Goal: Information Seeking & Learning: Find specific fact

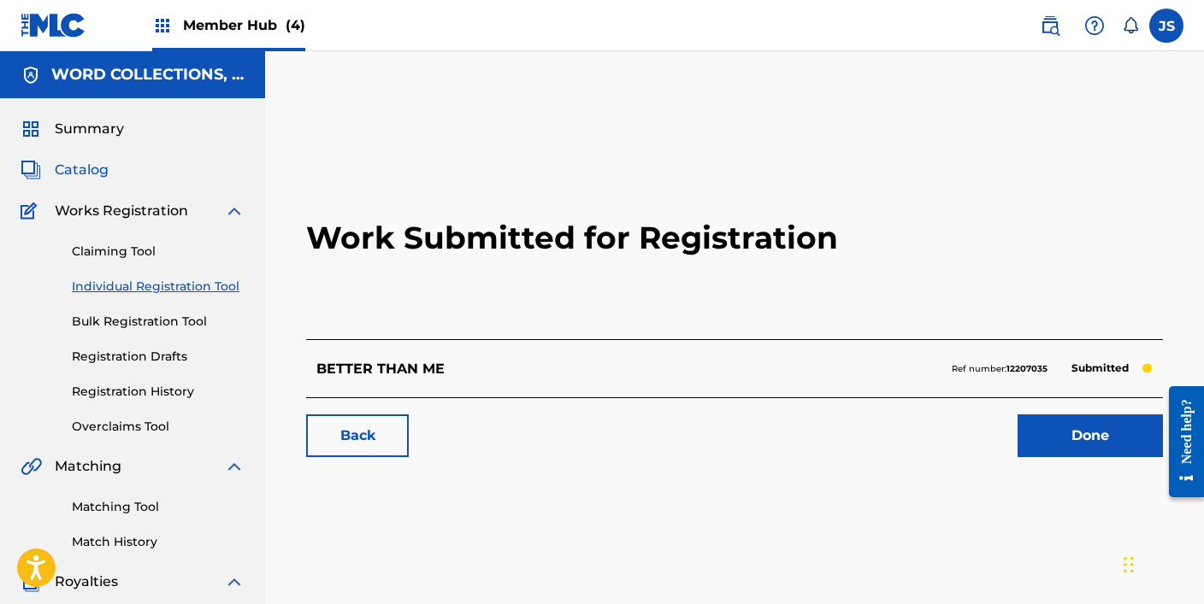
click at [95, 178] on span "Catalog" at bounding box center [82, 170] width 54 height 21
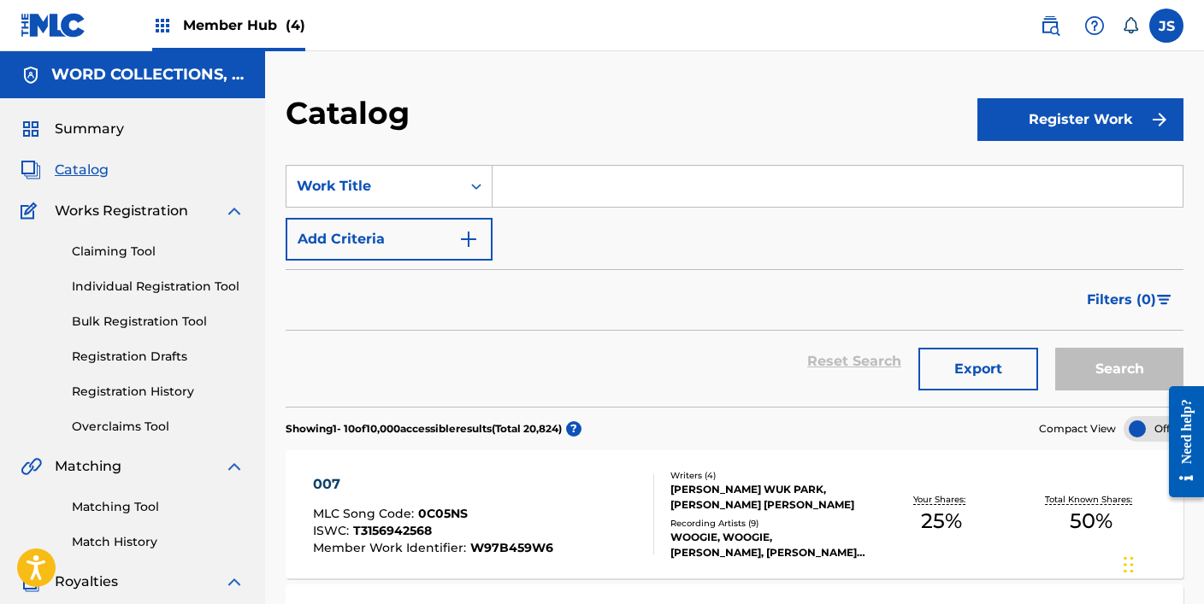
click at [740, 180] on input "Search Form" at bounding box center [837, 186] width 690 height 41
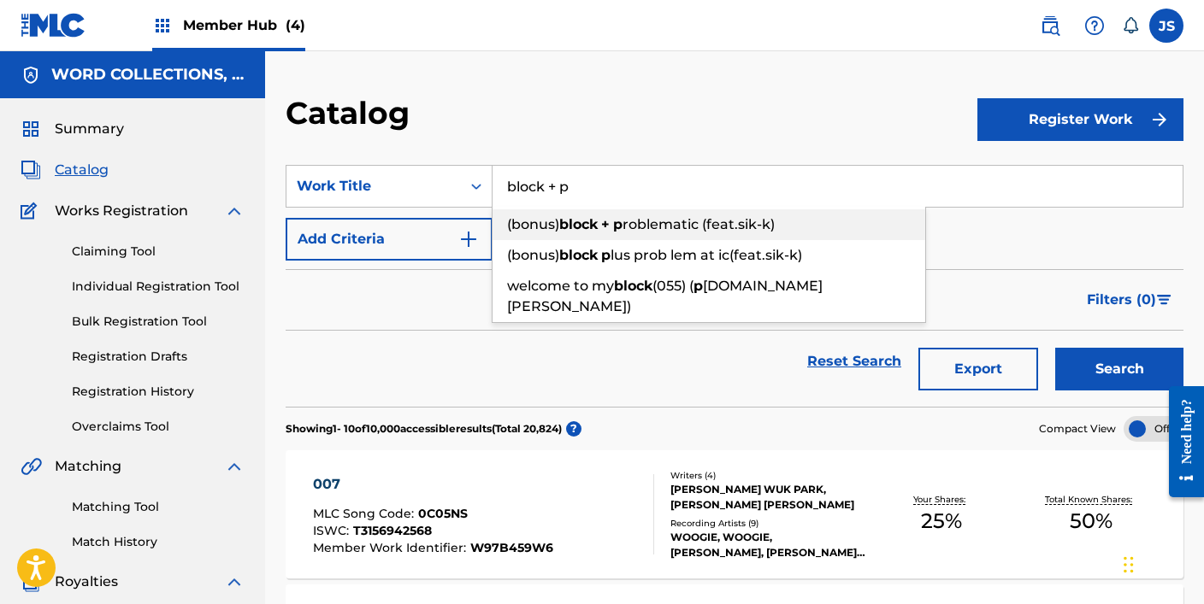
click at [663, 221] on span "roblematic (feat.sik-k)" at bounding box center [698, 224] width 152 height 16
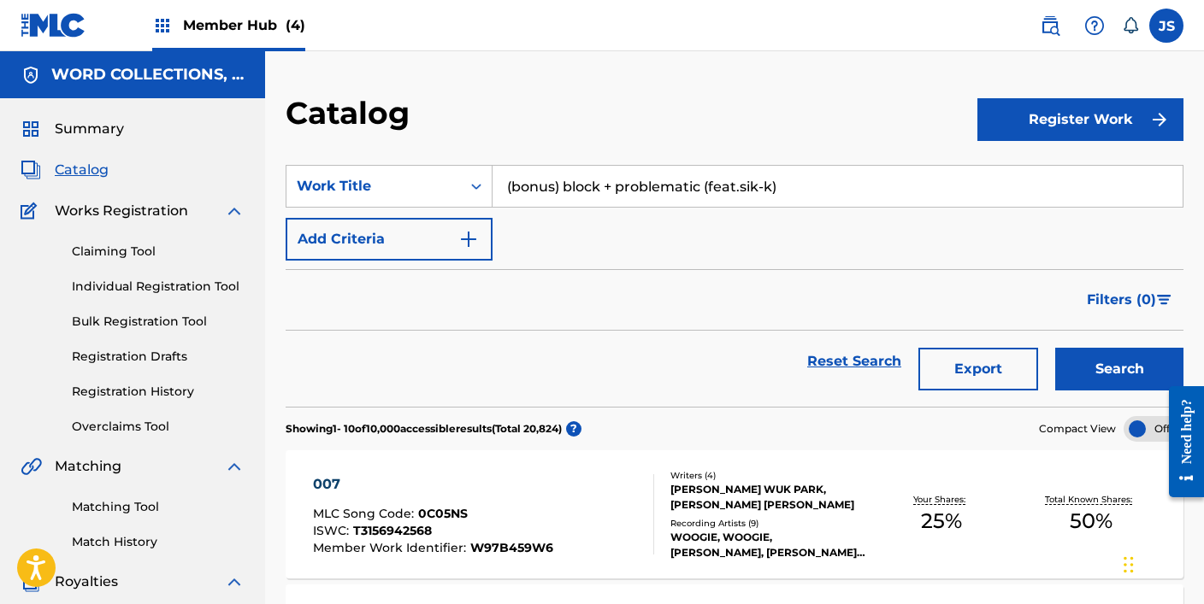
click at [1055, 348] on button "Search" at bounding box center [1119, 369] width 128 height 43
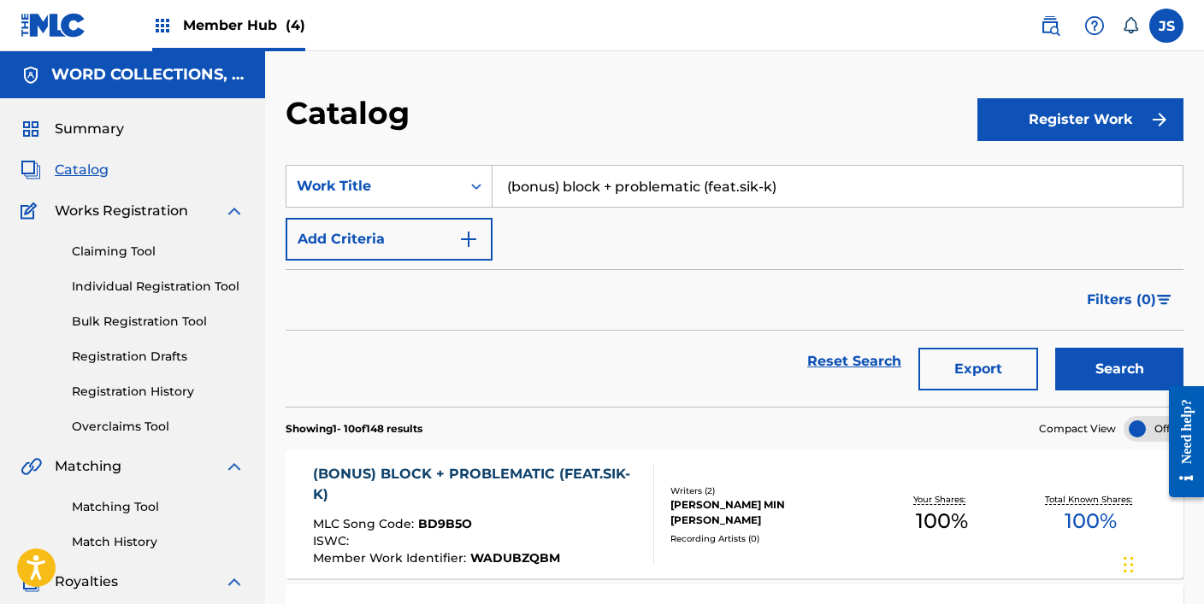
drag, startPoint x: 816, startPoint y: 195, endPoint x: 673, endPoint y: 186, distance: 143.0
click at [673, 186] on input "(bonus) block + problematic (feat.sik-k)" at bounding box center [837, 186] width 690 height 41
click at [694, 197] on input "(bonus) block + pr" at bounding box center [837, 186] width 690 height 41
type input "(bonus) block + pr"
click at [1055, 348] on button "Search" at bounding box center [1119, 369] width 128 height 43
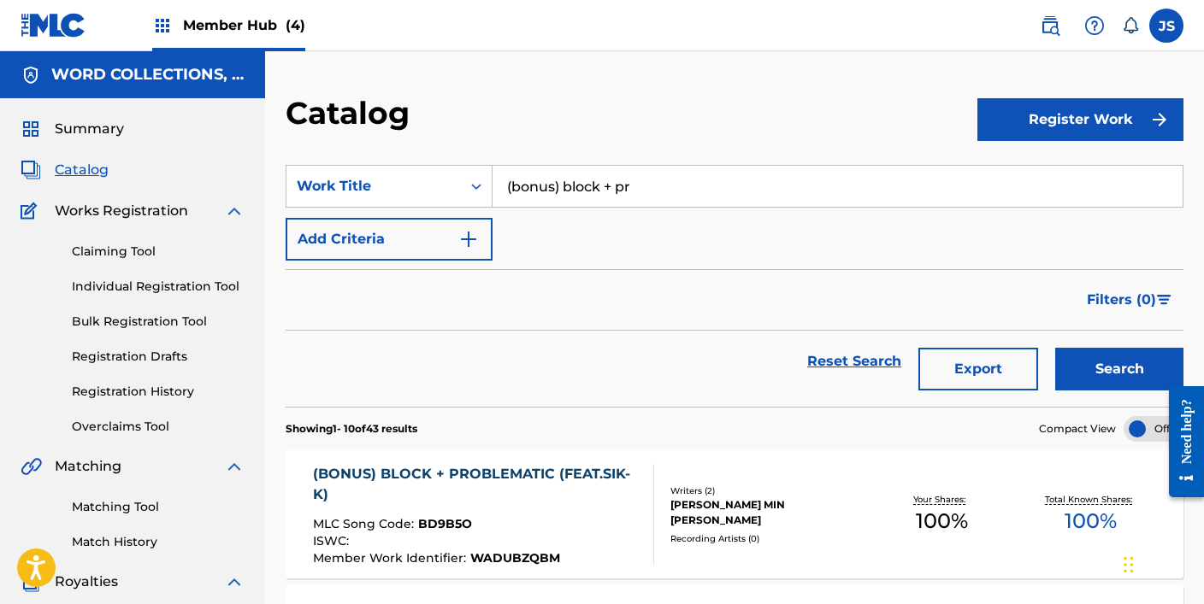
click at [652, 187] on input "(bonus) block + pr" at bounding box center [837, 186] width 690 height 41
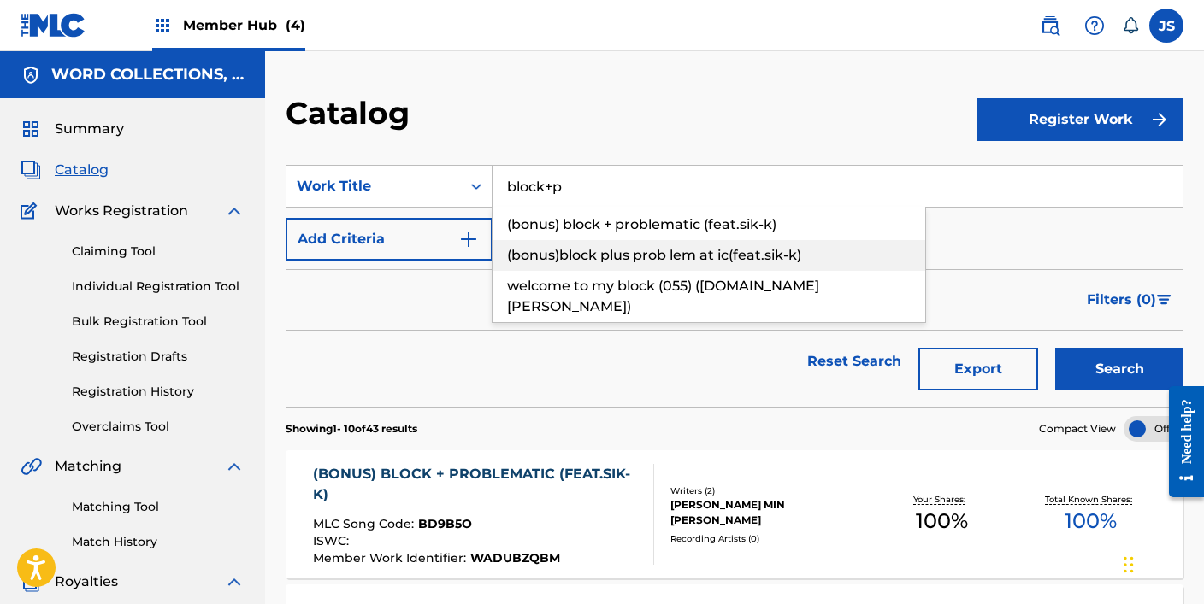
click at [720, 245] on div "(bonus)block plus prob lem at ic(feat.sik-k)" at bounding box center [708, 255] width 433 height 31
type input "(bonus)block plus prob lem at ic(feat.sik-k)"
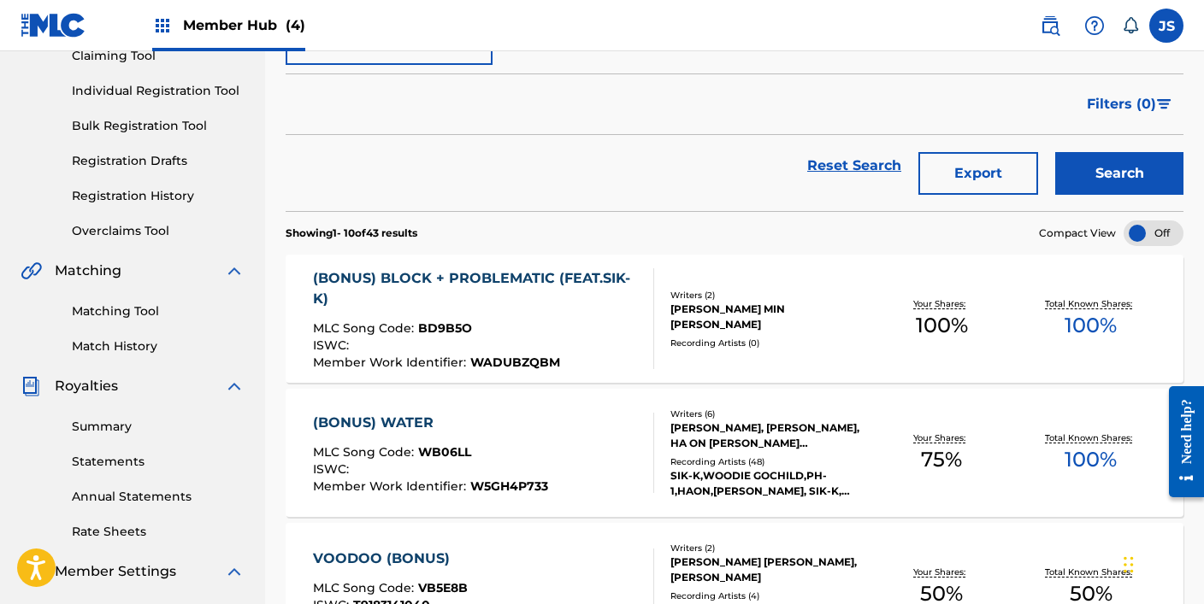
scroll to position [188, 0]
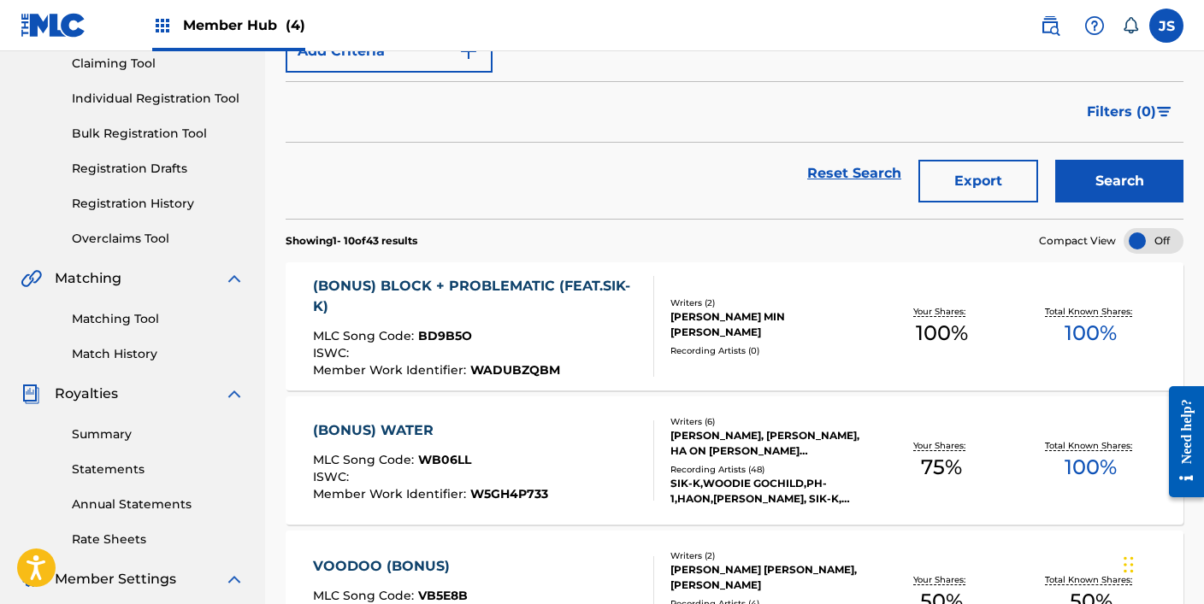
click at [422, 326] on div "(BONUS) BLOCK + PROBLEMATIC (FEAT.SIK-K) MLC Song Code : BD9B5O ISWC : Member W…" at bounding box center [476, 326] width 327 height 101
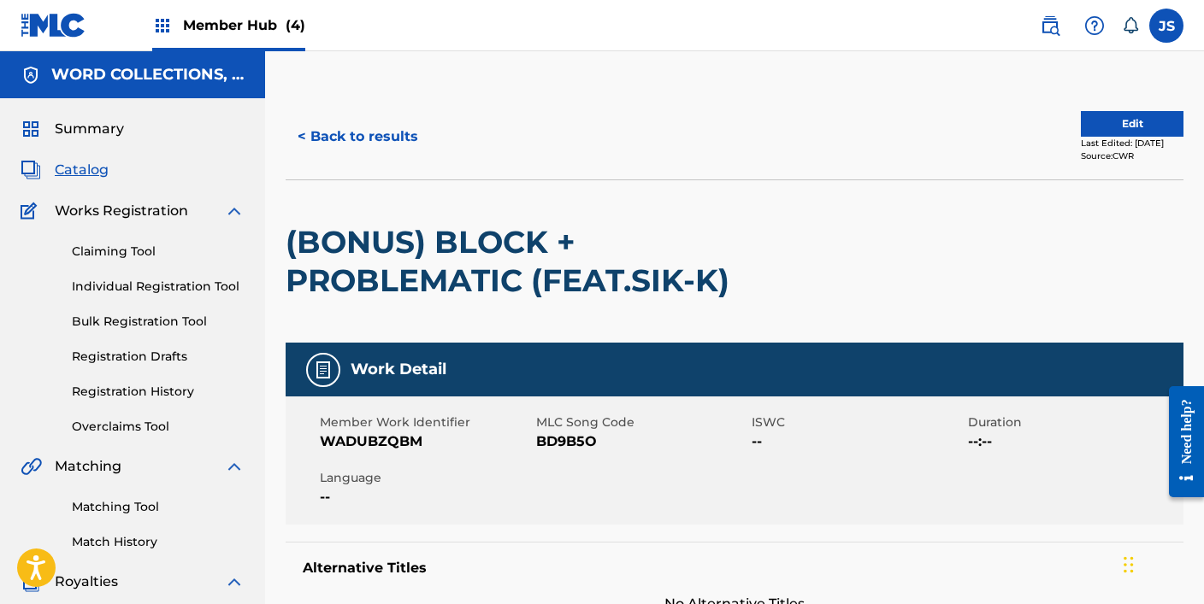
click at [570, 438] on span "BD9B5O" at bounding box center [642, 442] width 212 height 21
copy span "BD9B5O"
click at [346, 146] on button "< Back to results" at bounding box center [358, 136] width 144 height 43
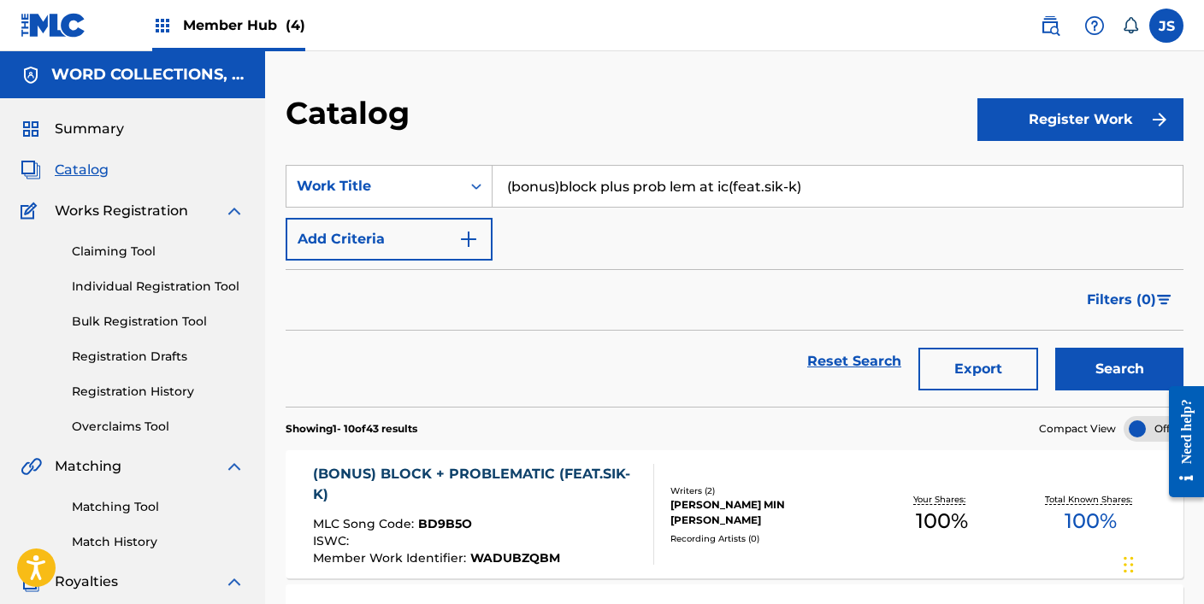
click at [639, 193] on input "(bonus)block plus prob lem at ic(feat.sik-k)" at bounding box center [837, 186] width 690 height 41
click at [610, 174] on input "0x1" at bounding box center [837, 186] width 690 height 41
click at [596, 187] on input "0x1" at bounding box center [837, 186] width 690 height 41
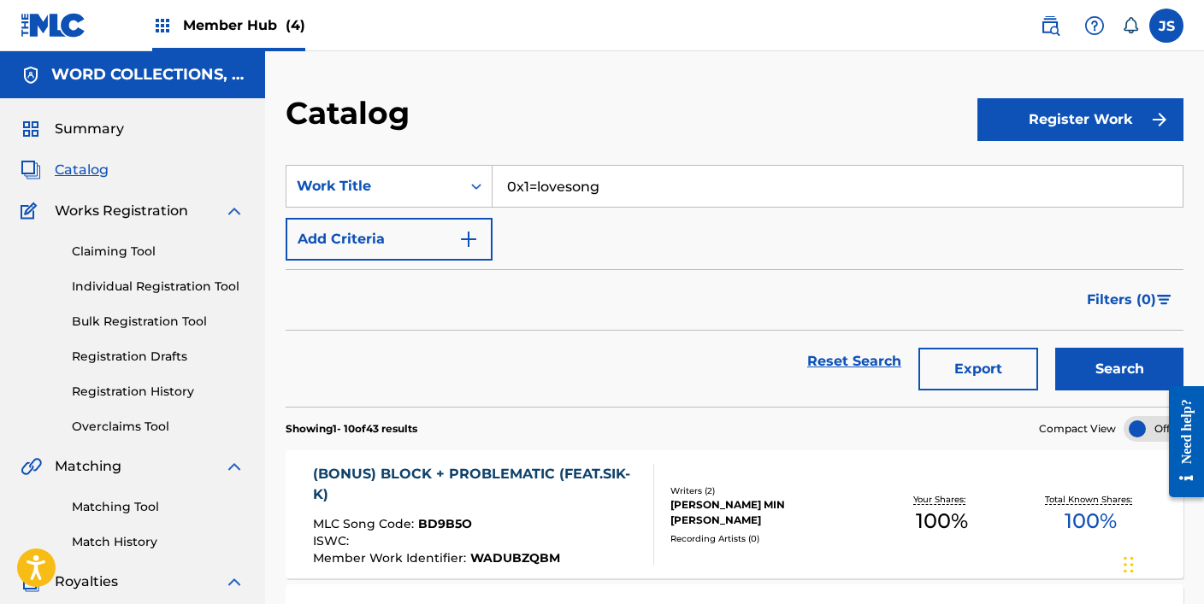
click at [1055, 348] on button "Search" at bounding box center [1119, 369] width 128 height 43
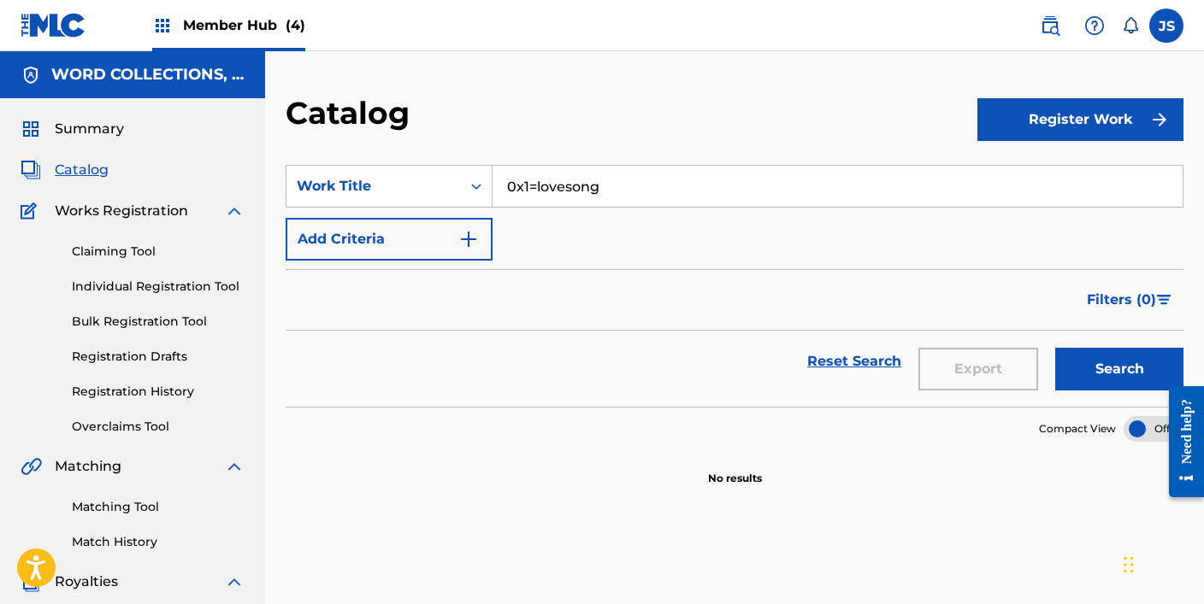
click at [639, 191] on input "0x1=lovesong" at bounding box center [837, 186] width 690 height 41
click at [1055, 348] on button "Search" at bounding box center [1119, 369] width 128 height 43
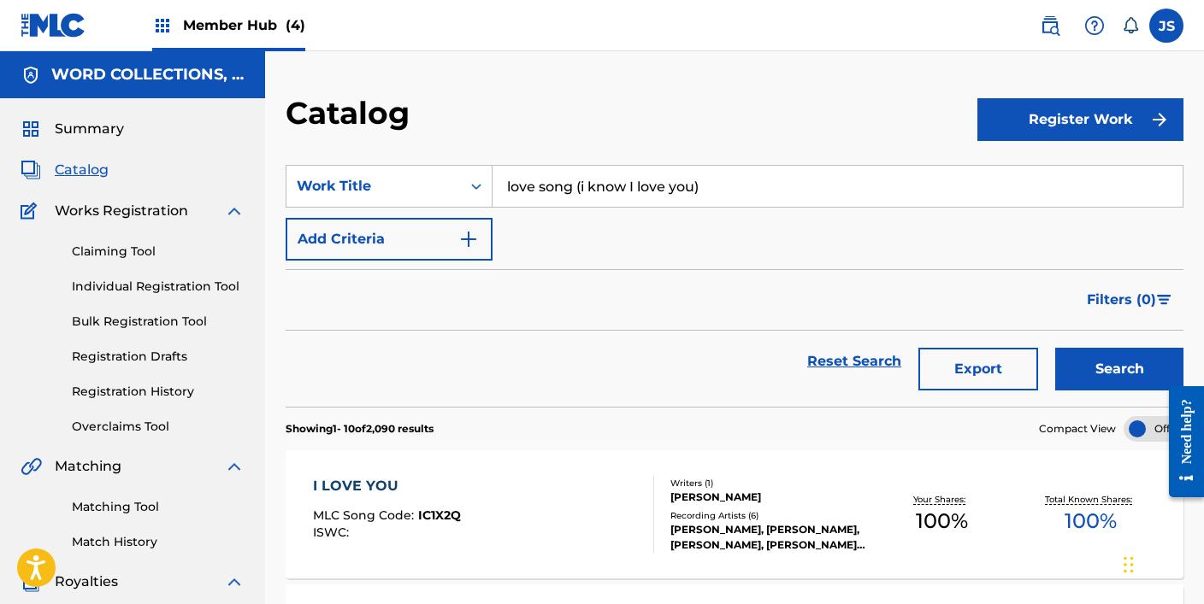
click at [590, 185] on input "love song (i know I love you)" at bounding box center [837, 186] width 690 height 41
paste input "0X1=LOVESONG (I KNOW I LOVE YOU) FEAT. PH-1, [PERSON_NAME], SEORI"
click at [1055, 348] on button "Search" at bounding box center [1119, 369] width 128 height 43
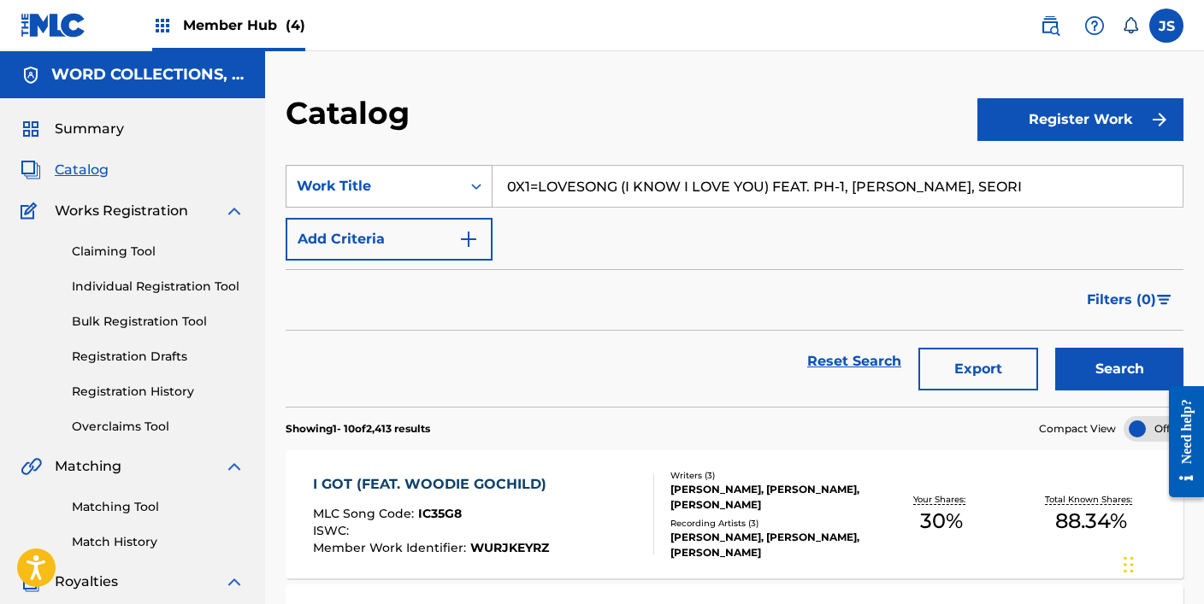
drag, startPoint x: 621, startPoint y: 189, endPoint x: 437, endPoint y: 184, distance: 183.9
click at [437, 184] on div "SearchWithCriteria378a1365-b5f8-4145-a611-17a92e896412 Work Title 0X1=LOVESONG …" at bounding box center [735, 186] width 898 height 43
click at [1055, 348] on button "Search" at bounding box center [1119, 369] width 128 height 43
click at [535, 191] on input "(I KNOW I LOVE YOU) FEAT. PH-1, [PERSON_NAME], SEORI" at bounding box center [837, 186] width 690 height 41
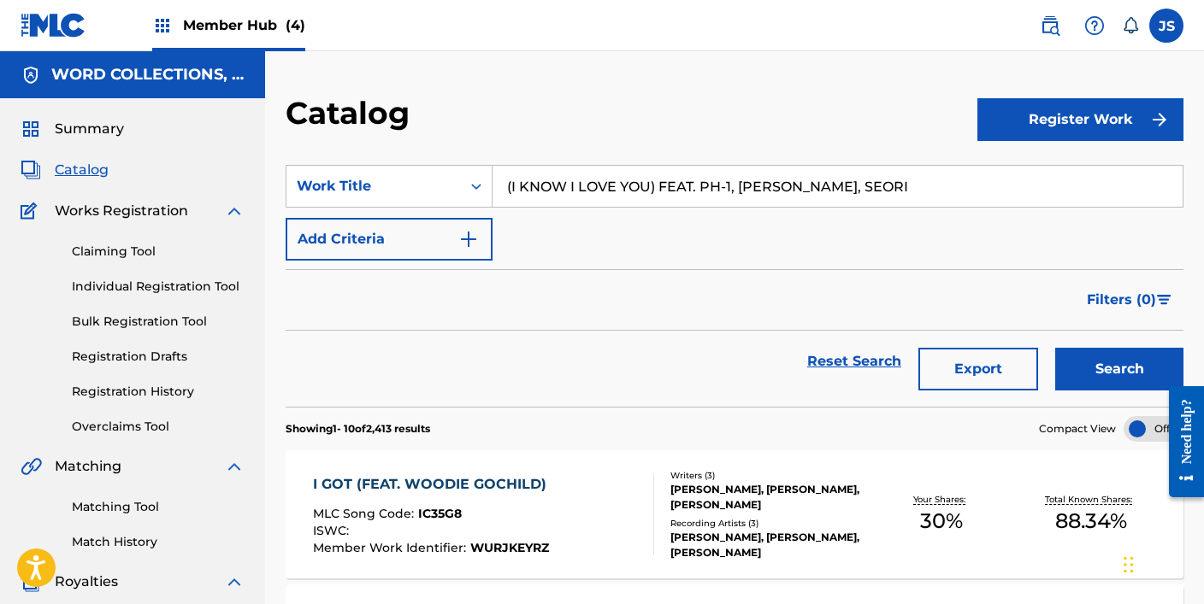
click at [535, 191] on input "(I KNOW I LOVE YOU) FEAT. PH-1, [PERSON_NAME], SEORI" at bounding box center [837, 186] width 690 height 41
paste input "1 (PROD.GROOVYROOM)"
click at [1055, 348] on button "Search" at bounding box center [1119, 369] width 128 height 43
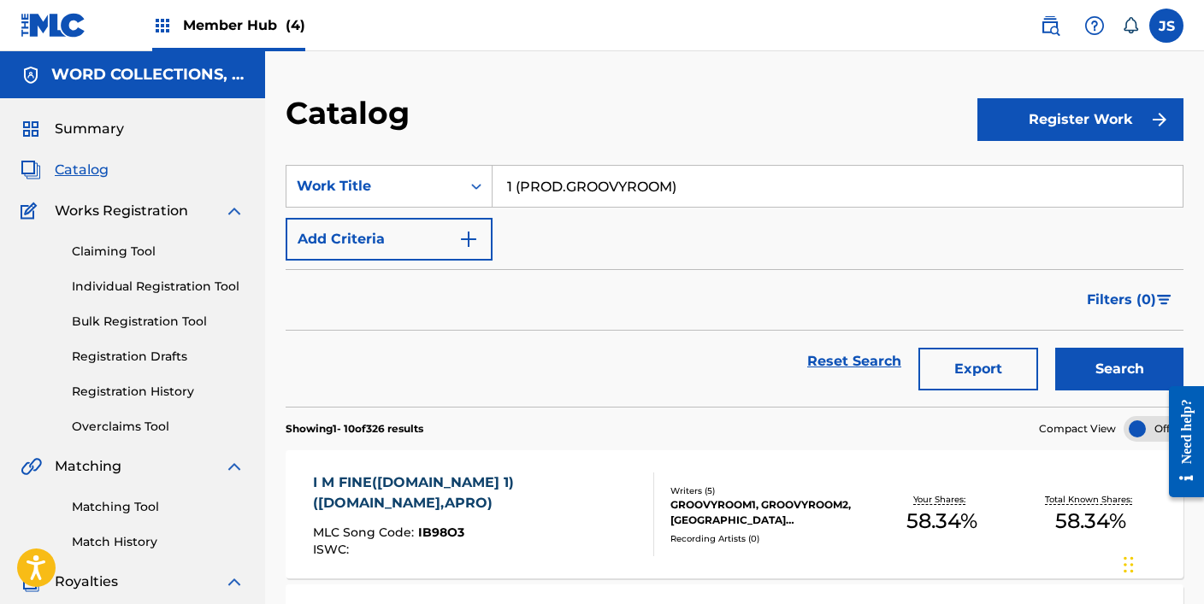
click at [514, 191] on input "1 (PROD.GROOVYROOM)" at bounding box center [837, 186] width 690 height 41
click at [1055, 348] on button "Search" at bounding box center [1119, 369] width 128 height 43
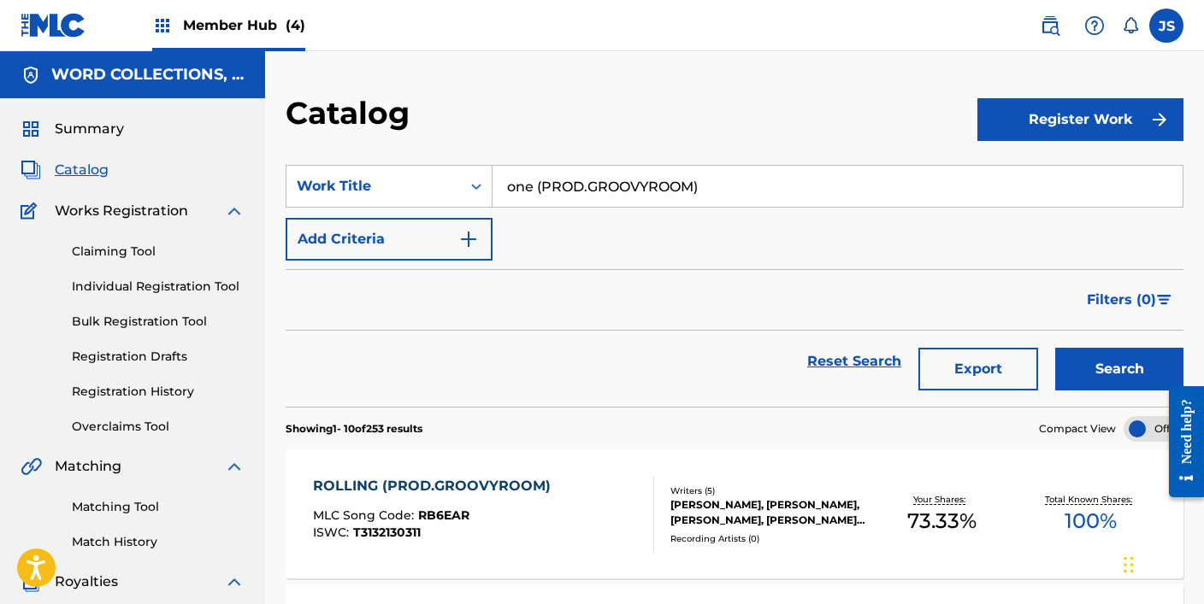
click at [522, 191] on input "one (PROD.GROOVYROOM)" at bounding box center [837, 186] width 690 height 41
type input "1 (PROD.GROOVYROOM)"
click at [1055, 348] on button "Search" at bounding box center [1119, 369] width 128 height 43
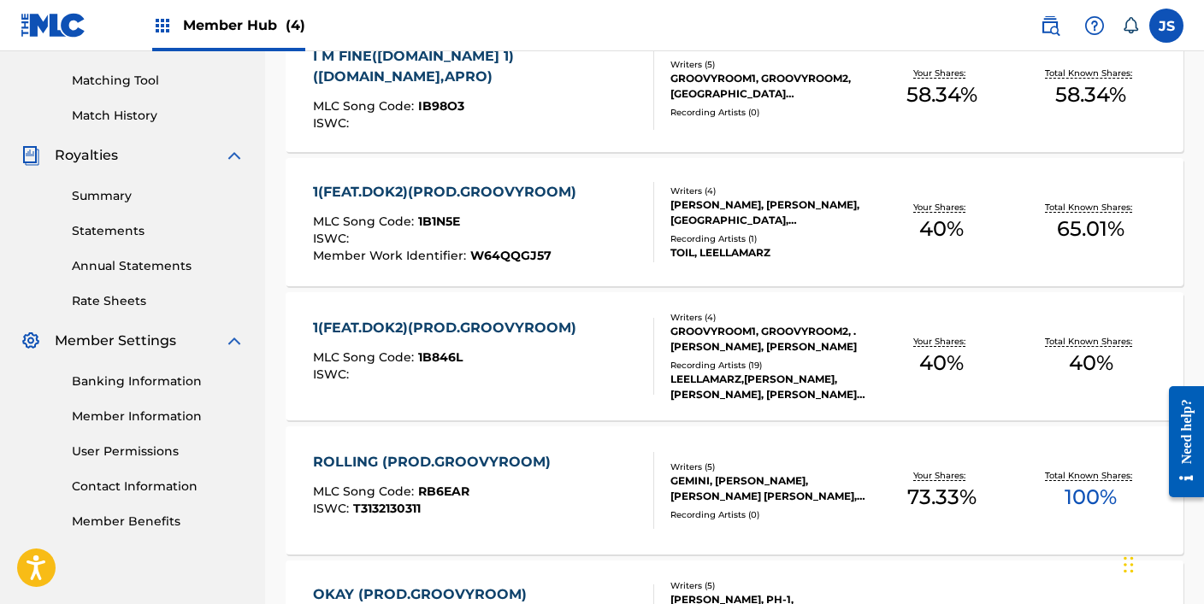
scroll to position [421, 0]
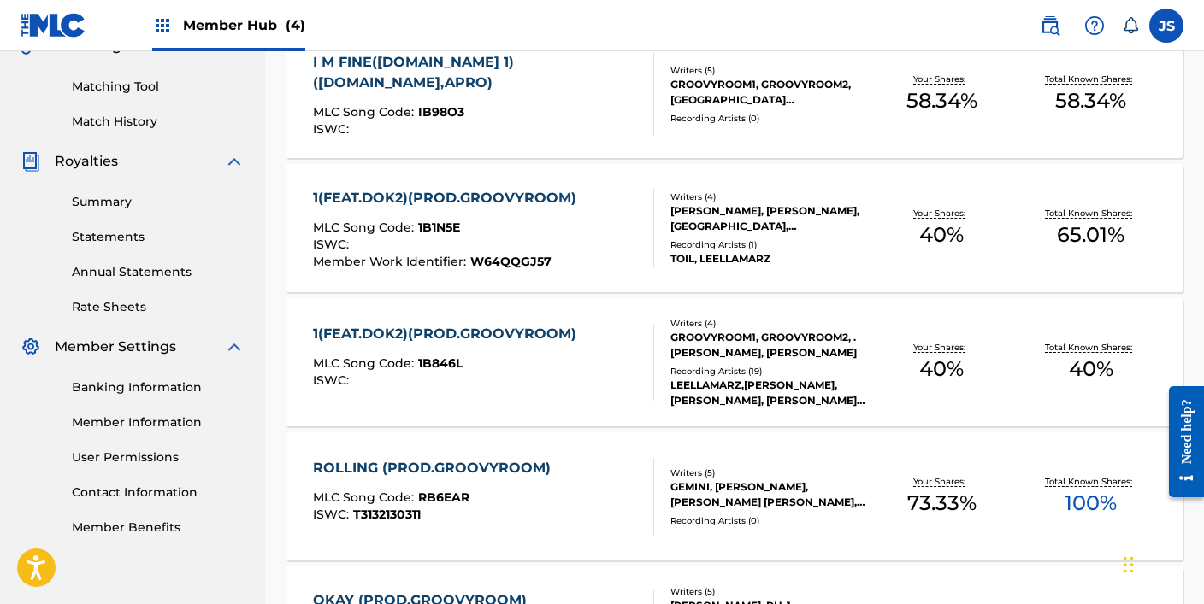
click at [380, 260] on span "Member Work Identifier :" at bounding box center [391, 261] width 157 height 15
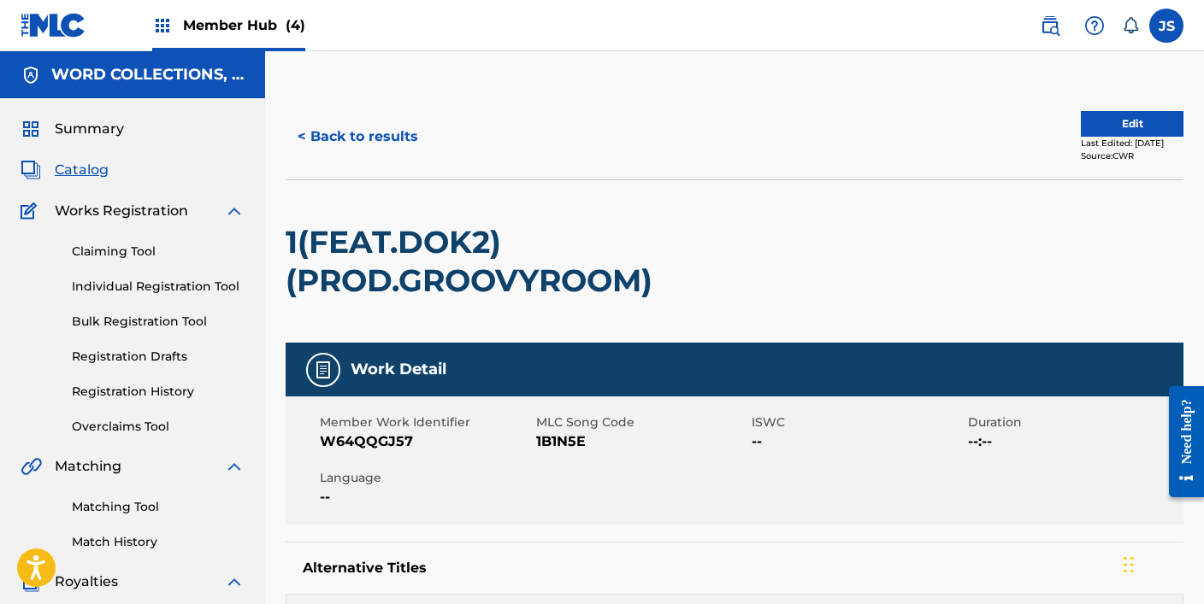
click at [556, 438] on span "1B1N5E" at bounding box center [642, 442] width 212 height 21
copy span "1B1N5E"
click at [333, 138] on button "< Back to results" at bounding box center [358, 136] width 144 height 43
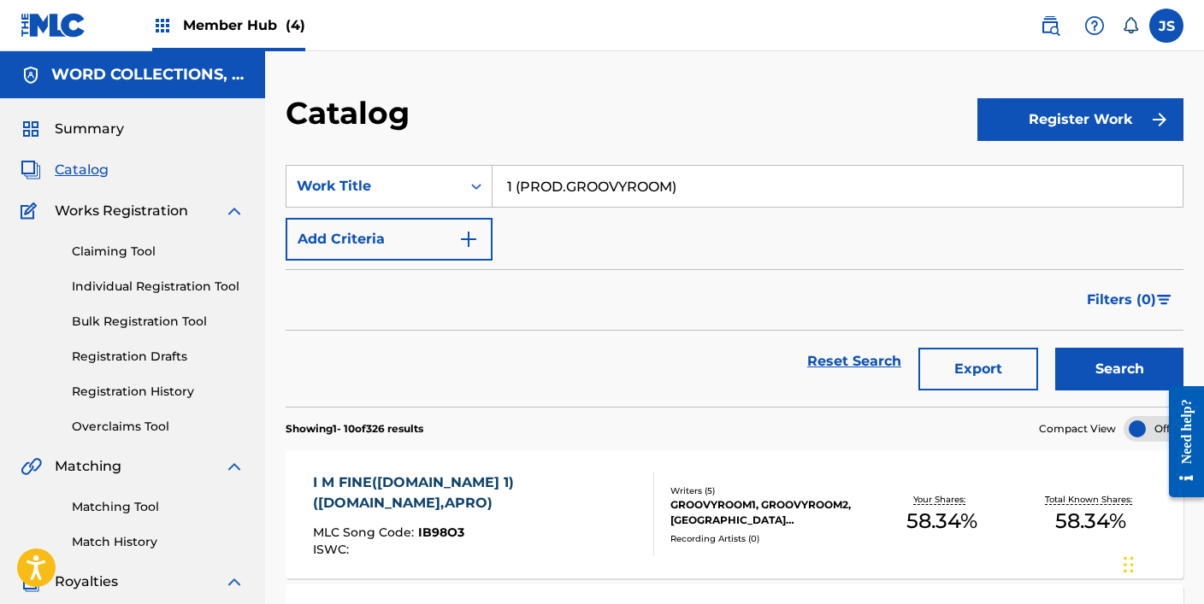
click at [576, 181] on input "1 (PROD.GROOVYROOM)" at bounding box center [837, 186] width 690 height 41
paste input "300CC REMIX (FEAT.DEEPFLOW, MADDOAEJI, [PERSON_NAME], CHAMANE, GREENBEIGE, WOOD…"
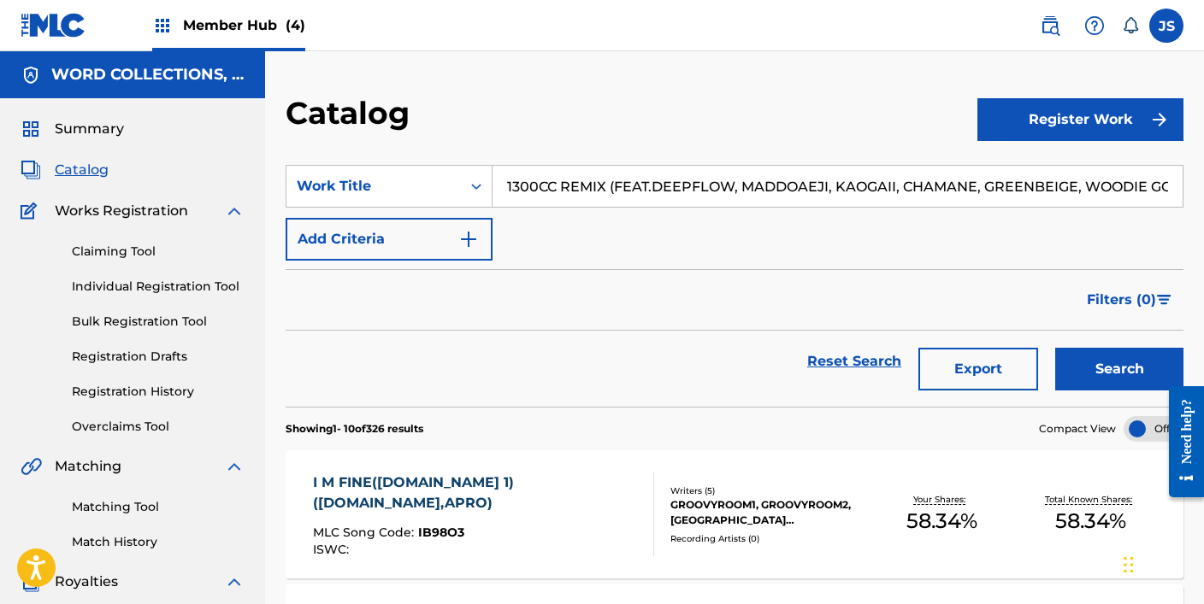
scroll to position [0, 212]
type input "1300CC REMIX (FEAT.DEEPFLOW, MADDOAEJI, KAOGAII, CHAMANE, GREENBEIGE, WOODIE GO…"
click at [1055, 348] on button "Search" at bounding box center [1119, 369] width 128 height 43
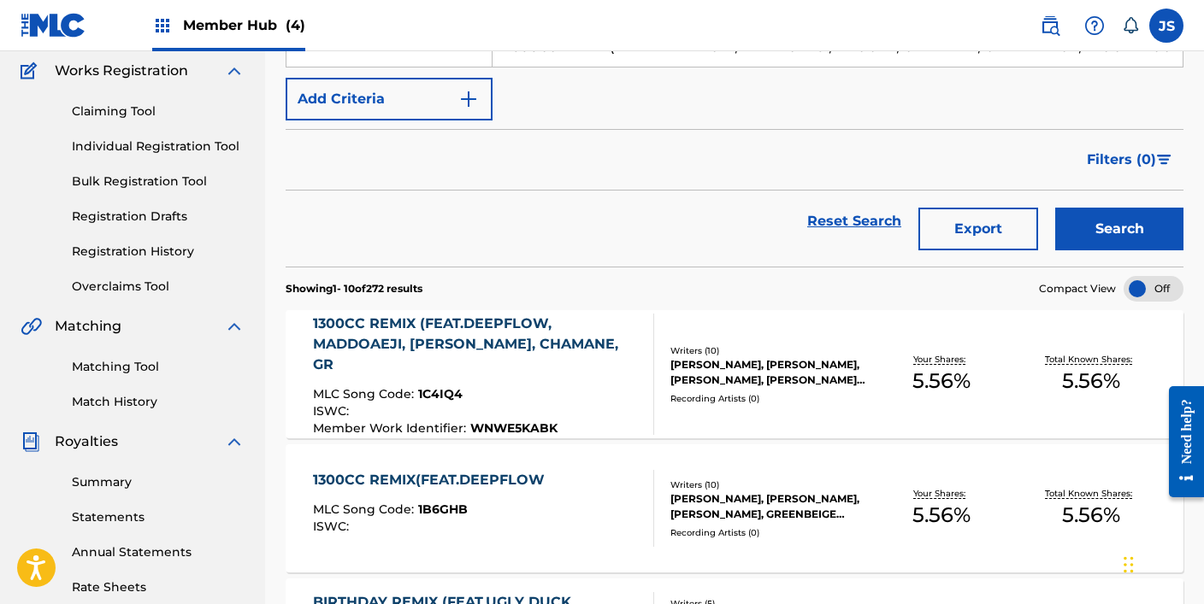
scroll to position [153, 0]
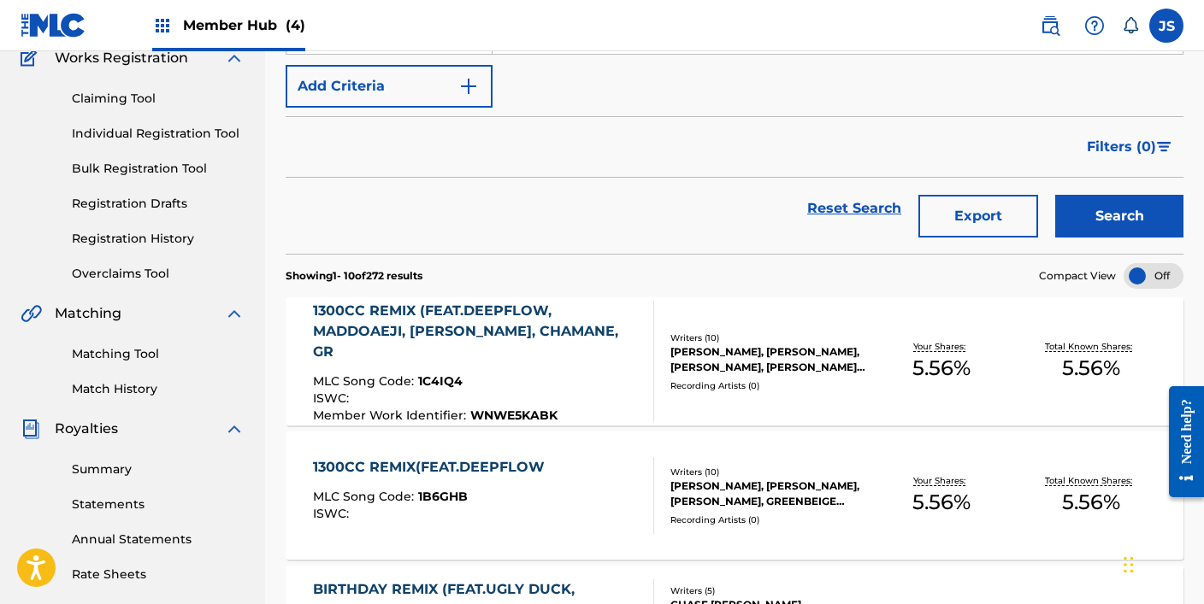
click at [472, 359] on div "1300CC REMIX (FEAT.DEEPFLOW, MADDOAEJI, [PERSON_NAME], CHAMANE, GR MLC Song Cod…" at bounding box center [476, 361] width 327 height 121
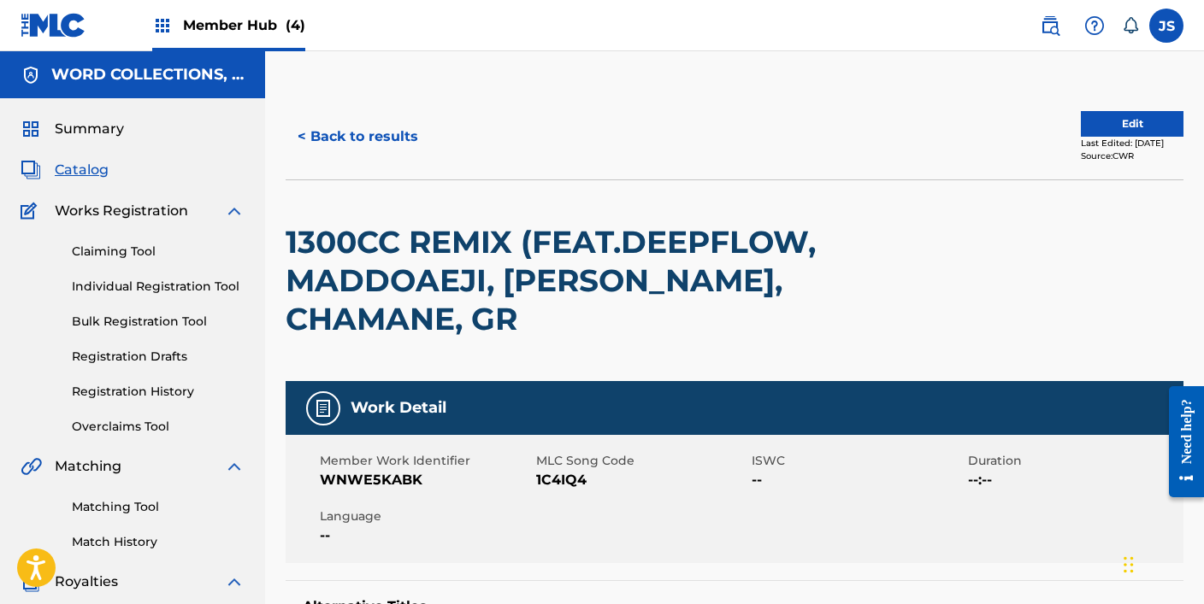
click at [557, 484] on span "1C4IQ4" at bounding box center [642, 480] width 212 height 21
copy span "1C4IQ4"
click at [338, 125] on button "< Back to results" at bounding box center [358, 136] width 144 height 43
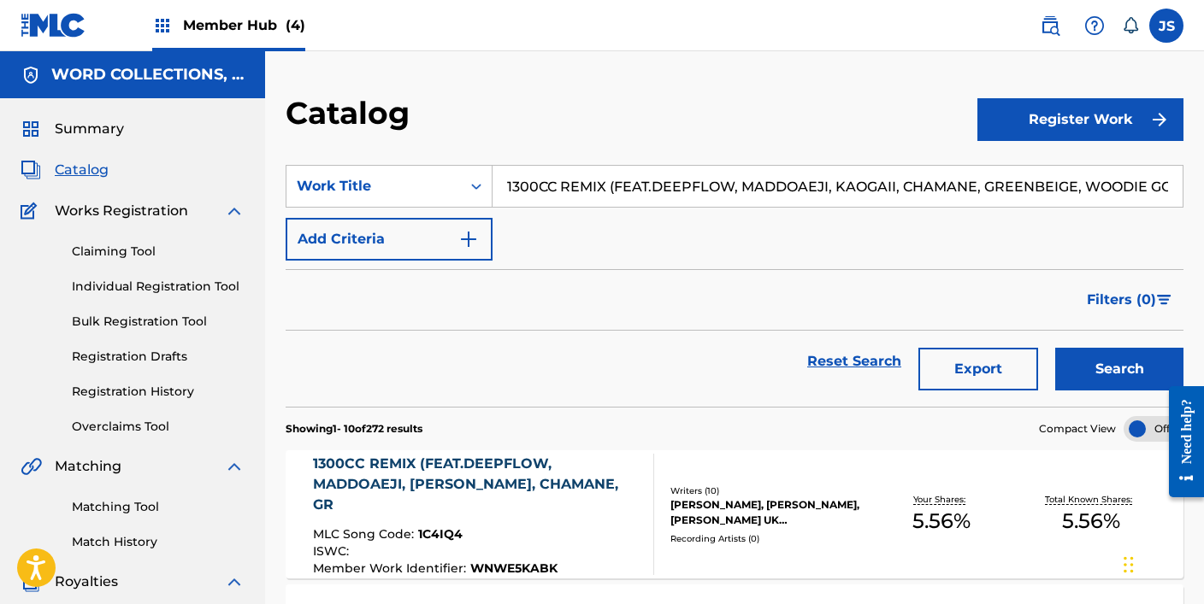
click at [589, 179] on input "1300CC REMIX (FEAT.DEEPFLOW, MADDOAEJI, KAOGAII, CHAMANE, GREENBEIGE, WOODIE GO…" at bounding box center [837, 186] width 690 height 41
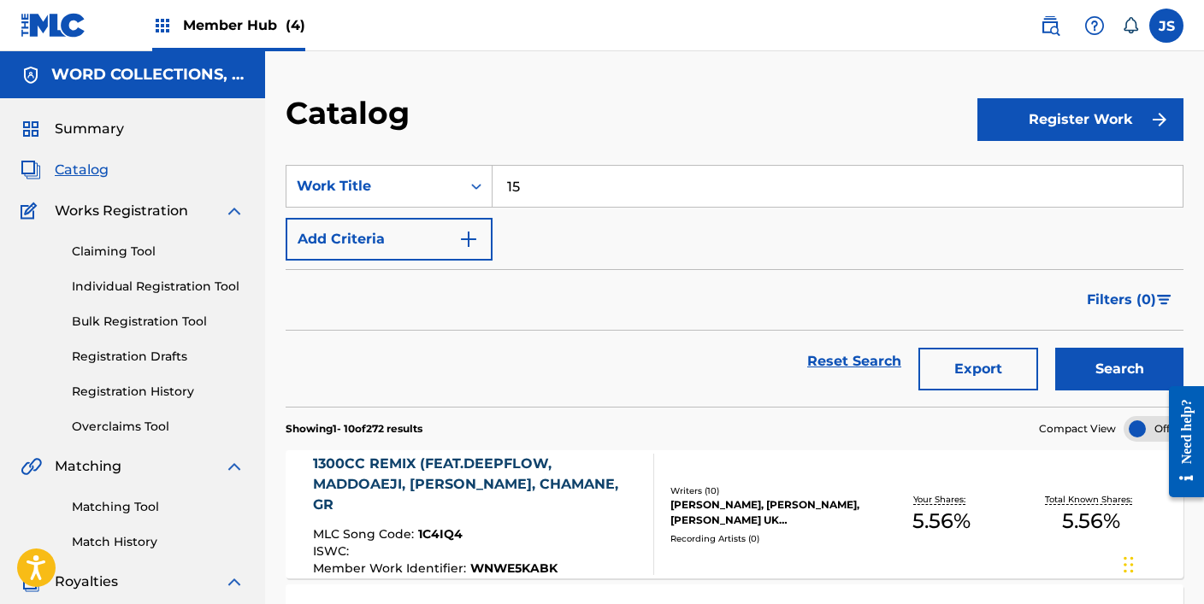
type input "15"
click at [1055, 348] on button "Search" at bounding box center [1119, 369] width 128 height 43
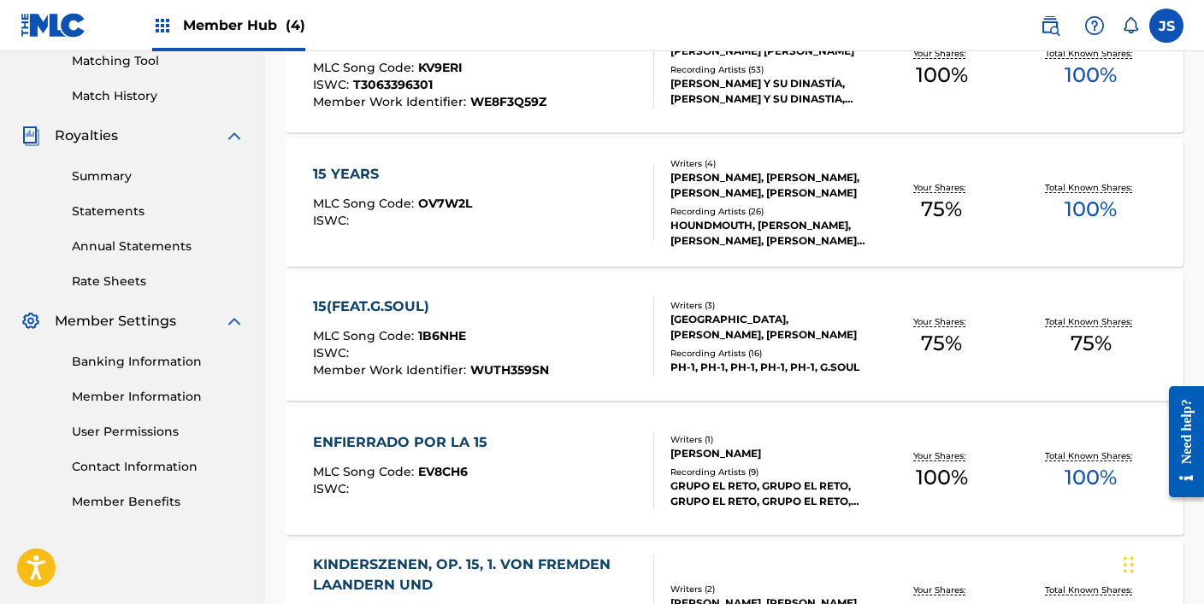
scroll to position [522, 0]
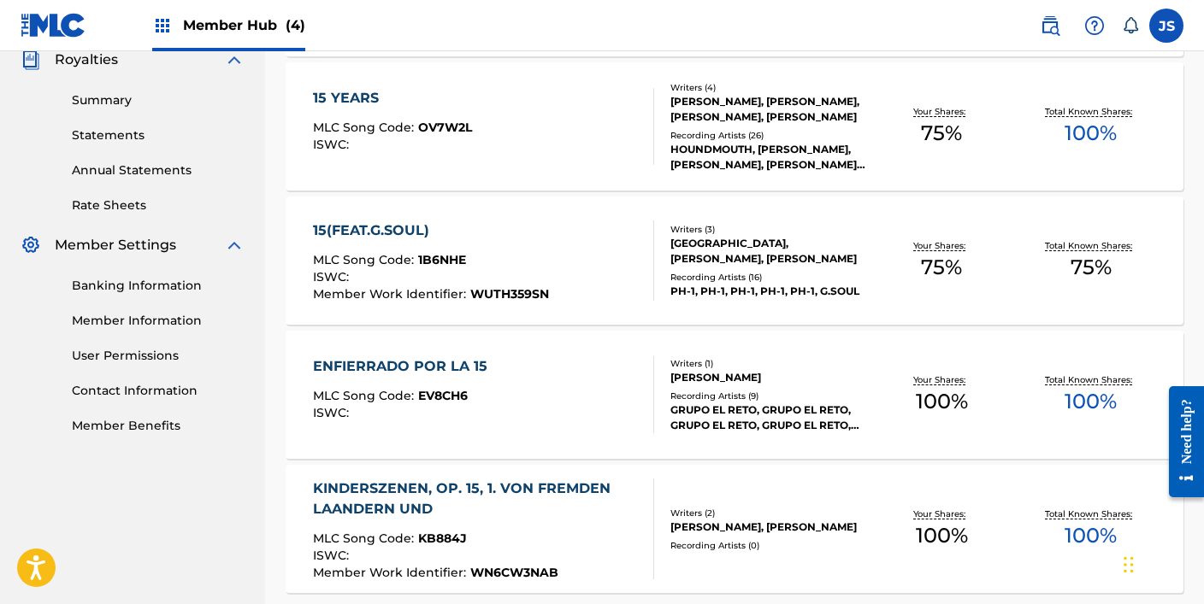
click at [623, 268] on div "15(FEAT.G.SOUL) MLC Song Code : 1B6NHE ISWC : Member Work Identifier : WUTH359SN" at bounding box center [483, 261] width 341 height 80
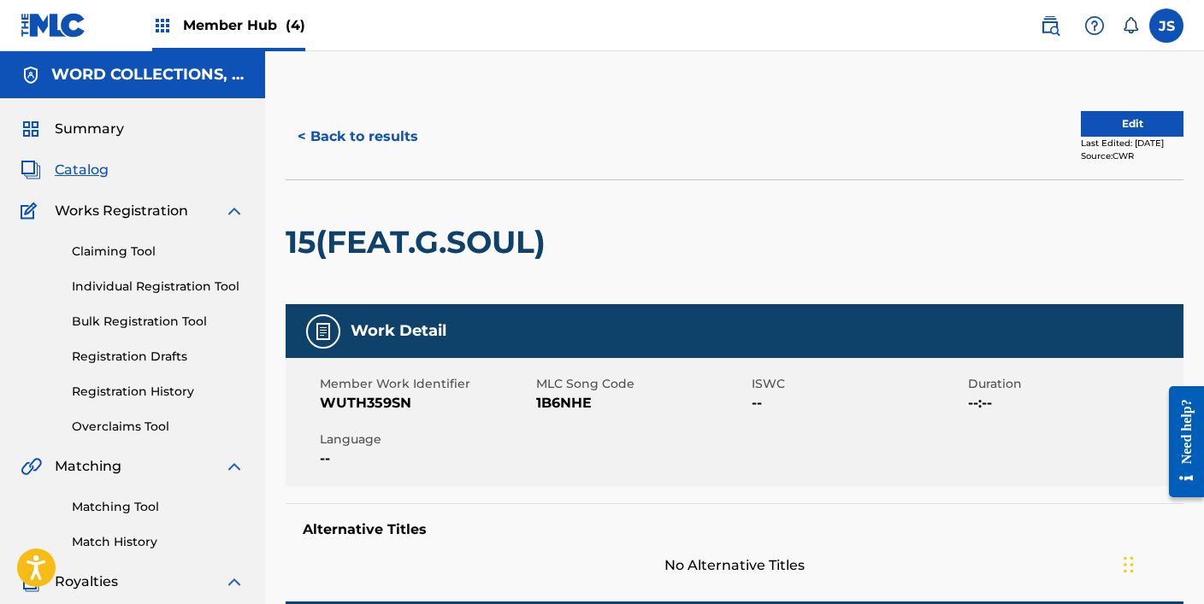
click at [554, 403] on span "1B6NHE" at bounding box center [642, 403] width 212 height 21
copy span "1B6NHE"
click at [371, 128] on button "< Back to results" at bounding box center [358, 136] width 144 height 43
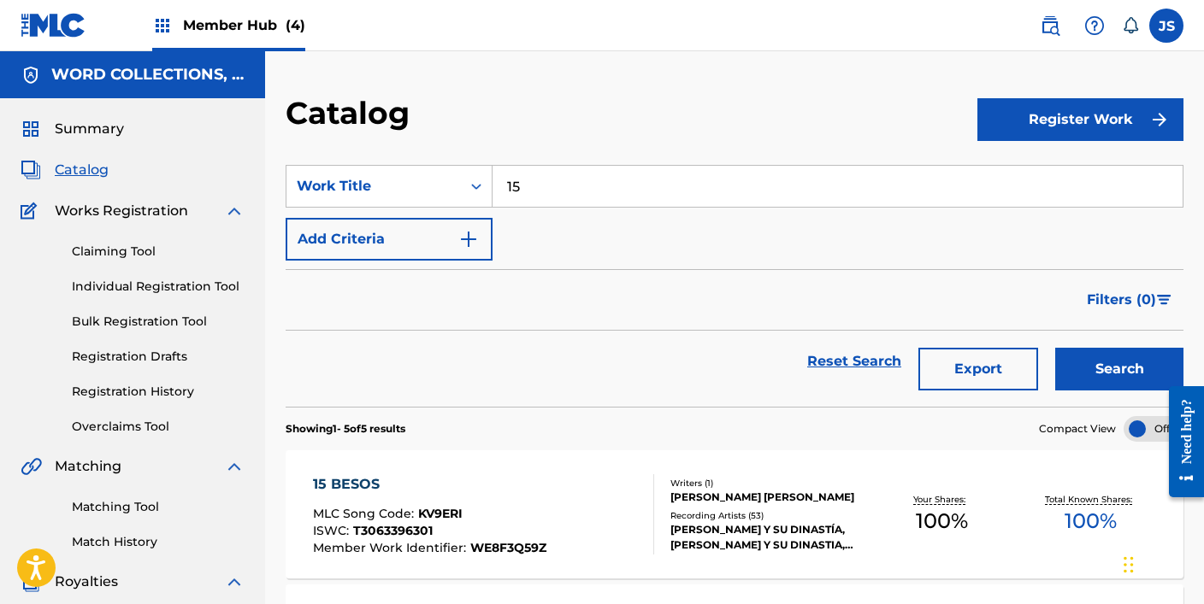
click at [526, 177] on input "15" at bounding box center [837, 186] width 690 height 41
paste input "9 CAYENNE FREESTYLE ([DOMAIN_NAME] GIRLNEXXTDOOR)"
type input "19 CAYENNE FREESTYLE ([DOMAIN_NAME] GIRLNEXXTDOOR)"
click at [1055, 348] on button "Search" at bounding box center [1119, 369] width 128 height 43
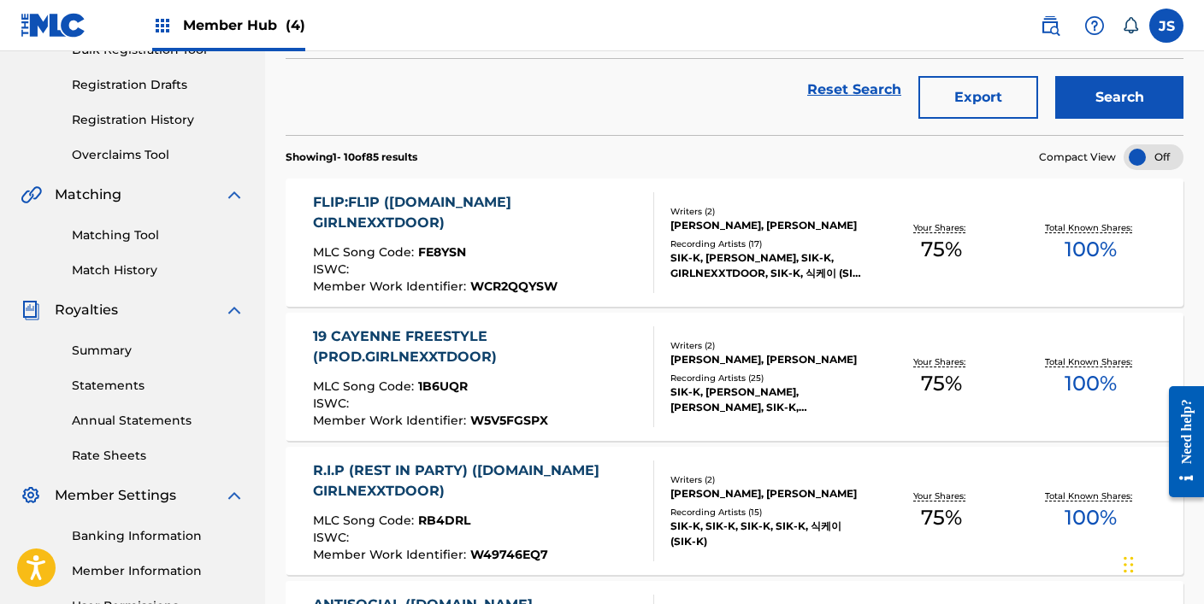
scroll to position [274, 0]
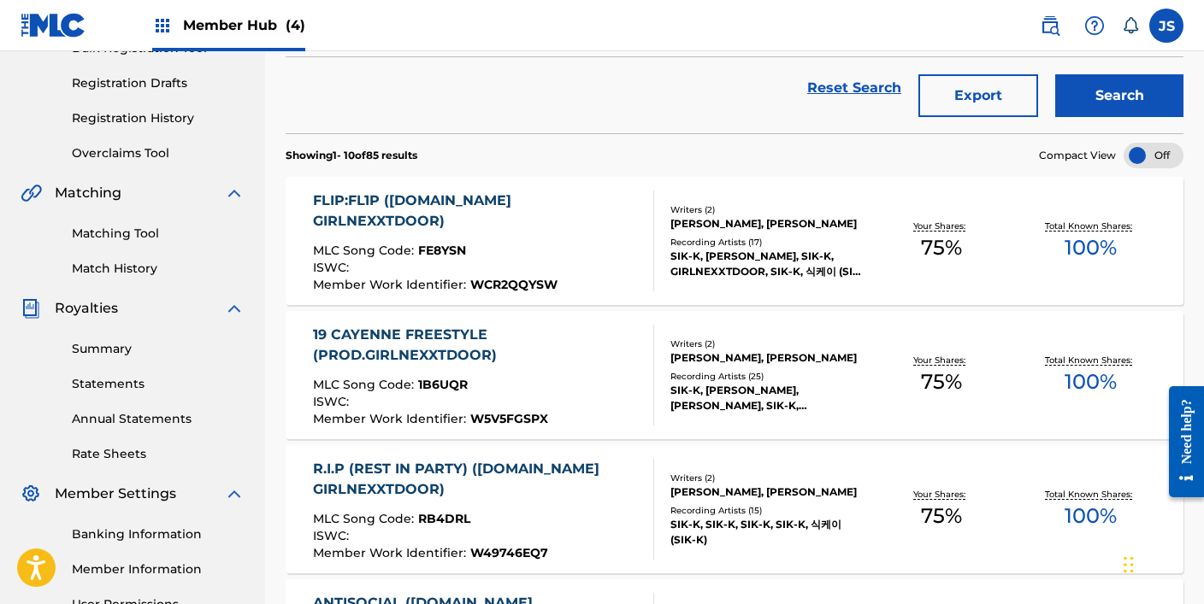
click at [467, 364] on div "19 CAYENNE FREESTYLE (PROD.GIRLNEXXTDOOR)" at bounding box center [476, 345] width 327 height 41
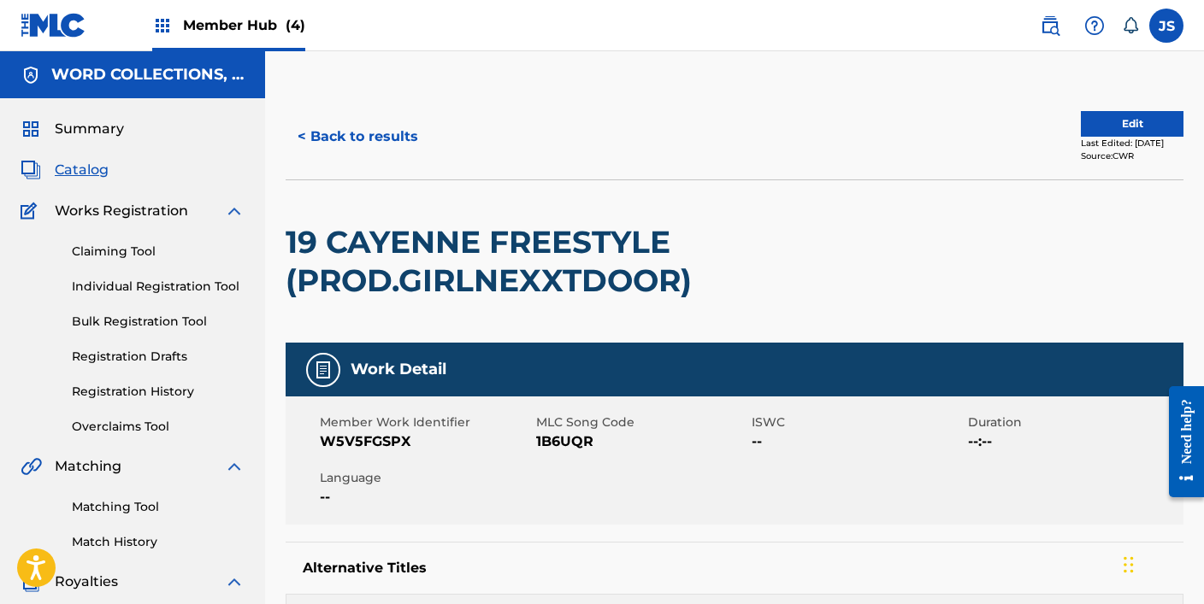
click at [553, 439] on span "1B6UQR" at bounding box center [642, 442] width 212 height 21
copy span "1B6UQR"
click at [380, 121] on button "< Back to results" at bounding box center [358, 136] width 144 height 43
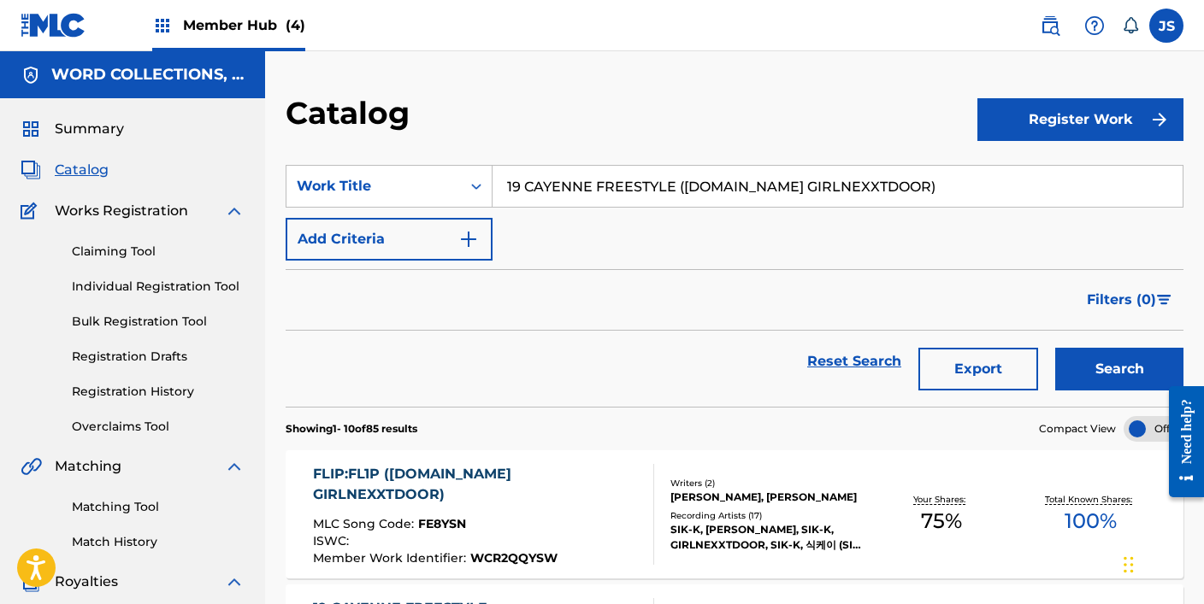
click at [586, 205] on input "19 CAYENNE FREESTYLE ([DOMAIN_NAME] GIRLNEXXTDOOR)" at bounding box center [837, 186] width 690 height 41
paste input "BUN MAN DEO (FEAT.WOODIE GOCHILD"
type input "1 BUN MAN DEO (FEAT.WOODIE GOCHILD)"
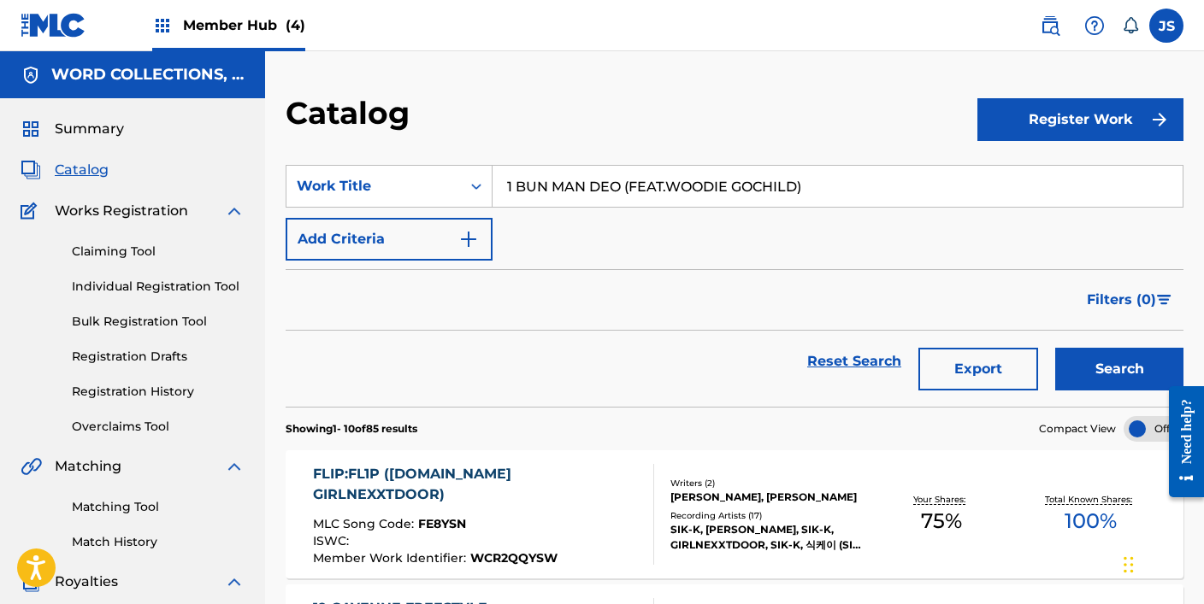
click at [1055, 348] on button "Search" at bounding box center [1119, 369] width 128 height 43
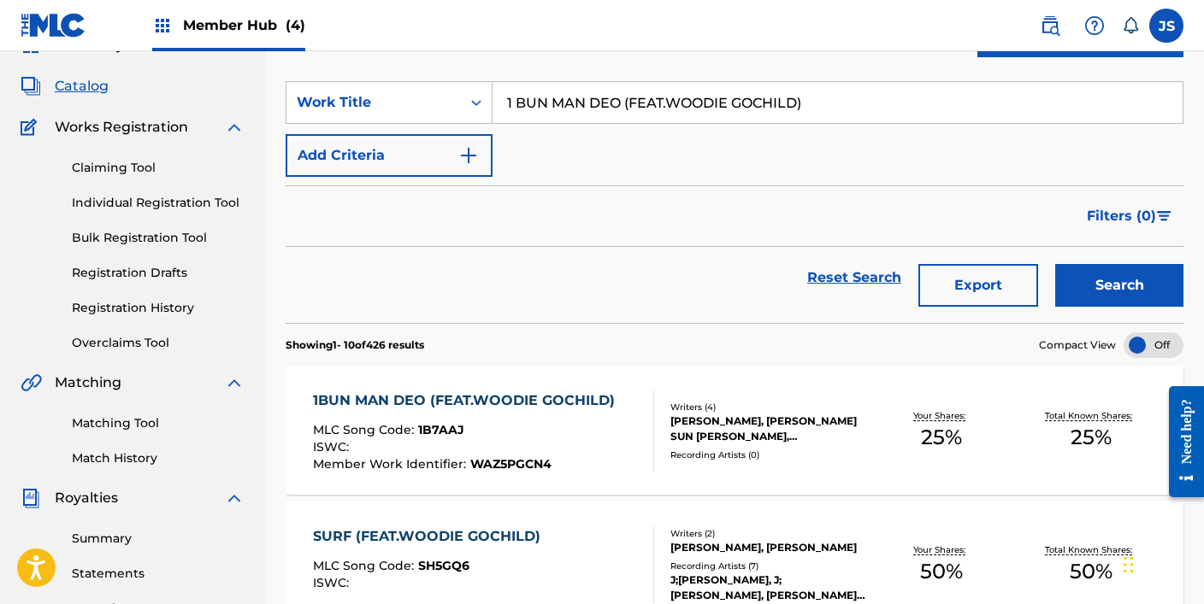
scroll to position [91, 0]
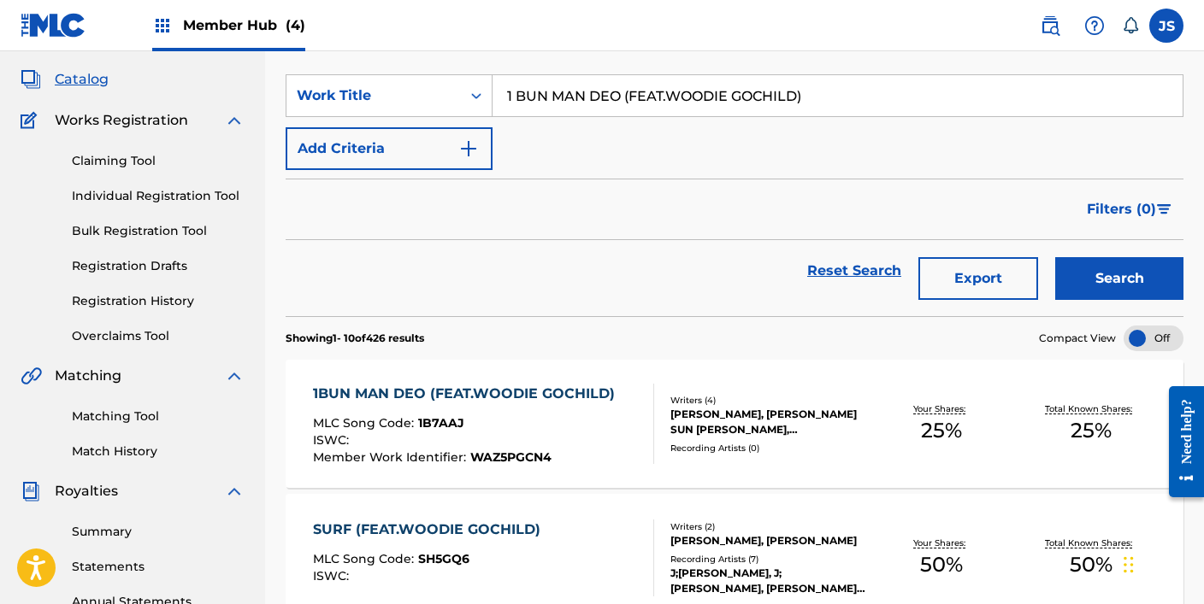
click at [561, 431] on div "MLC Song Code : 1B7AAJ" at bounding box center [468, 425] width 310 height 17
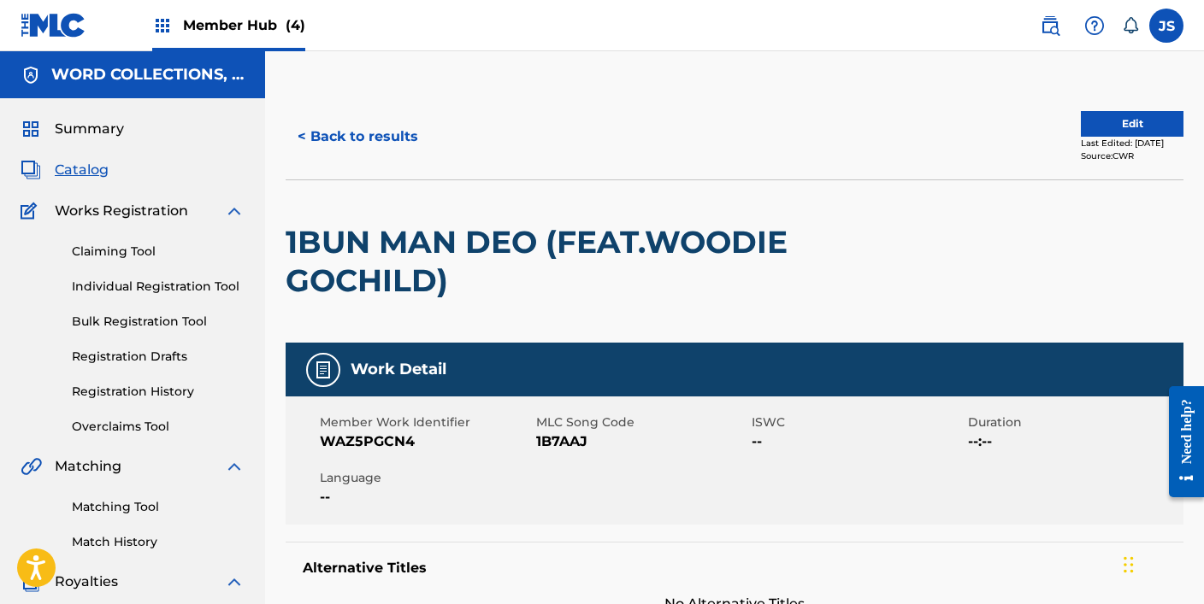
click at [557, 445] on span "1B7AAJ" at bounding box center [642, 442] width 212 height 21
copy span "1B7AAJ"
click at [345, 149] on button "< Back to results" at bounding box center [358, 136] width 144 height 43
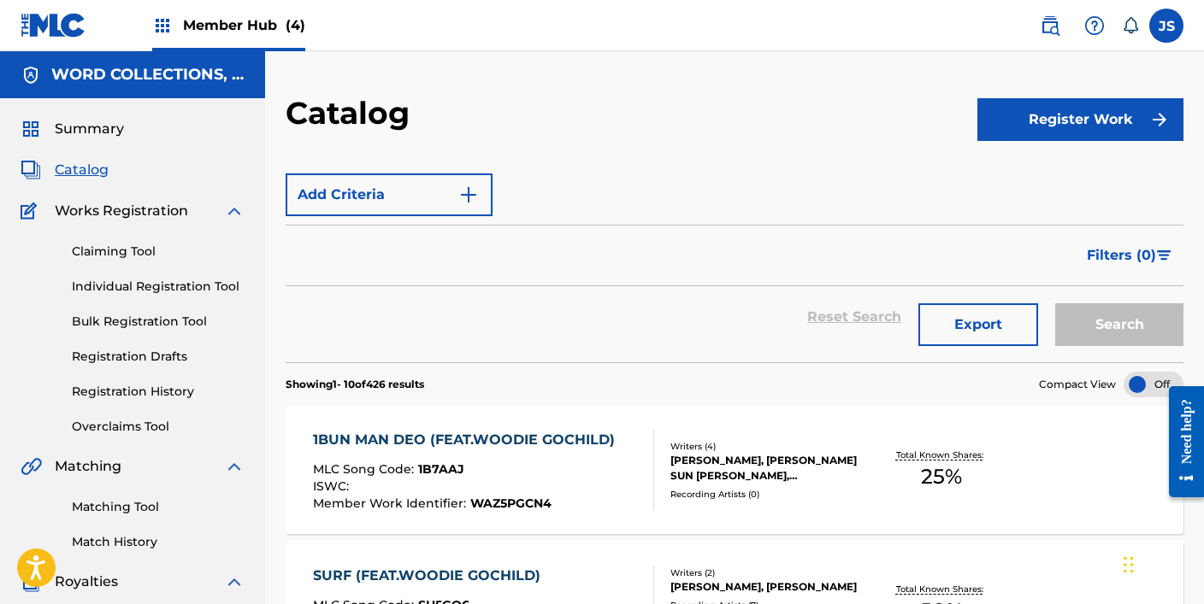
scroll to position [91, 0]
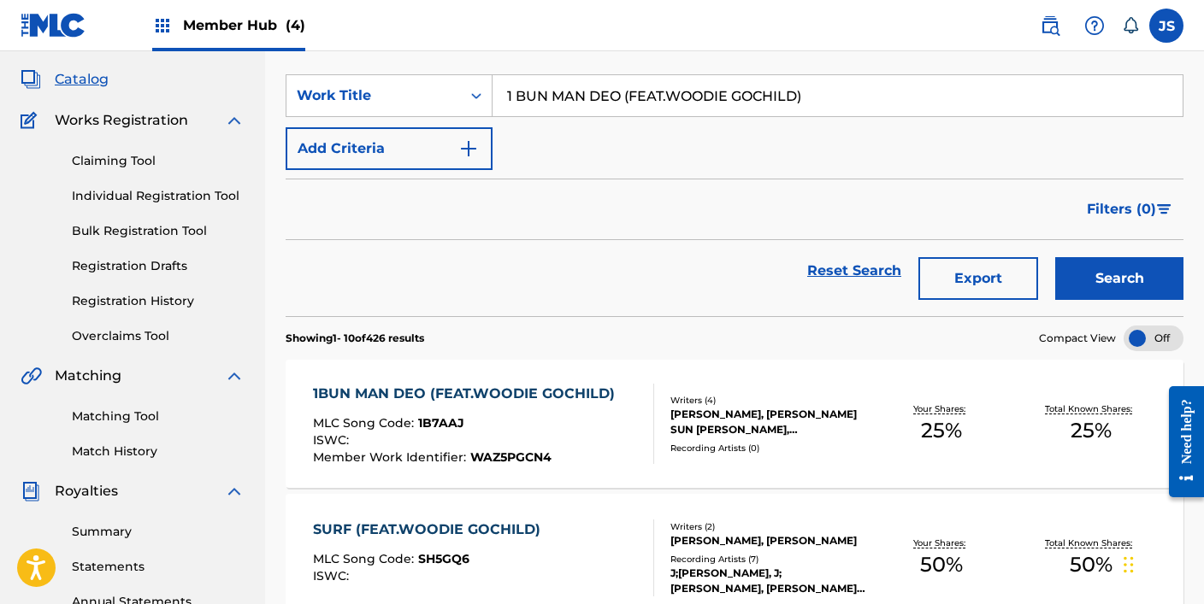
click at [540, 98] on input "1 BUN MAN DEO (FEAT.WOODIE GOCHILD)" at bounding box center [837, 95] width 690 height 41
paste input "20/20"
type input "20/20"
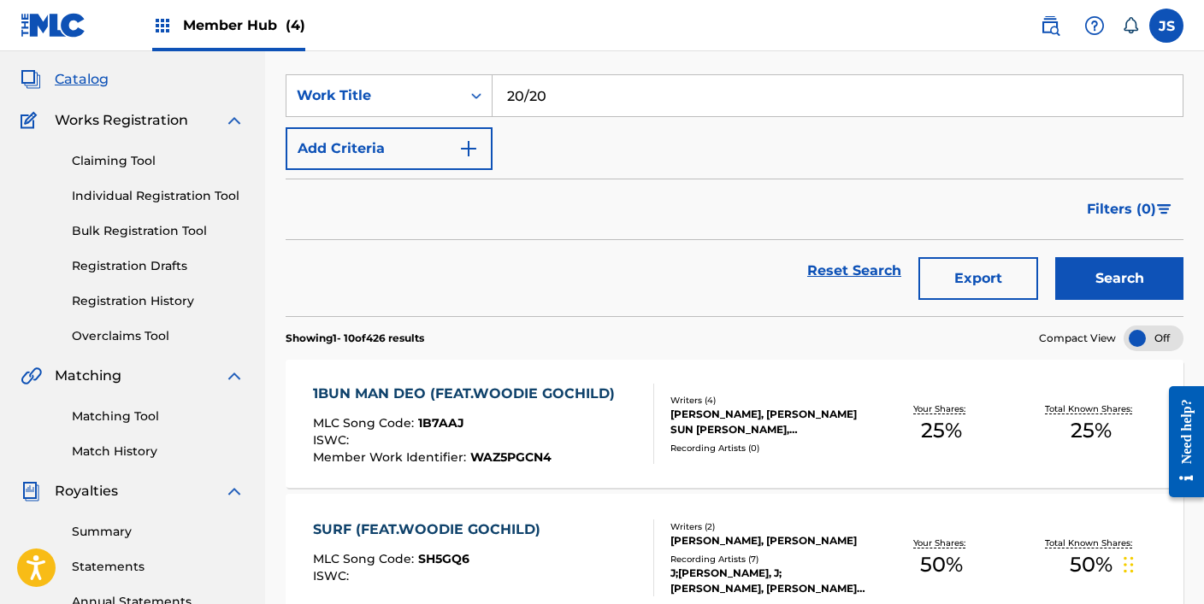
click at [1055, 257] on button "Search" at bounding box center [1119, 278] width 128 height 43
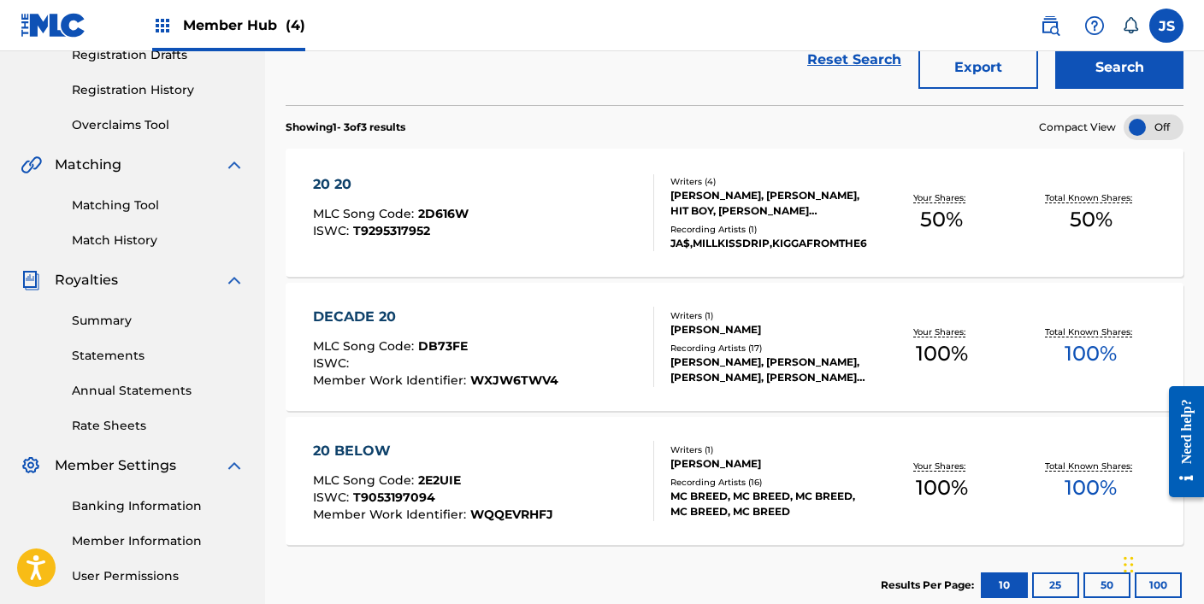
scroll to position [302, 0]
click at [451, 228] on div "ISWC : T9295317952" at bounding box center [391, 231] width 156 height 13
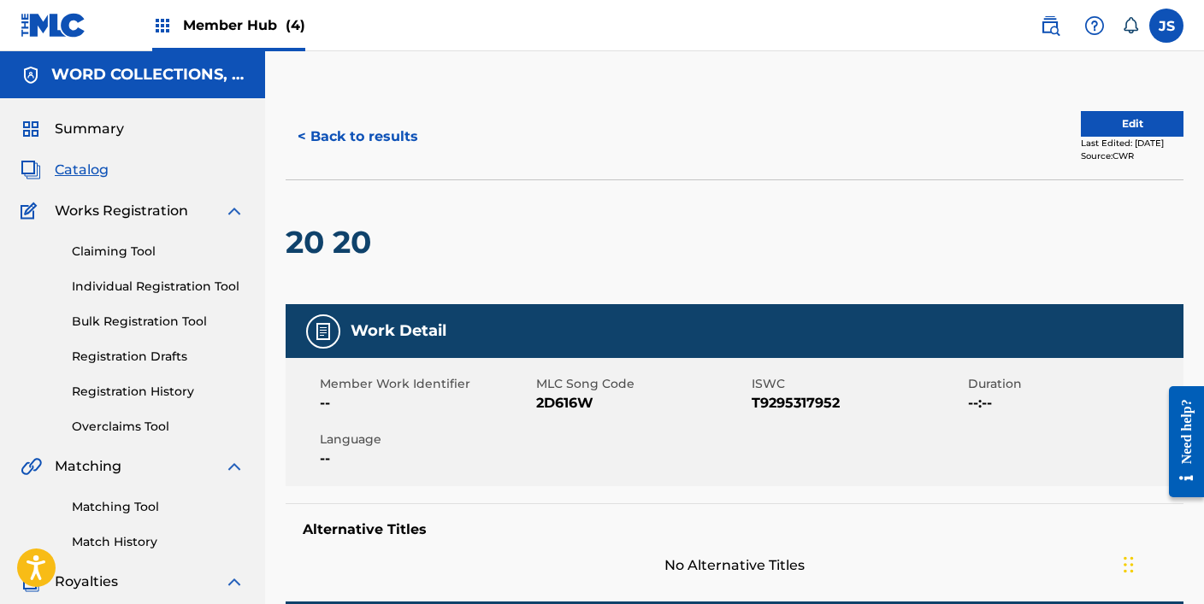
click at [551, 404] on span "2D616W" at bounding box center [642, 403] width 212 height 21
copy span "2D616W"
click at [372, 141] on button "< Back to results" at bounding box center [358, 136] width 144 height 43
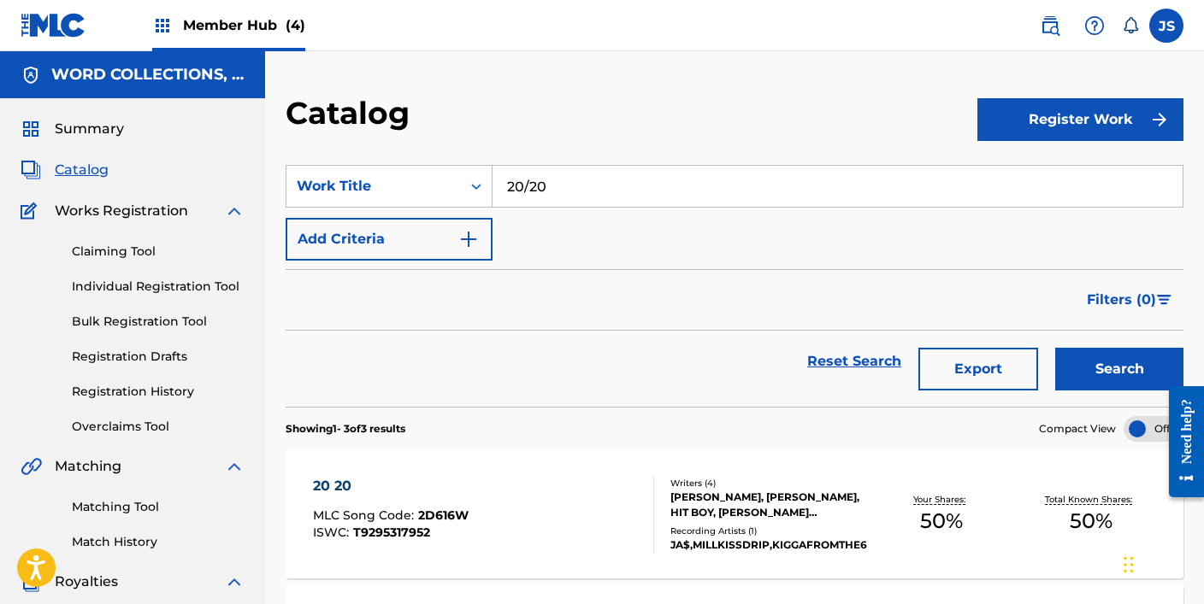
click at [619, 189] on input "20/20" at bounding box center [837, 186] width 690 height 41
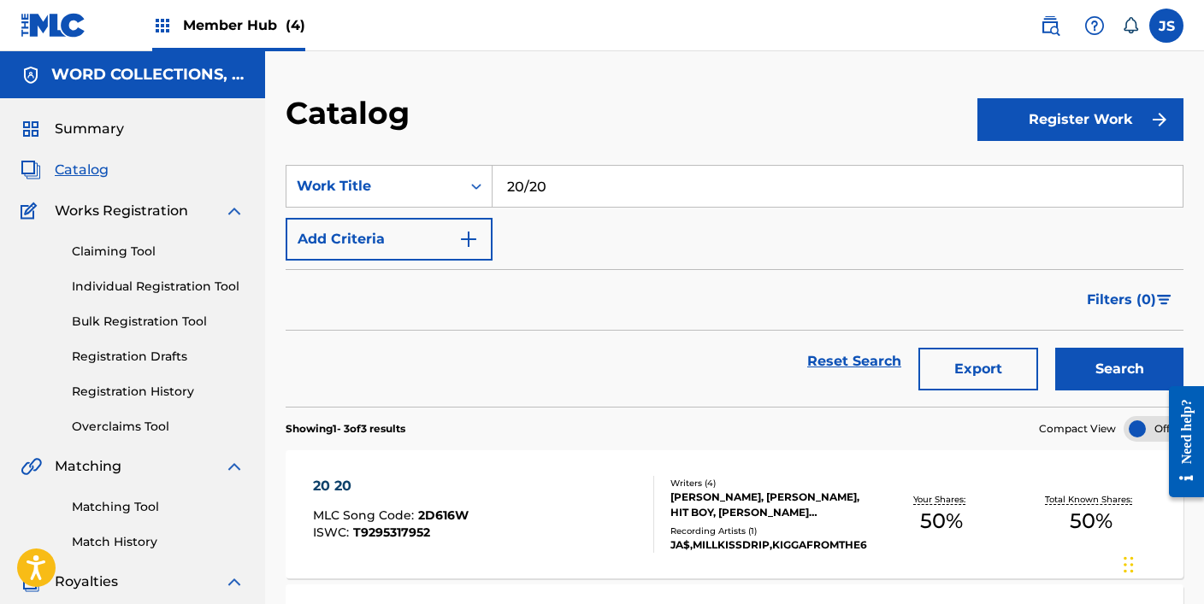
paste input "#2021 (FEAT.AVOKID, BIG NAUGHTY)"
type input "#2021 (FEAT.AVOKID, BIG NAUGHTY)"
click at [1055, 348] on button "Search" at bounding box center [1119, 369] width 128 height 43
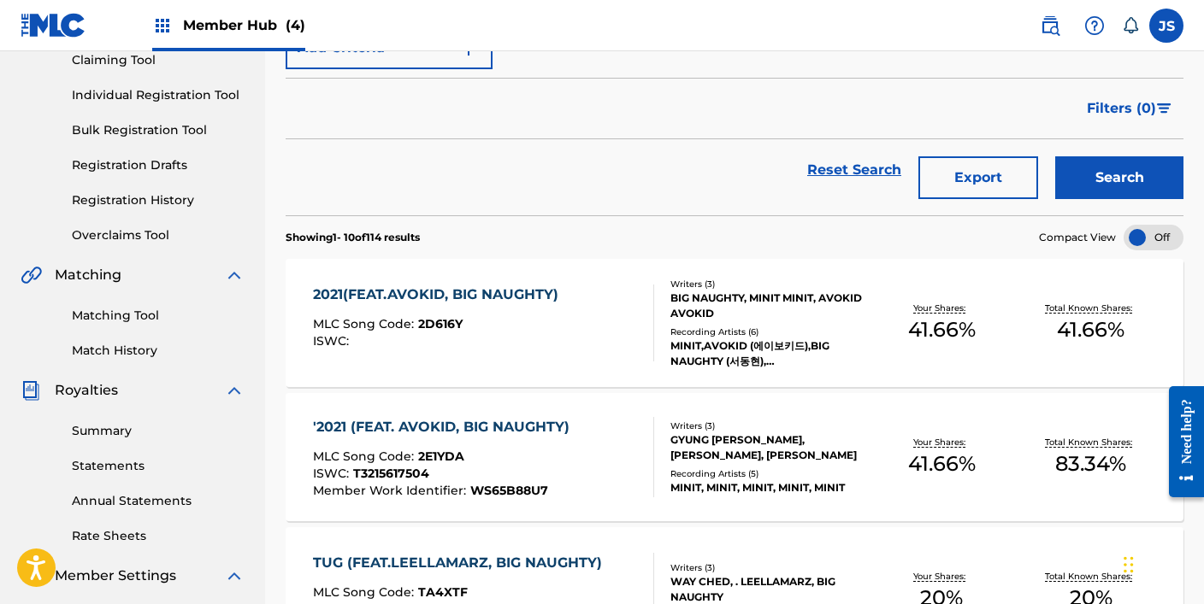
scroll to position [198, 0]
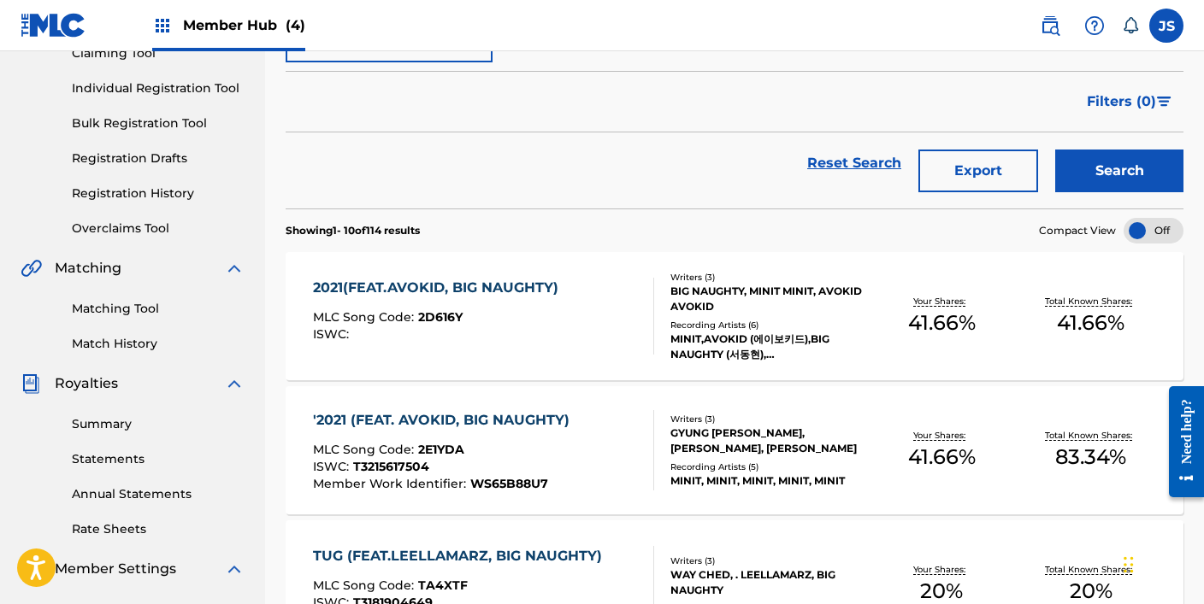
click at [433, 411] on div "'2021 (FEAT. AVOKID, BIG NAUGHTY)" at bounding box center [445, 420] width 265 height 21
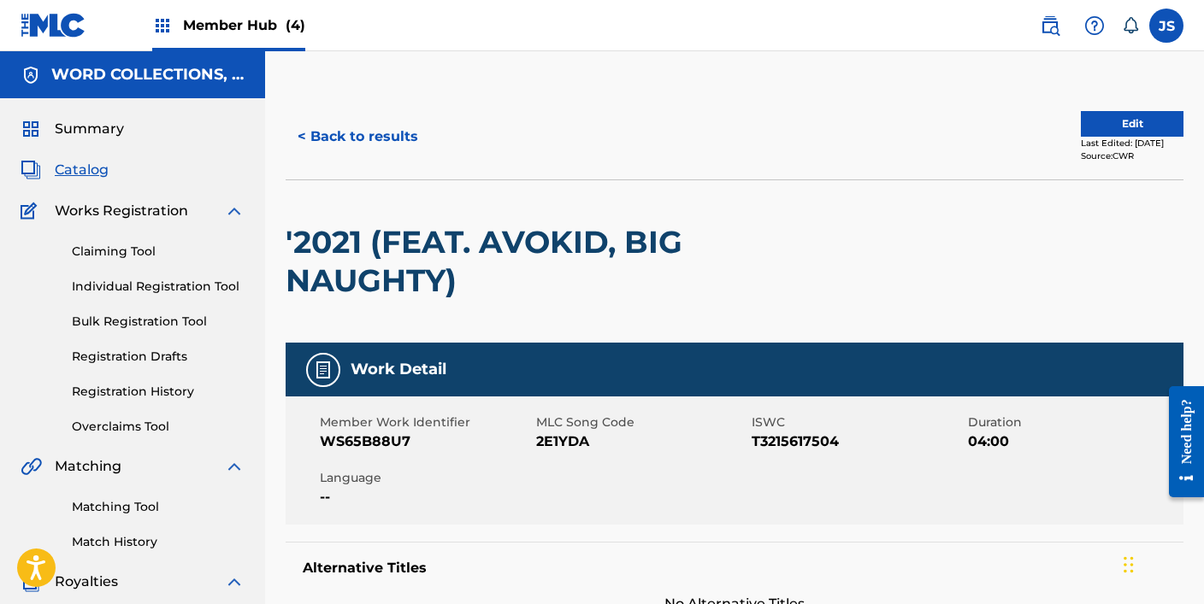
click at [544, 432] on span "2E1YDA" at bounding box center [642, 442] width 212 height 21
copy span "2E1YDA"
click at [353, 149] on button "< Back to results" at bounding box center [358, 136] width 144 height 43
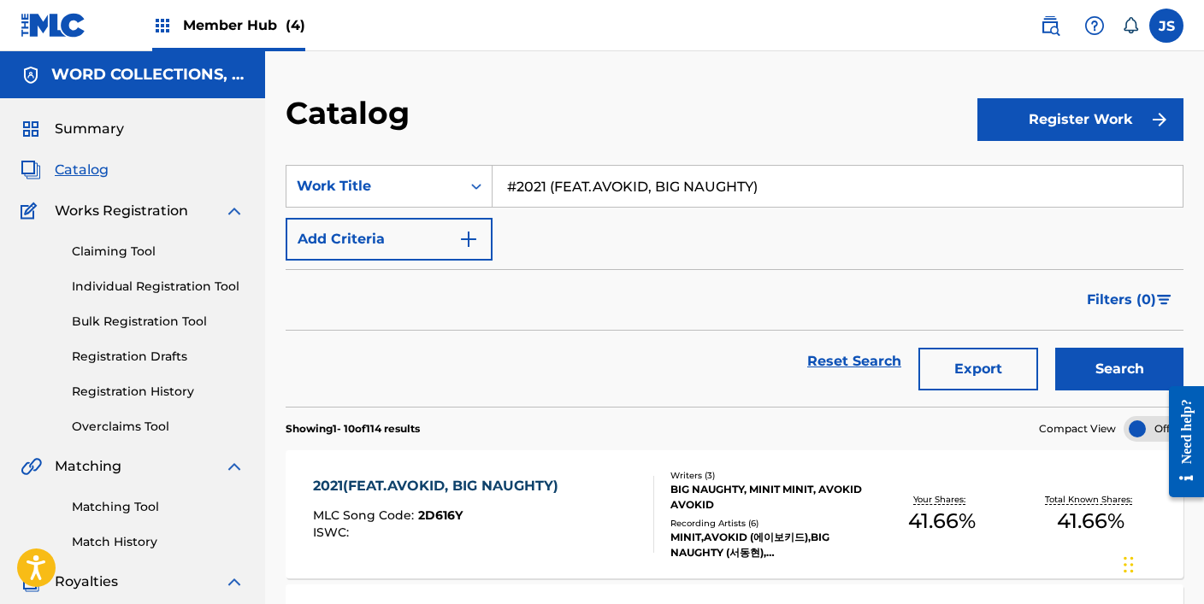
click at [724, 180] on input "#2021 (FEAT.AVOKID, BIG NAUGHTY)" at bounding box center [837, 186] width 690 height 41
paste input "2022 (FEAT.PH-1"
type input "2022 (FEAT.PH-1)"
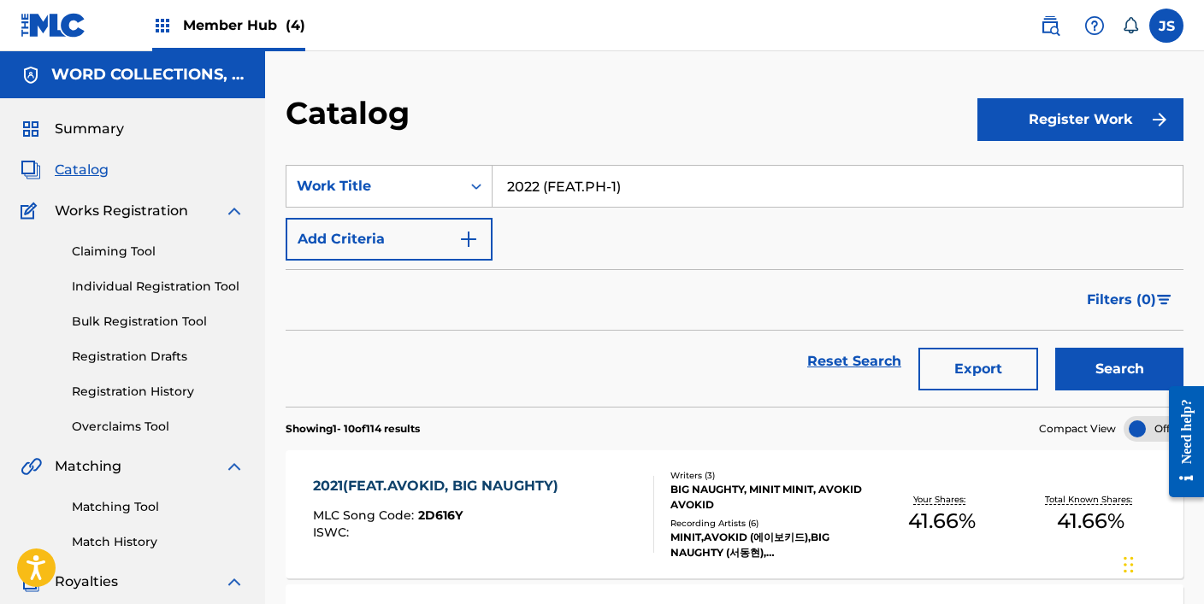
click at [1055, 348] on button "Search" at bounding box center [1119, 369] width 128 height 43
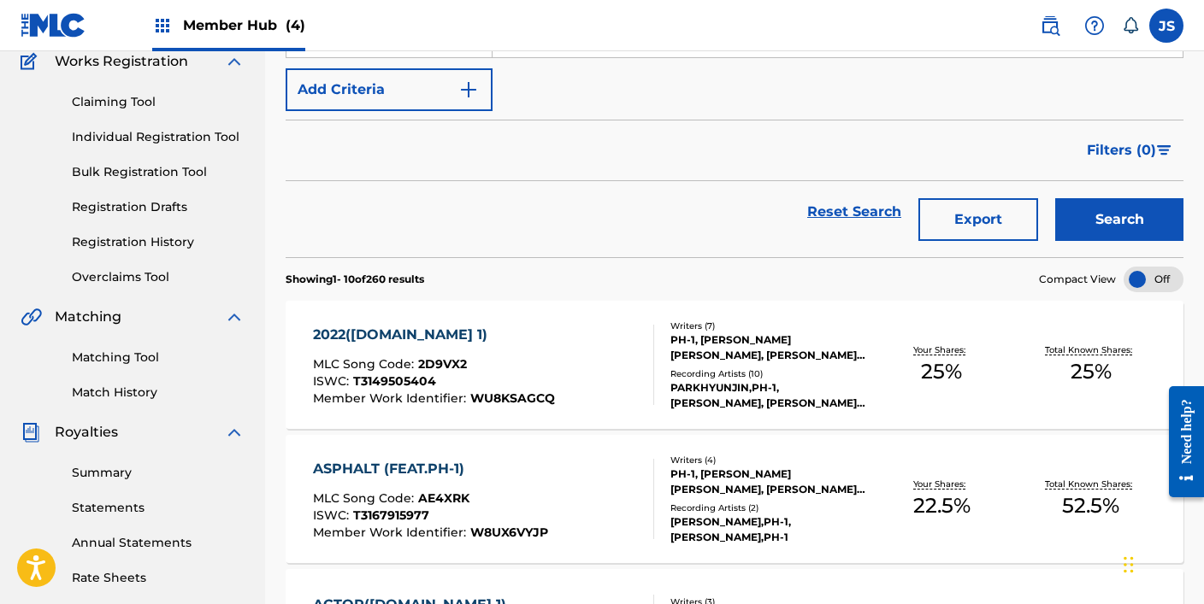
scroll to position [152, 0]
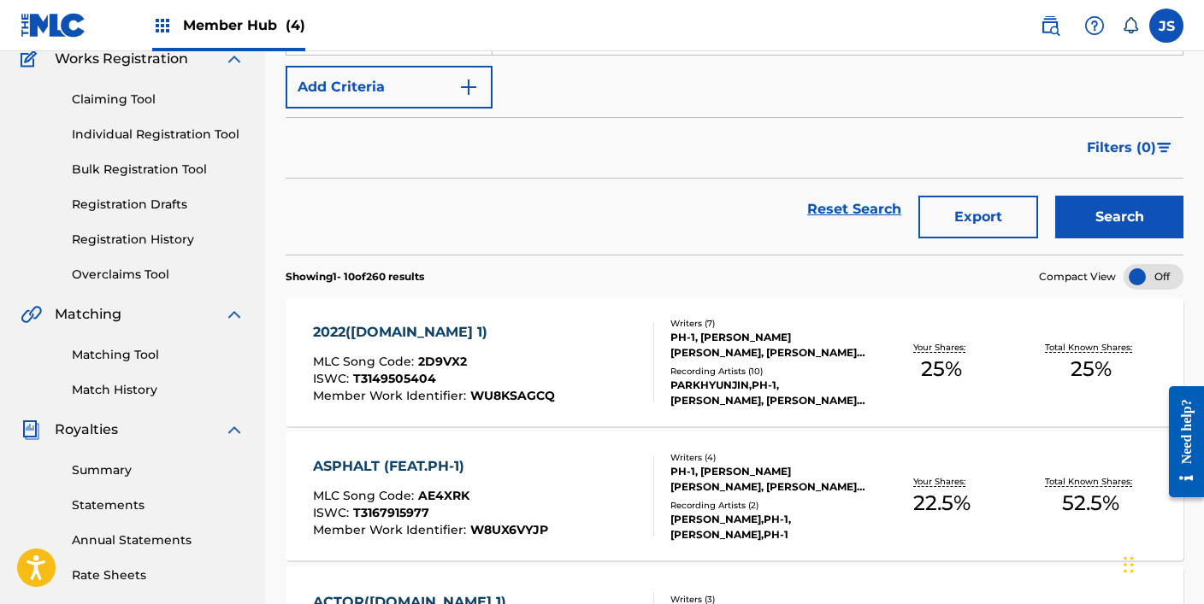
click at [540, 384] on div "ISWC : T3149505404" at bounding box center [434, 381] width 242 height 17
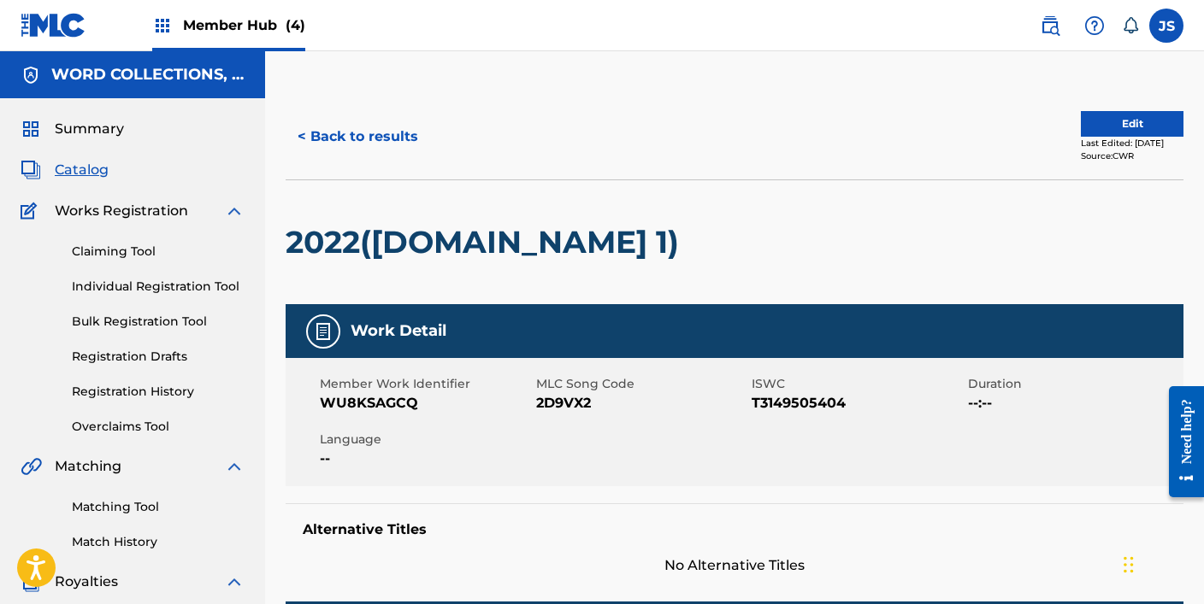
click at [563, 412] on span "2D9VX2" at bounding box center [642, 403] width 212 height 21
copy span "2D9VX2"
click at [333, 139] on button "< Back to results" at bounding box center [358, 136] width 144 height 43
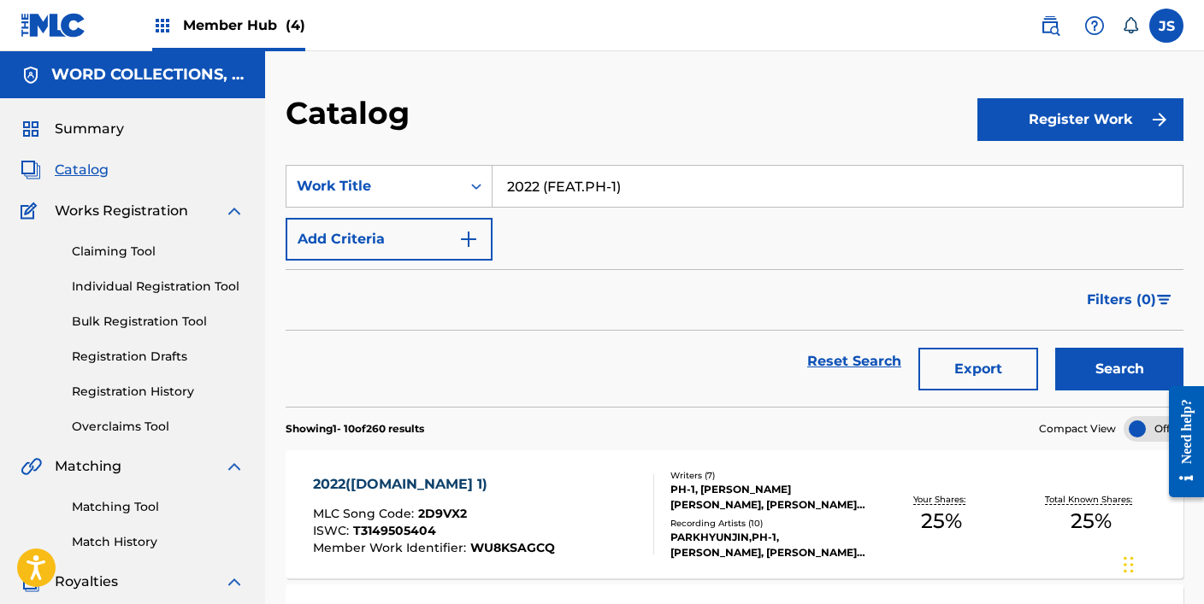
click at [593, 168] on input "2022 (FEAT.PH-1)" at bounding box center [837, 186] width 690 height 41
paste input "47365 (FEAT.SIK-K"
type input "247365 (FEAT.SIK-K)"
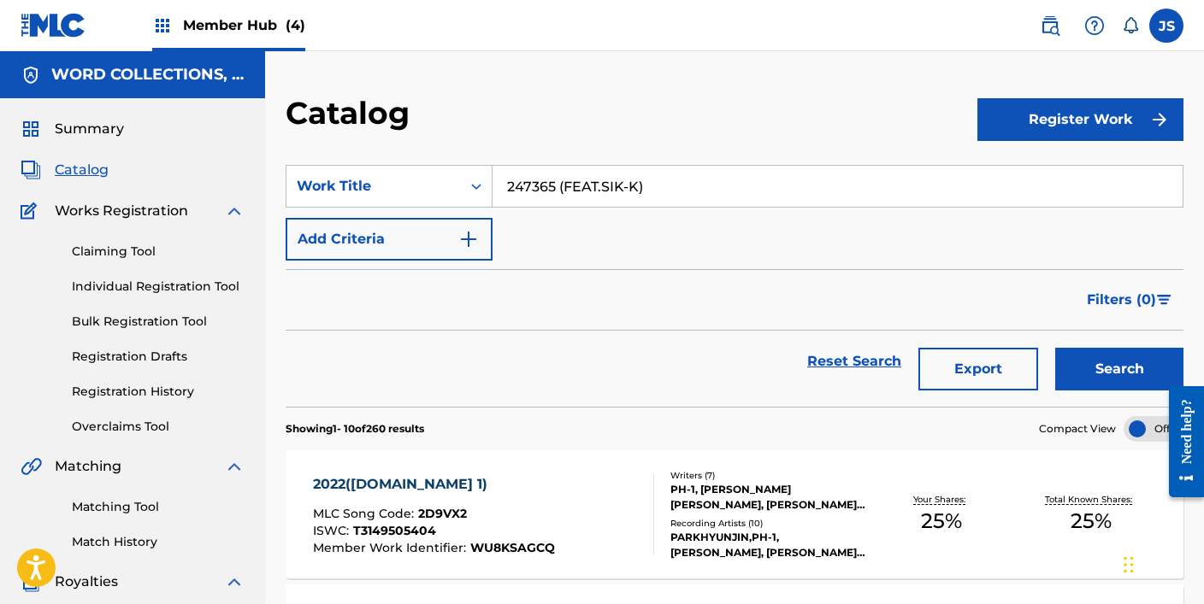
click at [1055, 348] on button "Search" at bounding box center [1119, 369] width 128 height 43
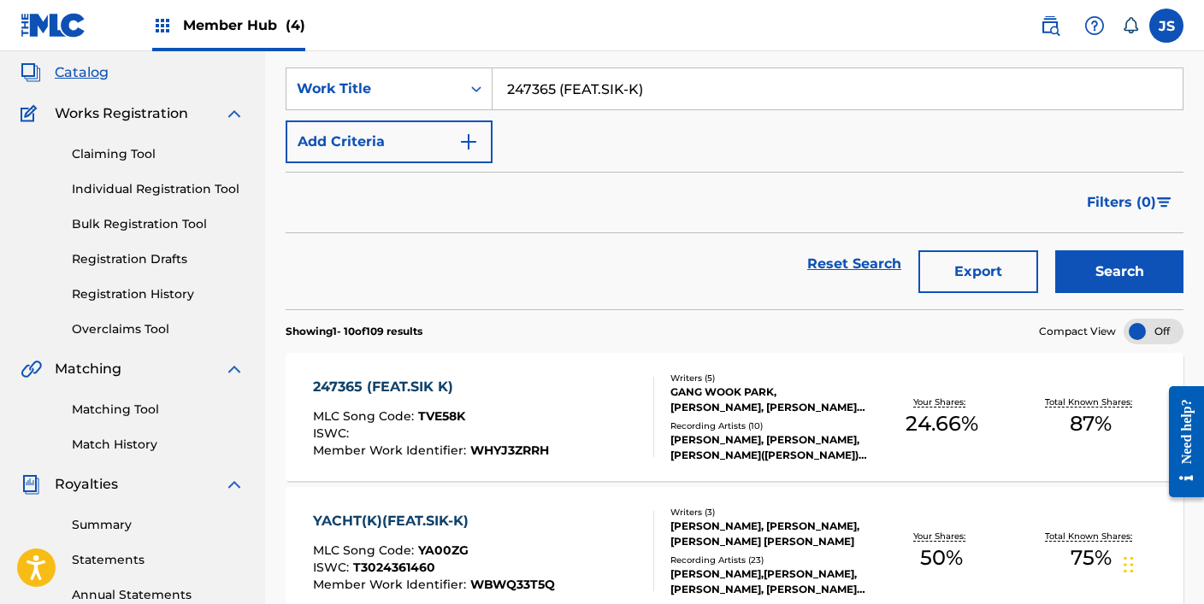
scroll to position [98, 0]
click at [545, 384] on div "247365 (FEAT.SIK K)" at bounding box center [431, 386] width 236 height 21
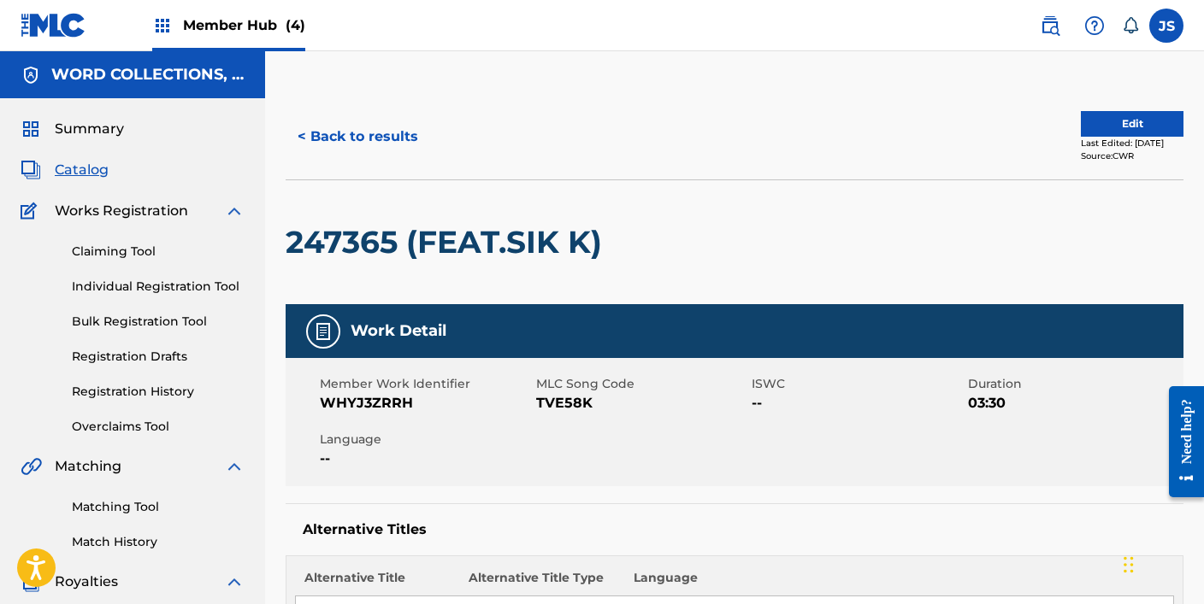
click at [562, 405] on span "TVE58K" at bounding box center [642, 403] width 212 height 21
copy span "TVE58K"
click at [348, 134] on button "< Back to results" at bounding box center [358, 136] width 144 height 43
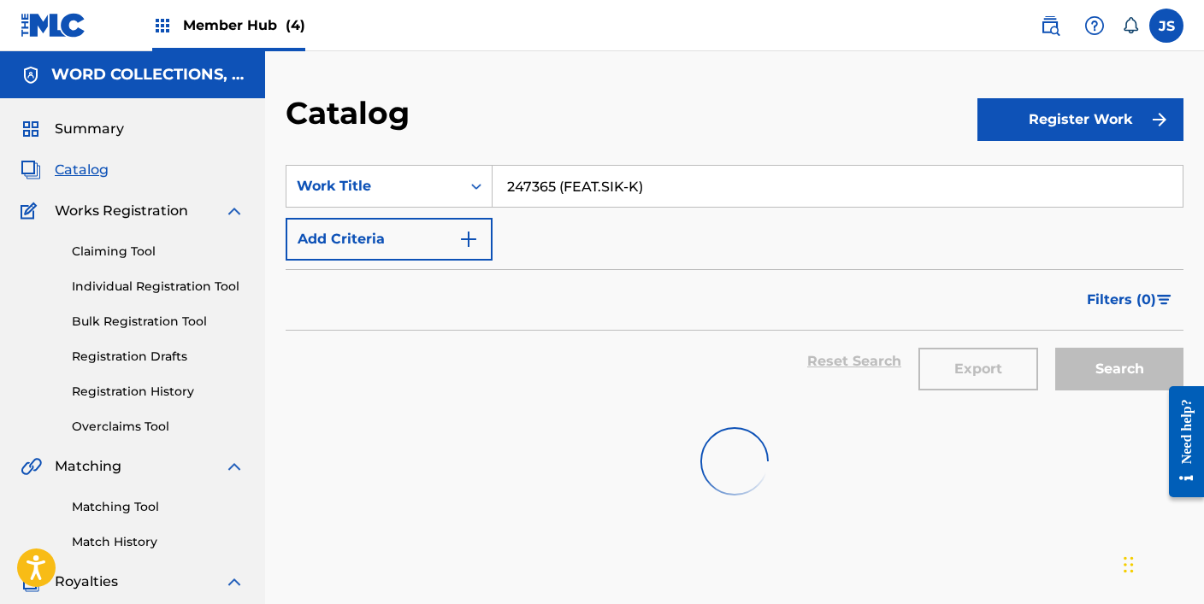
scroll to position [98, 0]
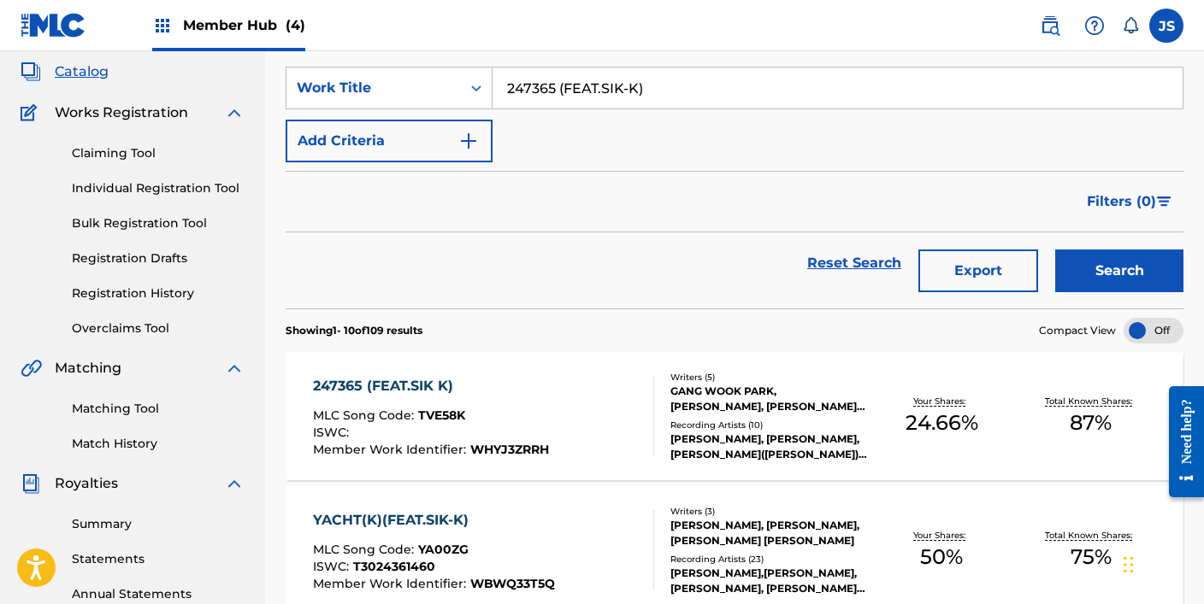
click at [573, 80] on input "247365 (FEAT.SIK-K)" at bounding box center [837, 88] width 690 height 41
paste input "365&7 (FEAT.[PERSON_NAME]"
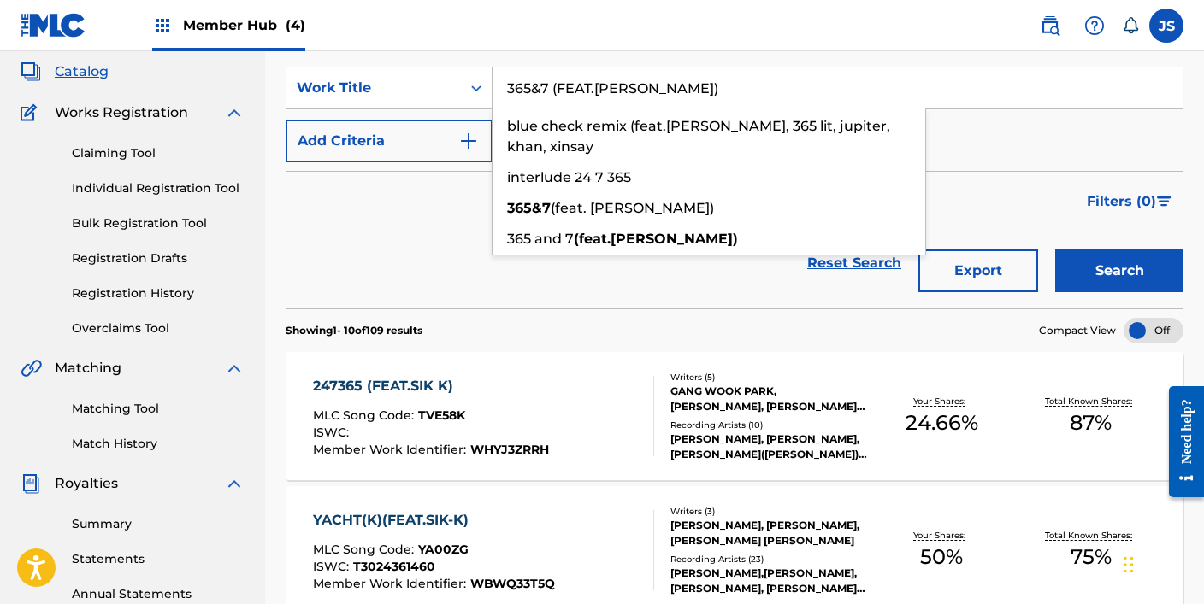
type input "365&7 (FEAT.[PERSON_NAME])"
click at [1055, 250] on button "Search" at bounding box center [1119, 271] width 128 height 43
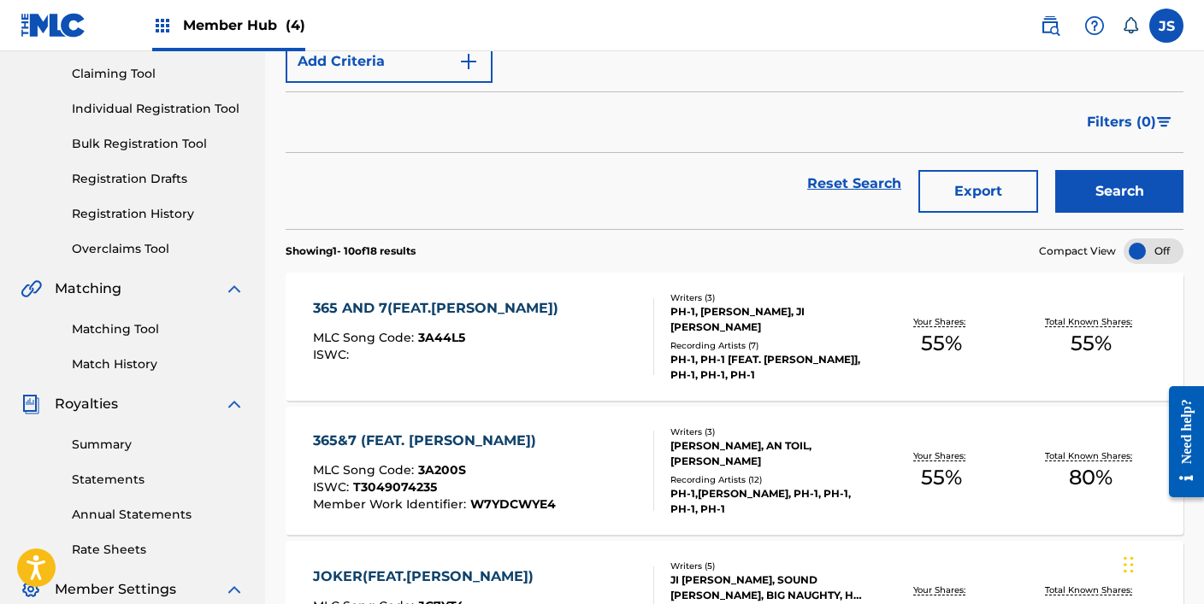
scroll to position [179, 0]
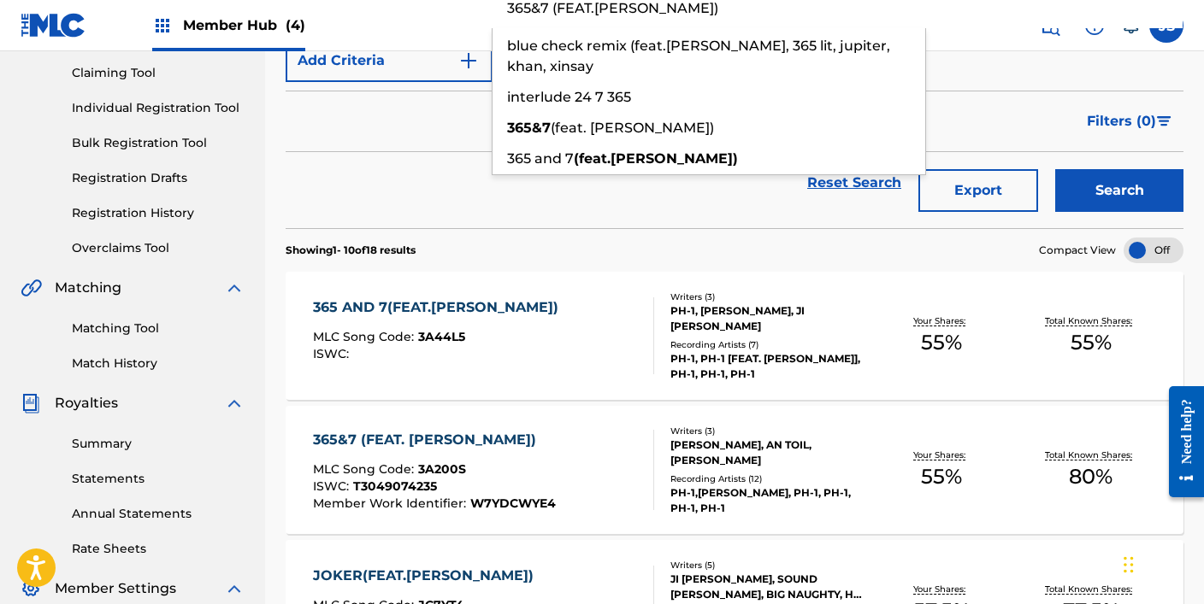
click at [504, 466] on div "MLC Song Code : 3A200S" at bounding box center [434, 471] width 243 height 17
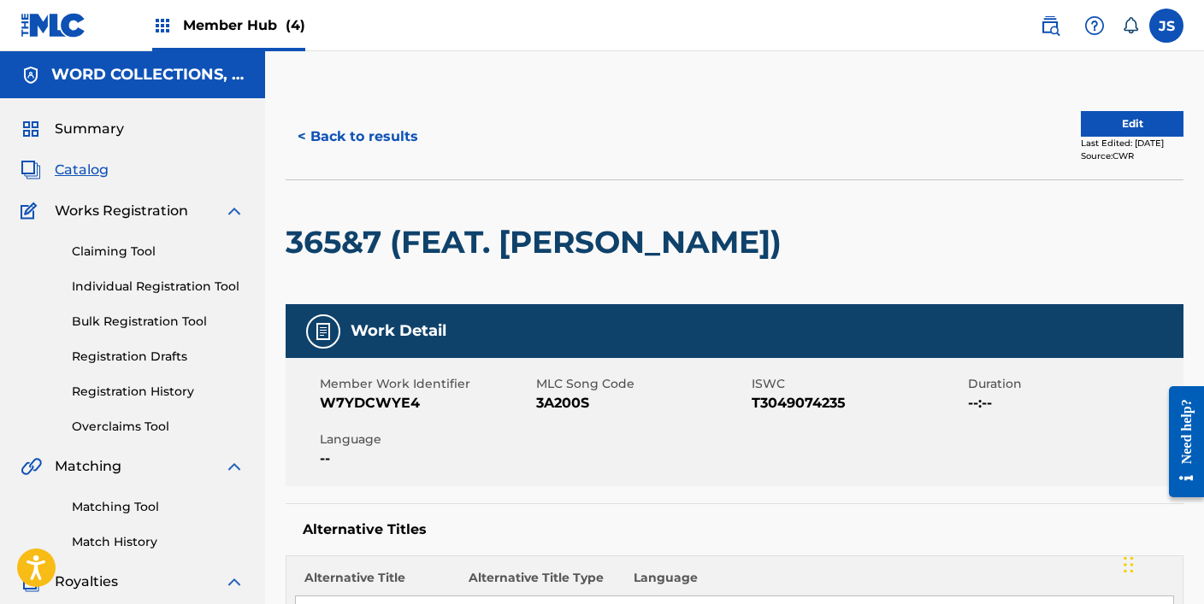
click at [563, 389] on span "MLC Song Code" at bounding box center [642, 384] width 212 height 18
click at [563, 401] on span "3A200S" at bounding box center [642, 403] width 212 height 21
click at [380, 162] on div "< Back to results Edit Last Edited: [DATE] Source: CWR" at bounding box center [735, 136] width 898 height 85
click at [371, 142] on button "< Back to results" at bounding box center [358, 136] width 144 height 43
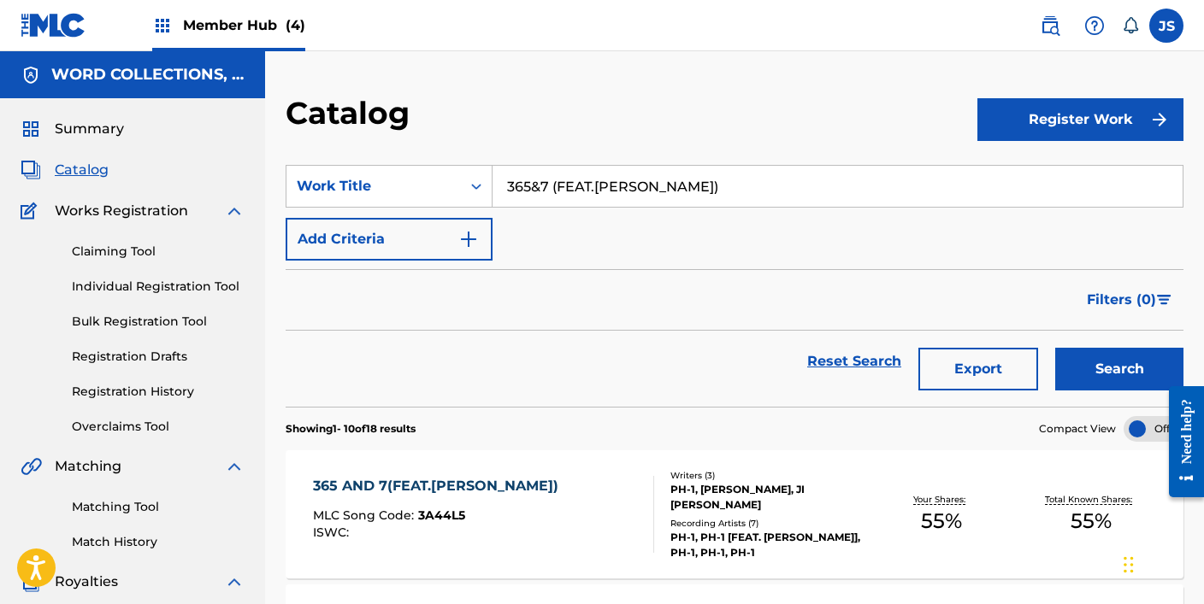
click at [654, 152] on section "SearchWithCriteria378a1365-b5f8-4145-a611-17a92e896412 Work Title 365&7 (FEAT.[…" at bounding box center [735, 275] width 898 height 262
click at [637, 193] on input "365&7 (FEAT.[PERSON_NAME])" at bounding box center [837, 186] width 690 height 41
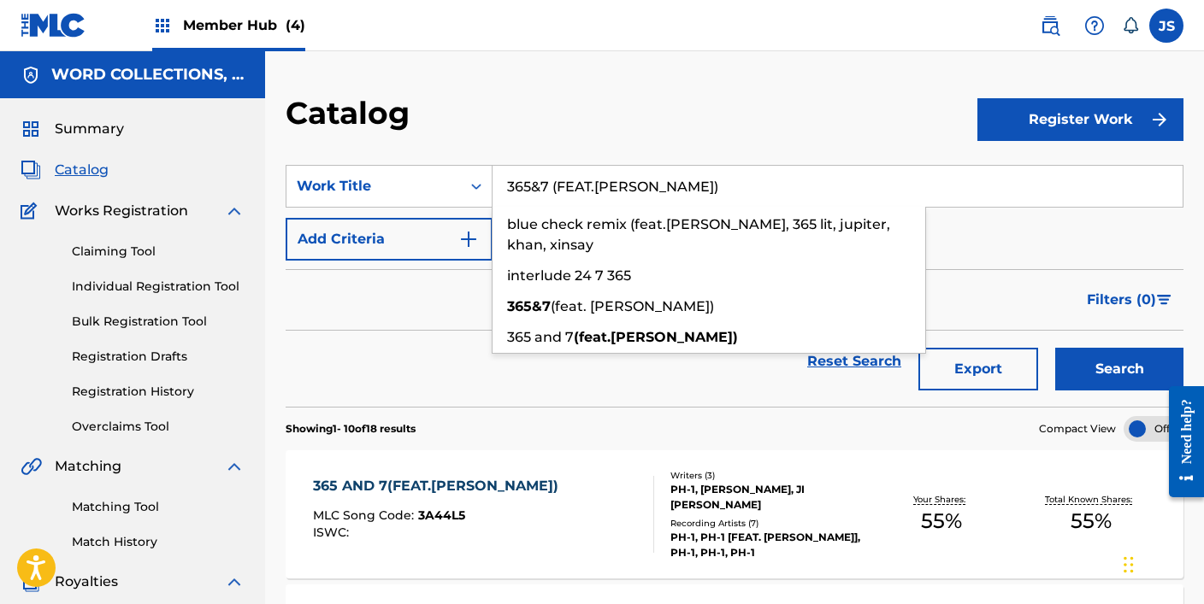
click at [637, 193] on input "365&7 (FEAT.[PERSON_NAME])" at bounding box center [837, 186] width 690 height 41
paste input "4U (FOR YOU"
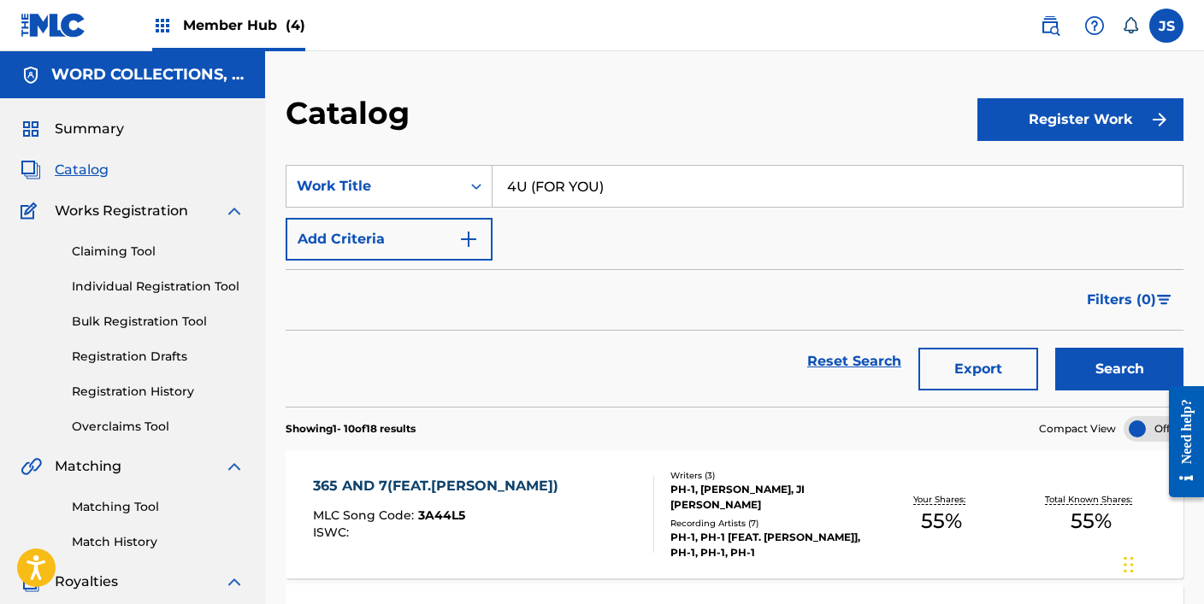
type input "4U (FOR YOU)"
click at [1055, 348] on button "Search" at bounding box center [1119, 369] width 128 height 43
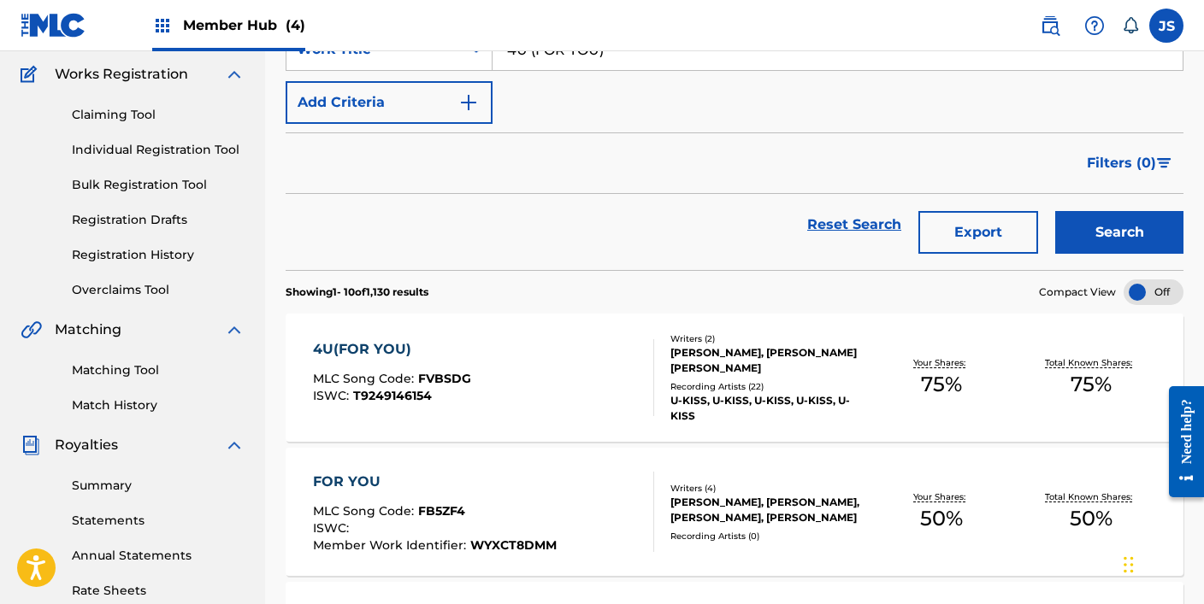
scroll to position [138, 0]
click at [534, 386] on div "4U(FOR YOU) MLC Song Code : FVBSDG ISWC : T9249146154" at bounding box center [483, 377] width 341 height 77
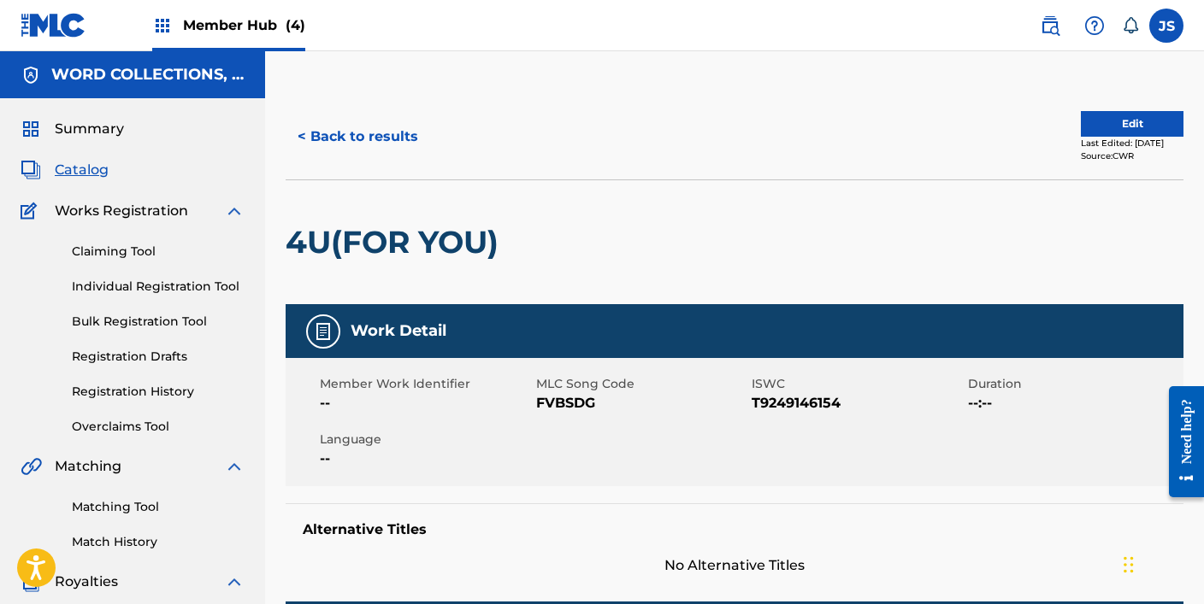
click at [568, 407] on span "FVBSDG" at bounding box center [642, 403] width 212 height 21
click at [380, 127] on button "< Back to results" at bounding box center [358, 136] width 144 height 43
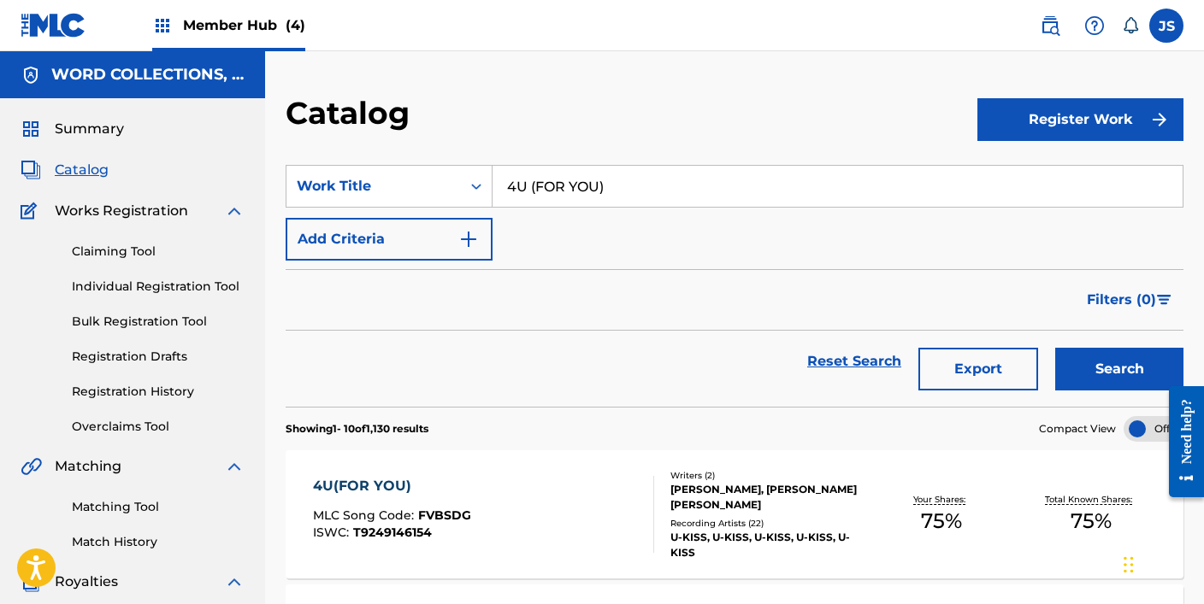
click at [603, 190] on input "4U (FOR YOU)" at bounding box center [837, 186] width 690 height 41
paste input "5882 (OPPA ASAP"
type input "5882 (OPPA ASAP)"
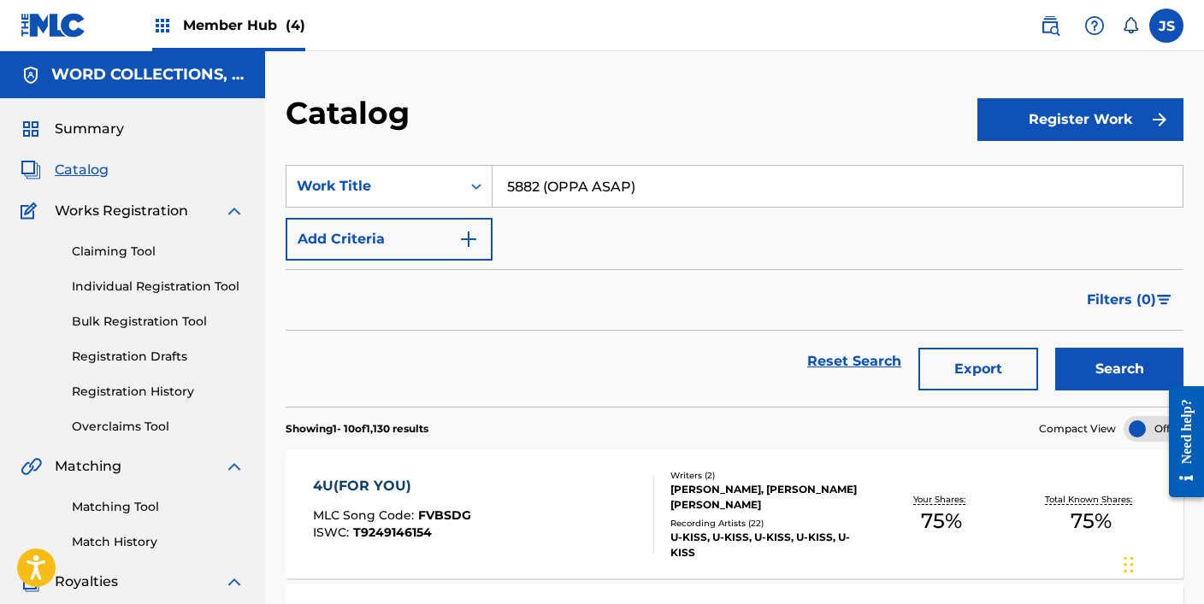
click at [1055, 348] on button "Search" at bounding box center [1119, 369] width 128 height 43
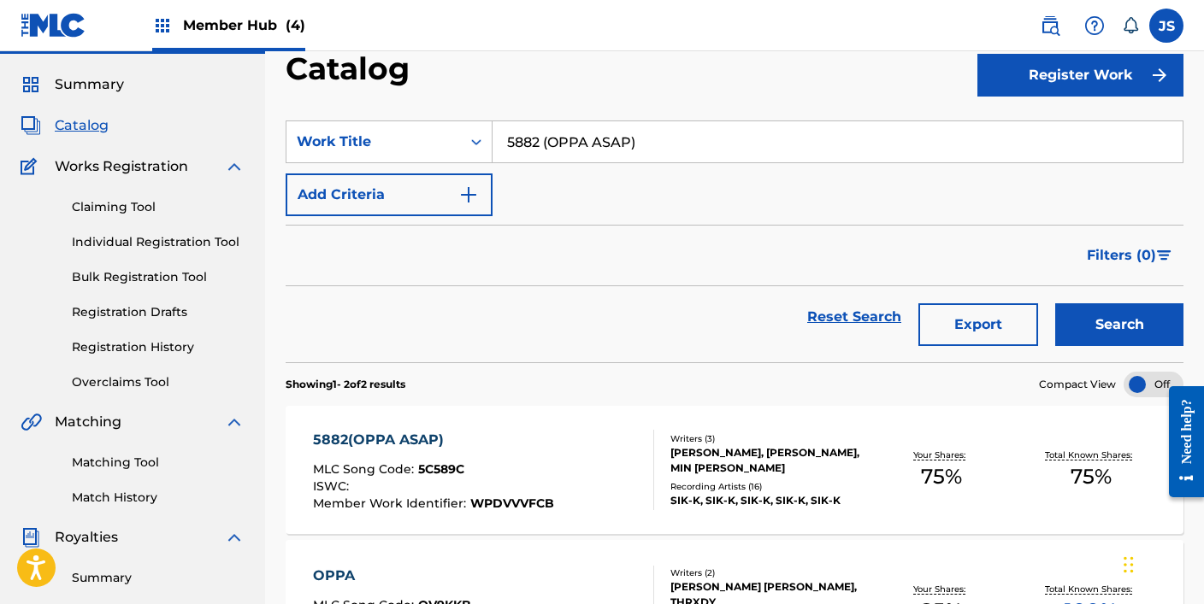
scroll to position [116, 0]
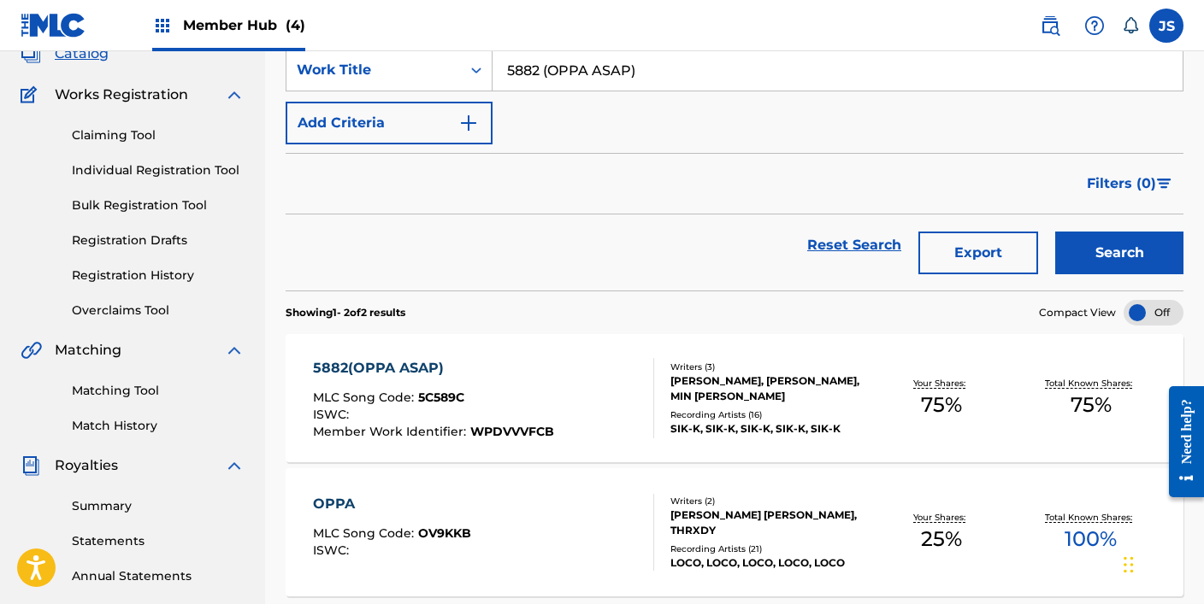
click at [532, 380] on div "5882(OPPA ASAP) MLC Song Code : 5C589C ISWC : Member Work Identifier : WPDVVVFCB" at bounding box center [433, 398] width 241 height 80
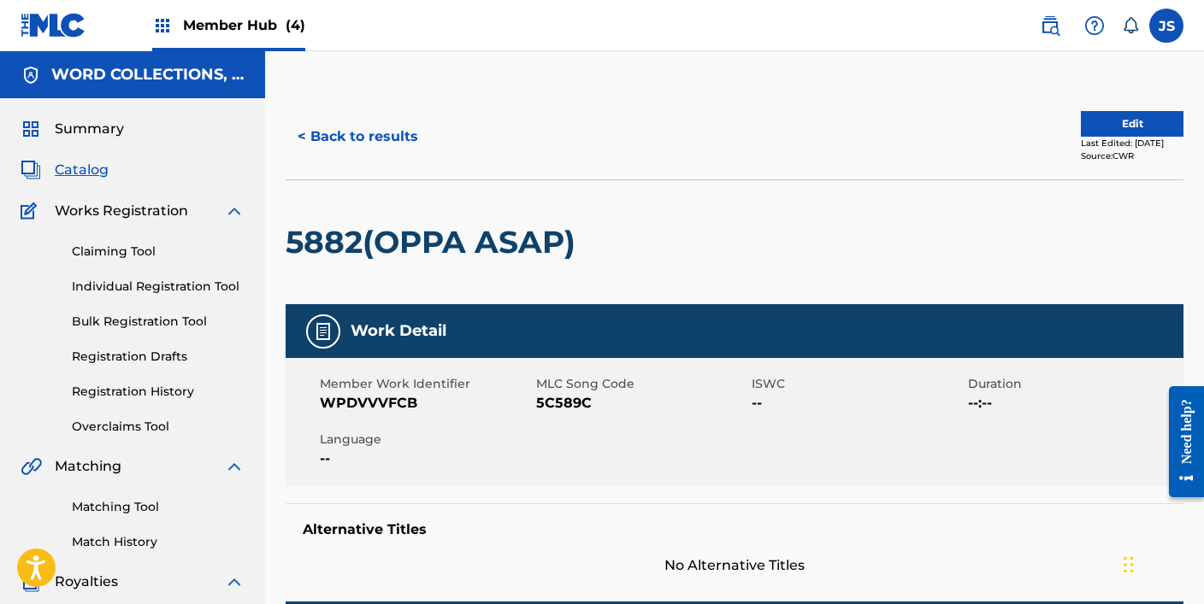
click at [558, 412] on span "5C589C" at bounding box center [642, 403] width 212 height 21
click at [562, 401] on span "5C589C" at bounding box center [642, 403] width 212 height 21
click at [332, 142] on button "< Back to results" at bounding box center [358, 136] width 144 height 43
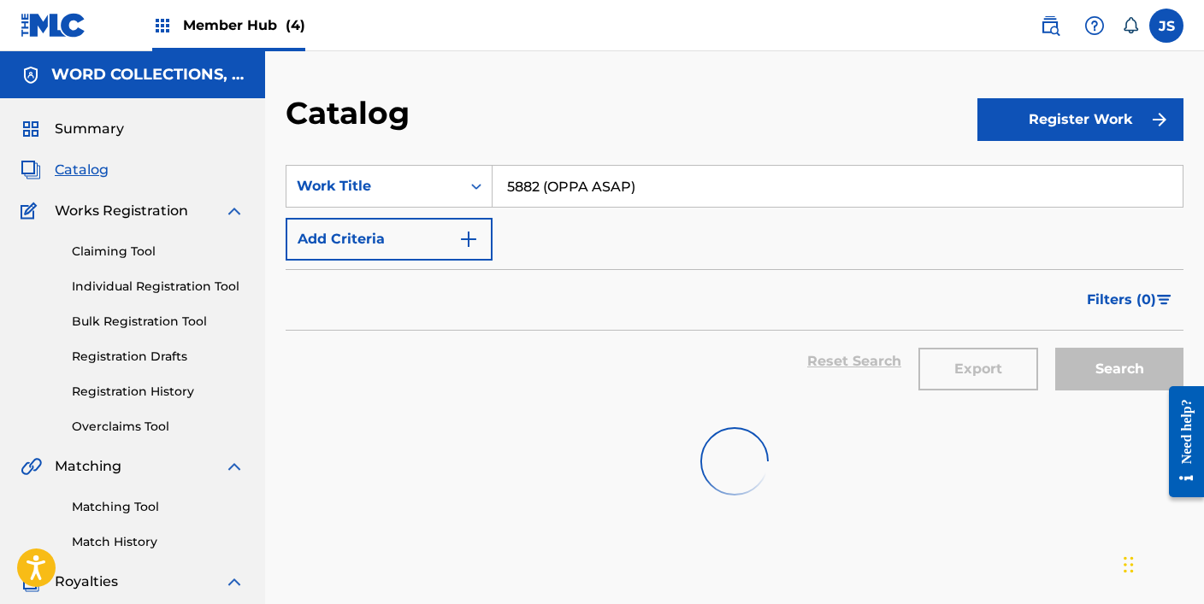
scroll to position [116, 0]
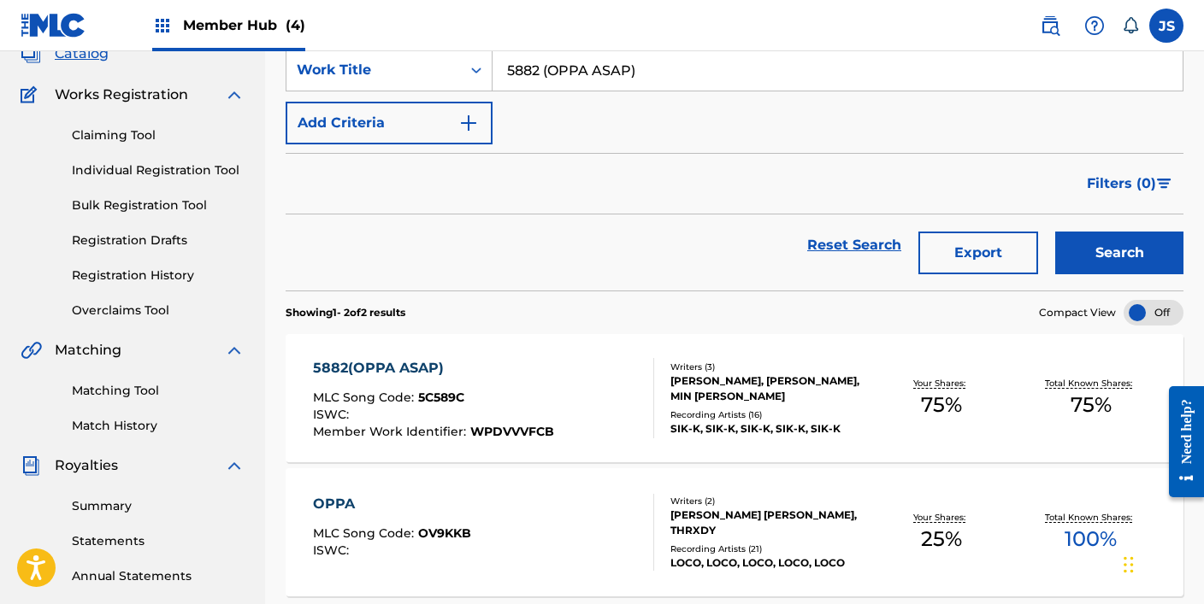
click at [633, 86] on input "5882 (OPPA ASAP)" at bounding box center [837, 70] width 690 height 41
paste input "8AM ÎÇ®ÏÇ∞ÌîÑÎ¶¨Ïä§ÌÉÄÏùº"
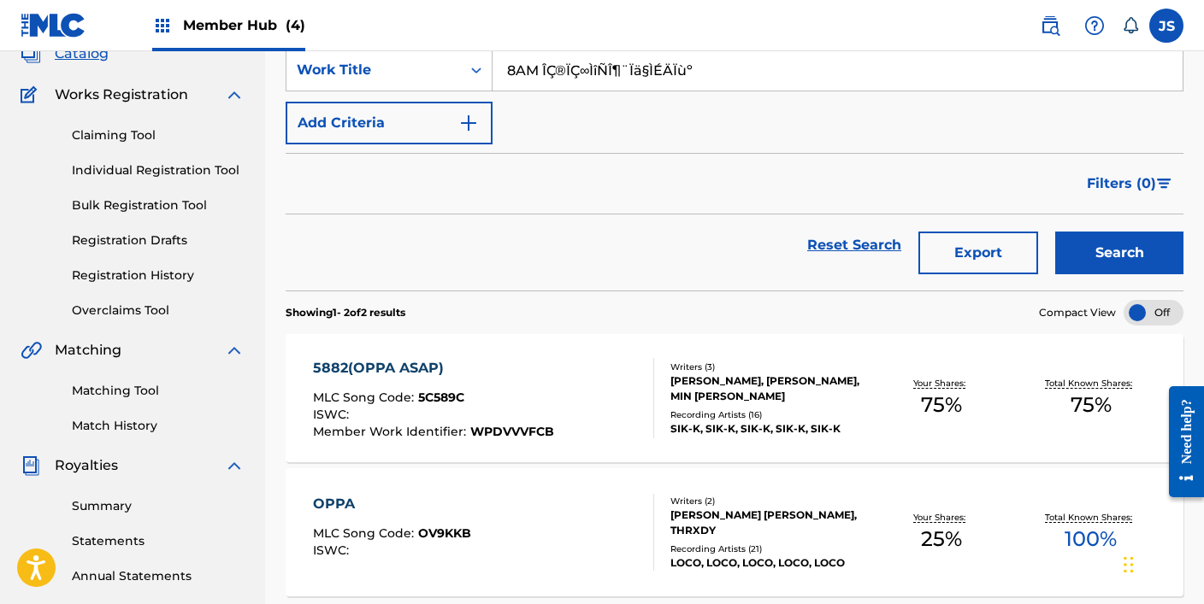
type input "8AM ÎÇ®ÏÇ∞ÌîÑÎ¶¨Ïä§ÌÉÄÏùº"
click at [1055, 232] on button "Search" at bounding box center [1119, 253] width 128 height 43
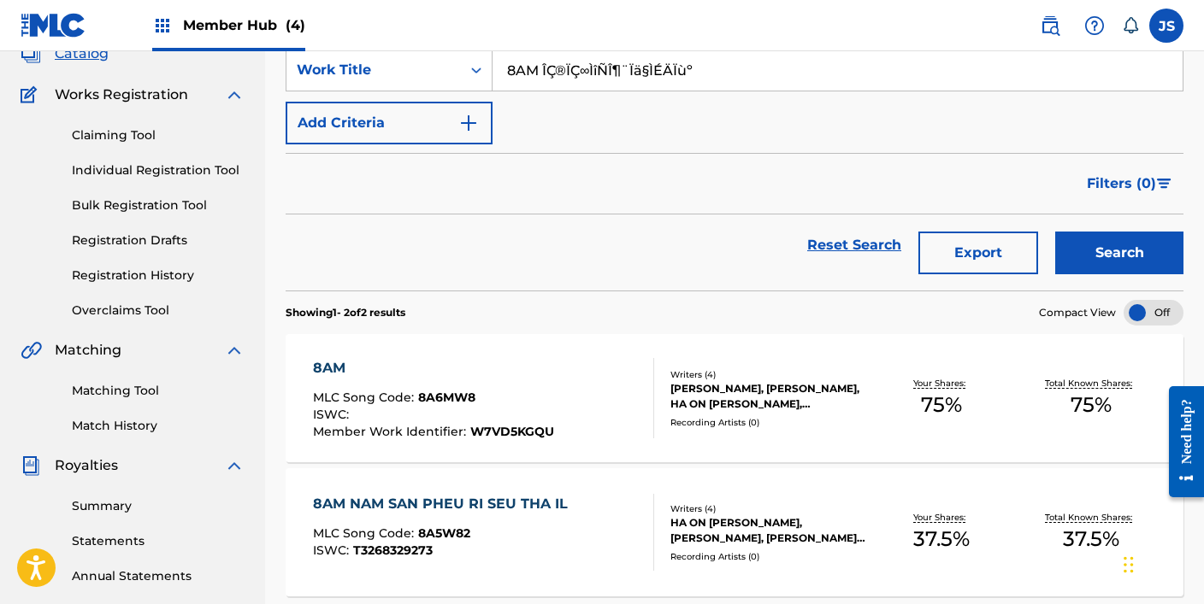
click at [572, 398] on div "8AM MLC Song Code : 8A6MW8 ISWC : Member Work Identifier : W7VD5KGQU" at bounding box center [483, 398] width 341 height 80
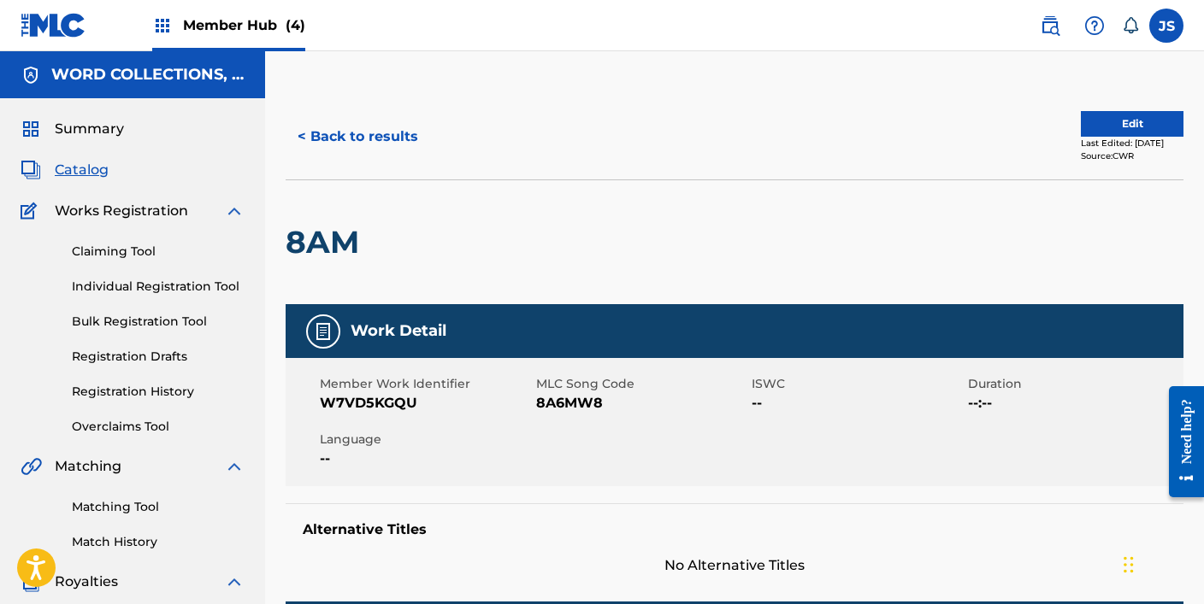
click at [581, 399] on span "8A6MW8" at bounding box center [642, 403] width 212 height 21
click at [368, 129] on button "< Back to results" at bounding box center [358, 136] width 144 height 43
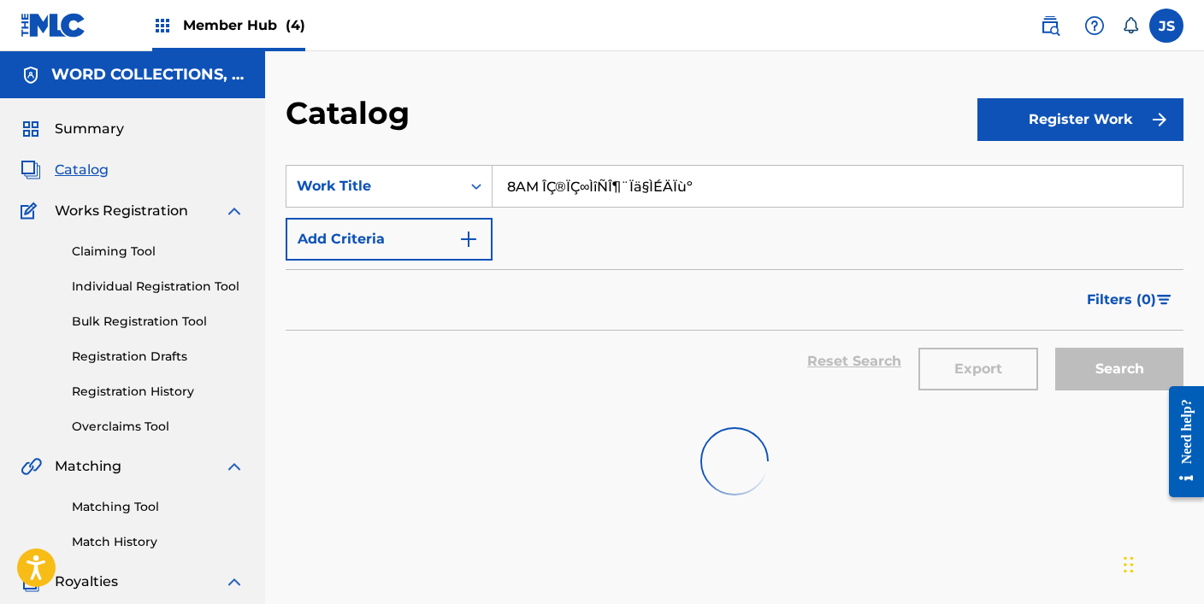
scroll to position [116, 0]
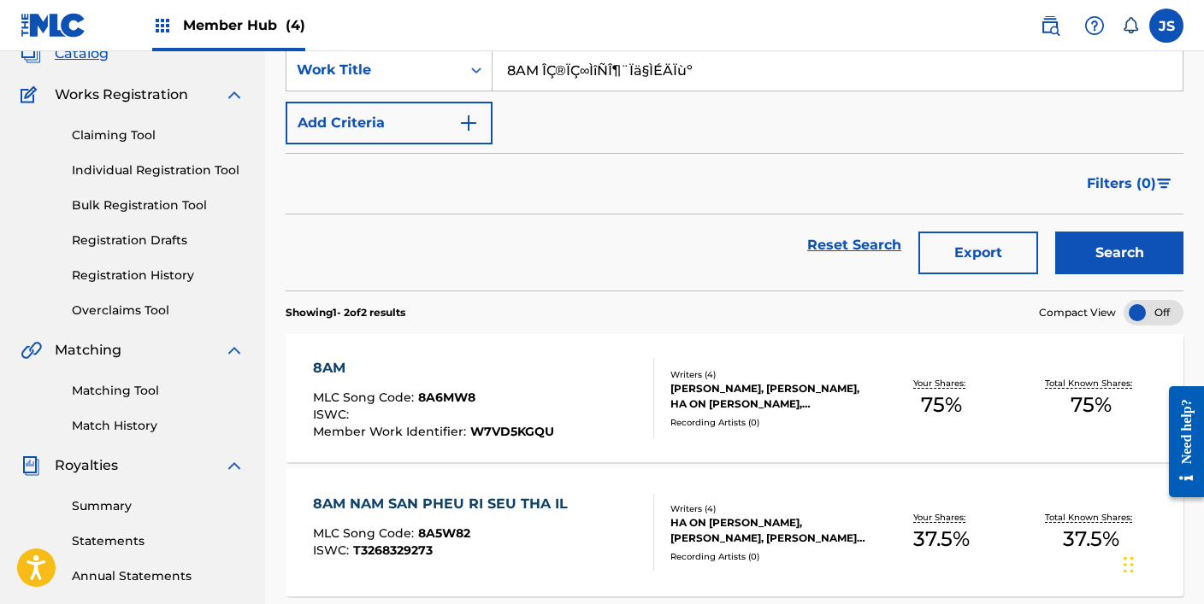
click at [581, 68] on input "8AM ÎÇ®ÏÇ∞ÌîÑÎ¶¨Ïä§ÌÉÄÏùº" at bounding box center [837, 70] width 690 height 41
paste input "A24"
click at [1055, 232] on button "Search" at bounding box center [1119, 253] width 128 height 43
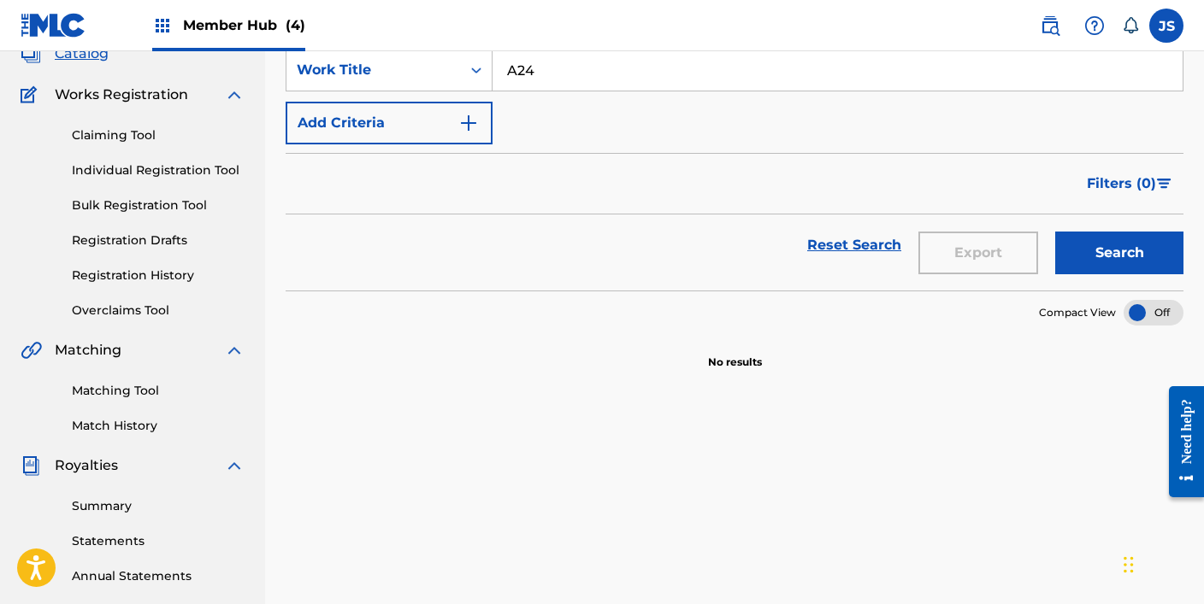
scroll to position [0, 0]
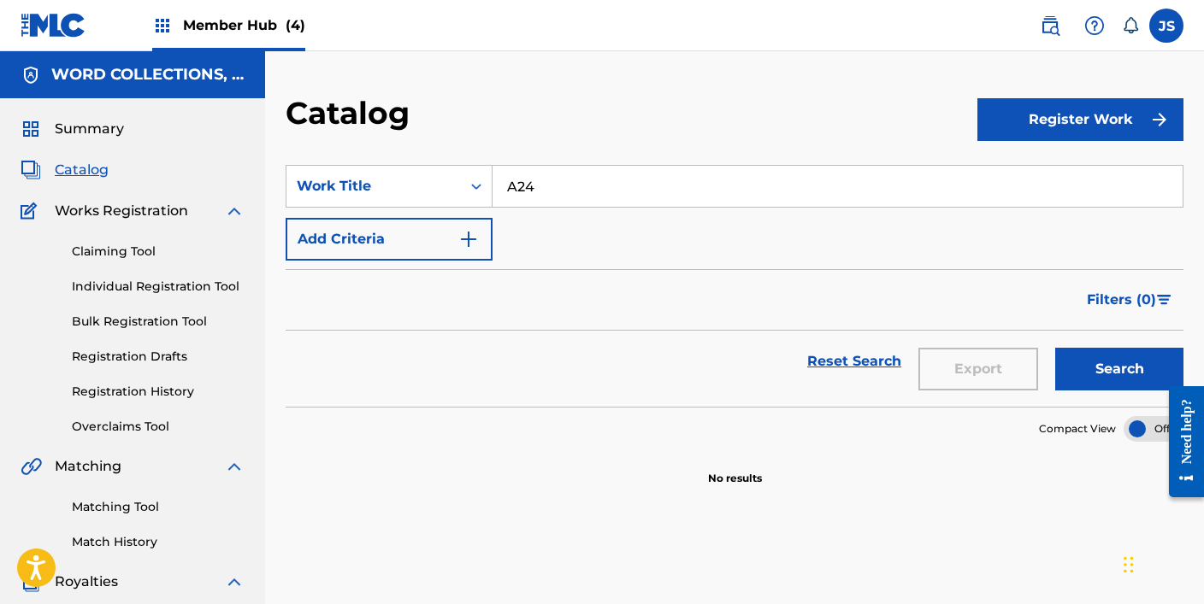
click at [516, 189] on input "A24" at bounding box center [837, 186] width 690 height 41
type input "A 24"
click at [1055, 348] on button "Search" at bounding box center [1119, 369] width 128 height 43
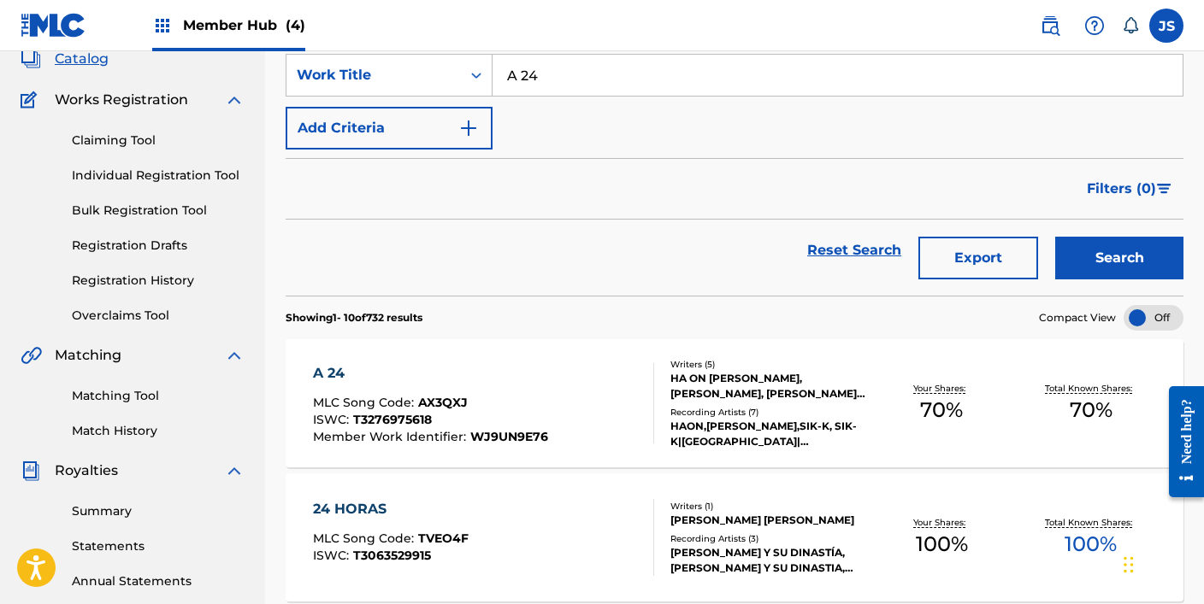
scroll to position [118, 0]
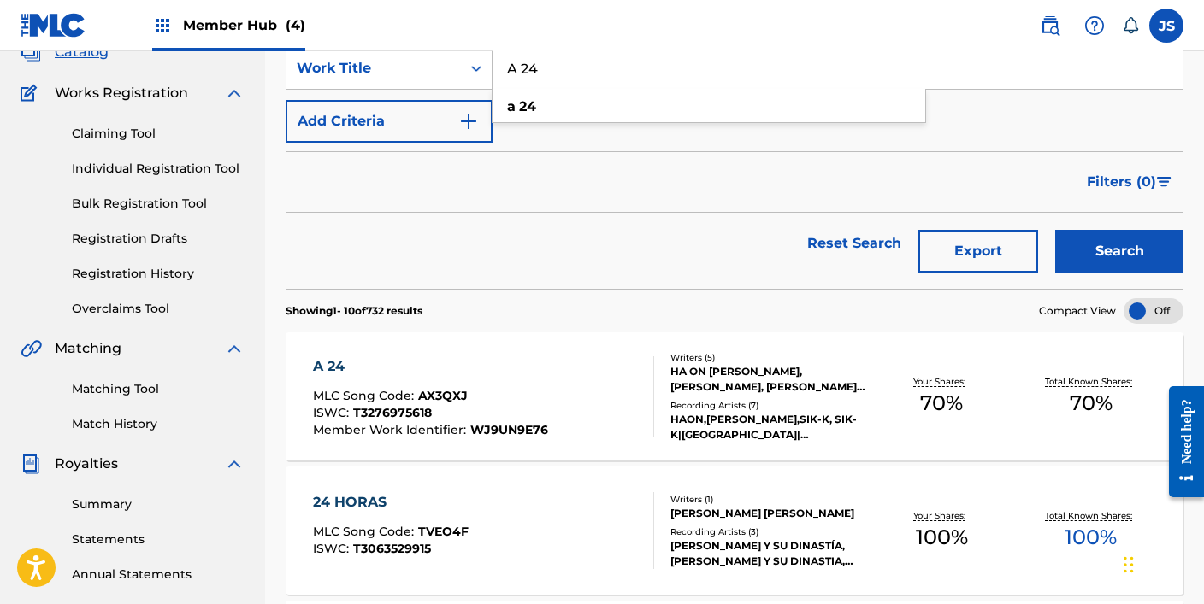
click at [558, 389] on div "A 24 MLC Song Code : AX3QXJ ISWC : T3276975618 Member Work Identifier : WJ9UN9E…" at bounding box center [483, 396] width 341 height 80
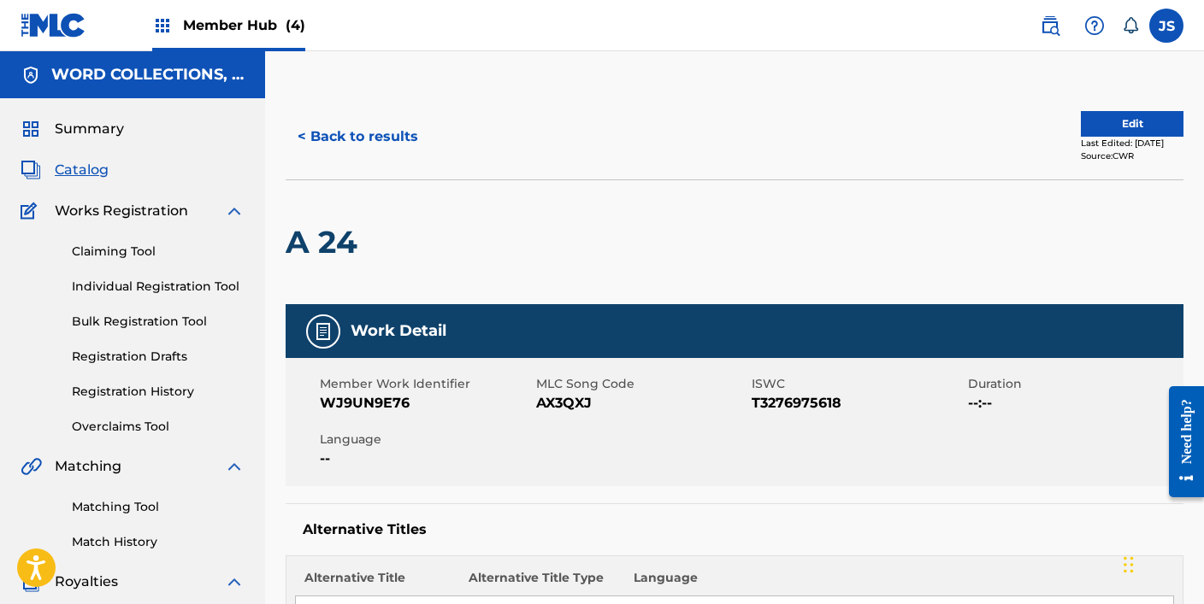
click at [358, 399] on span "WJ9UN9E76" at bounding box center [426, 403] width 212 height 21
click at [562, 407] on span "AX3QXJ" at bounding box center [642, 403] width 212 height 21
click at [353, 136] on button "< Back to results" at bounding box center [358, 136] width 144 height 43
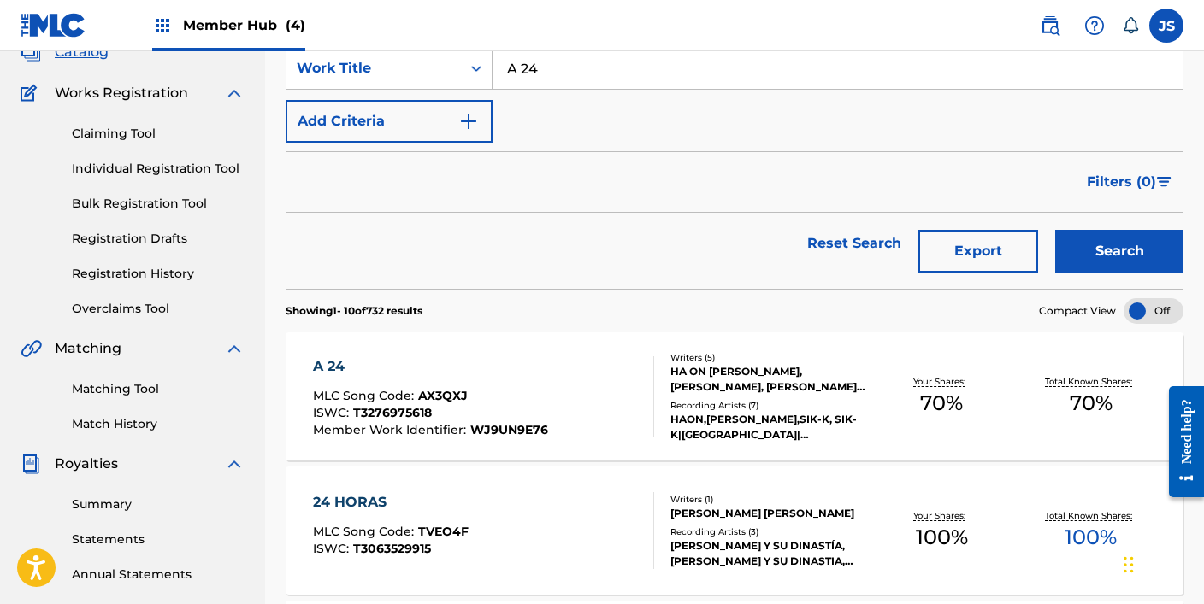
click at [534, 64] on input "A 24" at bounding box center [837, 68] width 690 height 41
paste input "BU DHABI D-DAY FREESTYLE (FEAT.THEO)"
type input "ABU DHABI D-DAY FREESTYLE (FEAT.THEO)"
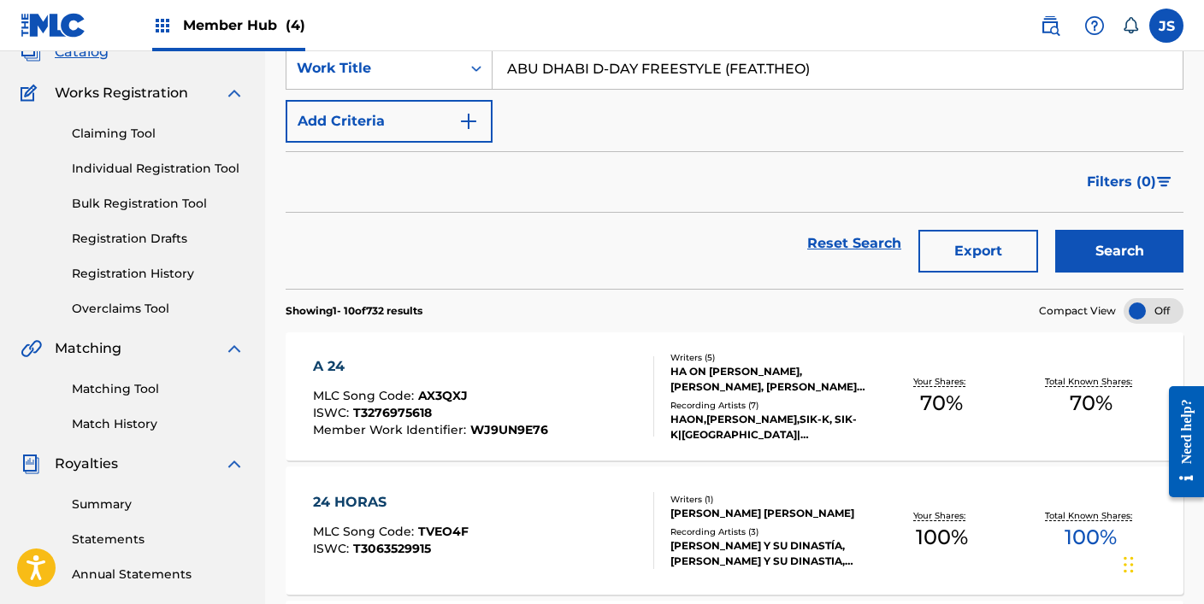
click at [1055, 230] on button "Search" at bounding box center [1119, 251] width 128 height 43
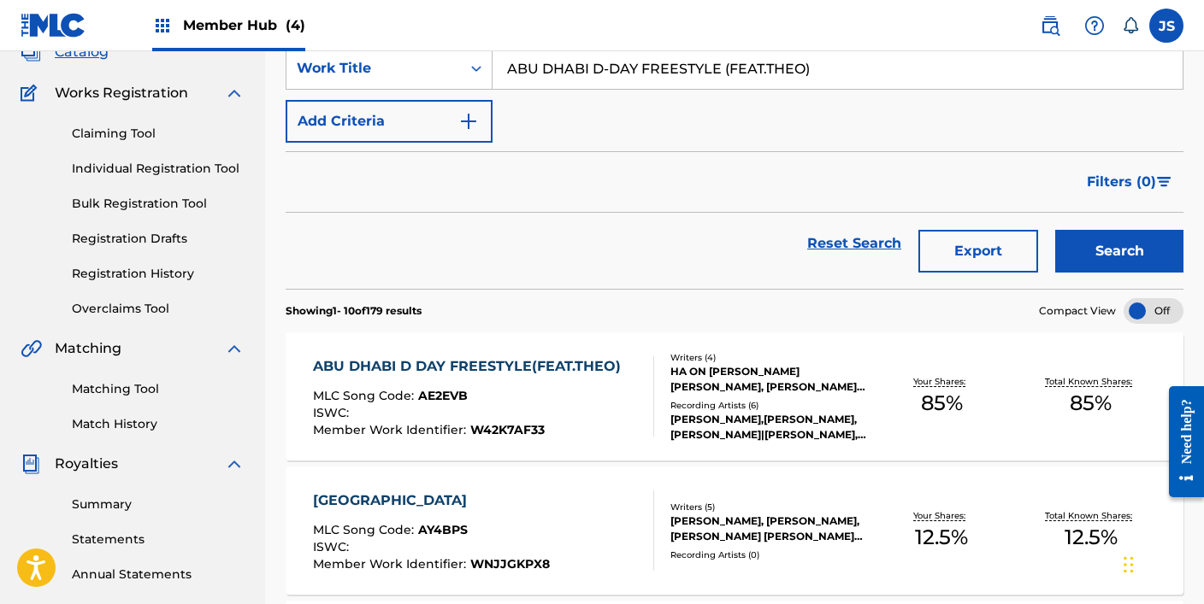
click at [514, 399] on div "MLC Song Code : AE2EVB" at bounding box center [471, 398] width 316 height 17
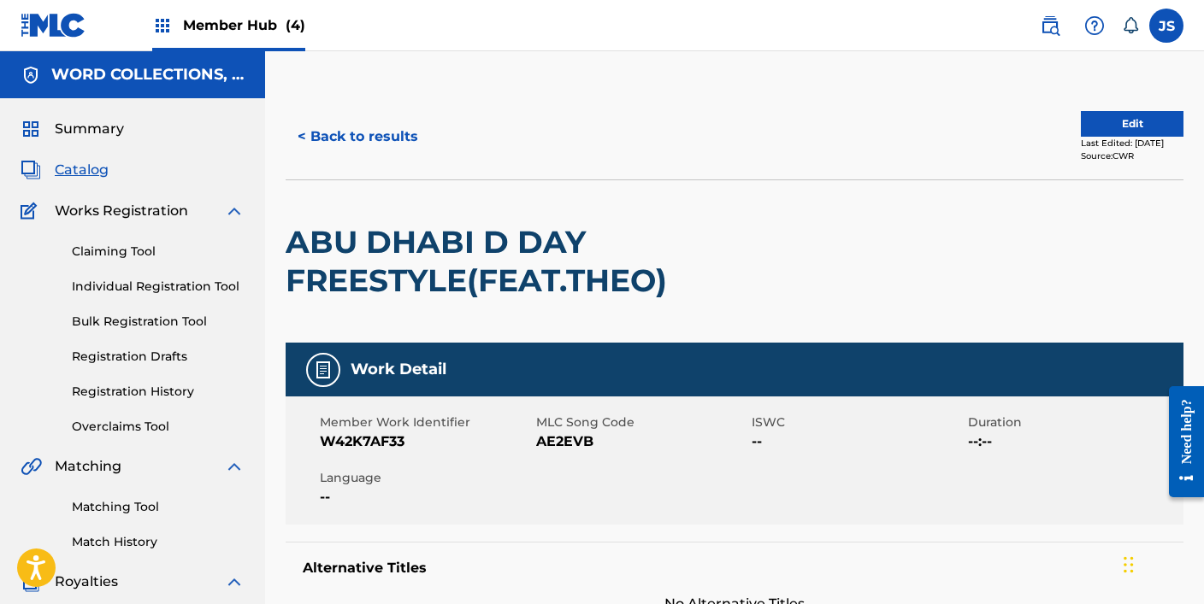
click at [563, 444] on span "AE2EVB" at bounding box center [642, 442] width 212 height 21
click at [349, 127] on button "< Back to results" at bounding box center [358, 136] width 144 height 43
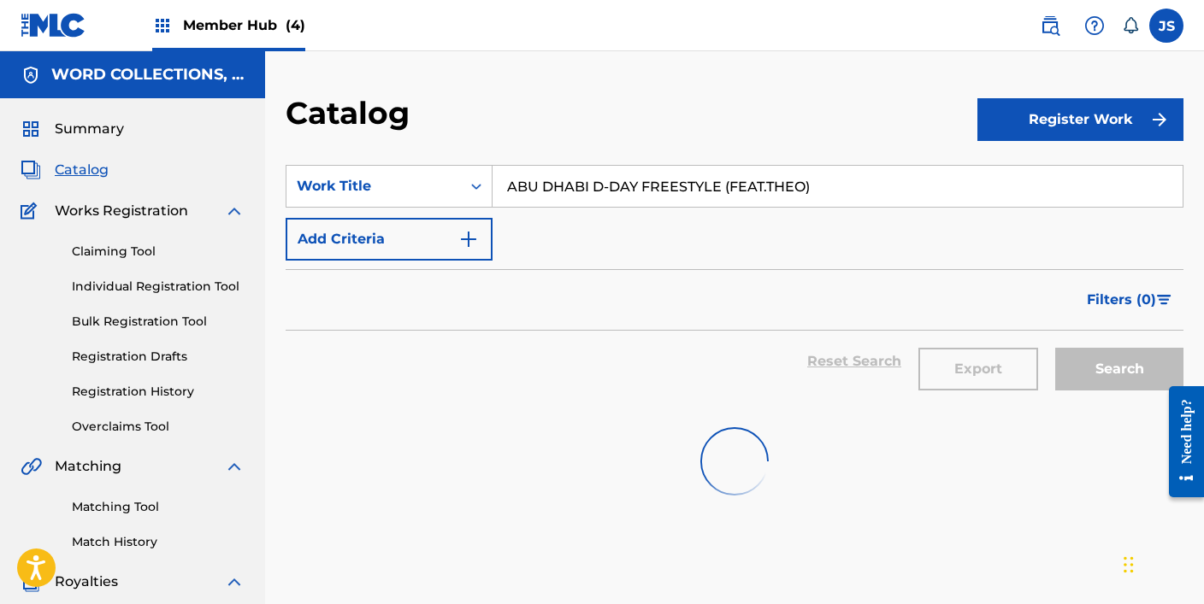
scroll to position [118, 0]
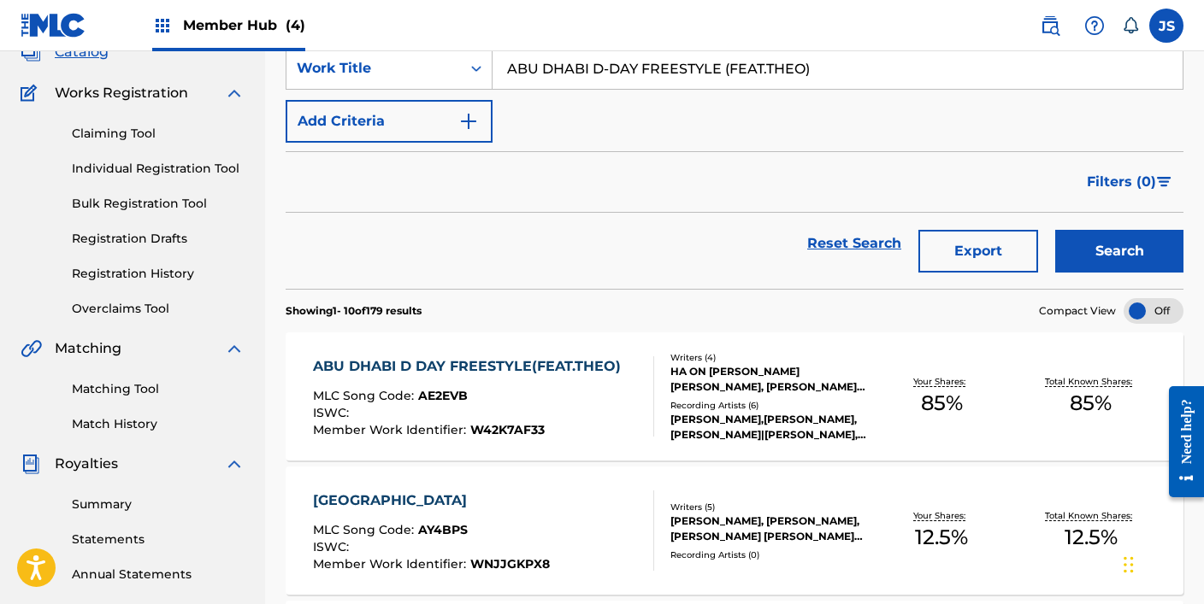
click at [660, 99] on div "SearchWithCriteria378a1365-b5f8-4145-a611-17a92e896412 Work Title ABU DHABI D-D…" at bounding box center [735, 95] width 898 height 96
click at [655, 74] on input "ABU DHABI D-DAY FREESTYLE (FEAT.THEO)" at bounding box center [837, 68] width 690 height 41
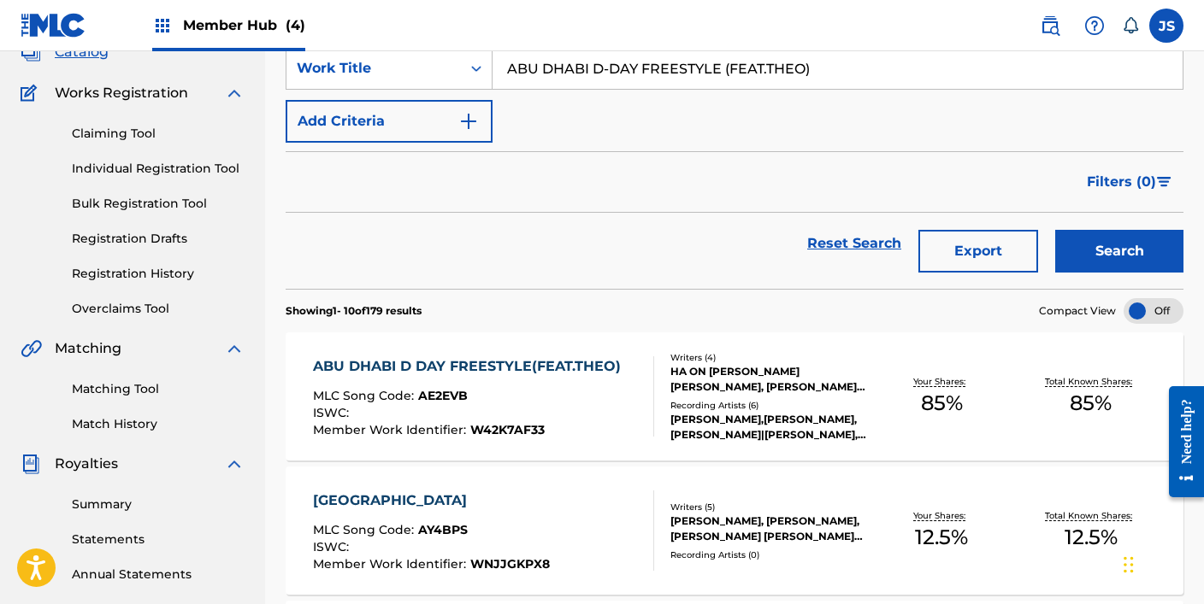
paste input "DDICT (FEAT.JA MEZZ, DBO, [PERSON_NAME]"
paste input "ADDICT (FEAT.JA MEZZ, DBO, [PERSON_NAME])"
type input "ADDICT (FEAT.JA MEZZ, DBO, [PERSON_NAME])"
click at [1055, 230] on button "Search" at bounding box center [1119, 251] width 128 height 43
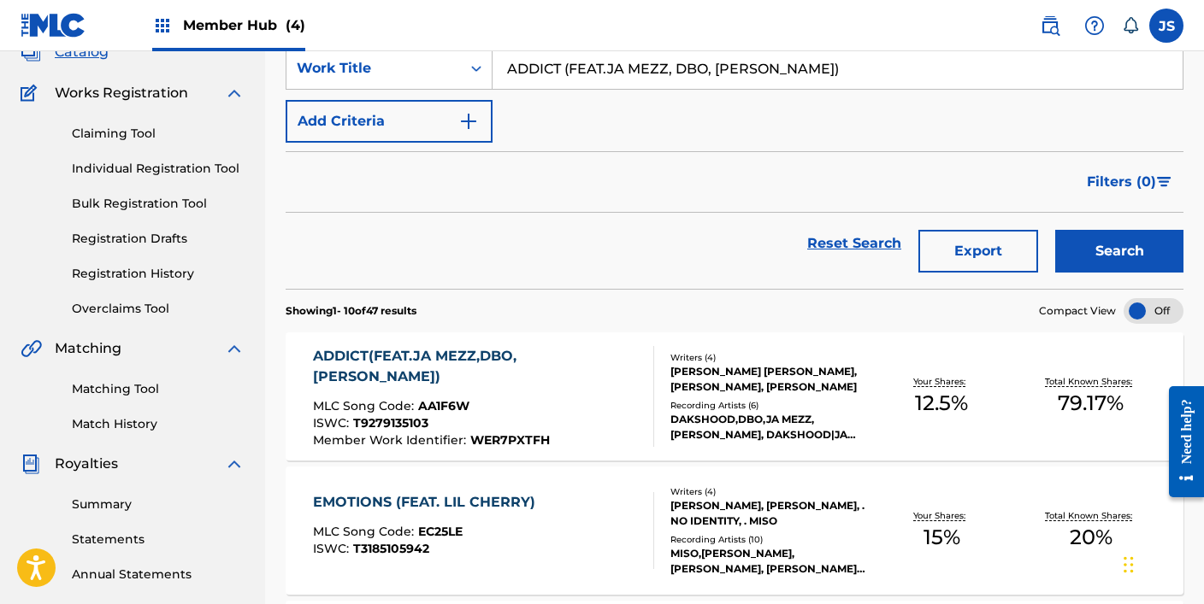
click at [512, 400] on div "MLC Song Code : AA1F6W" at bounding box center [476, 408] width 327 height 17
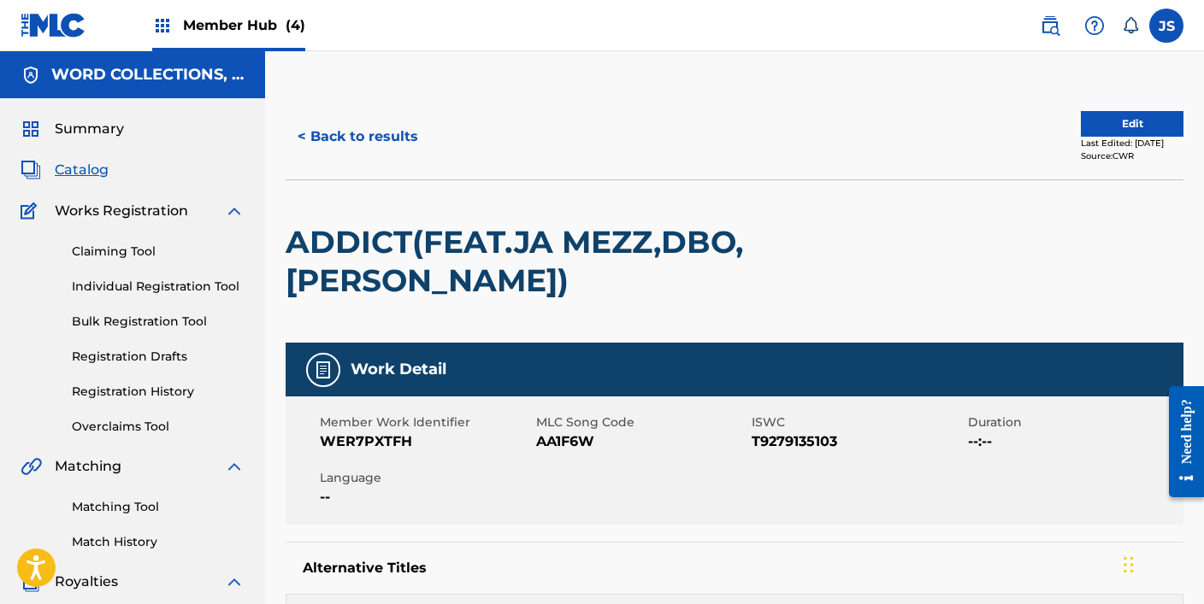
click at [550, 437] on span "AA1F6W" at bounding box center [642, 442] width 212 height 21
click at [335, 121] on button "< Back to results" at bounding box center [358, 136] width 144 height 43
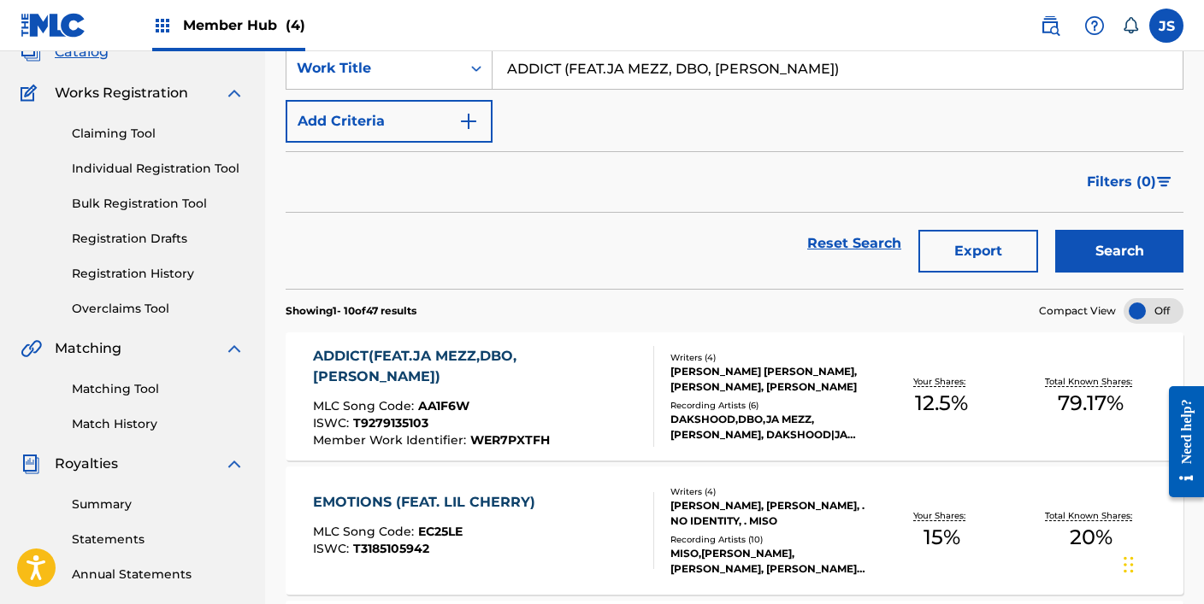
click at [577, 65] on input "ADDICT (FEAT.JA MEZZ, DBO, [PERSON_NAME])" at bounding box center [837, 68] width 690 height 41
paste input "Y (FEAT.MOON"
type input "ADDY (FEAT.MOON)"
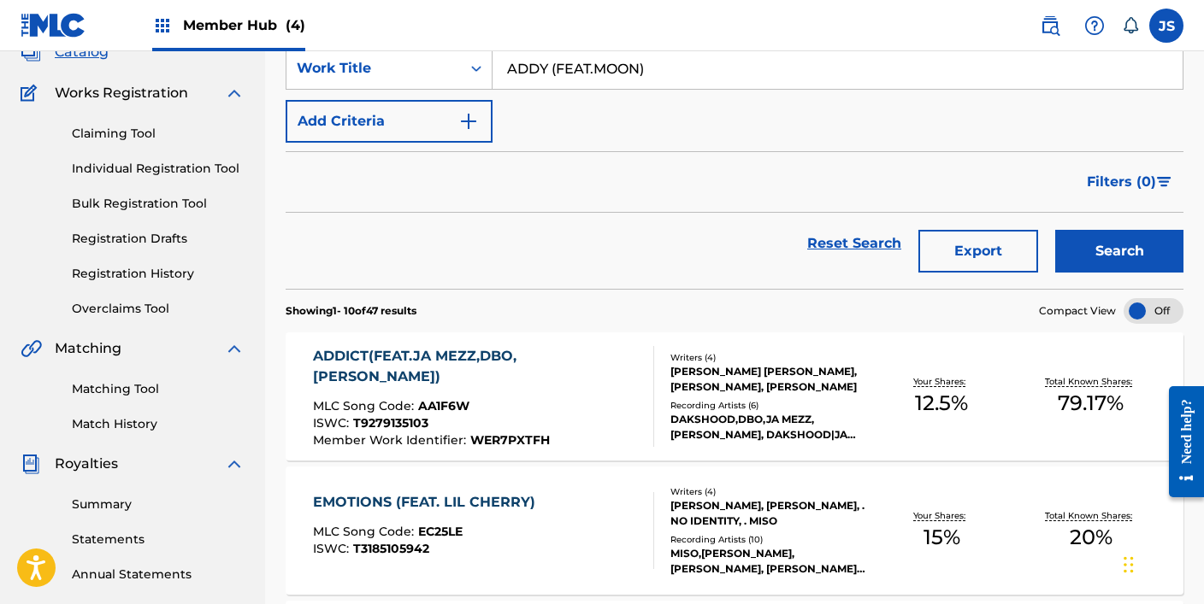
click at [1055, 230] on button "Search" at bounding box center [1119, 251] width 128 height 43
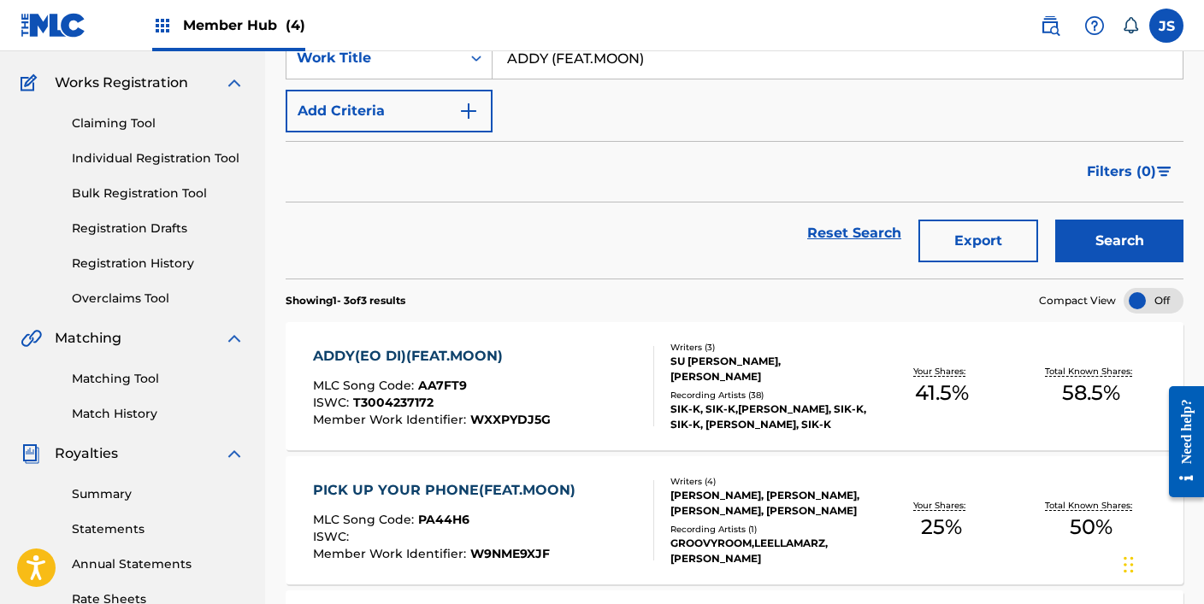
scroll to position [133, 0]
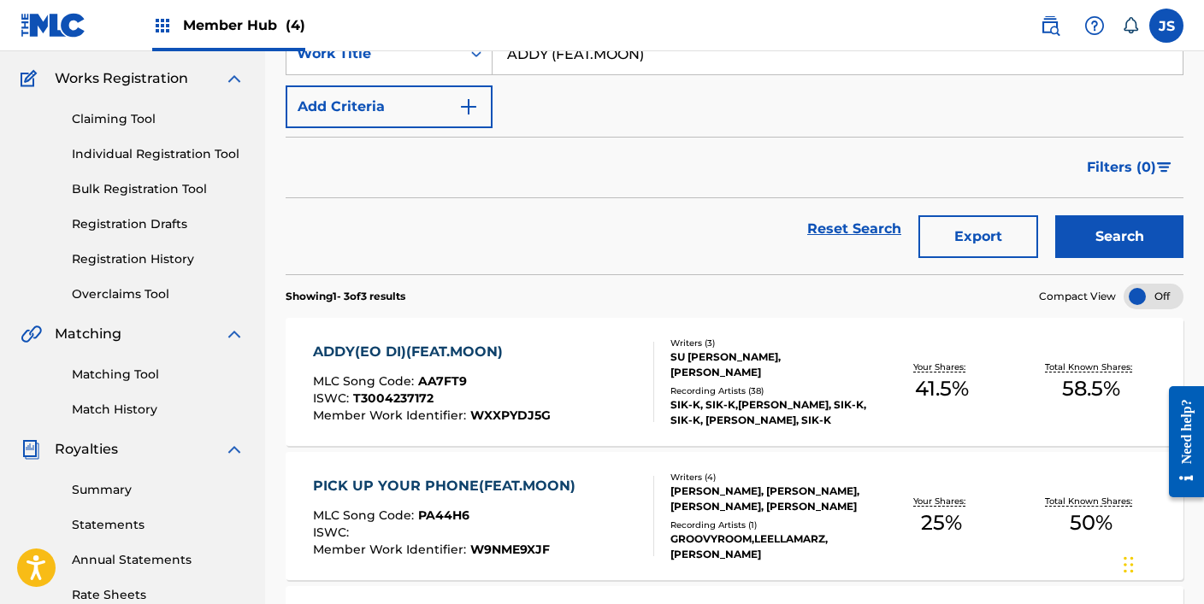
click at [541, 411] on span "WXXPYDJ5G" at bounding box center [510, 415] width 80 height 15
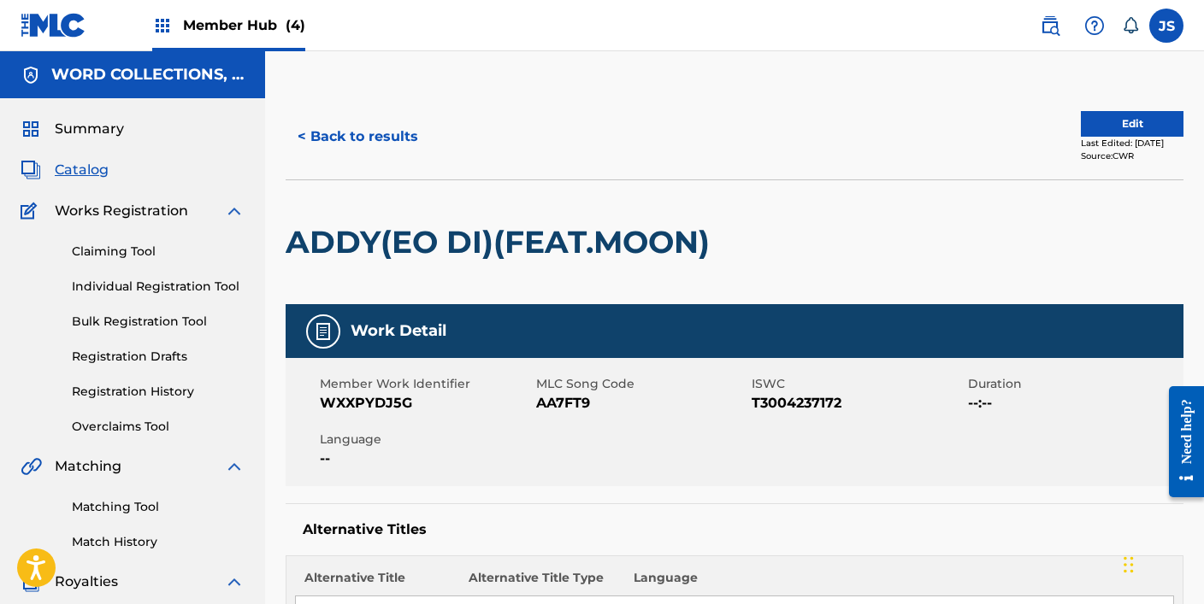
click at [551, 400] on span "AA7FT9" at bounding box center [642, 403] width 212 height 21
click at [386, 123] on button "< Back to results" at bounding box center [358, 136] width 144 height 43
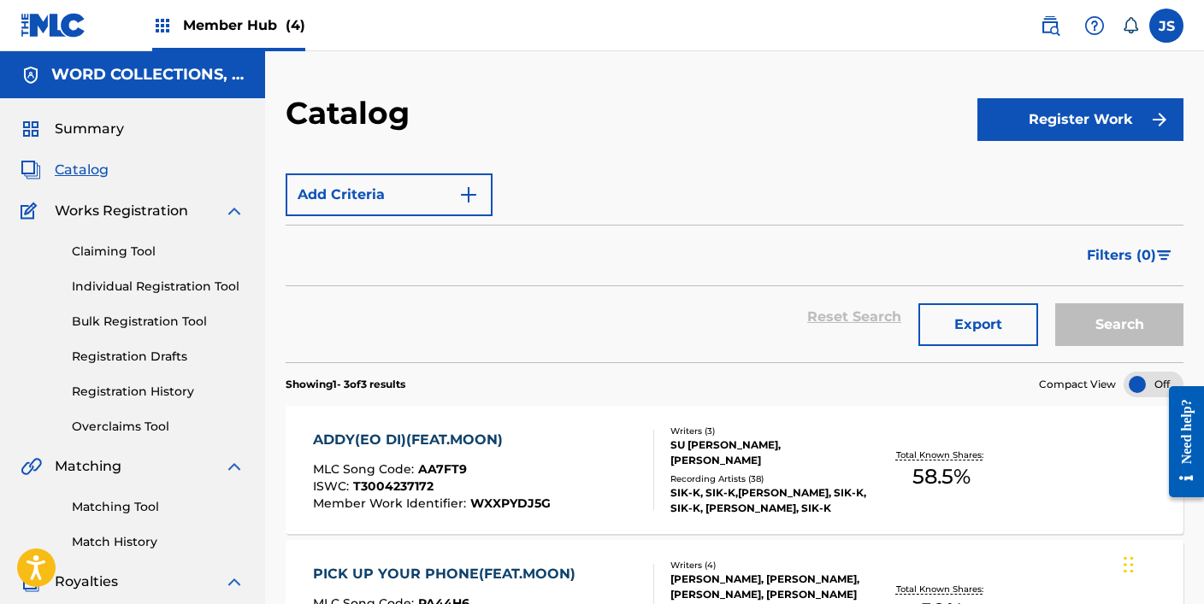
scroll to position [133, 0]
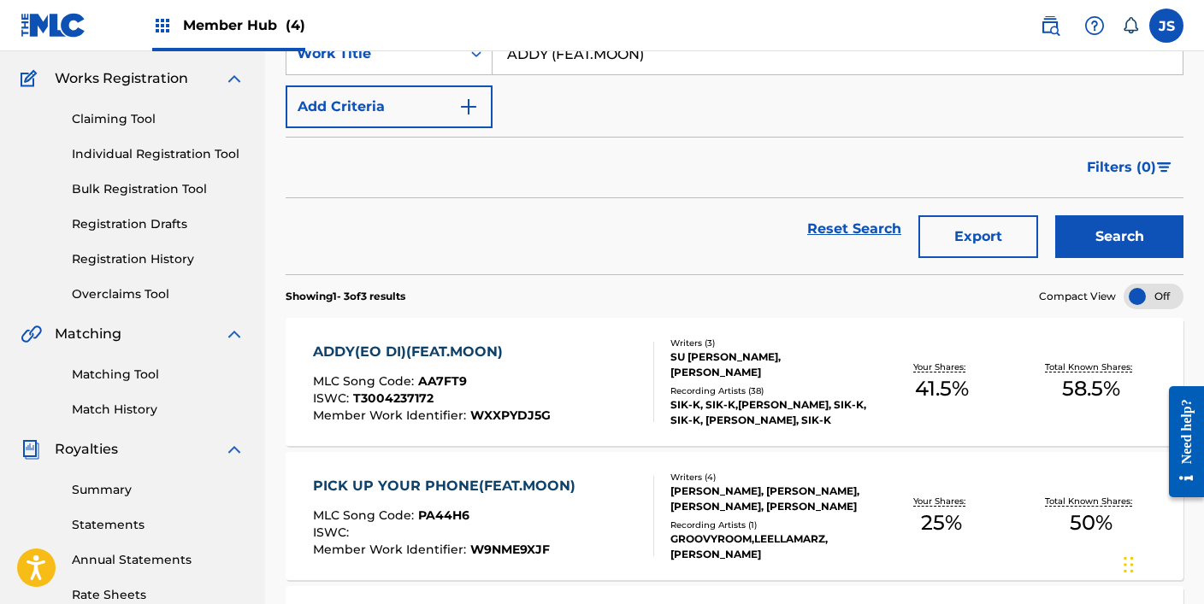
click at [659, 41] on nav "Member Hub (4) JS JS [PERSON_NAME] [PERSON_NAME][EMAIL_ADDRESS][DOMAIN_NAME] No…" at bounding box center [602, 25] width 1204 height 51
click at [652, 58] on input "ADDY (FEAT.MOON)" at bounding box center [837, 53] width 690 height 41
paste input "IOS (PROD.BOYCOLD"
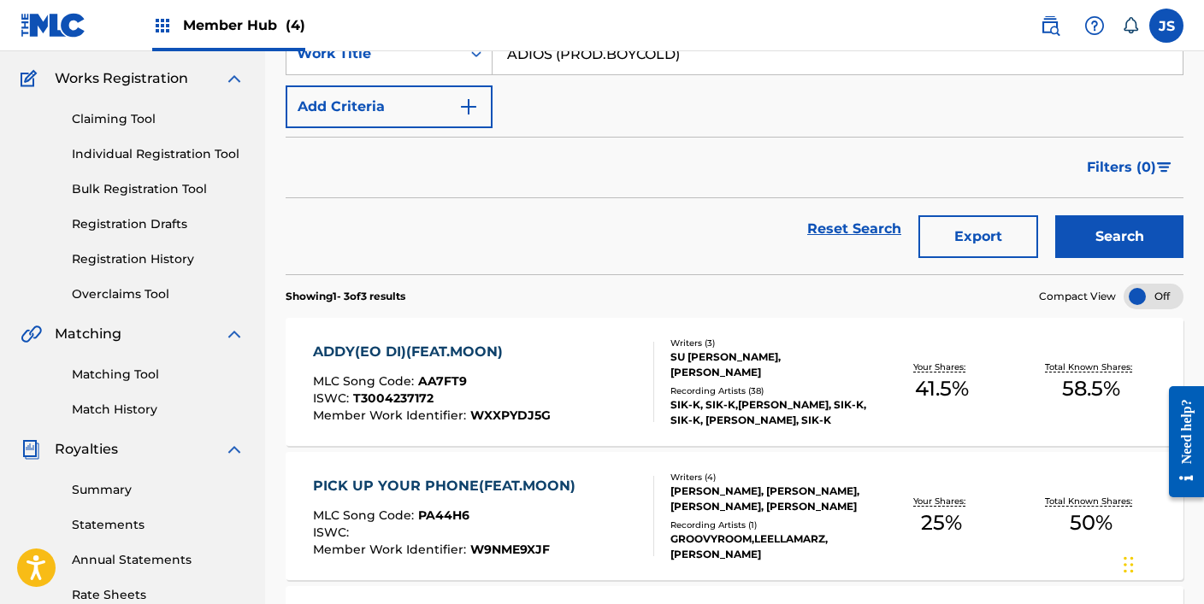
type input "ADIOS (PROD.BOYCOLD)"
click at [1055, 215] on button "Search" at bounding box center [1119, 236] width 128 height 43
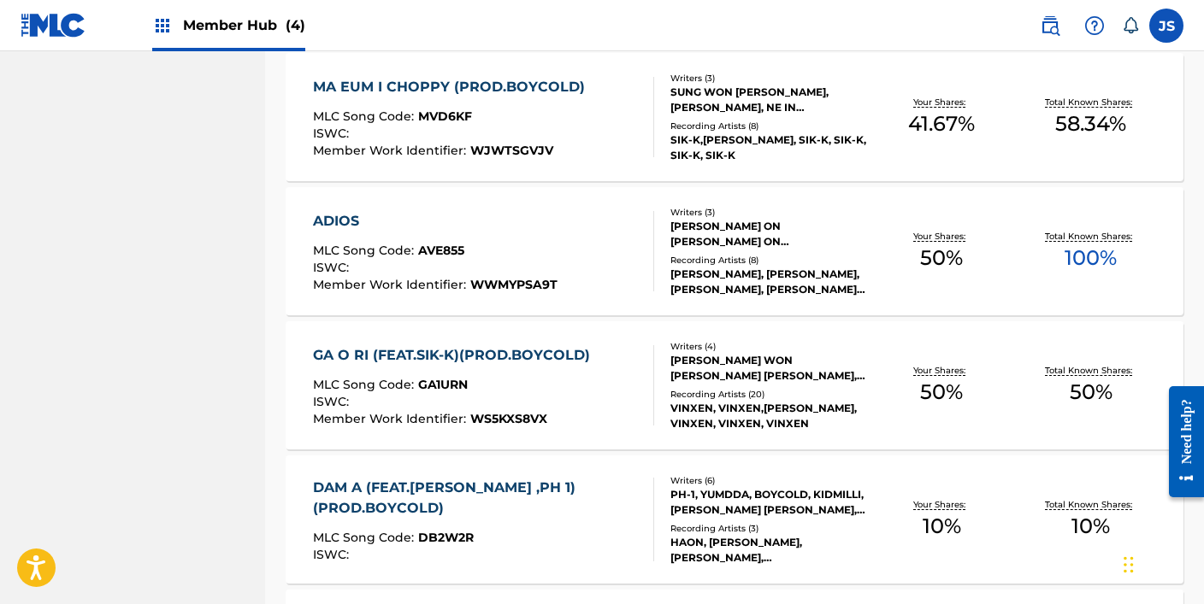
scroll to position [931, 0]
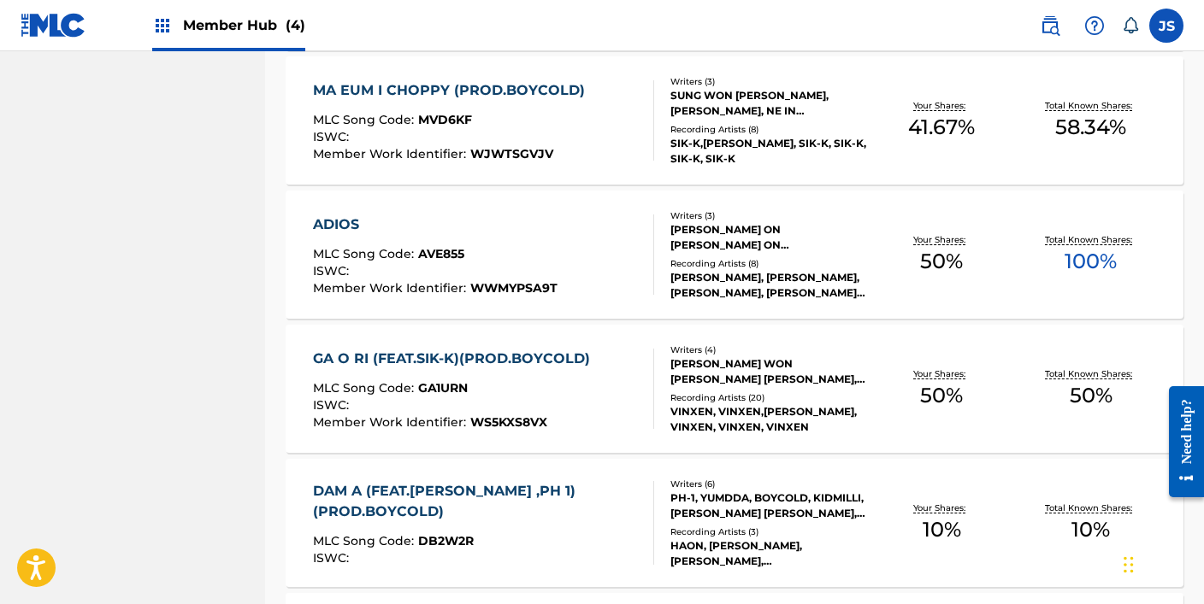
click at [554, 271] on div "ADIOS MLC Song Code : AVE855 ISWC : Member Work Identifier : WWMYPSA9T" at bounding box center [483, 255] width 341 height 80
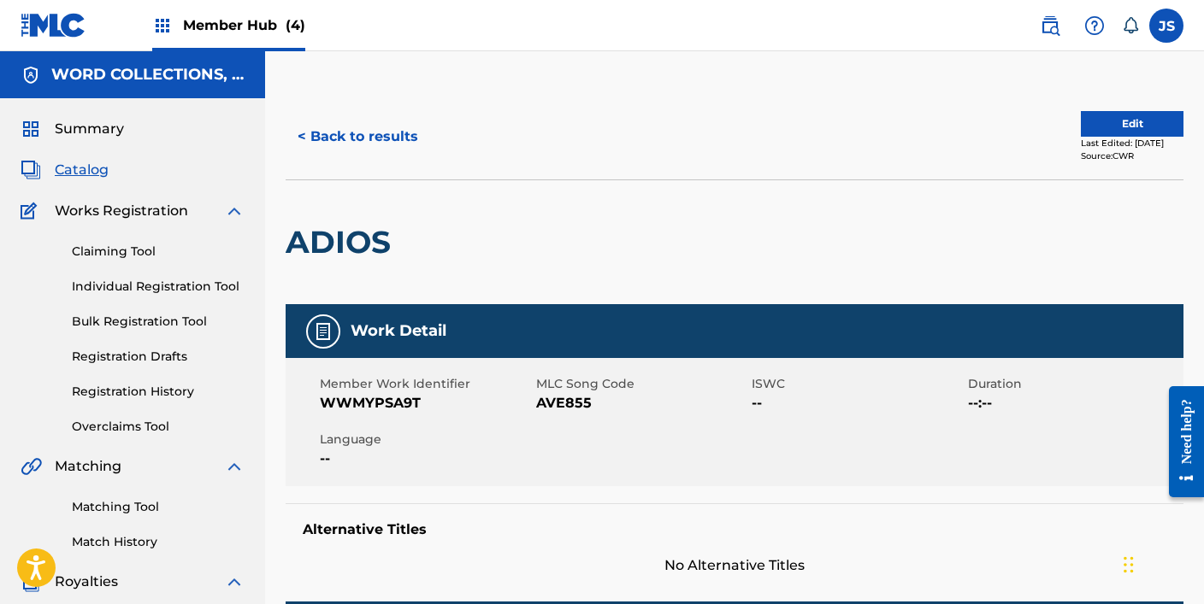
click at [574, 400] on span "AVE855" at bounding box center [642, 403] width 212 height 21
click at [300, 116] on button "< Back to results" at bounding box center [358, 136] width 144 height 43
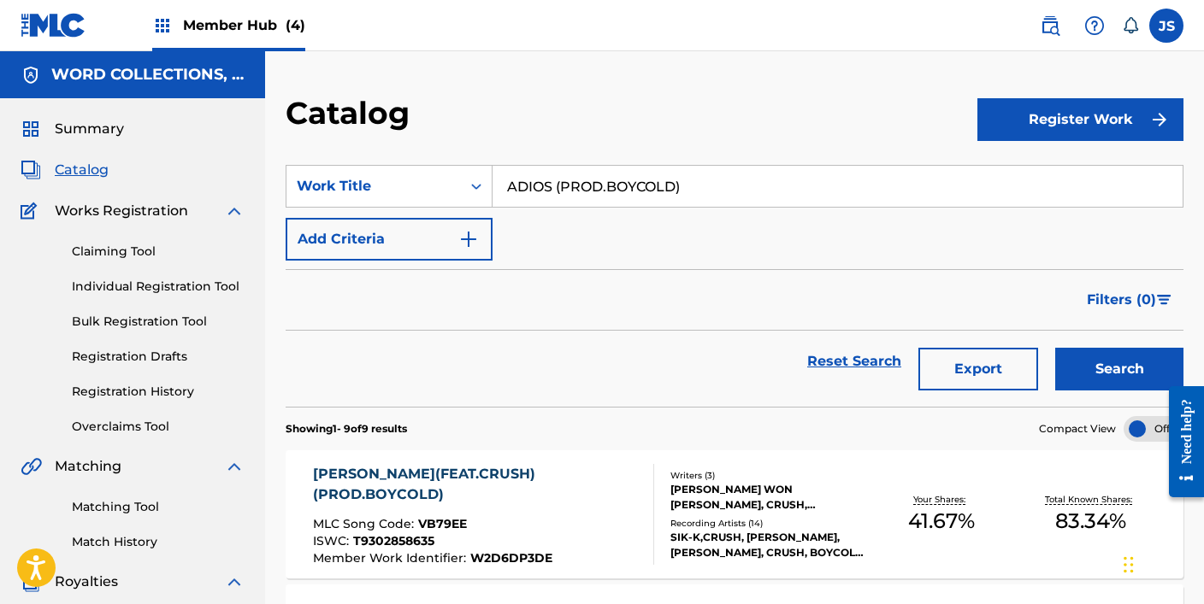
click at [614, 167] on input "ADIOS (PROD.BOYCOLD)" at bounding box center [837, 186] width 690 height 41
paste input "LL DAY (FLEX) (FEAT.[PERSON_NAME] AND [PERSON_NAME]) ([DOMAIN_NAME] OKAYJJACK"
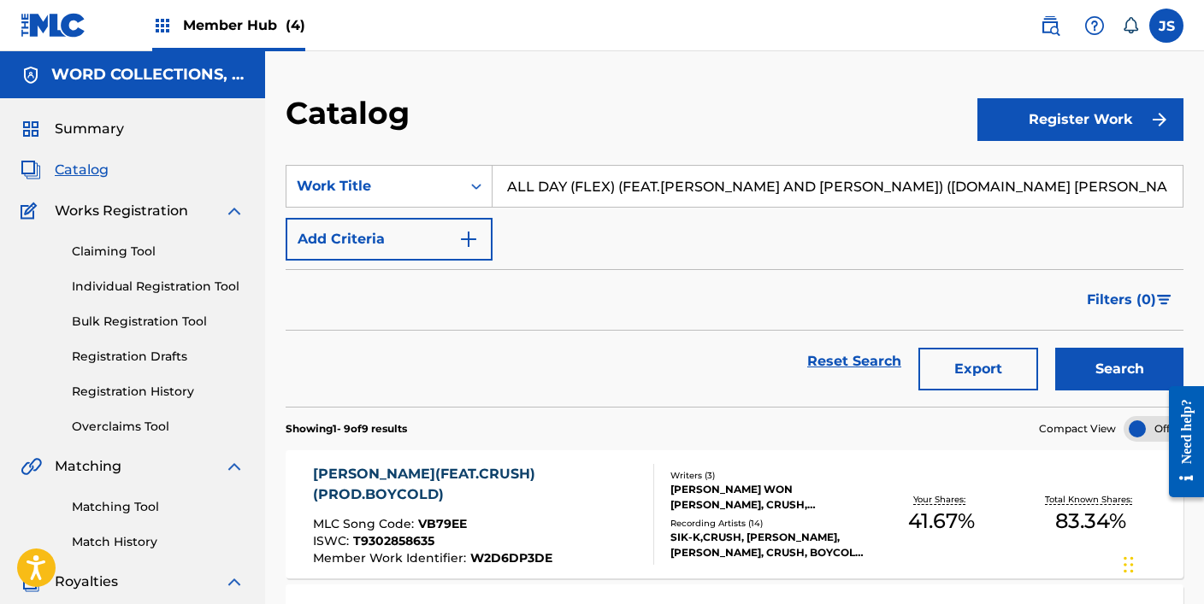
type input "ALL DAY (FLEX) (FEAT.[PERSON_NAME] AND [PERSON_NAME]) ([DOMAIN_NAME] [PERSON_NA…"
click at [1055, 348] on button "Search" at bounding box center [1119, 369] width 128 height 43
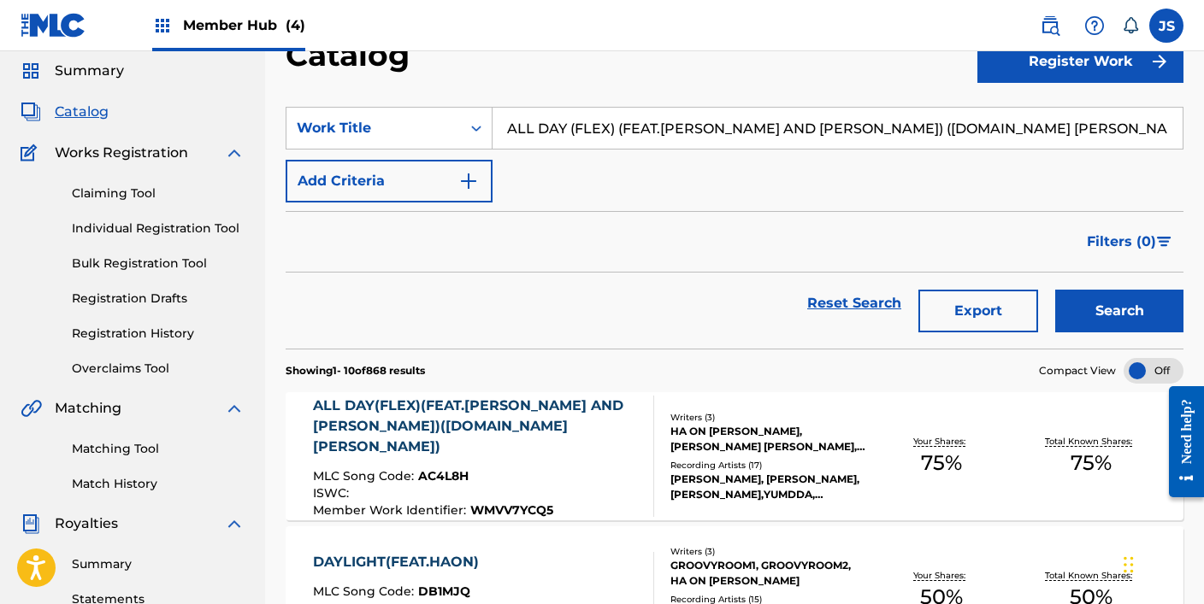
scroll to position [59, 0]
click at [573, 416] on div "ALL DAY(FLEX)(FEAT.[PERSON_NAME] AND [PERSON_NAME])([DOMAIN_NAME] [PERSON_NAME])" at bounding box center [476, 426] width 327 height 62
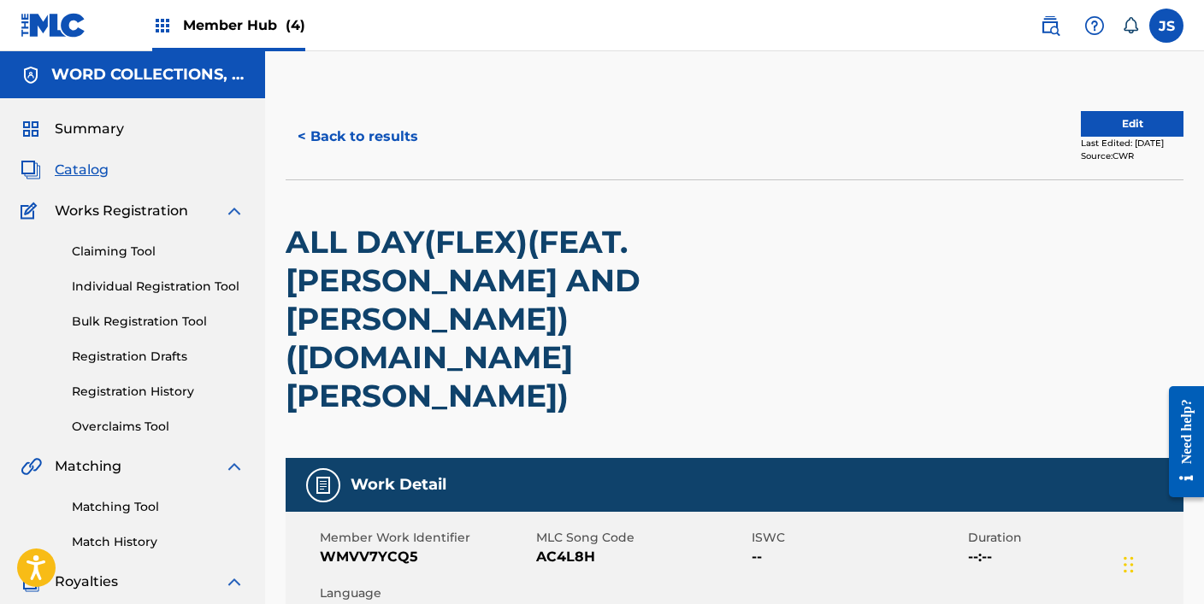
click at [564, 547] on span "AC4L8H" at bounding box center [642, 557] width 212 height 21
click at [322, 144] on button "< Back to results" at bounding box center [358, 136] width 144 height 43
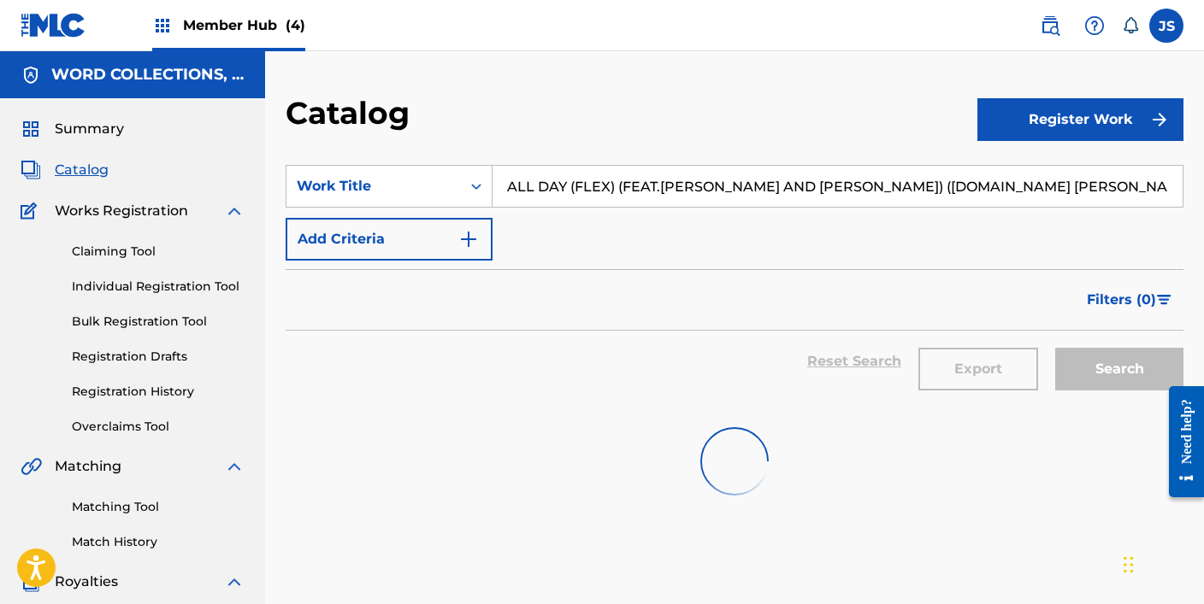
scroll to position [59, 0]
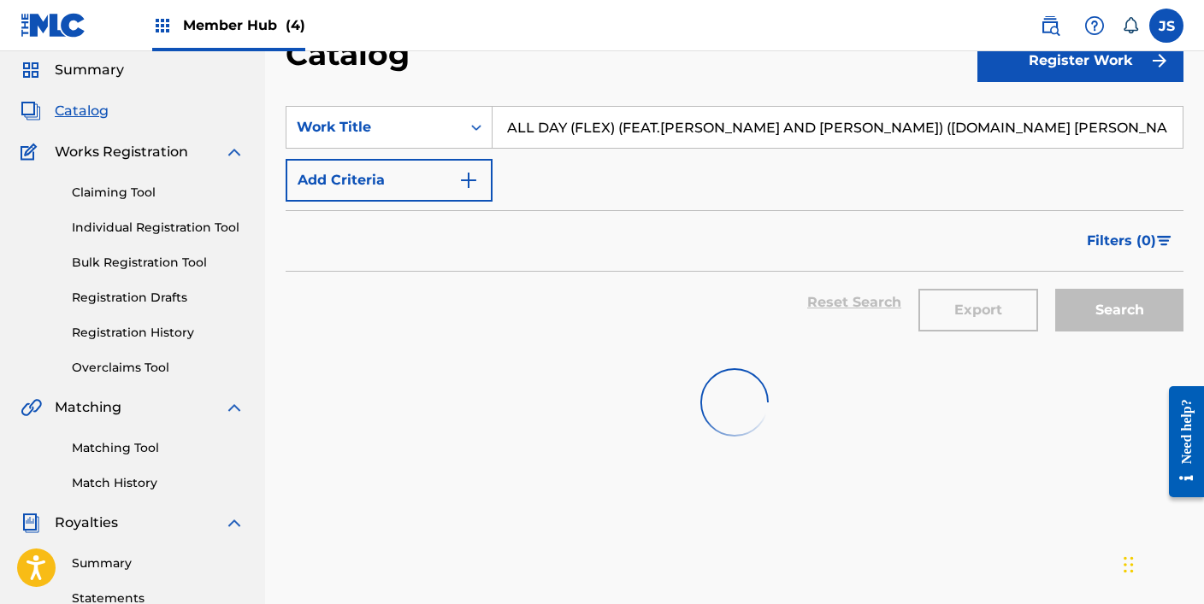
click at [577, 135] on input "ALL DAY (FLEX) (FEAT.[PERSON_NAME] AND [PERSON_NAME]) ([DOMAIN_NAME] [PERSON_NA…" at bounding box center [837, 127] width 690 height 41
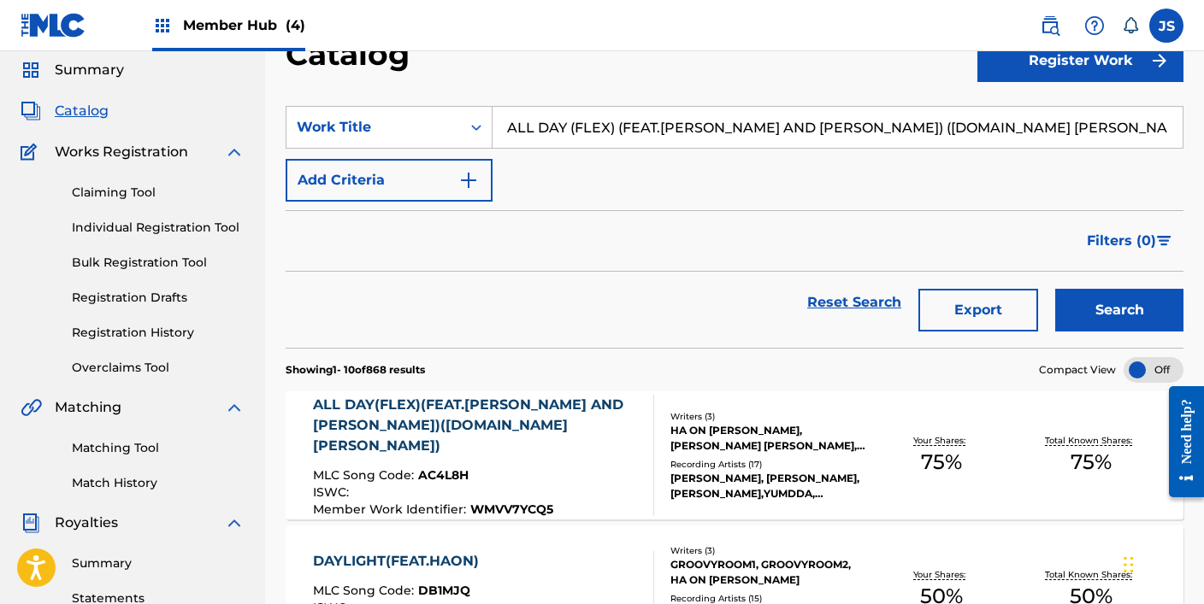
click at [577, 135] on input "ALL DAY (FLEX) (FEAT.[PERSON_NAME] AND [PERSON_NAME]) ([DOMAIN_NAME] [PERSON_NA…" at bounding box center [837, 127] width 690 height 41
paste input "I WANNA DO (K) (FEAT.HOODY,LOCO"
type input "ALL I WANNA DO (K) (FEAT.HOODY,LOCO)"
click at [1055, 289] on button "Search" at bounding box center [1119, 310] width 128 height 43
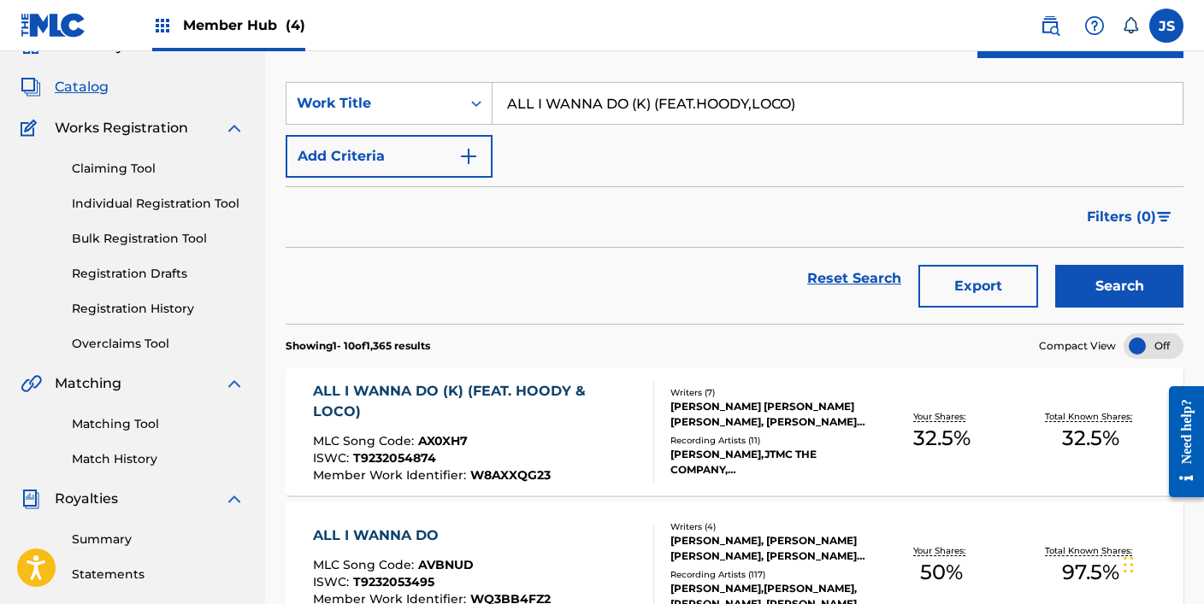
scroll to position [97, 0]
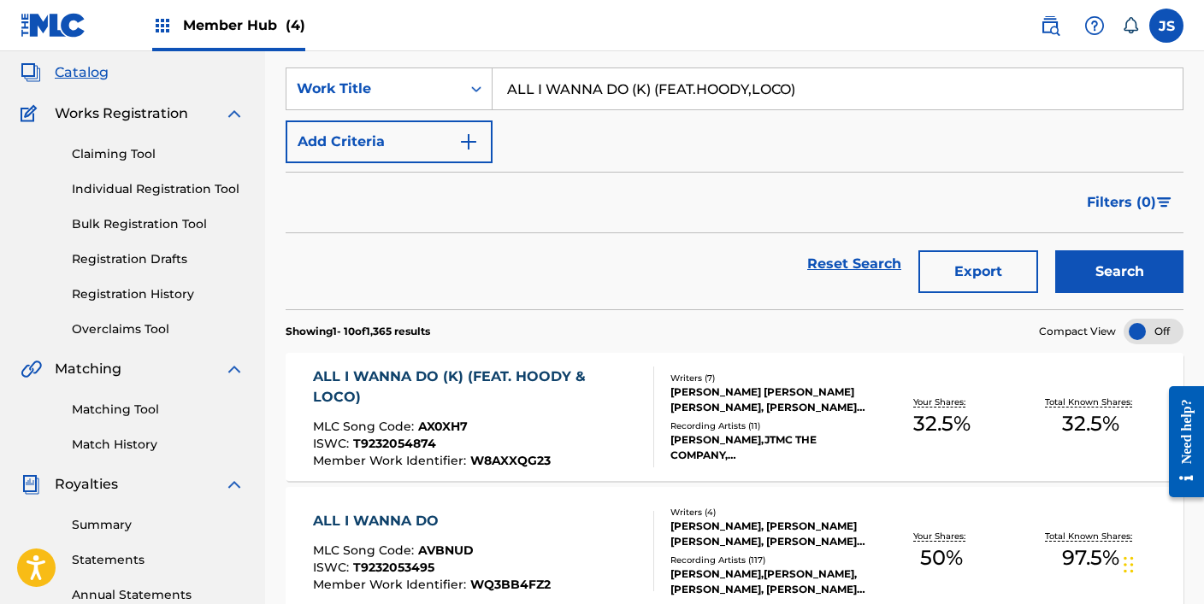
click at [484, 421] on div "MLC Song Code : AX0XH7" at bounding box center [476, 429] width 327 height 17
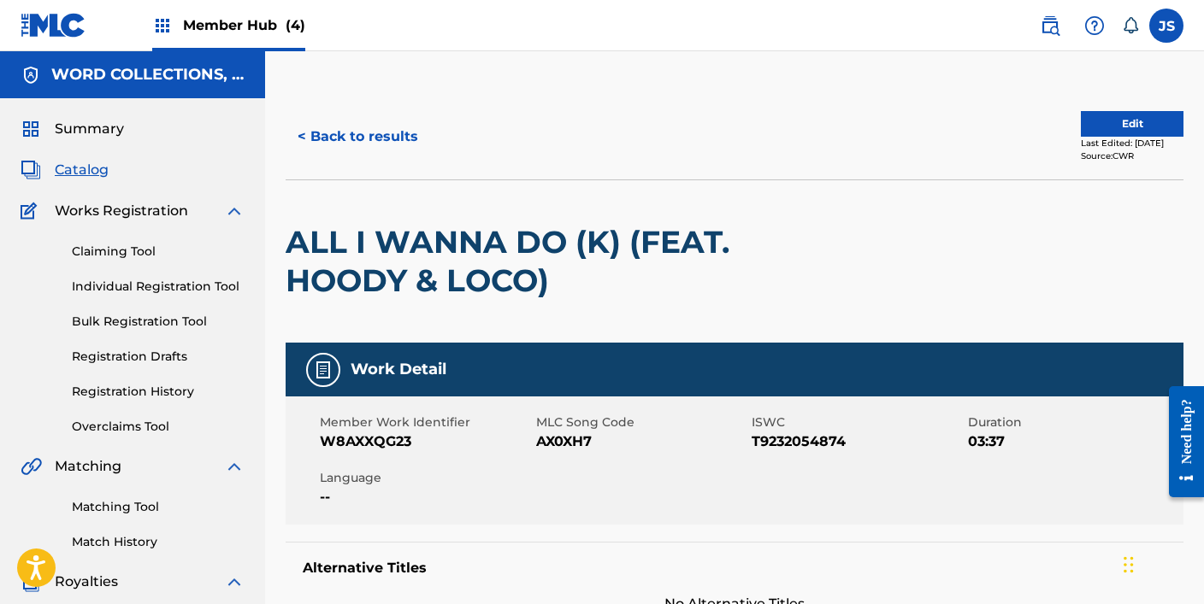
click at [548, 436] on span "AX0XH7" at bounding box center [642, 442] width 212 height 21
click at [362, 122] on button "< Back to results" at bounding box center [358, 136] width 144 height 43
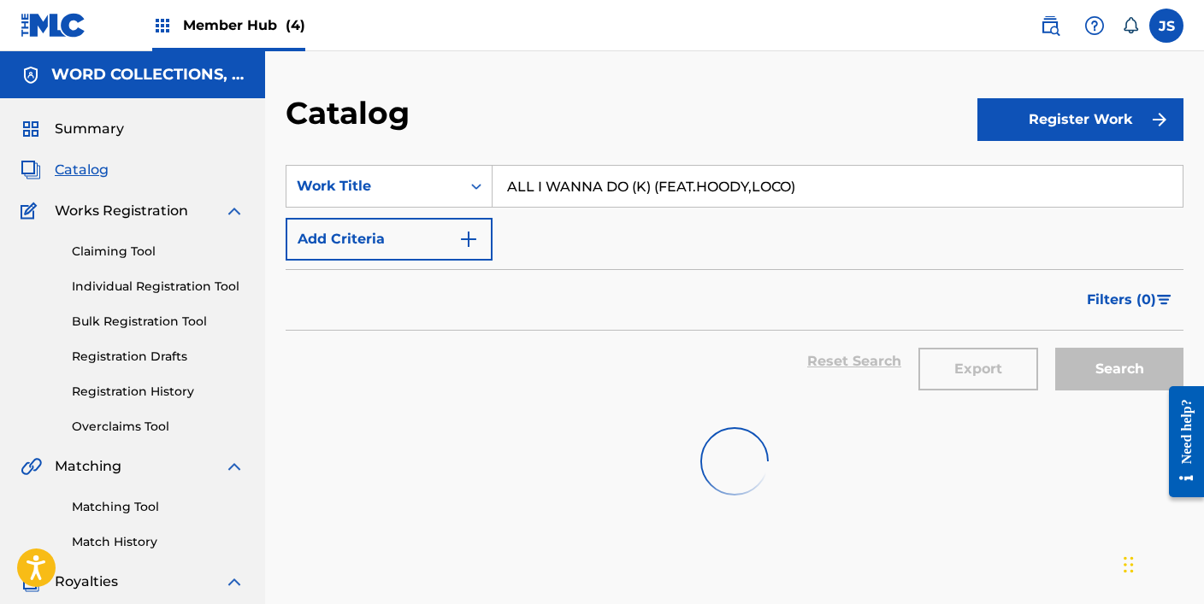
scroll to position [97, 0]
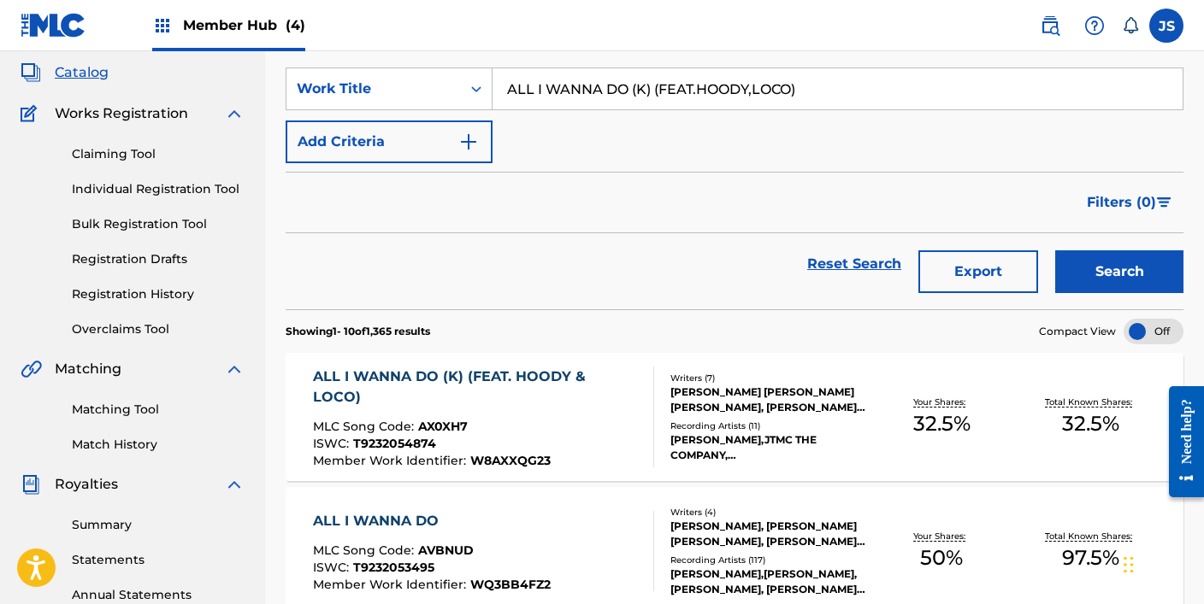
click at [533, 89] on input "ALL I WANNA DO (K) (FEAT.HOODY,LOCO)" at bounding box center [837, 88] width 690 height 41
paste input "N (PROD.GROOVYROOM"
type input "ALL IN (PROD.GROOVYROOM)"
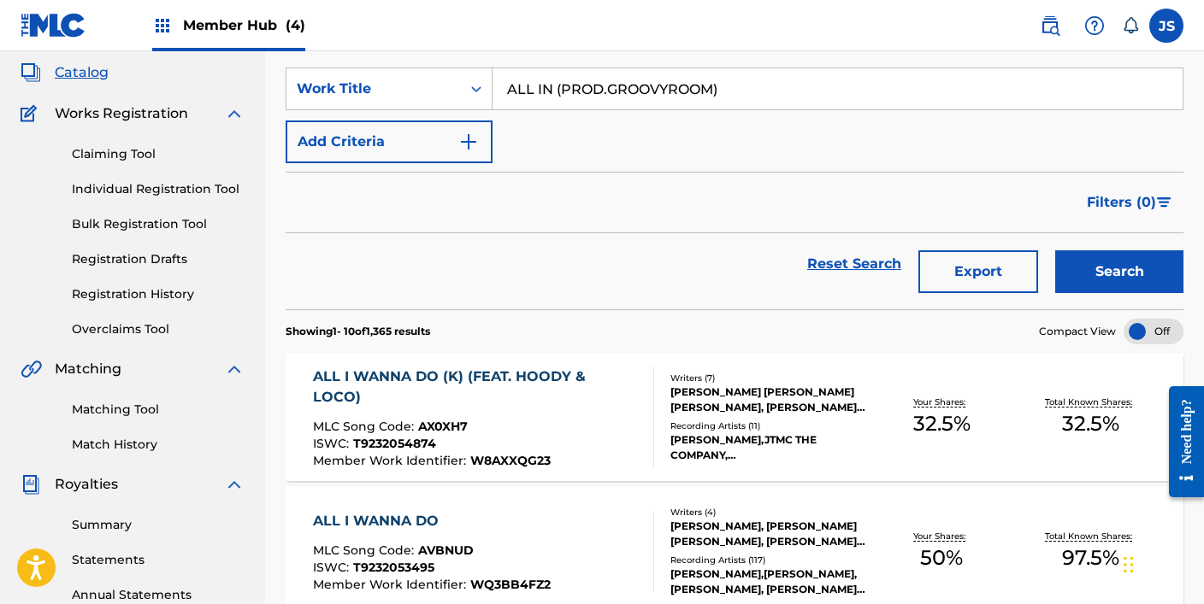
click at [1055, 250] on button "Search" at bounding box center [1119, 271] width 128 height 43
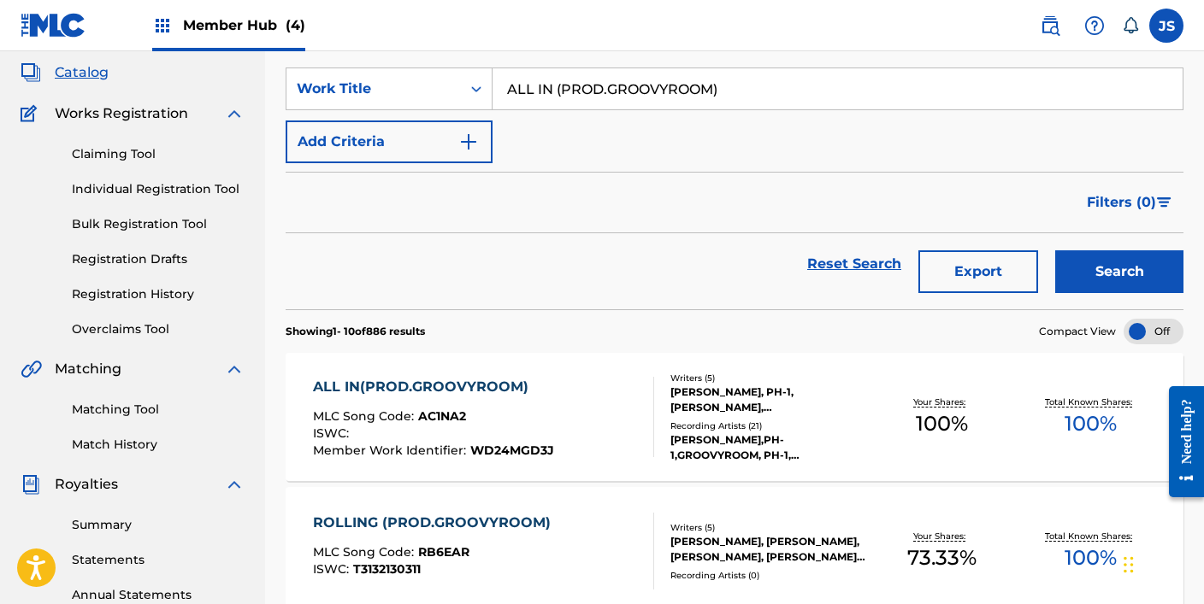
click at [537, 404] on div "ALL IN(PROD.GROOVYROOM) MLC Song Code : AC1NA2 ISWC : Member Work Identifier : …" at bounding box center [433, 417] width 241 height 80
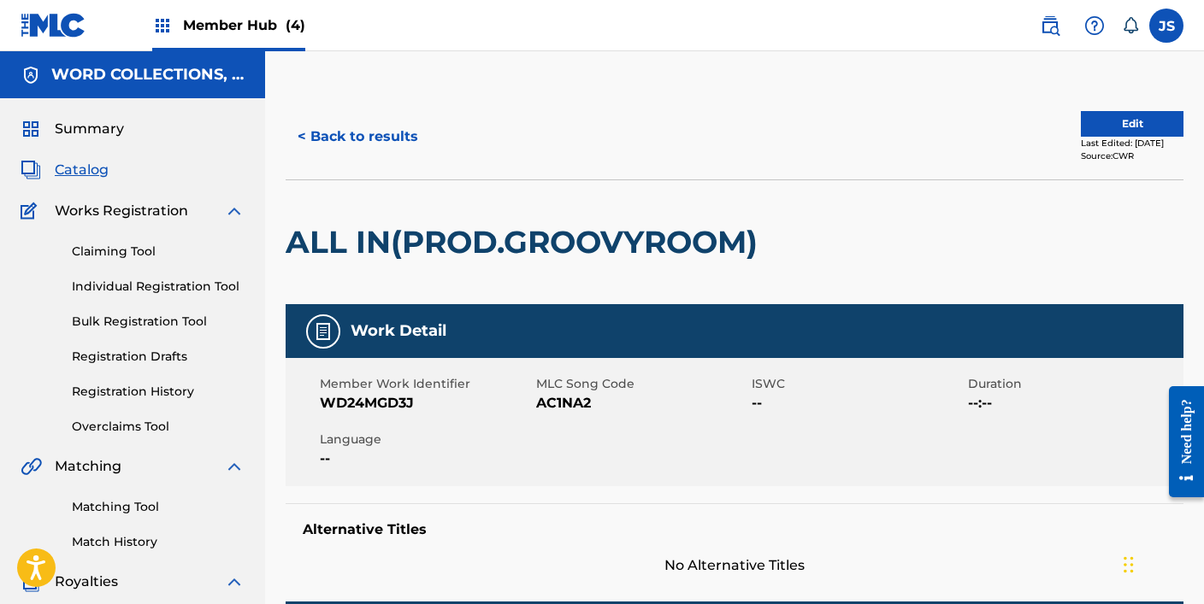
click at [552, 404] on span "AC1NA2" at bounding box center [642, 403] width 212 height 21
click at [380, 134] on button "< Back to results" at bounding box center [358, 136] width 144 height 43
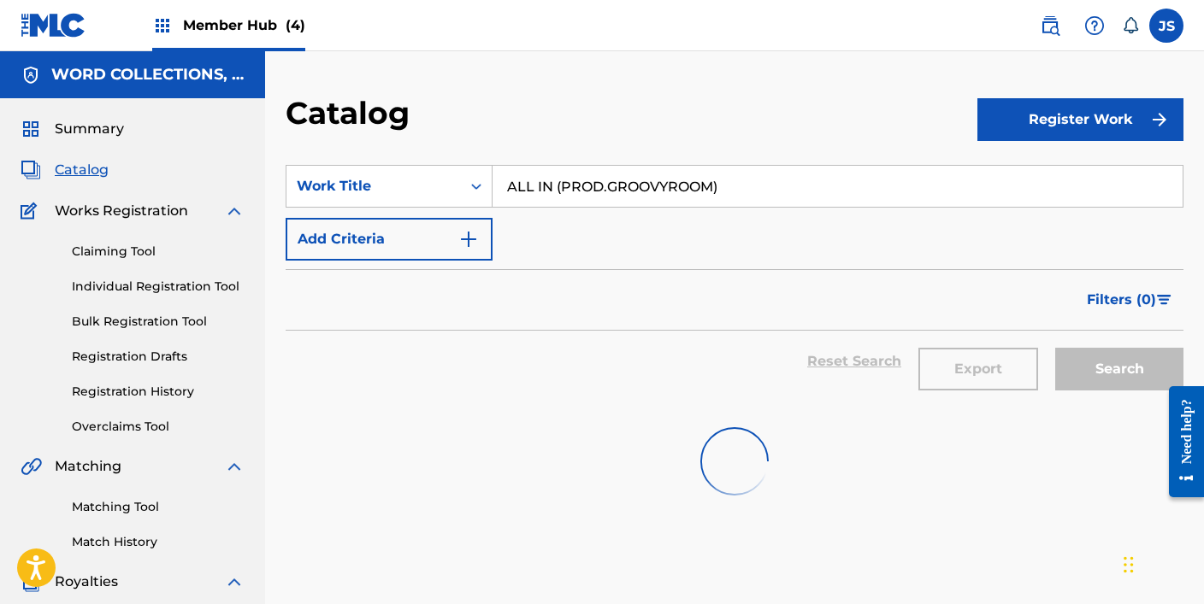
scroll to position [97, 0]
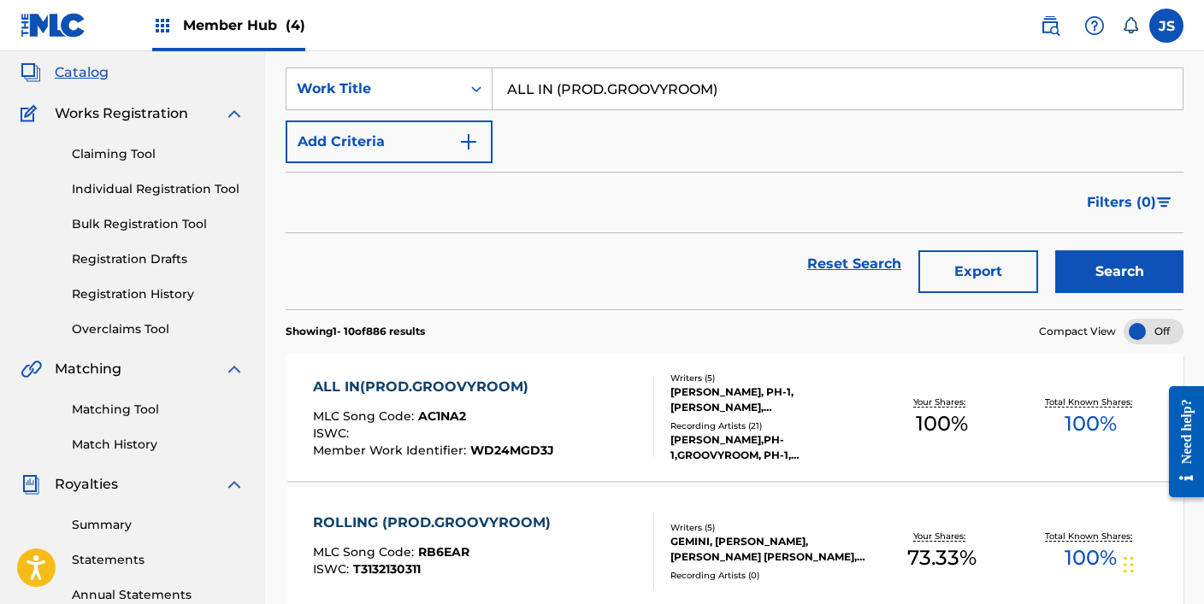
click at [661, 97] on input "ALL IN (PROD.GROOVYROOM)" at bounding box center [837, 88] width 690 height 41
paste input "-YOU-CAN-EAT"
type input "ALL-YOU-CAN-EAT"
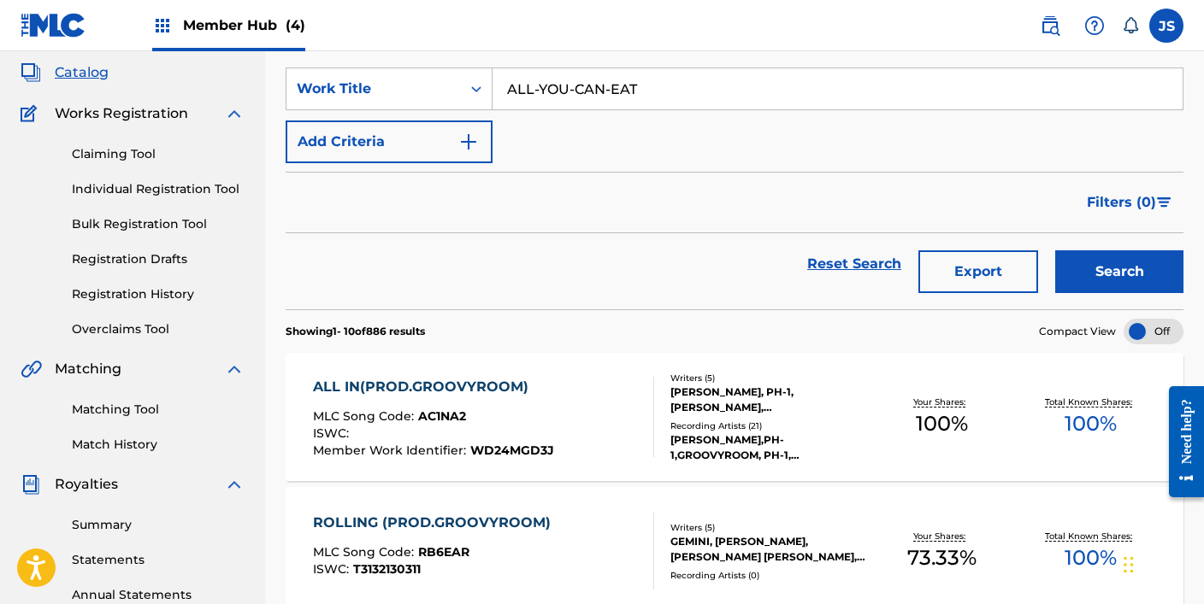
click at [1055, 250] on button "Search" at bounding box center [1119, 271] width 128 height 43
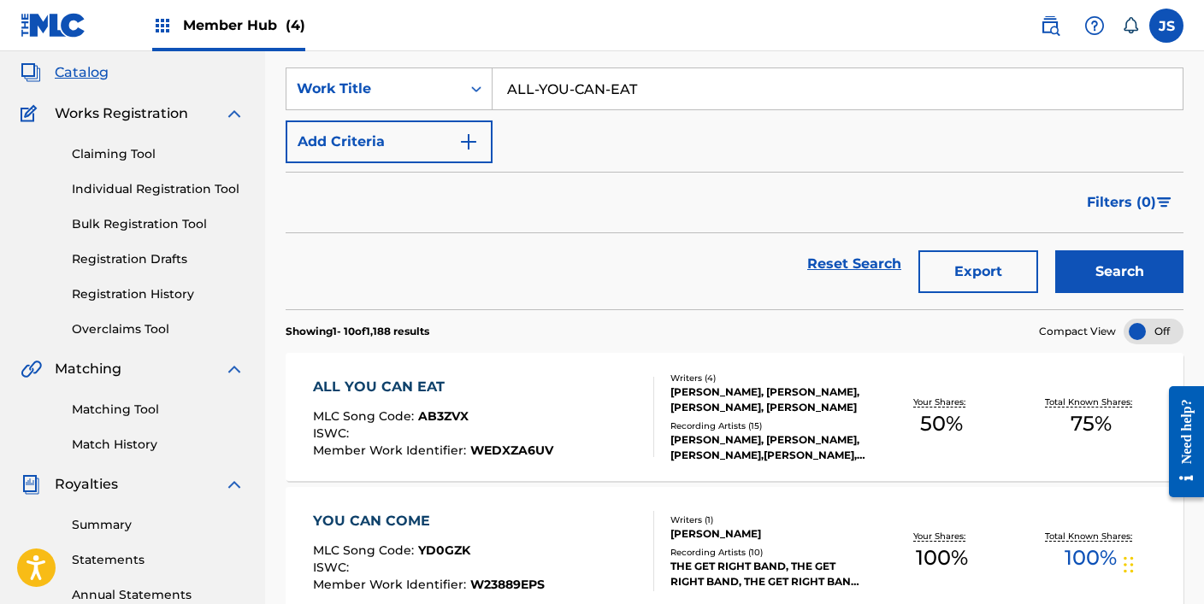
click at [503, 399] on div "ALL YOU CAN EAT MLC Song Code : AB3ZVX ISWC : Member Work Identifier : WEDXZA6UV" at bounding box center [433, 417] width 240 height 80
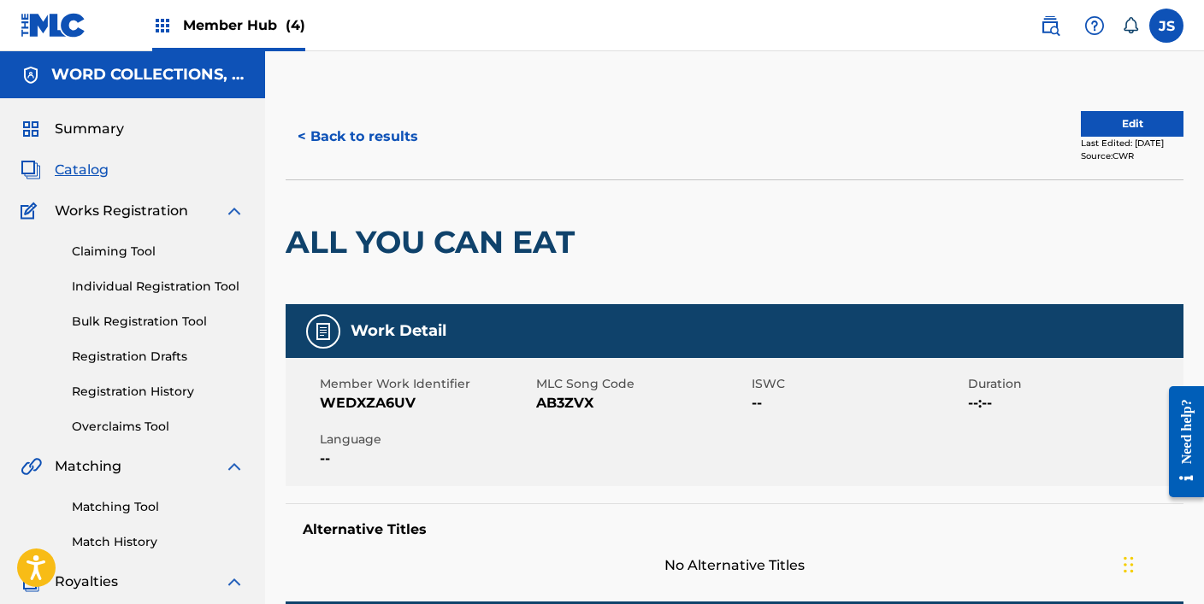
click at [564, 397] on span "AB3ZVX" at bounding box center [642, 403] width 212 height 21
click at [367, 134] on button "< Back to results" at bounding box center [358, 136] width 144 height 43
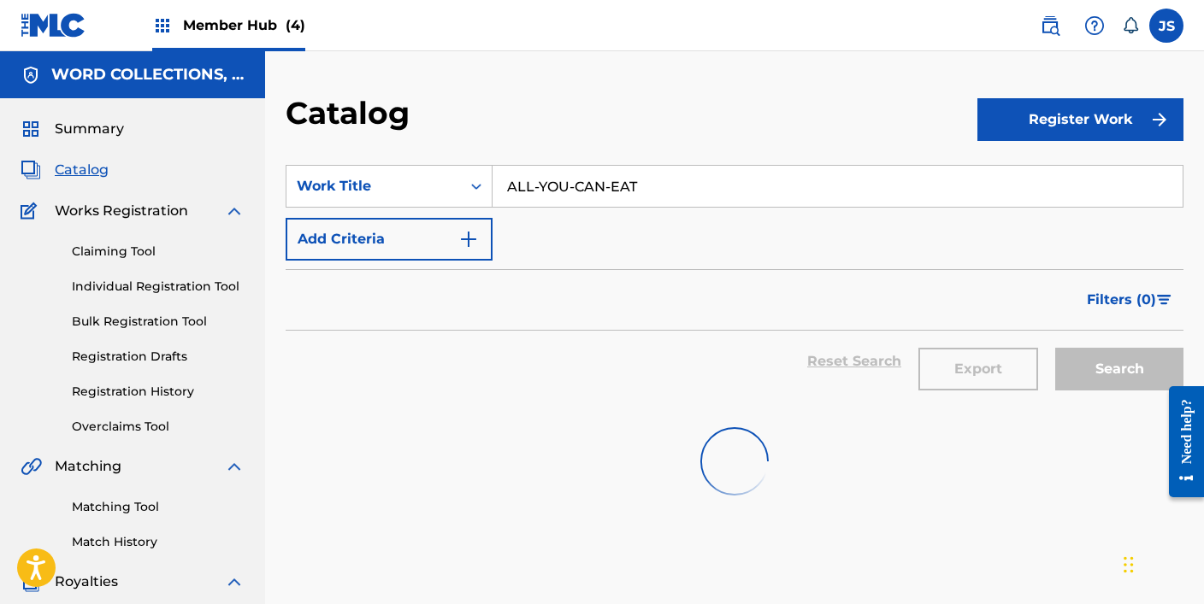
scroll to position [97, 0]
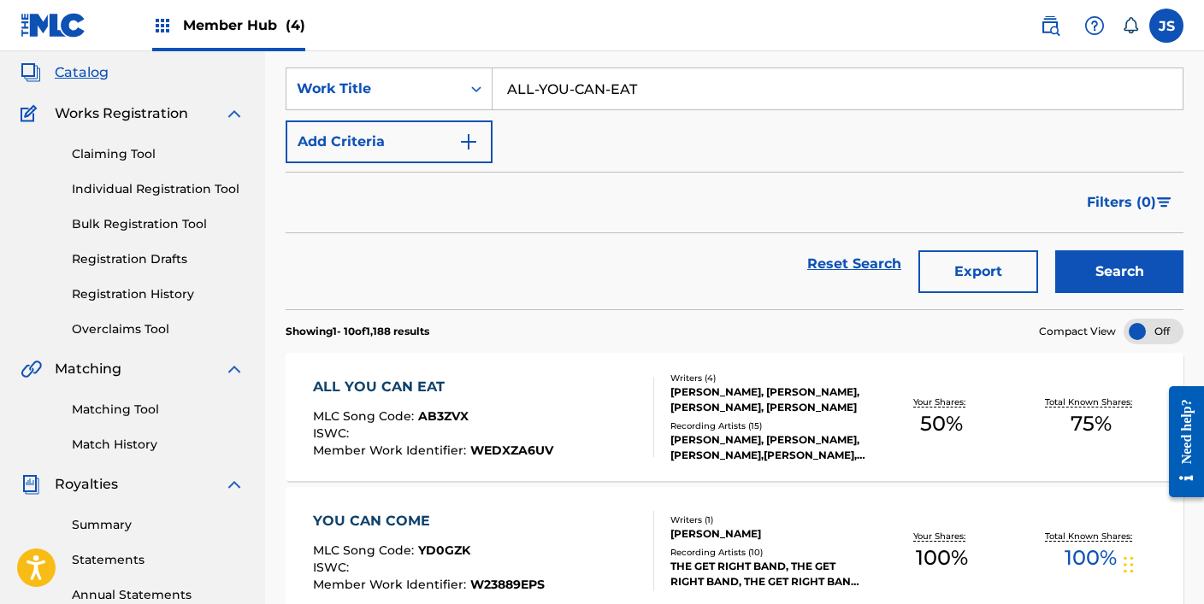
click at [585, 91] on input "ALL-YOU-CAN-EAT" at bounding box center [837, 88] width 690 height 41
paste input "MBITION AND VISION (FEAT.BEENZINO,Ï∞ΩÎ™®,ÍπÄÌö®ÏùÄ,HASH SWAN,THE [PERSON_NAME])"
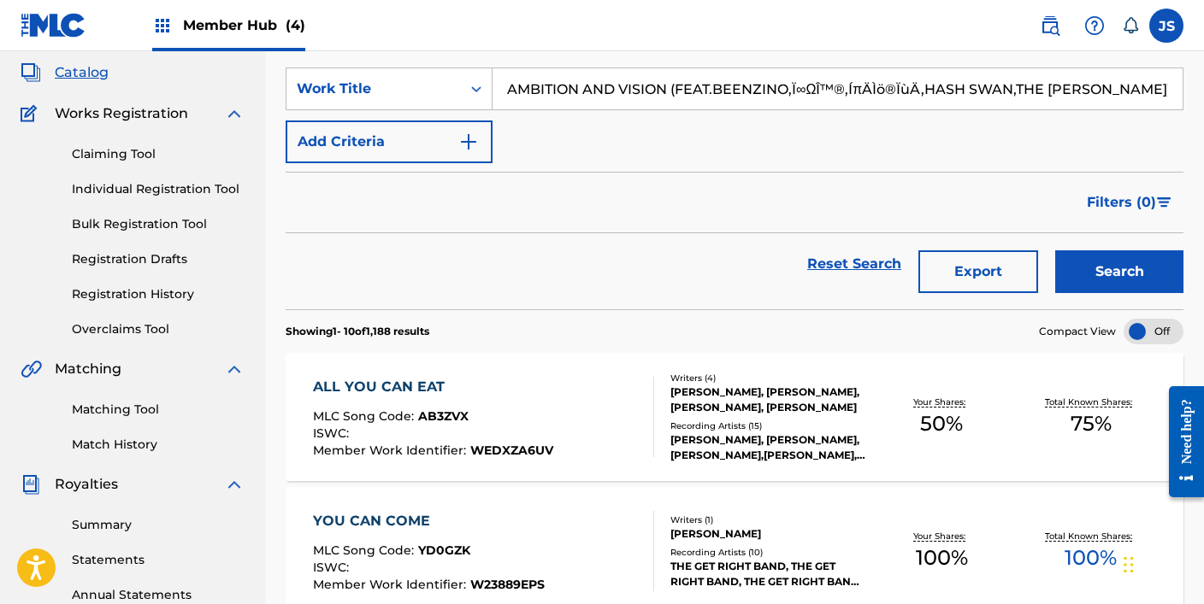
type input "AMBITION AND VISION (FEAT.BEENZINO,Ï∞ΩÎ™®,ÍπÄÌö®ÏùÄ,HASH SWAN,THE [PERSON_NAME])"
click at [1055, 250] on button "Search" at bounding box center [1119, 271] width 128 height 43
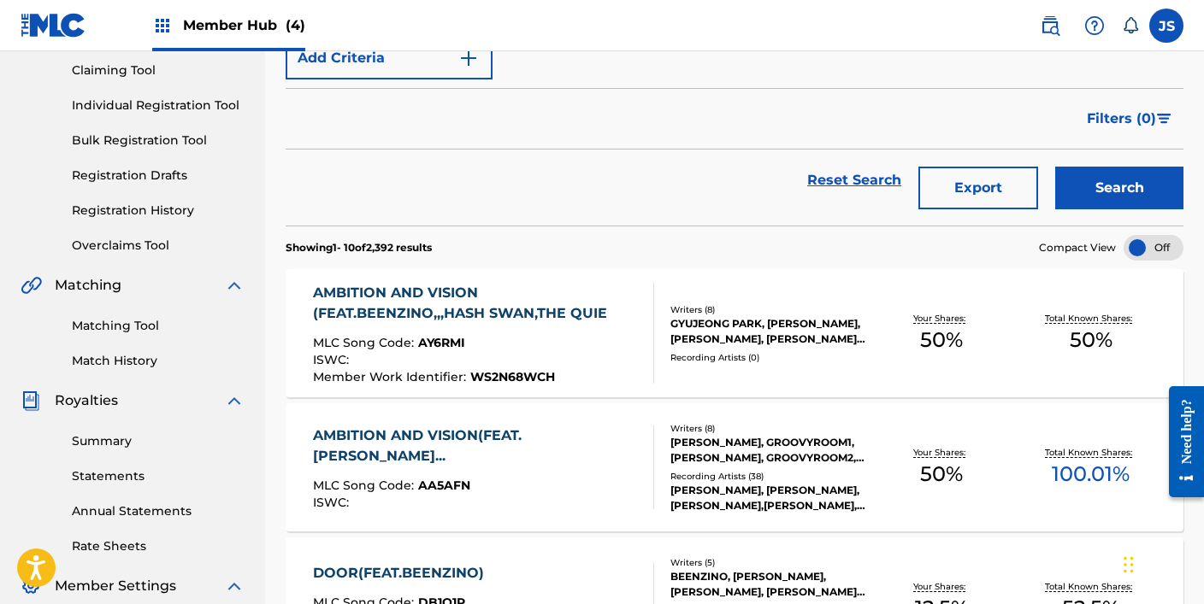
scroll to position [178, 0]
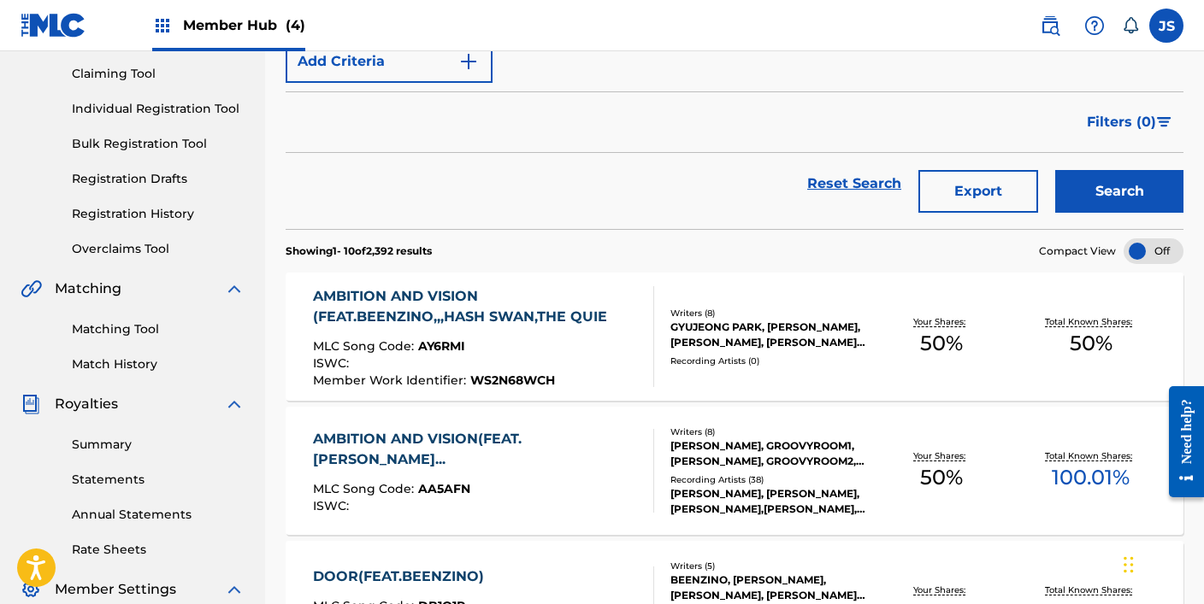
click at [531, 373] on div "ISWC :" at bounding box center [476, 365] width 327 height 17
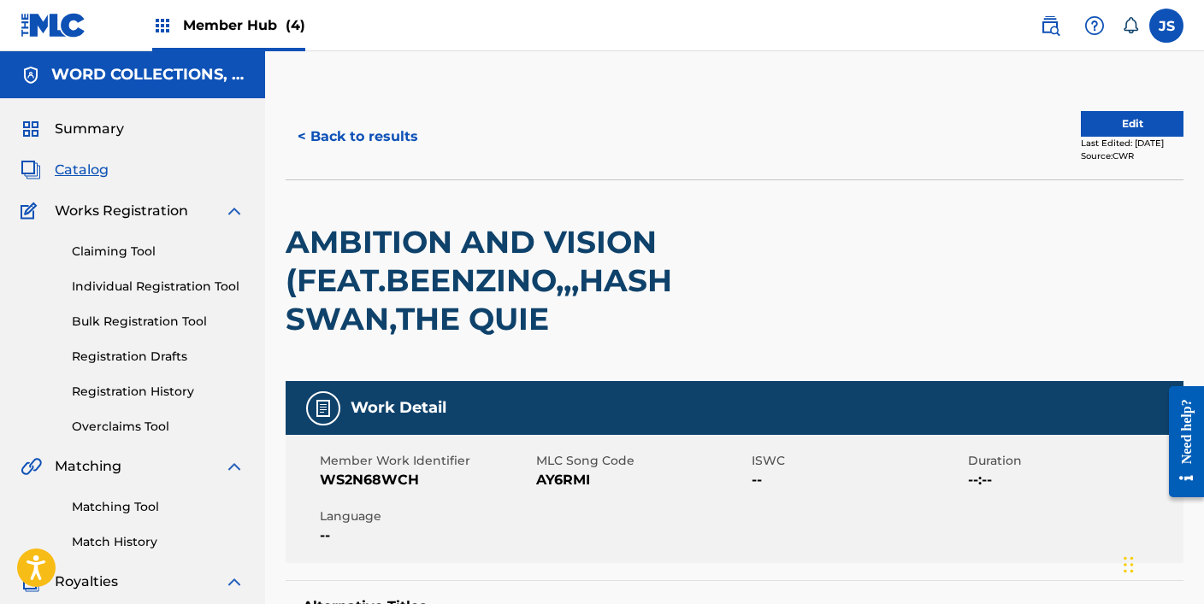
click at [545, 475] on span "AY6RMI" at bounding box center [642, 480] width 212 height 21
click at [345, 142] on button "< Back to results" at bounding box center [358, 136] width 144 height 43
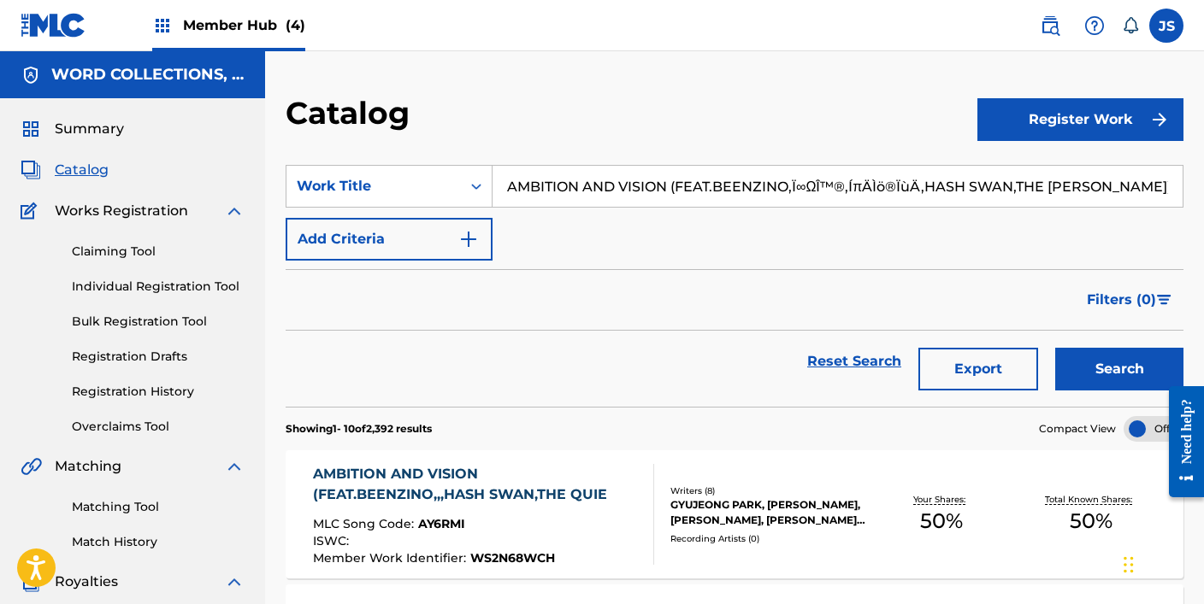
click at [623, 175] on input "AMBITION AND VISION (FEAT.BEENZINO,Ï∞ΩÎ™®,ÍπÄÌö®ÏùÄ,HASH SWAN,THE [PERSON_NAME])" at bounding box center [837, 186] width 690 height 41
paste input "URA (FEAT.PH-1) (PROD.GXXD"
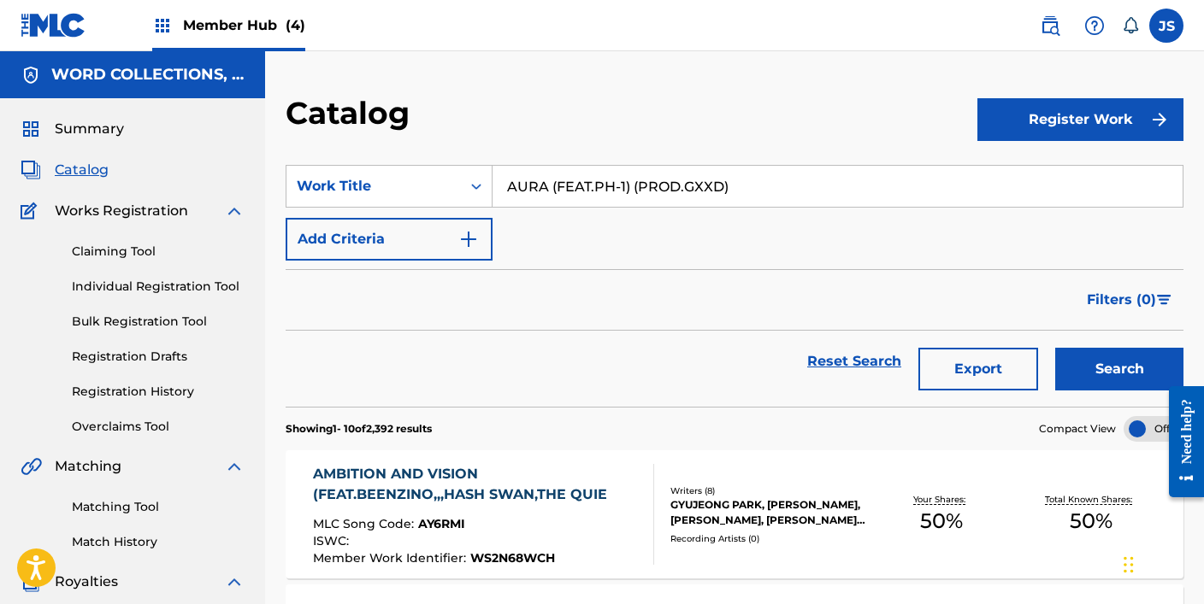
type input "AURA (FEAT.PH-1) (PROD.GXXD)"
click at [1055, 348] on button "Search" at bounding box center [1119, 369] width 128 height 43
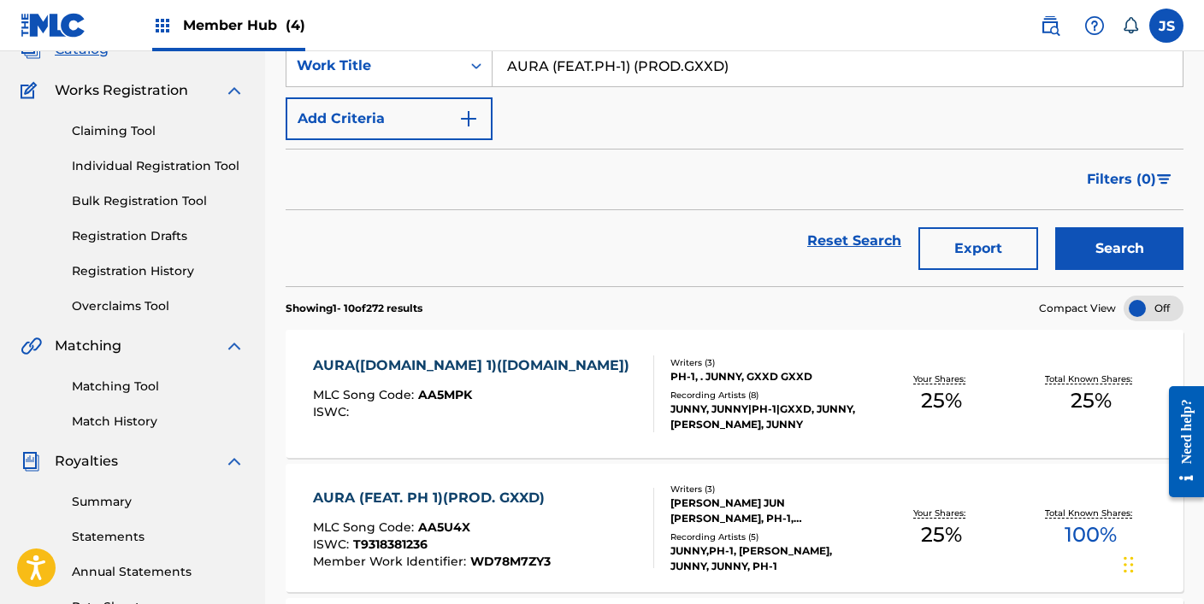
scroll to position [119, 0]
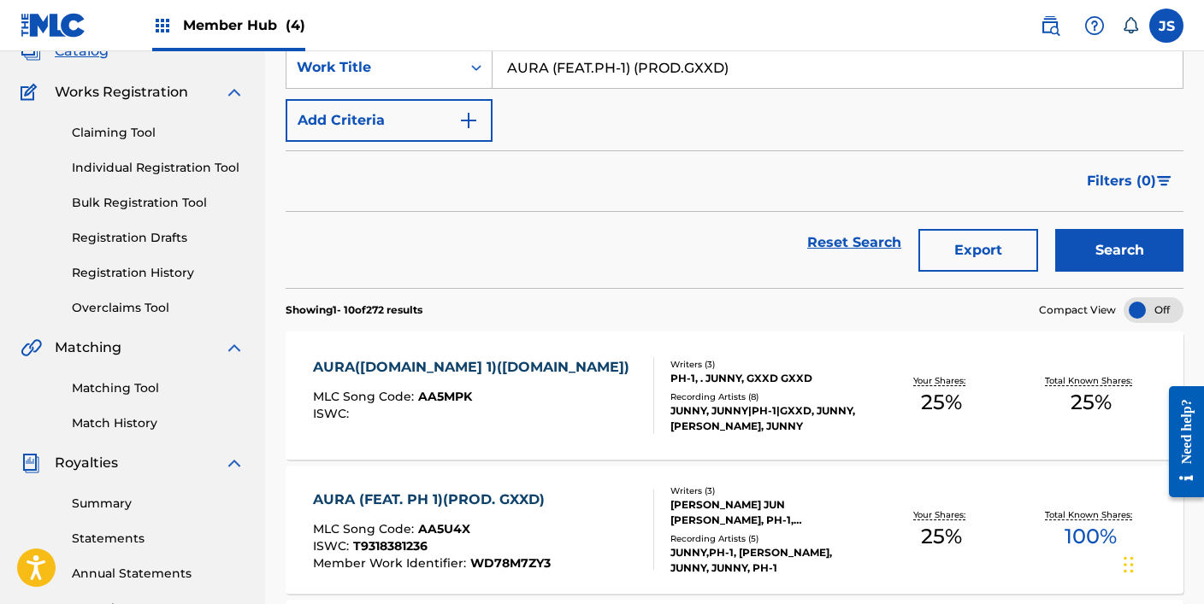
click at [506, 520] on div "AURA (FEAT. PH 1)(PROD. GXXD) MLC Song Code : AA5U4X ISWC : T9318381236 Member …" at bounding box center [433, 530] width 240 height 80
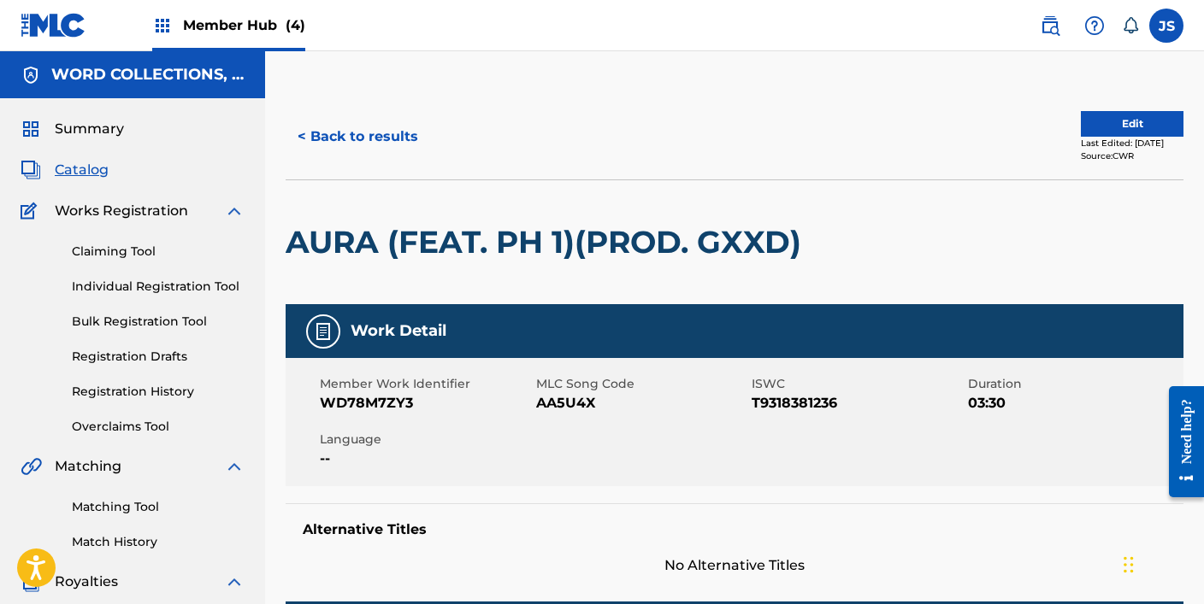
click at [548, 403] on span "AA5U4X" at bounding box center [642, 403] width 212 height 21
click at [385, 139] on button "< Back to results" at bounding box center [358, 136] width 144 height 43
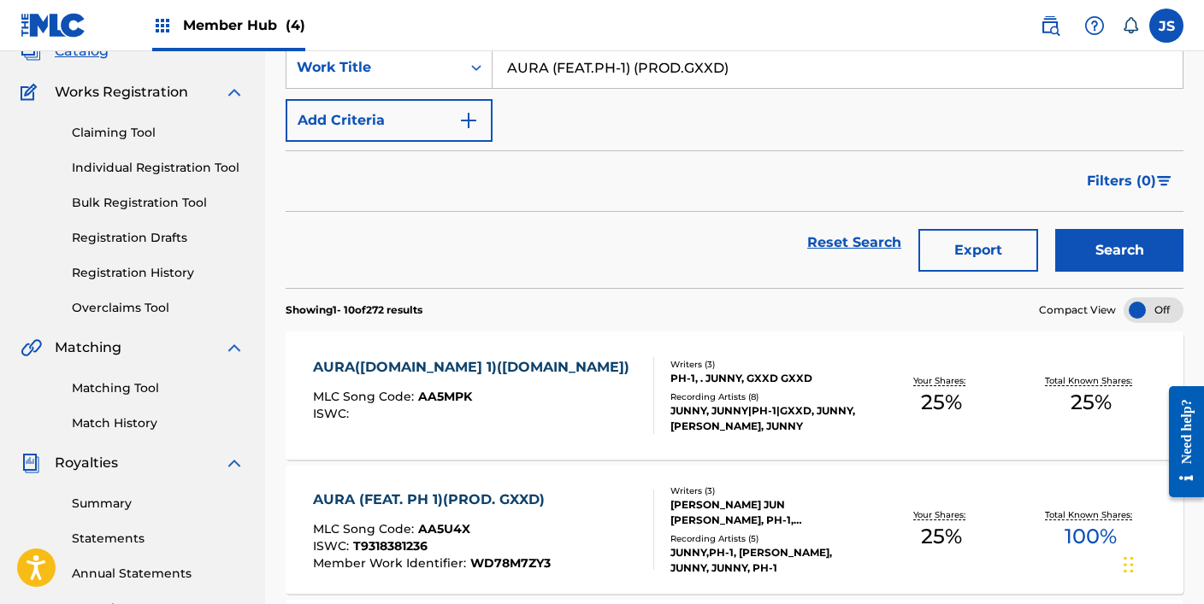
click at [685, 68] on input "AURA (FEAT.PH-1) (PROD.GXXD)" at bounding box center [837, 67] width 690 height 41
paste input "B BOY STANCE"
type input "B BOY STANCE"
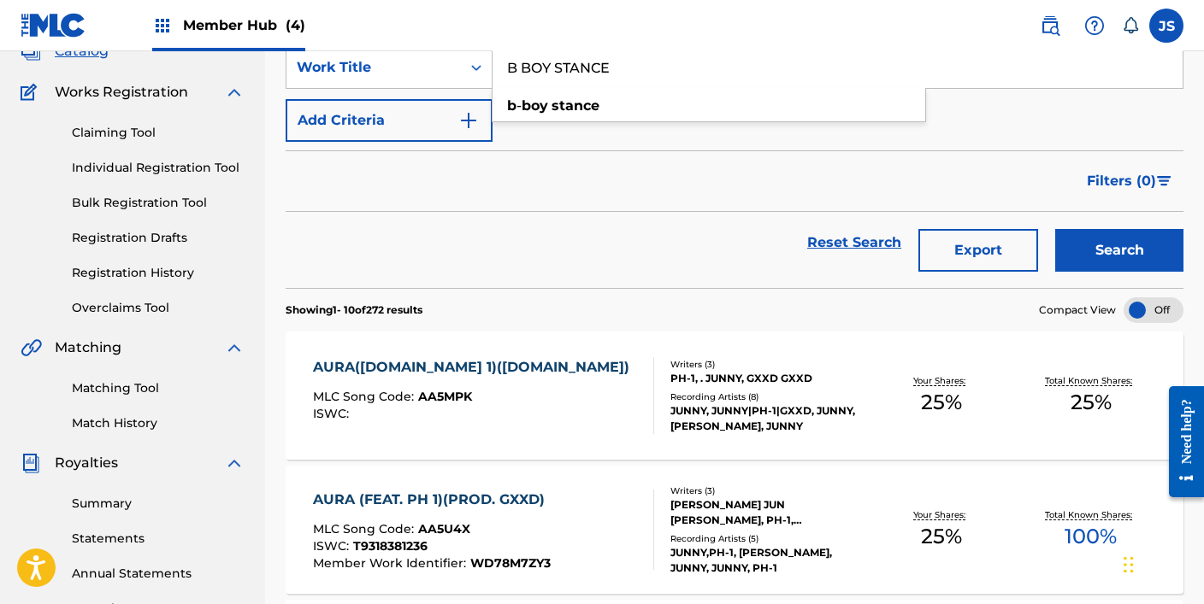
click at [1055, 229] on button "Search" at bounding box center [1119, 250] width 128 height 43
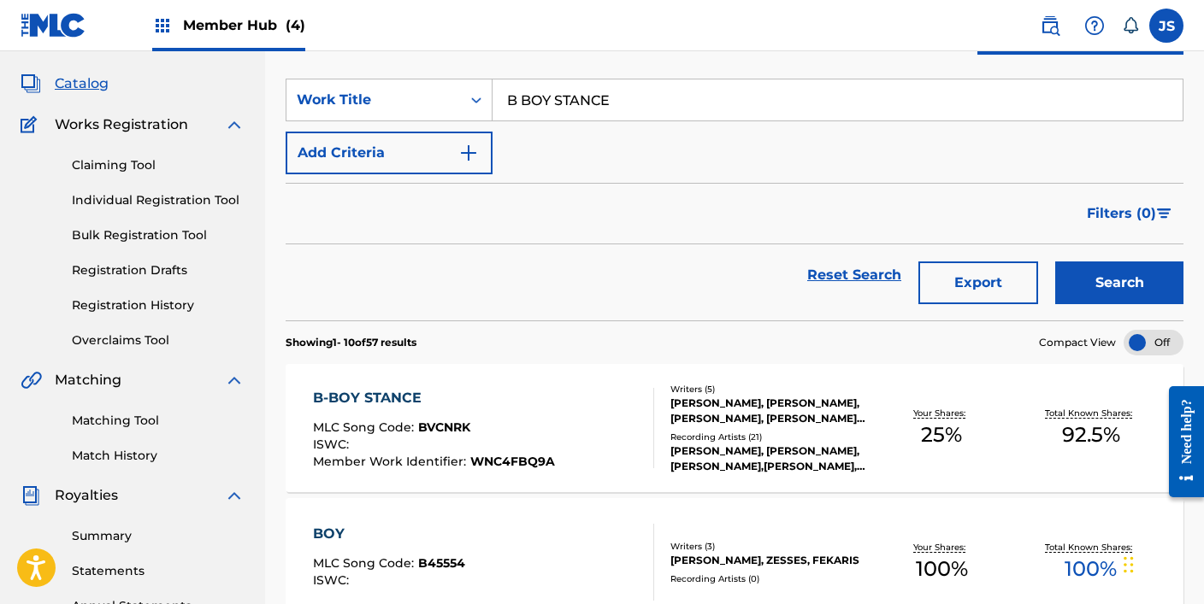
scroll to position [85, 0]
click at [455, 434] on span "BVCNRK" at bounding box center [444, 428] width 52 height 15
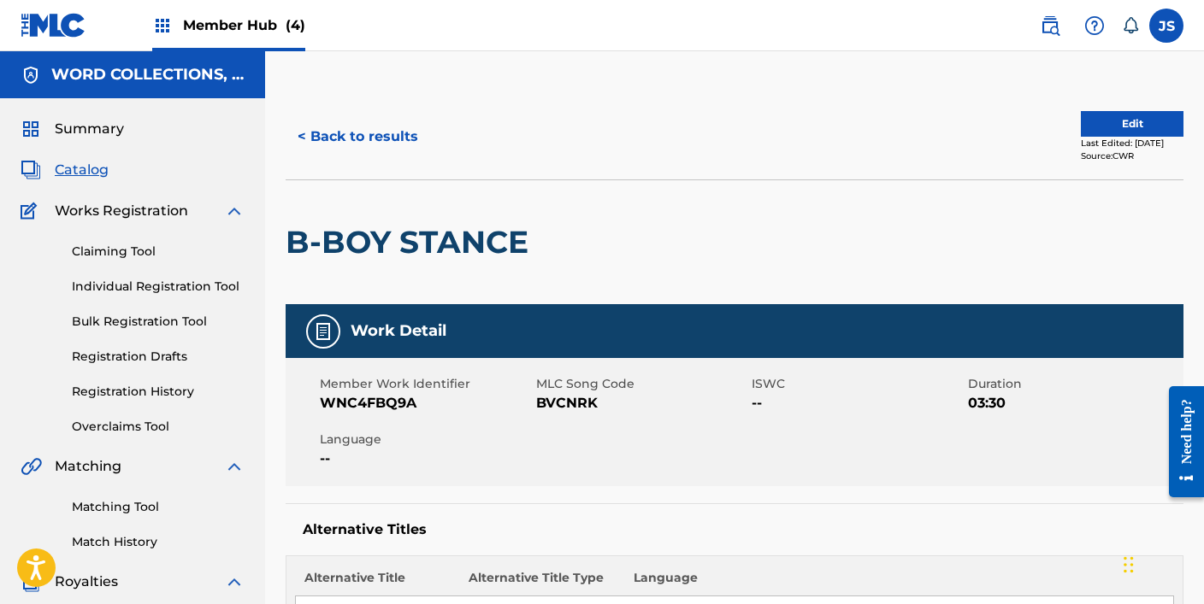
click at [554, 398] on span "BVCNRK" at bounding box center [642, 403] width 212 height 21
click at [368, 144] on button "< Back to results" at bounding box center [358, 136] width 144 height 43
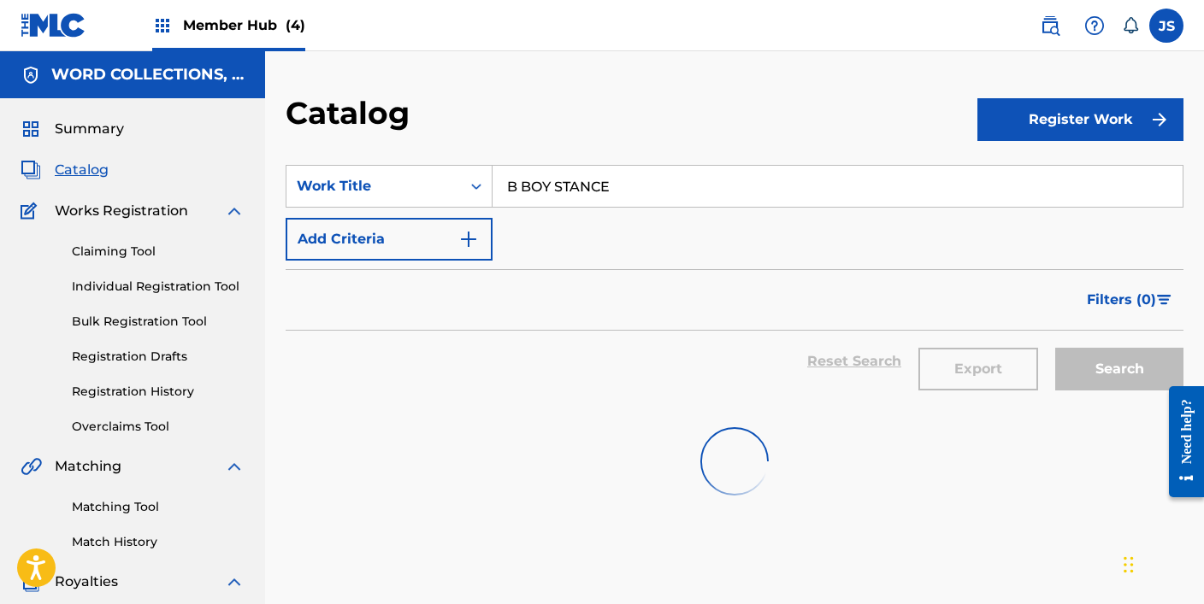
scroll to position [85, 0]
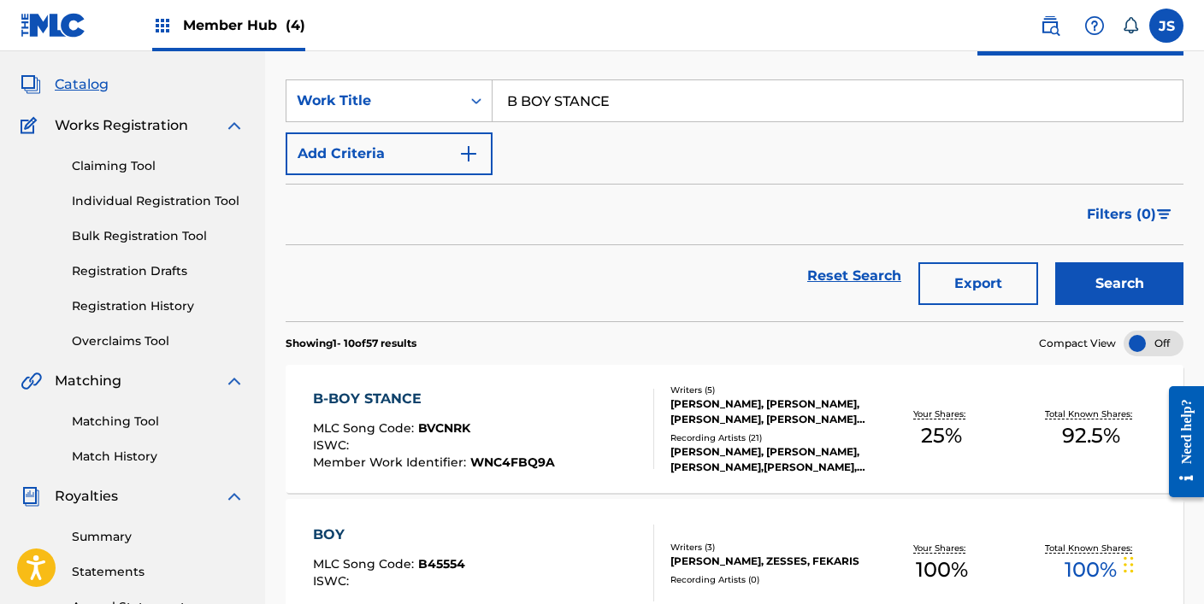
click at [639, 82] on input "B BOY STANCE" at bounding box center [837, 100] width 690 height 41
paste input "ABY (FEAT.[PERSON_NAME])"
type input "BABY (FEAT.[PERSON_NAME])"
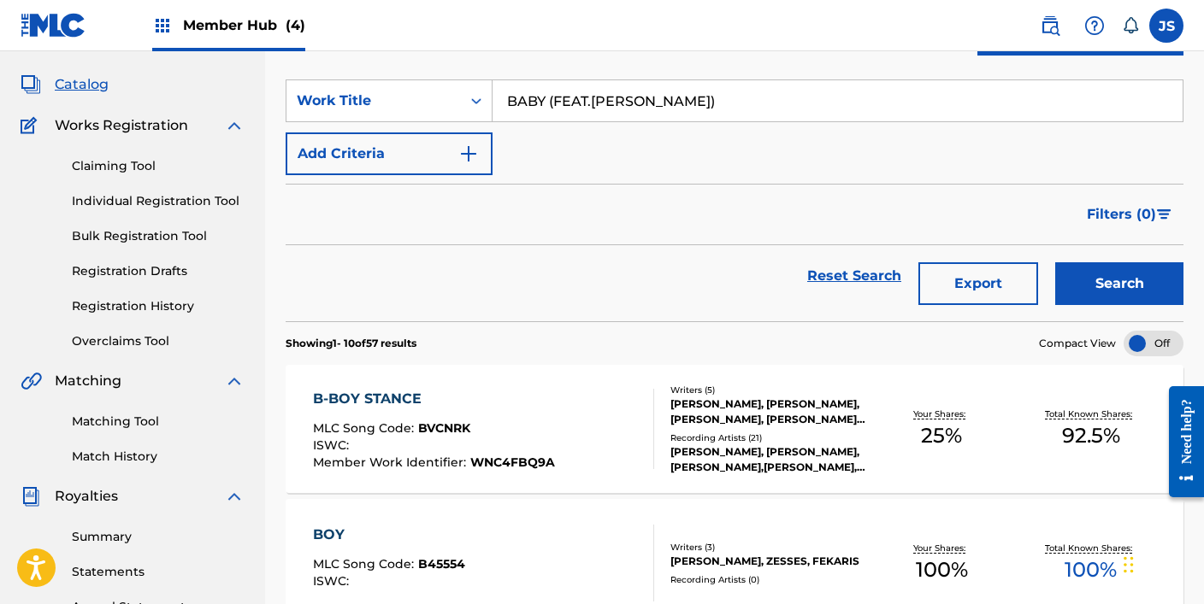
click at [1055, 262] on button "Search" at bounding box center [1119, 283] width 128 height 43
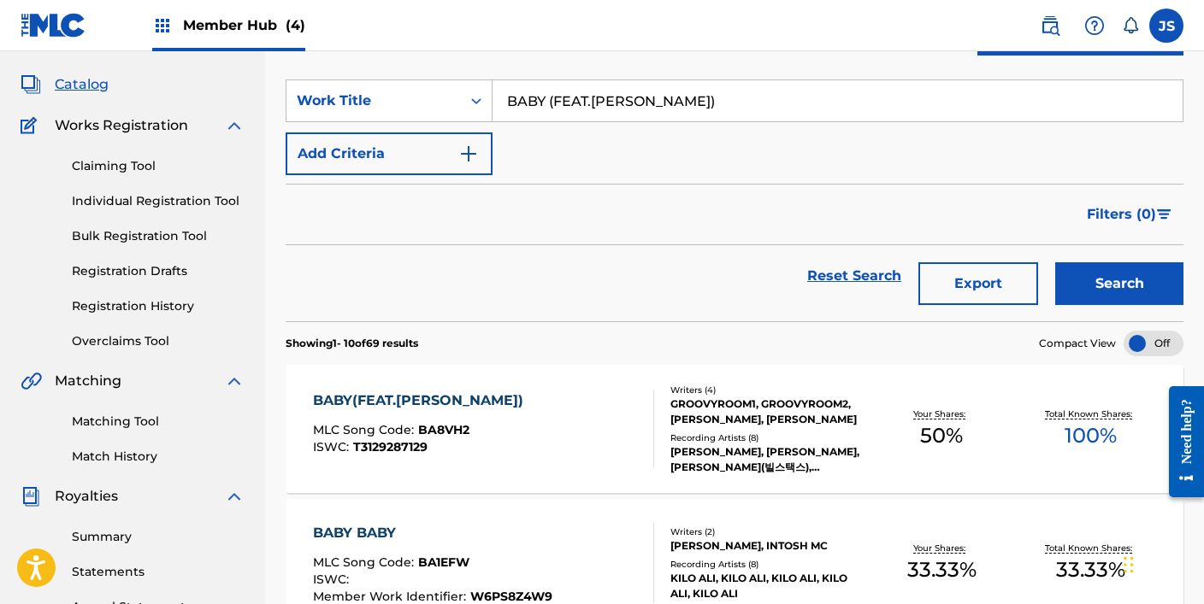
click at [515, 433] on div "BABY(FEAT.[PERSON_NAME]) MLC Song Code : BA8VH2 ISWC : T3129287129" at bounding box center [483, 429] width 341 height 77
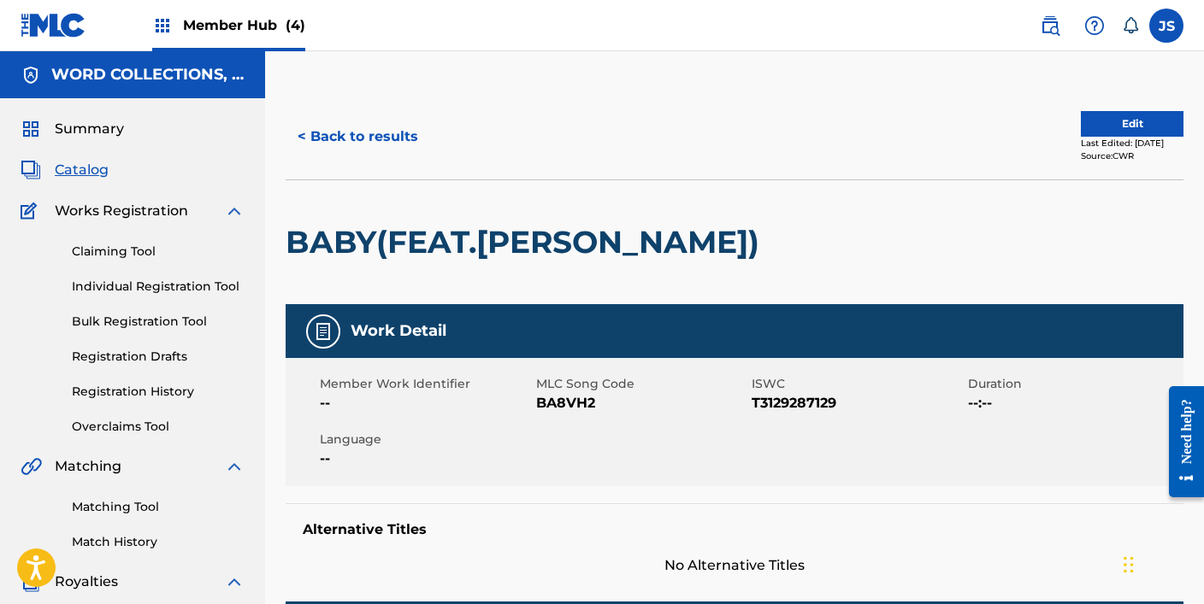
click at [575, 416] on div "Member Work Identifier -- MLC Song Code BA8VH2 ISWC T3129287129 Duration --:-- …" at bounding box center [735, 422] width 898 height 128
click at [574, 410] on span "BA8VH2" at bounding box center [642, 403] width 212 height 21
click at [375, 144] on button "< Back to results" at bounding box center [358, 136] width 144 height 43
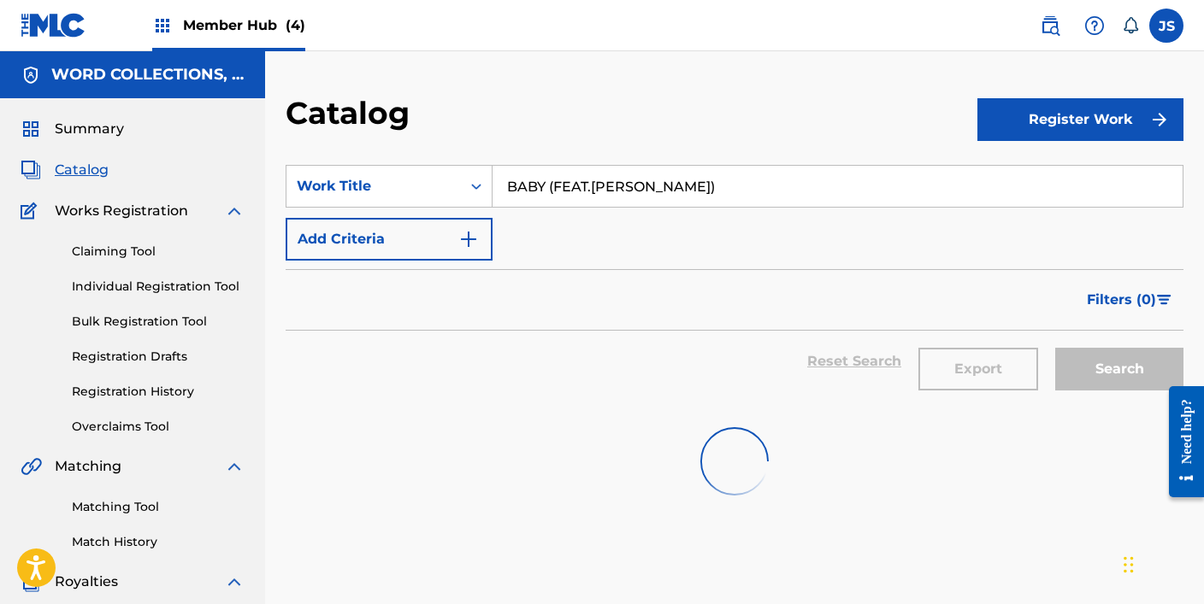
scroll to position [85, 0]
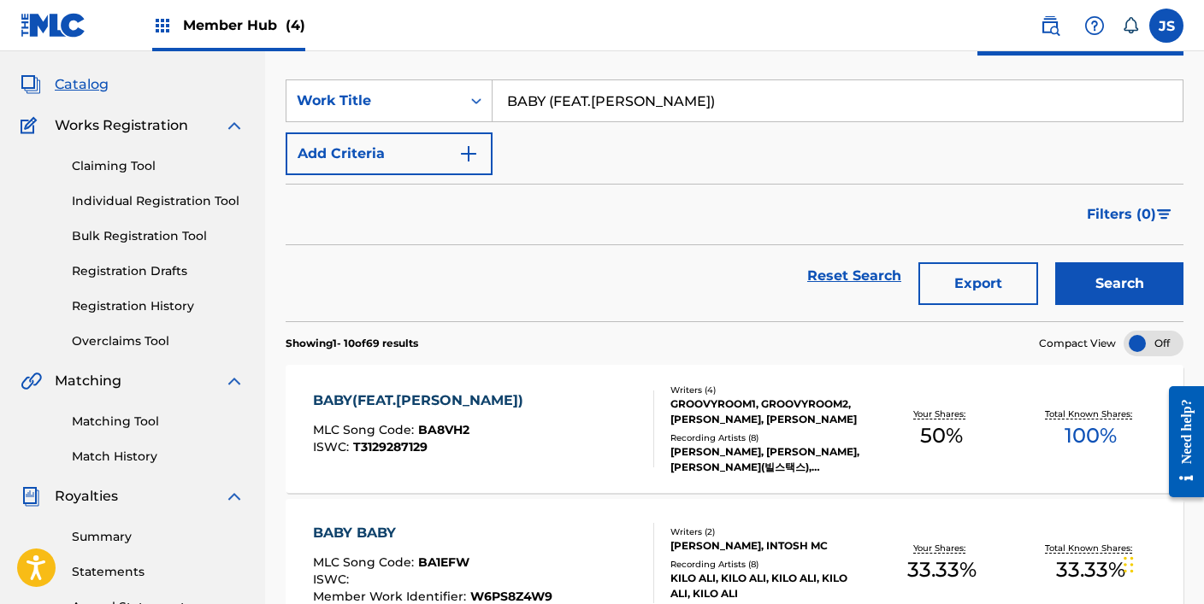
click at [651, 104] on input "BABY (FEAT.[PERSON_NAME])" at bounding box center [837, 100] width 690 height 41
paste input "PLZ (FEAT.[PERSON_NAME]"
click at [1055, 262] on button "Search" at bounding box center [1119, 283] width 128 height 43
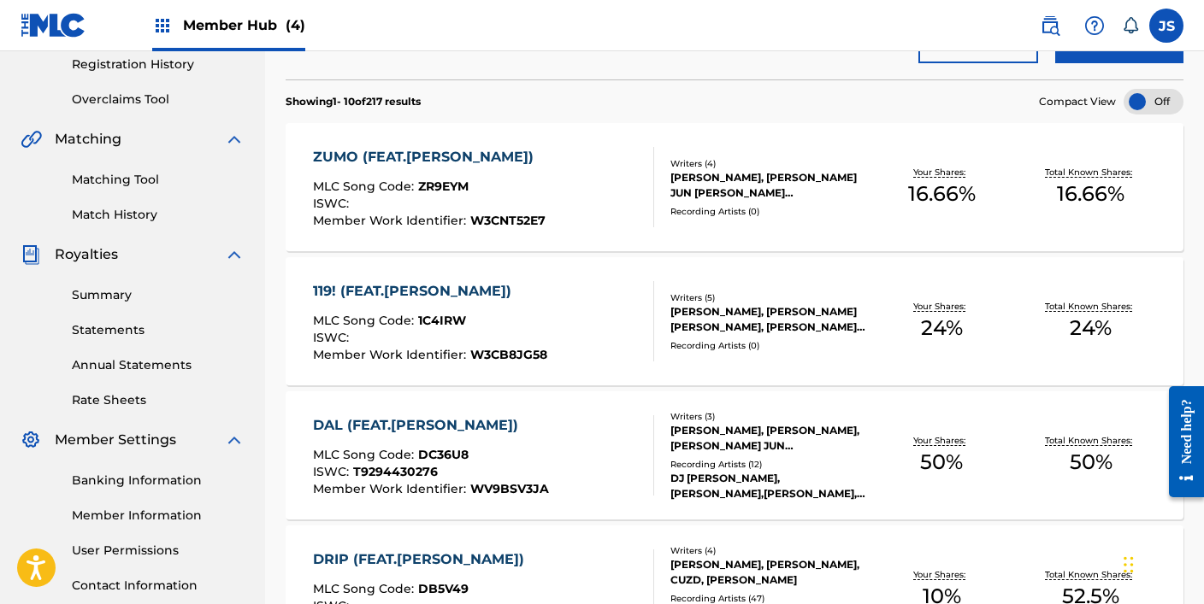
scroll to position [0, 0]
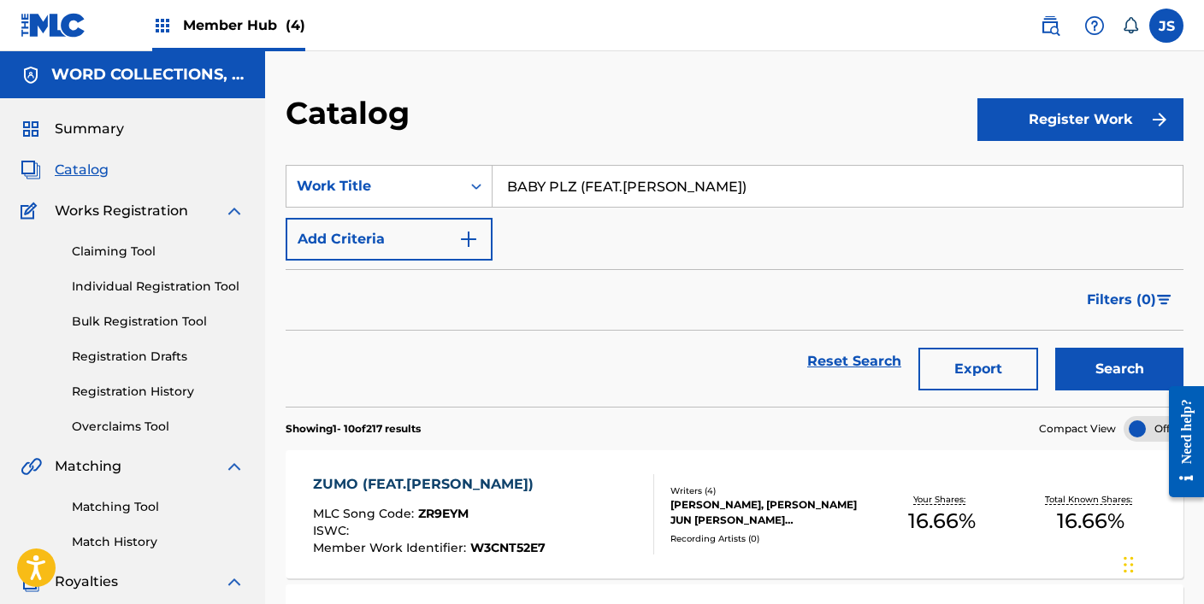
click at [574, 188] on input "BABY PLZ (FEAT.[PERSON_NAME])" at bounding box center [837, 186] width 690 height 41
click at [1055, 348] on button "Search" at bounding box center [1119, 369] width 128 height 43
click at [602, 192] on input "BABY PLease (FEAT.[PERSON_NAME])" at bounding box center [837, 186] width 690 height 41
drag, startPoint x: 598, startPoint y: 187, endPoint x: 568, endPoint y: 186, distance: 30.8
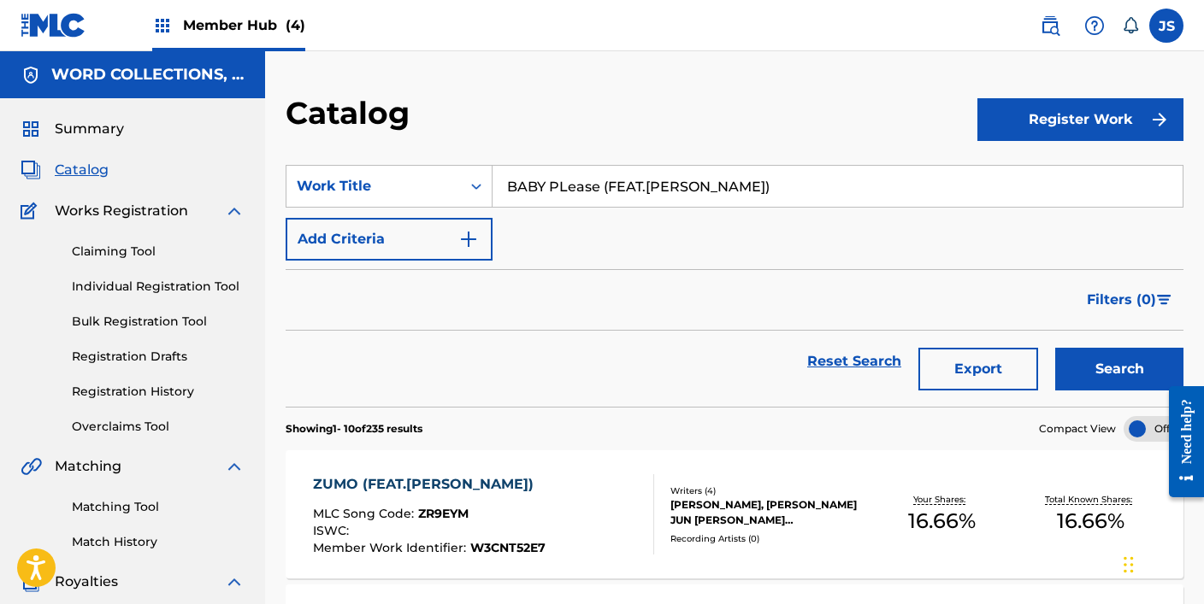
click at [568, 186] on input "BABY PLease (FEAT.[PERSON_NAME])" at bounding box center [837, 186] width 690 height 41
click at [1055, 348] on button "Search" at bounding box center [1119, 369] width 128 height 43
click at [638, 155] on section "SearchWithCriteria378a1365-b5f8-4145-a611-17a92e896412 Work Title BABY PLz (FEA…" at bounding box center [735, 275] width 898 height 262
click at [610, 187] on input "BABY PLz (FEAT.[PERSON_NAME])" at bounding box center [837, 186] width 690 height 41
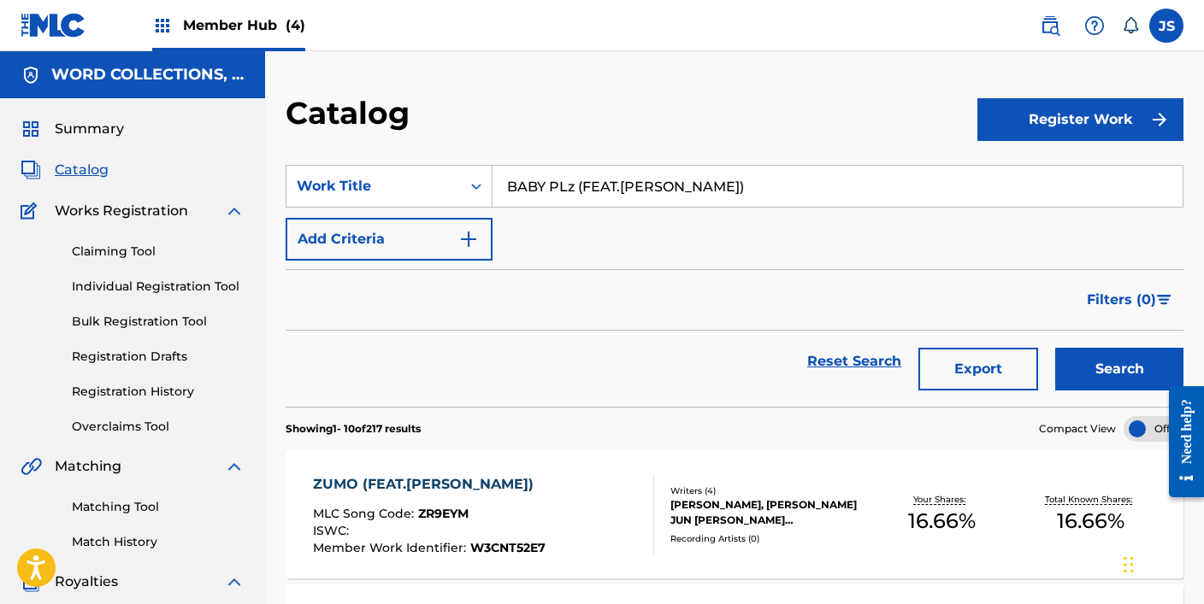
click at [610, 187] on input "BABY PLz (FEAT.[PERSON_NAME])" at bounding box center [837, 186] width 690 height 41
paste input "D BAD (FEAT.TABBER,"
type input "BAD BAD (FEAT.TABBER, [PERSON_NAME])"
click at [1055, 348] on button "Search" at bounding box center [1119, 369] width 128 height 43
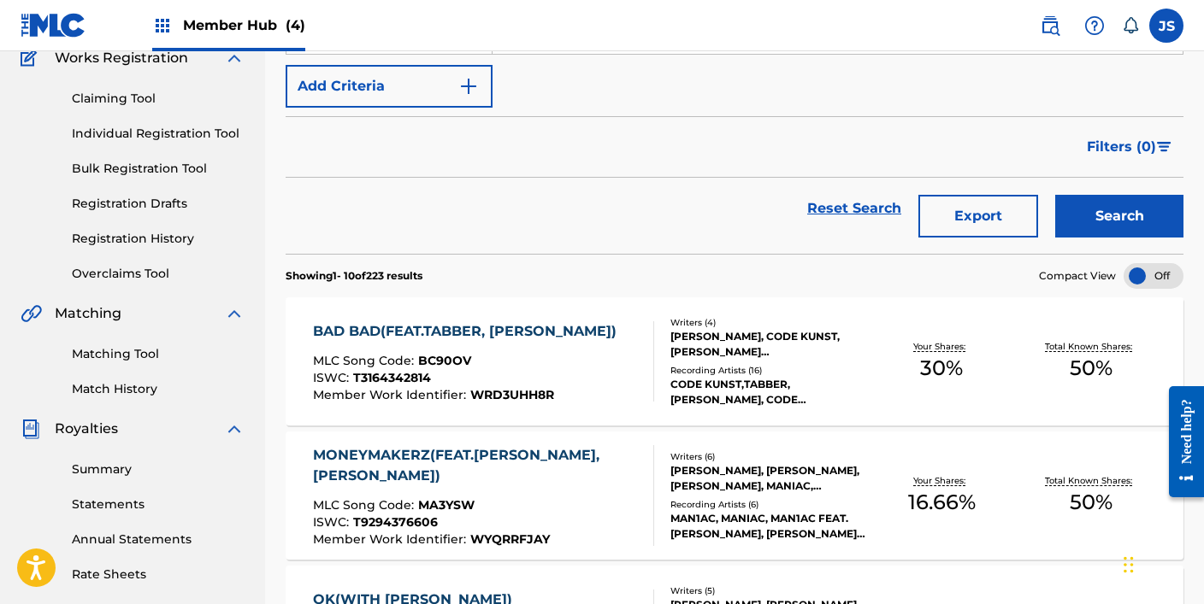
scroll to position [155, 0]
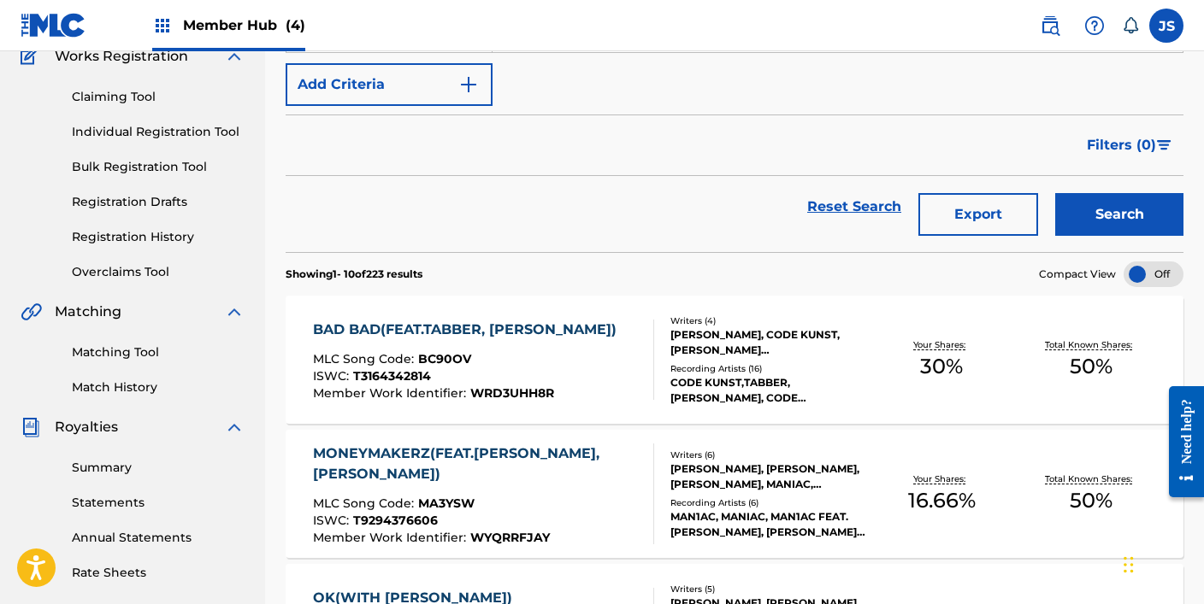
click at [593, 359] on div "BAD BAD(FEAT.[PERSON_NAME]) MLC Song Code : BC90OV ISWC : T3164342814 Member Wo…" at bounding box center [483, 360] width 341 height 80
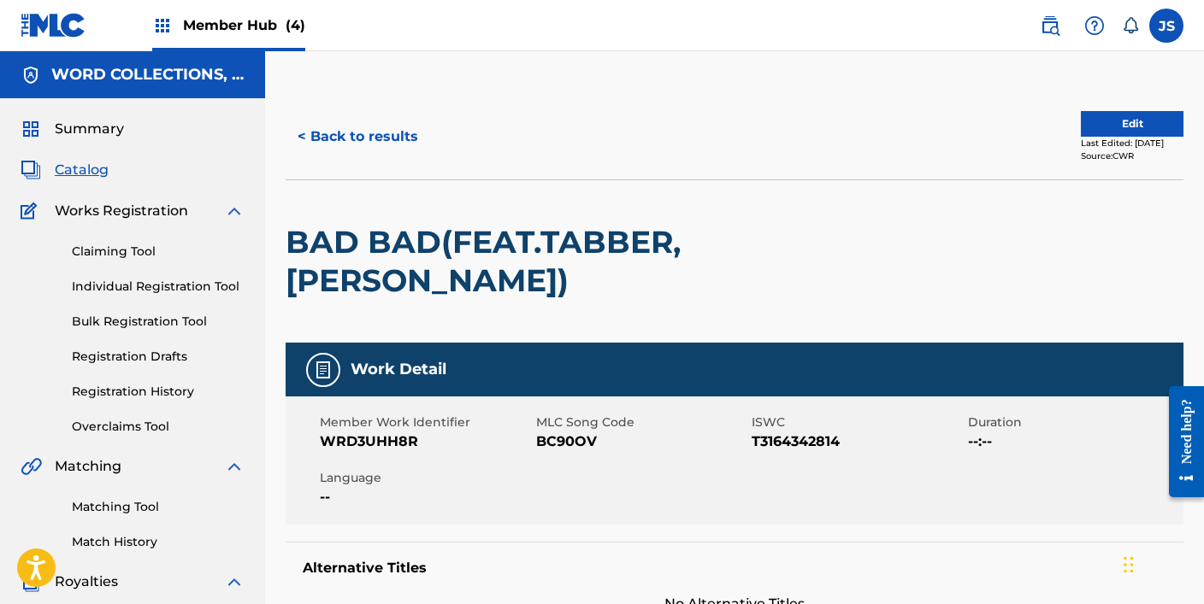
click at [559, 445] on span "BC90OV" at bounding box center [642, 442] width 212 height 21
click at [331, 138] on button "< Back to results" at bounding box center [358, 136] width 144 height 43
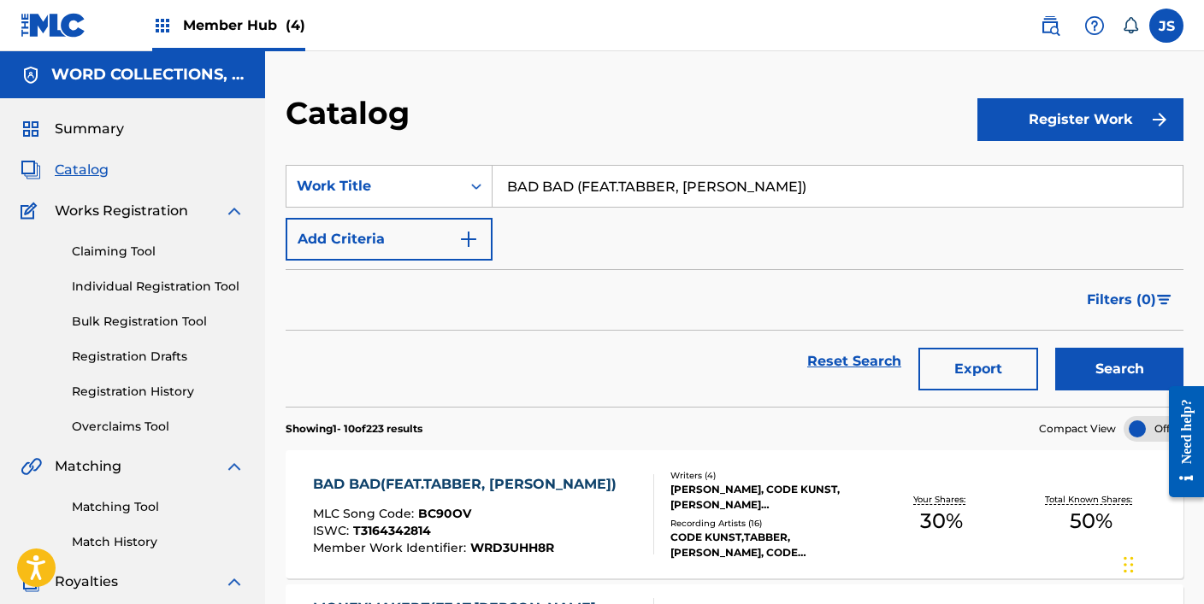
click at [566, 211] on div "SearchWithCriteria378a1365-b5f8-4145-a611-17a92e896412 Work Title BAD BAD (FEAT…" at bounding box center [735, 213] width 898 height 96
click at [566, 212] on div "SearchWithCriteria378a1365-b5f8-4145-a611-17a92e896412 Work Title BAD BAD (FEAT…" at bounding box center [735, 213] width 898 height 96
click at [566, 168] on input "BAD BAD (FEAT.TABBER, [PERSON_NAME])" at bounding box center [837, 186] width 690 height 41
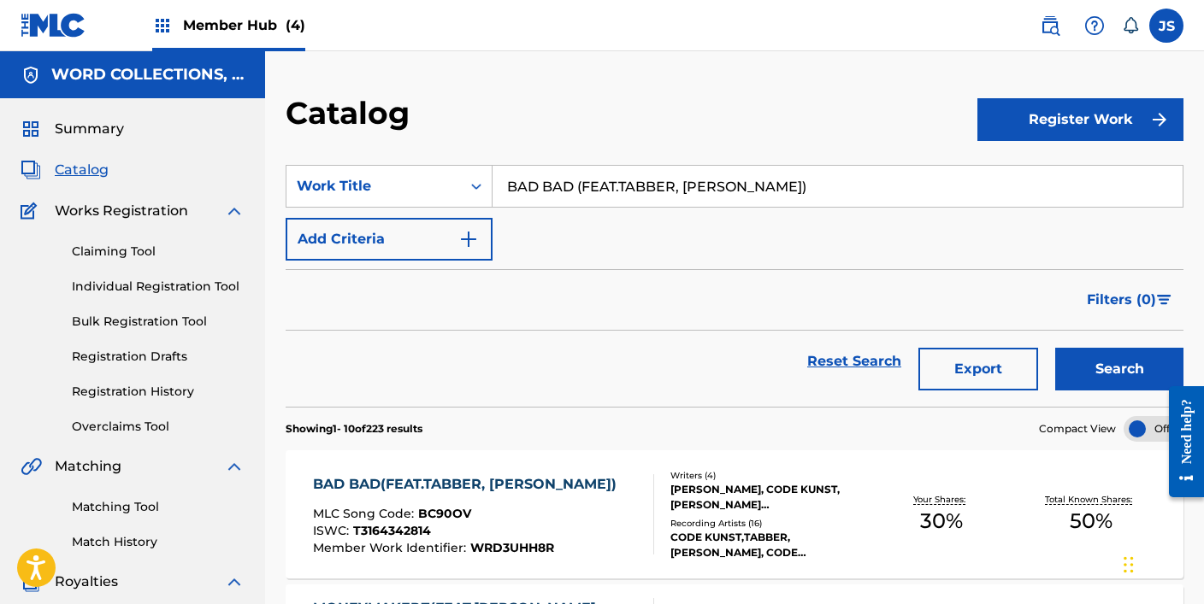
paste input "DEST NICE GUYS (FEAT.[PERSON_NAME], DJ LIGHT, DJ [PERSON_NAME]"
type input "BADDEST NICE GUYS (FEAT.[PERSON_NAME], DJ LIGHT, DJ [PERSON_NAME])"
click at [1055, 348] on button "Search" at bounding box center [1119, 369] width 128 height 43
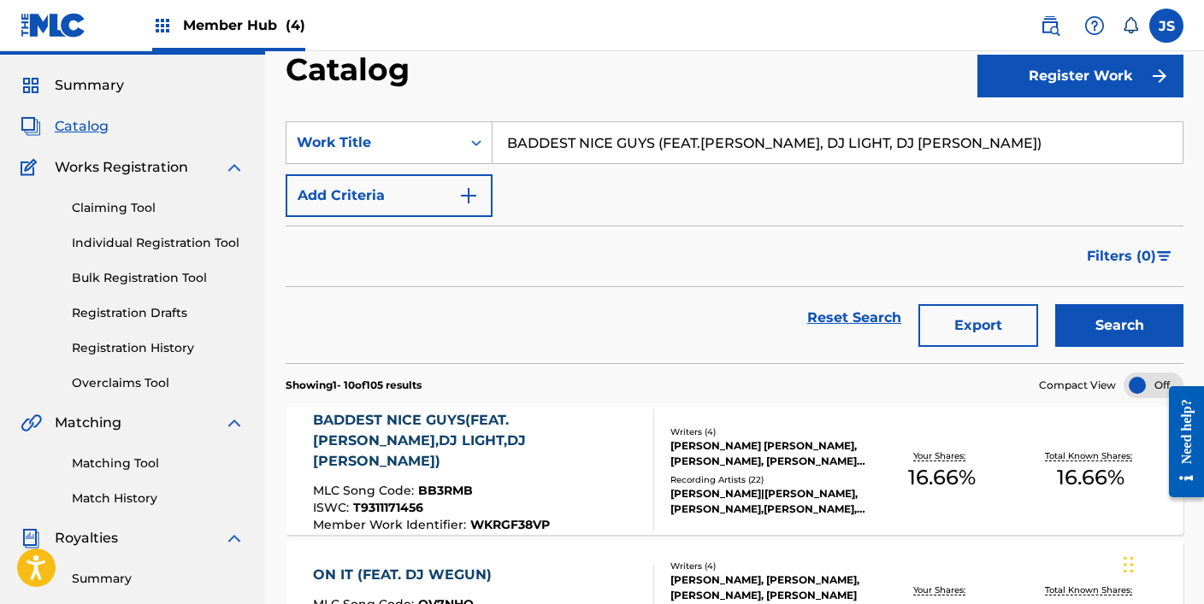
scroll to position [43, 0]
click at [560, 468] on div "BADDEST NICE GUYS(FEAT.[PERSON_NAME],DJ LIGHT,DJ WEGUN) MLC Song Code : BB3RMB …" at bounding box center [476, 471] width 327 height 121
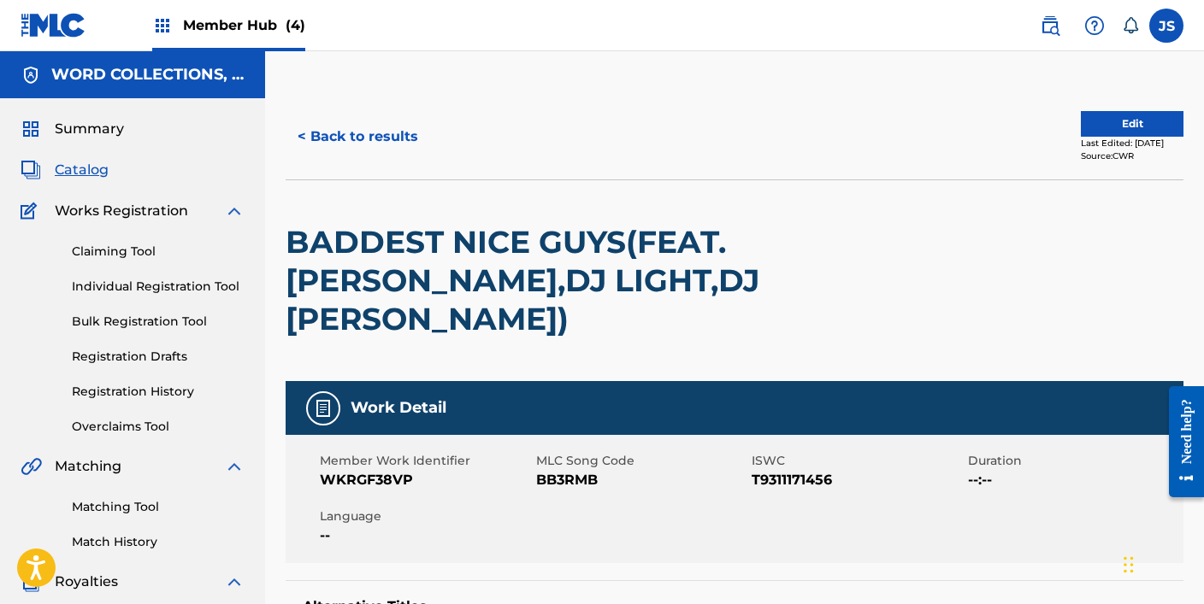
click at [569, 483] on span "BB3RMB" at bounding box center [642, 480] width 212 height 21
click at [370, 110] on div "< Back to results Edit Last Edited: [DATE] Source: CWR" at bounding box center [735, 136] width 898 height 85
click at [363, 152] on button "< Back to results" at bounding box center [358, 136] width 144 height 43
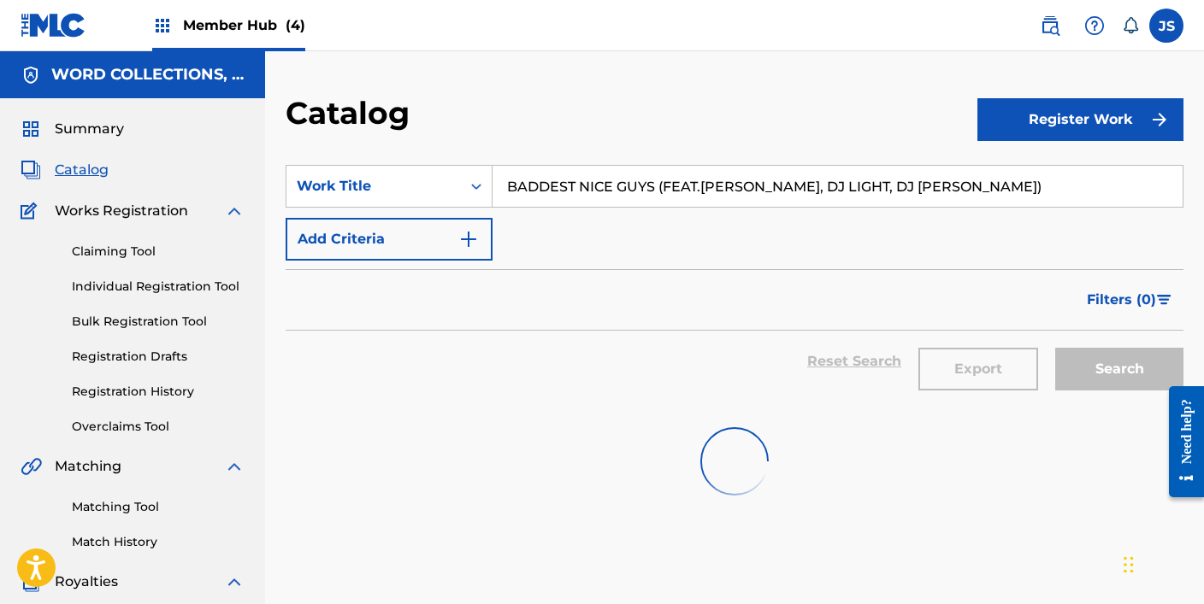
scroll to position [43, 0]
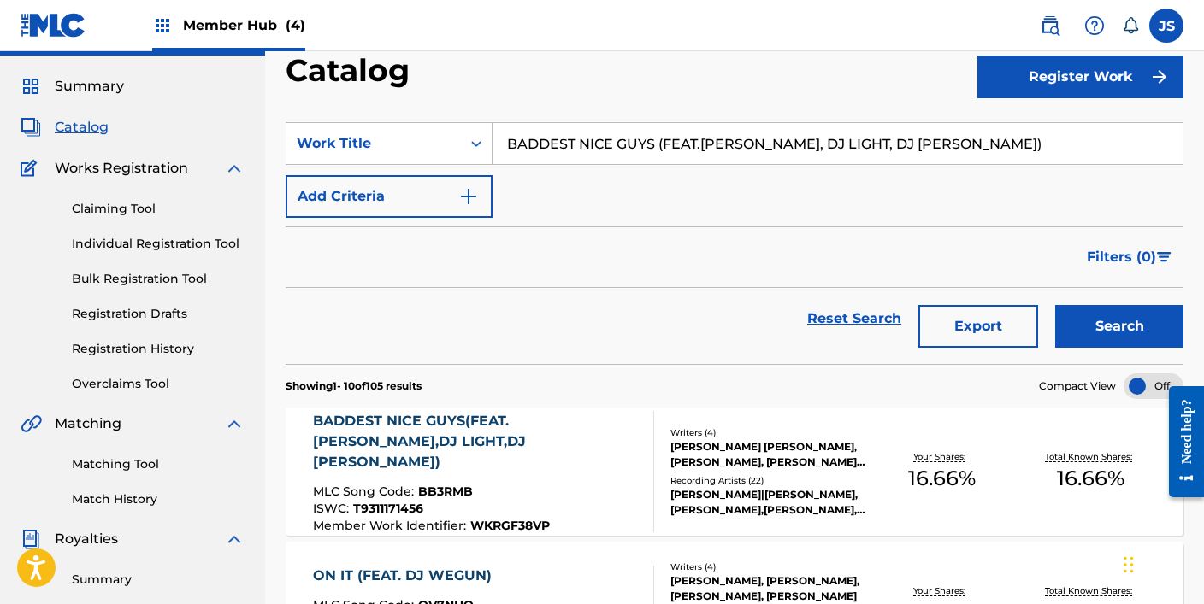
click at [599, 137] on input "BADDEST NICE GUYS (FEAT.[PERSON_NAME], DJ LIGHT, DJ [PERSON_NAME])" at bounding box center [837, 143] width 690 height 41
paste input "LACLAVA BABIES (FEAT.[PERSON_NAME]"
type input "BALACLAVA BABIES (FEAT.[PERSON_NAME])"
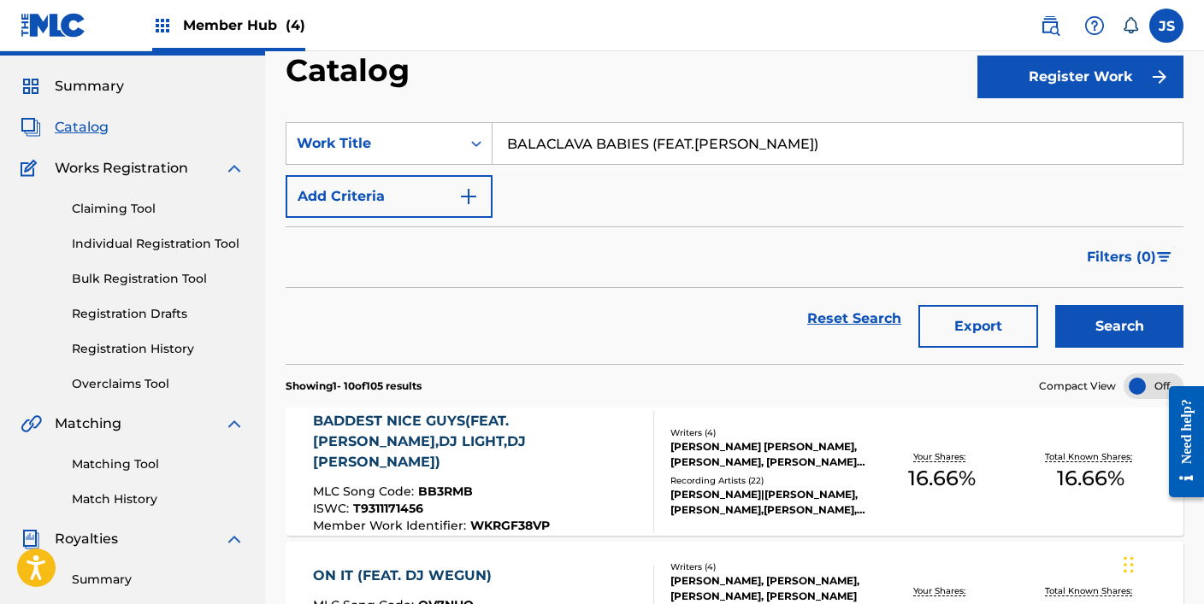
click at [1055, 305] on button "Search" at bounding box center [1119, 326] width 128 height 43
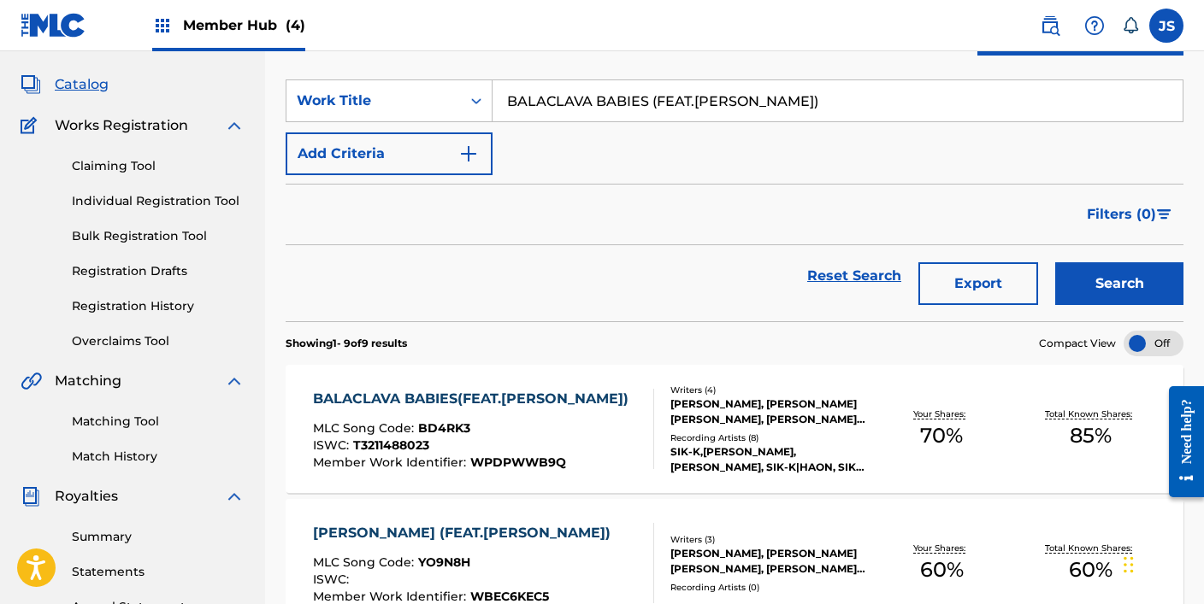
scroll to position [108, 0]
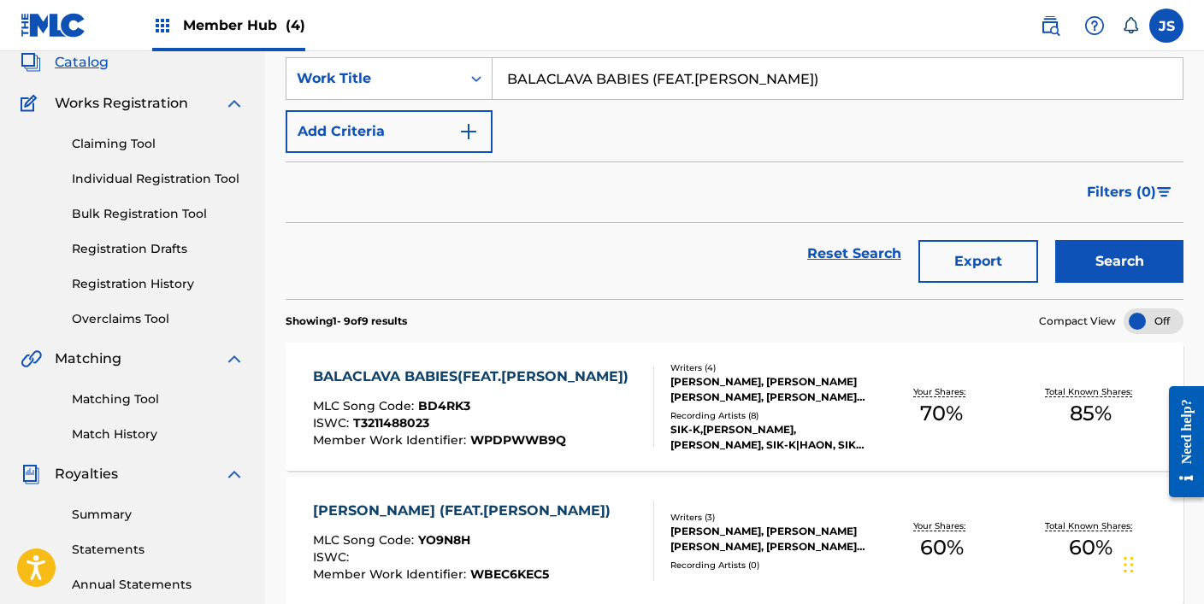
click at [527, 423] on div "ISWC : T3211488023" at bounding box center [475, 425] width 324 height 17
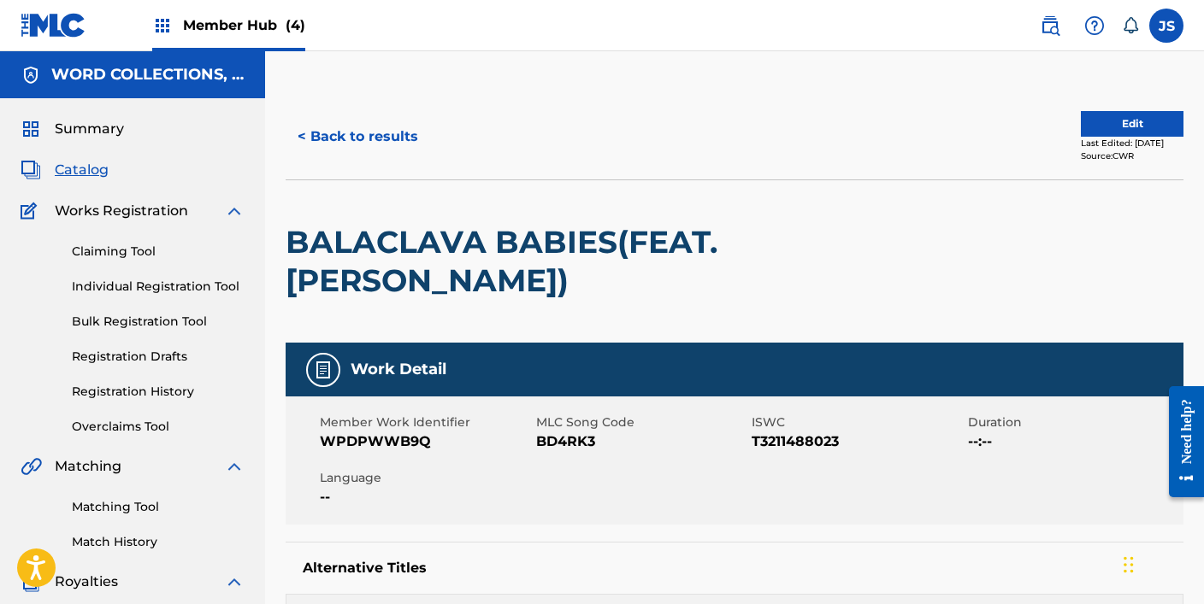
click at [567, 439] on span "BD4RK3" at bounding box center [642, 442] width 212 height 21
click at [391, 133] on button "< Back to results" at bounding box center [358, 136] width 144 height 43
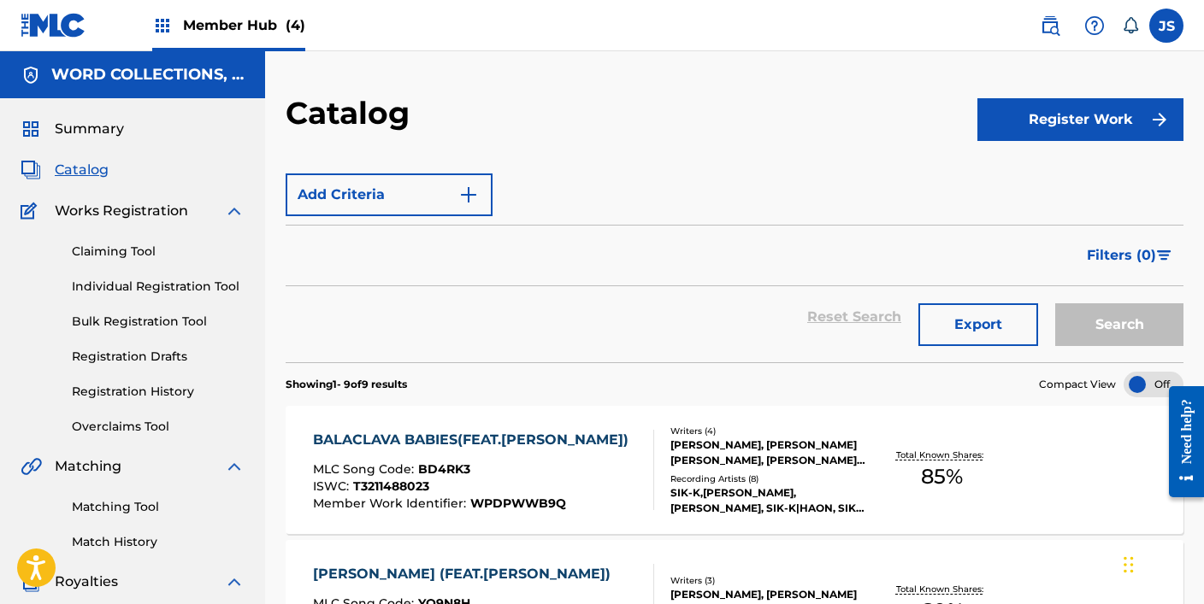
scroll to position [108, 0]
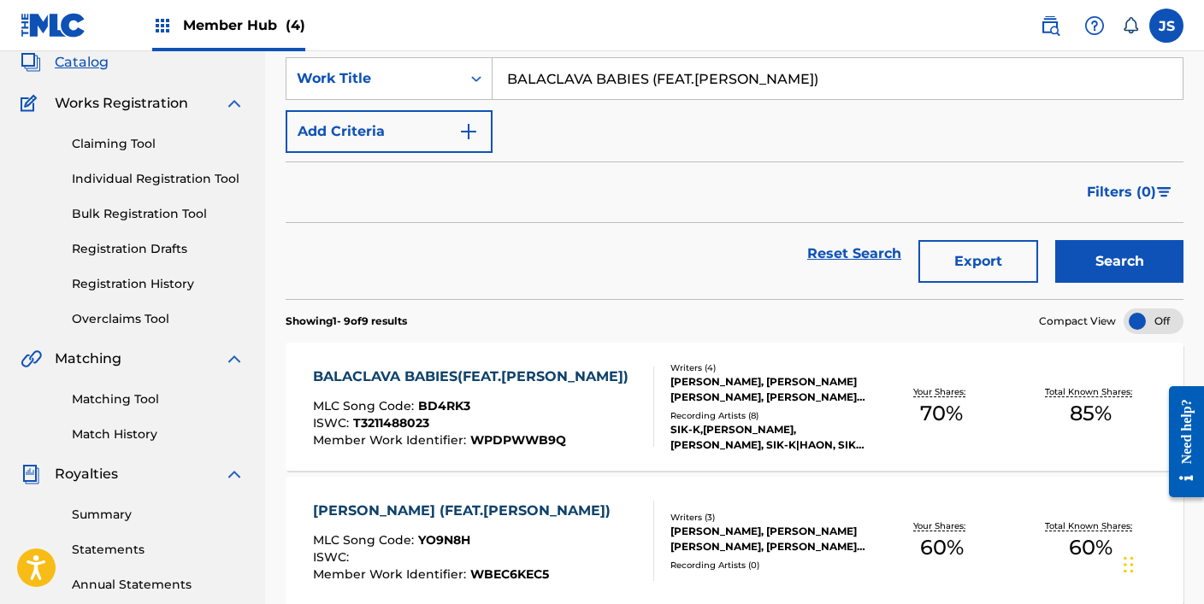
click at [654, 89] on input "BALACLAVA BABIES (FEAT.[PERSON_NAME])" at bounding box center [837, 78] width 690 height 41
paste input "L (FEAT.CHILLIN HOMIE, TRADE L, MCKDADDY"
type input "BALL (FEAT.CHILLIN HOMIE, TRADE L, MCKDADDY)"
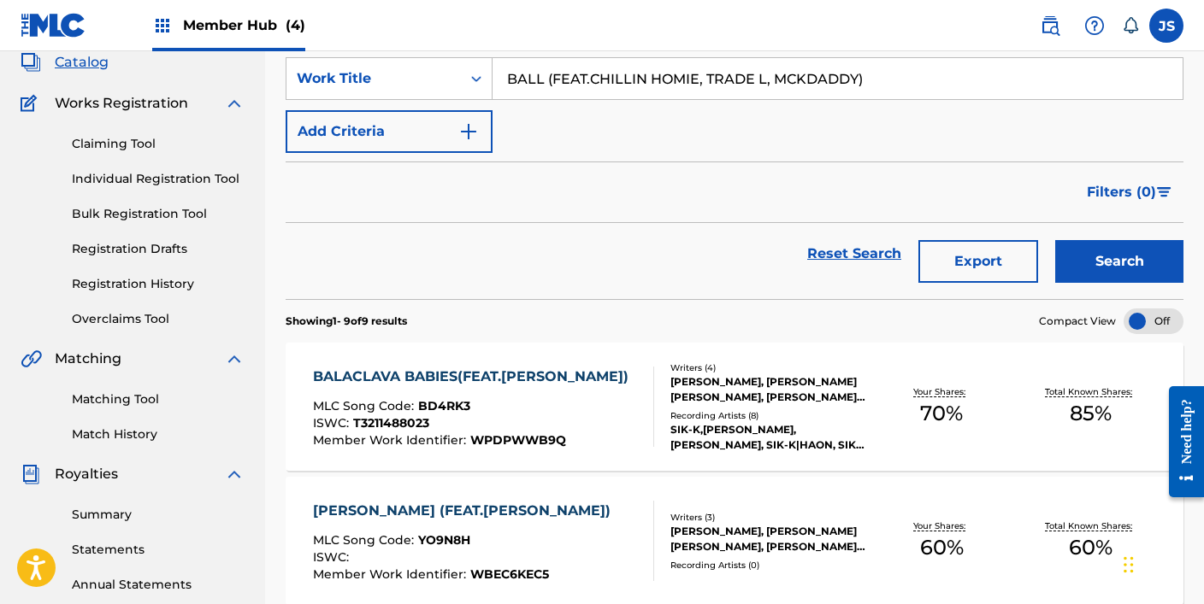
click at [1055, 240] on button "Search" at bounding box center [1119, 261] width 128 height 43
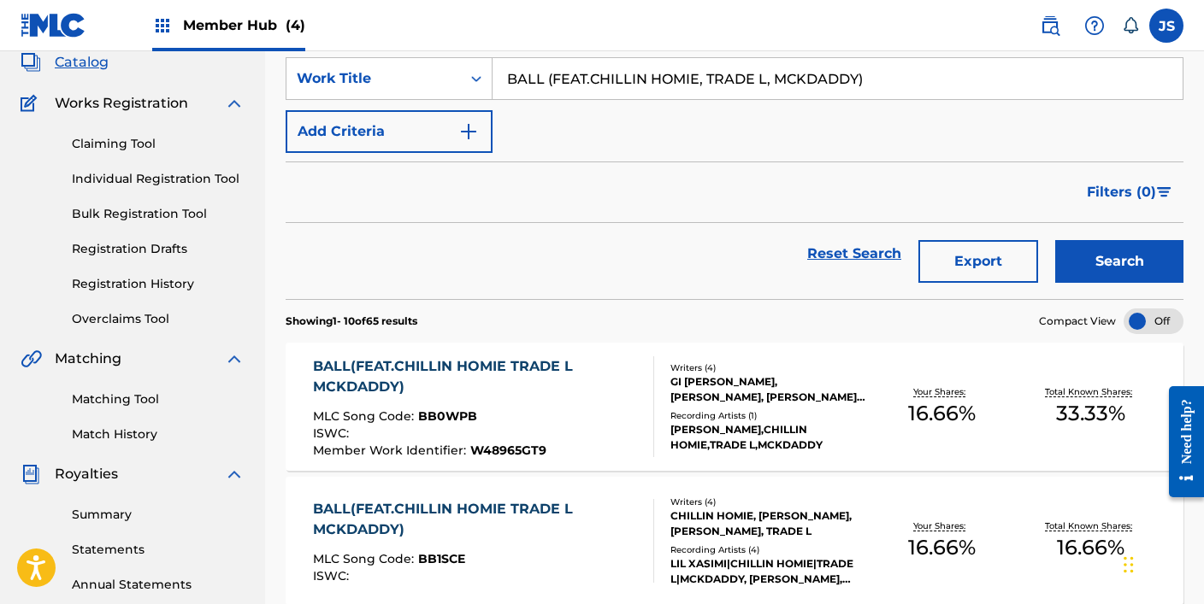
click at [567, 380] on div "BALL(FEAT.CHILLIN HOMIE TRADE L MCKDADDY)" at bounding box center [476, 376] width 327 height 41
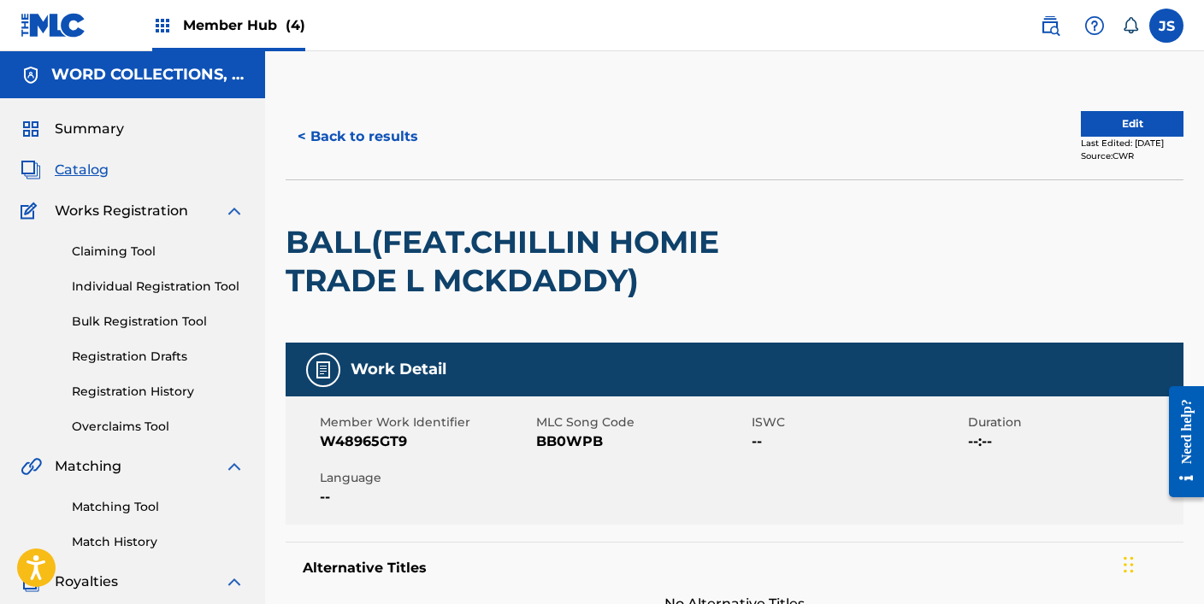
click at [557, 446] on span "BB0WPB" at bounding box center [642, 442] width 212 height 21
click at [386, 147] on button "< Back to results" at bounding box center [358, 136] width 144 height 43
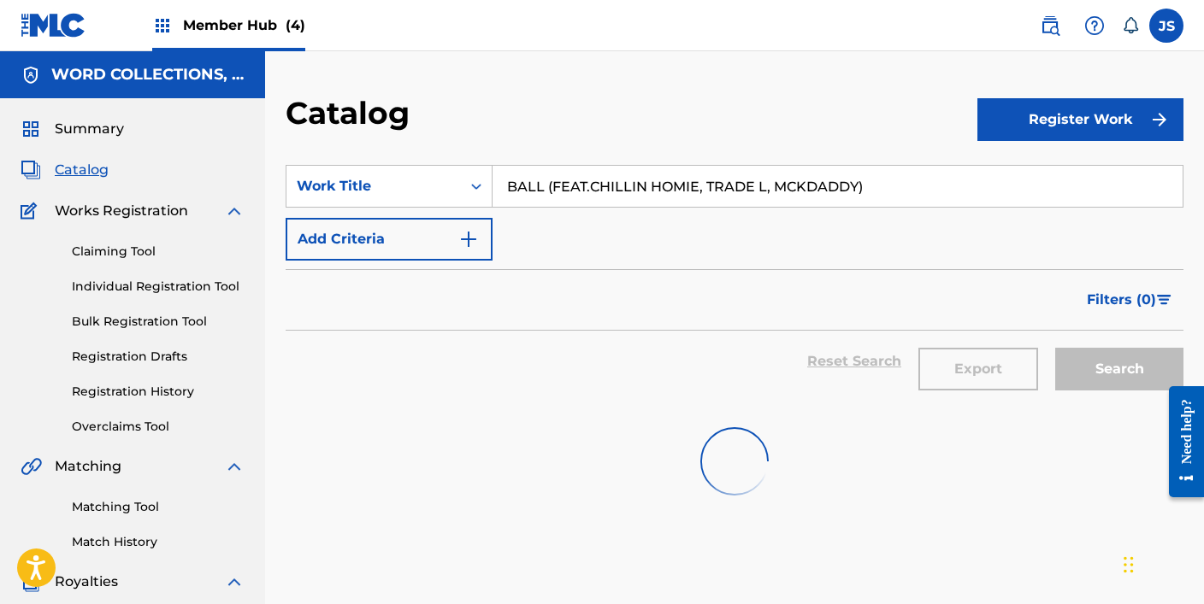
scroll to position [108, 0]
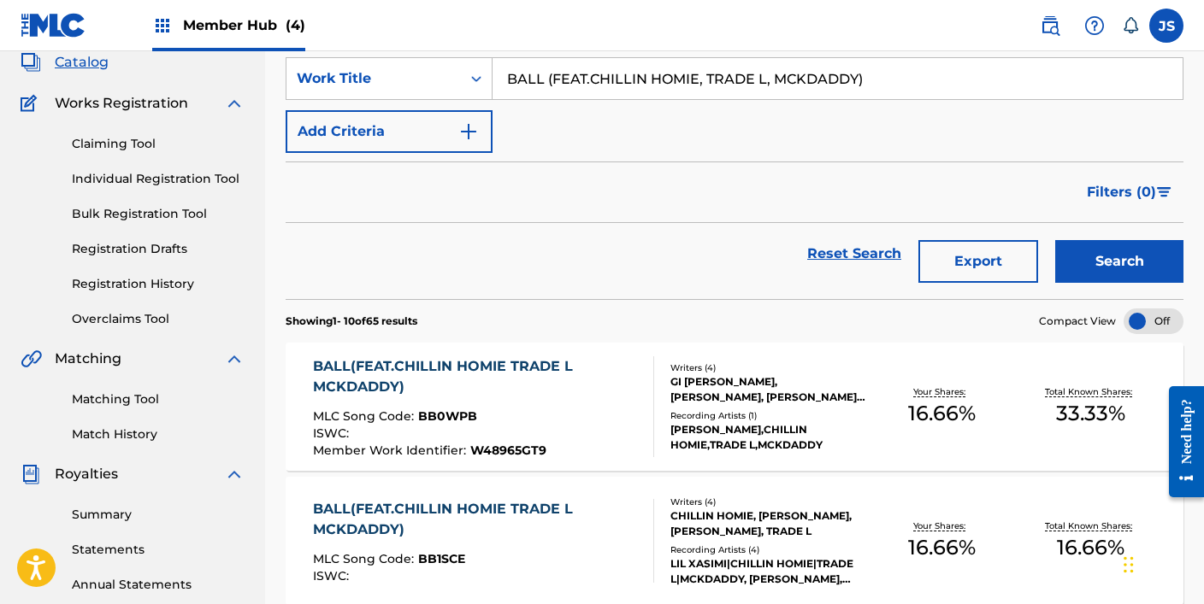
click at [584, 115] on div "SearchWithCriteria378a1365-b5f8-4145-a611-17a92e896412 Work Title BALL (FEAT.CH…" at bounding box center [735, 105] width 898 height 96
click at [586, 74] on input "BALL (FEAT.CHILLIN HOMIE, TRADE L, MCKDADDY)" at bounding box center [837, 78] width 690 height 41
paste input "EN BALLER (FEAT.UNEDUCATED KID & [PERSON_NAME] & BRADYSTREET) (PROD BY.BOYCOLD"
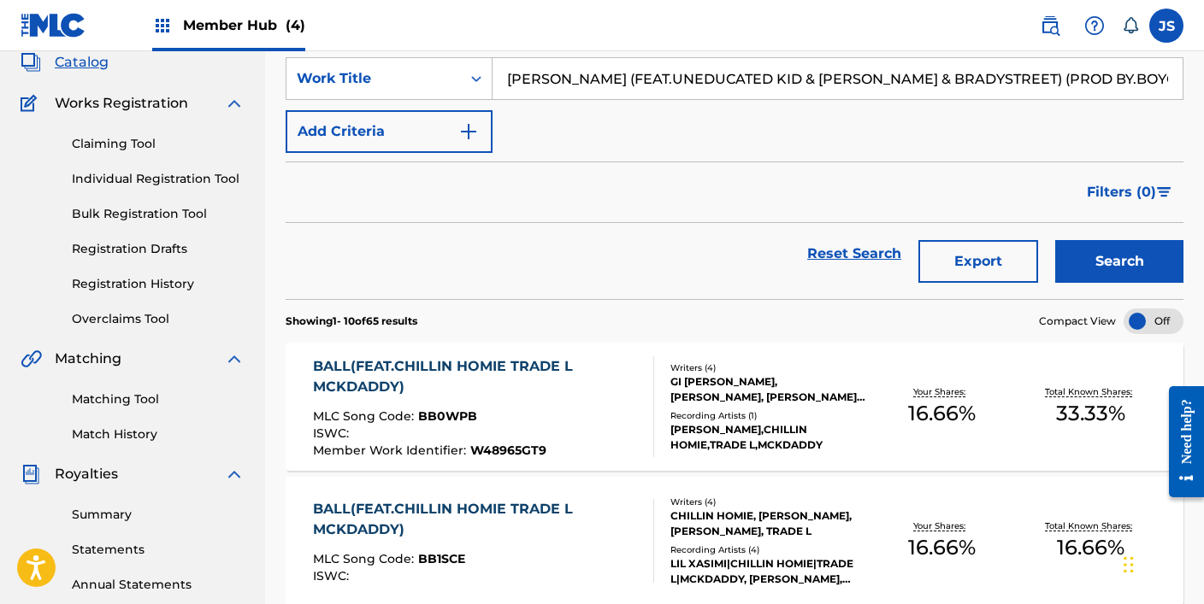
type input "[PERSON_NAME] (FEAT.UNEDUCATED KID & [PERSON_NAME] & BRADYSTREET) (PROD BY.BOYC…"
click at [1055, 240] on button "Search" at bounding box center [1119, 261] width 128 height 43
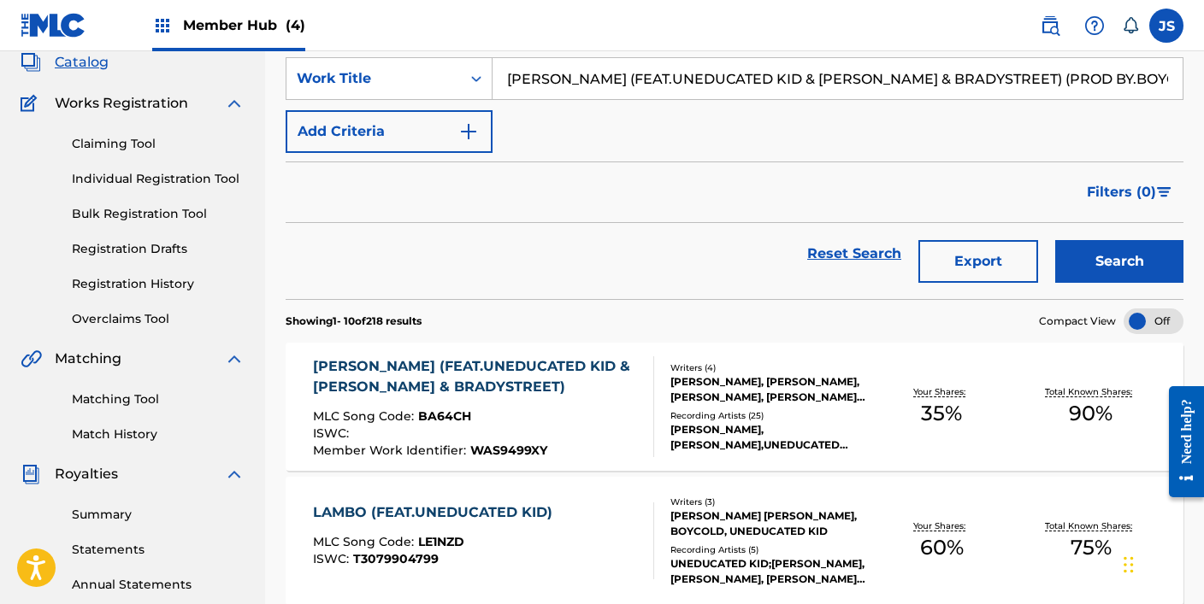
click at [548, 419] on div "MLC Song Code : BA64CH" at bounding box center [476, 418] width 327 height 17
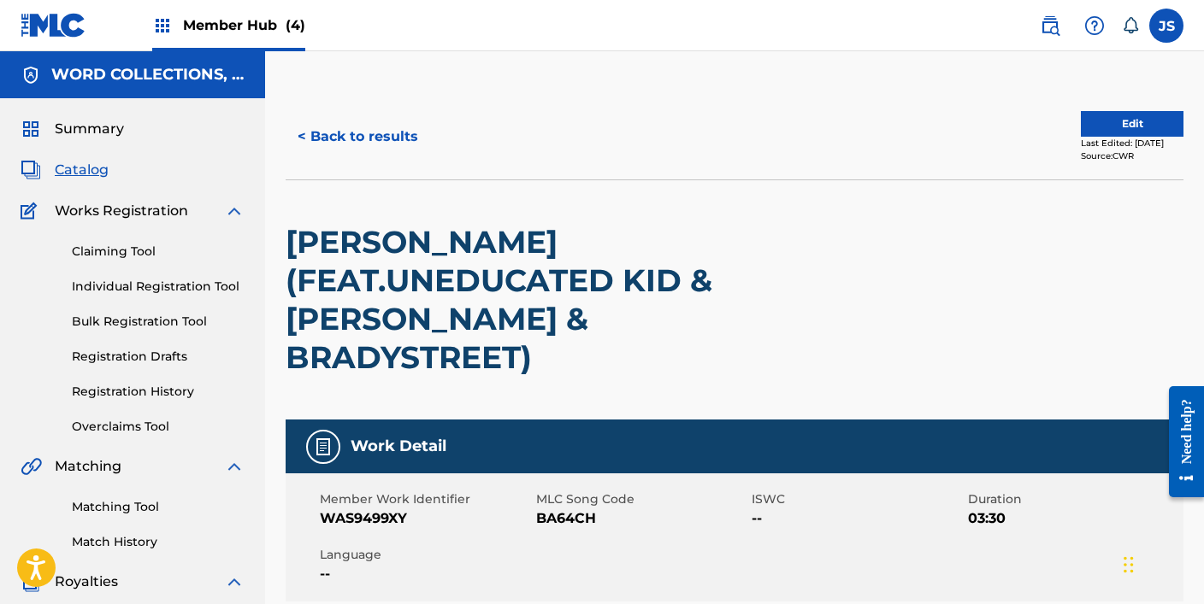
click at [543, 509] on span "BA64CH" at bounding box center [642, 519] width 212 height 21
click at [399, 128] on button "< Back to results" at bounding box center [358, 136] width 144 height 43
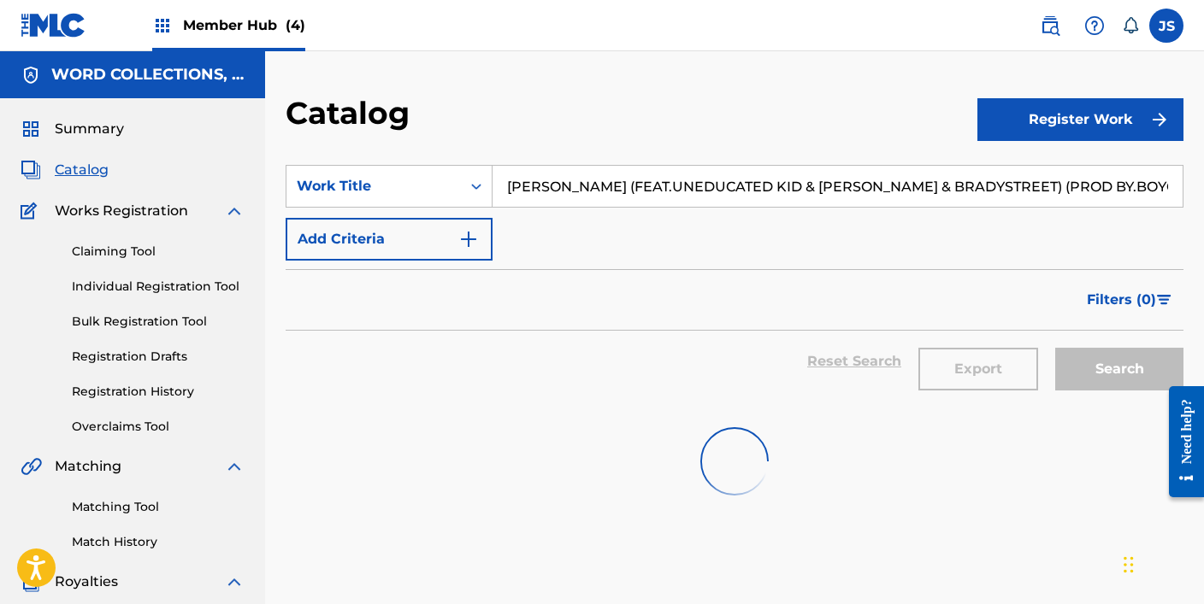
scroll to position [108, 0]
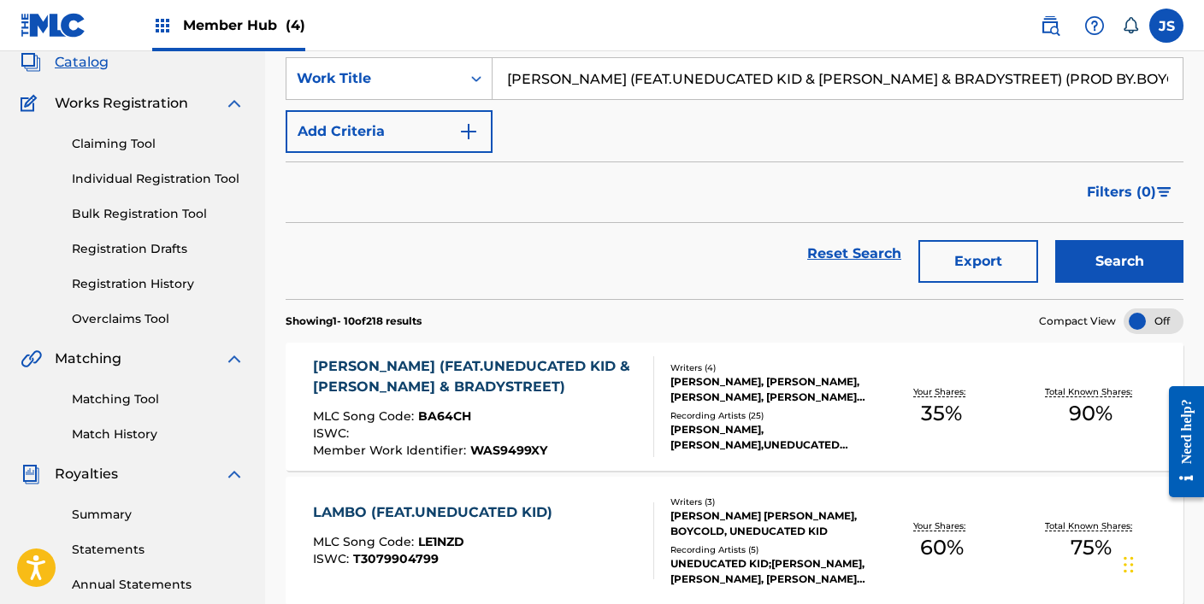
click at [564, 89] on input "[PERSON_NAME] (FEAT.UNEDUCATED KID & [PERSON_NAME] & BRADYSTREET) (PROD BY.BOYC…" at bounding box center [837, 78] width 690 height 41
paste input "TTING (FEAT.PH-1"
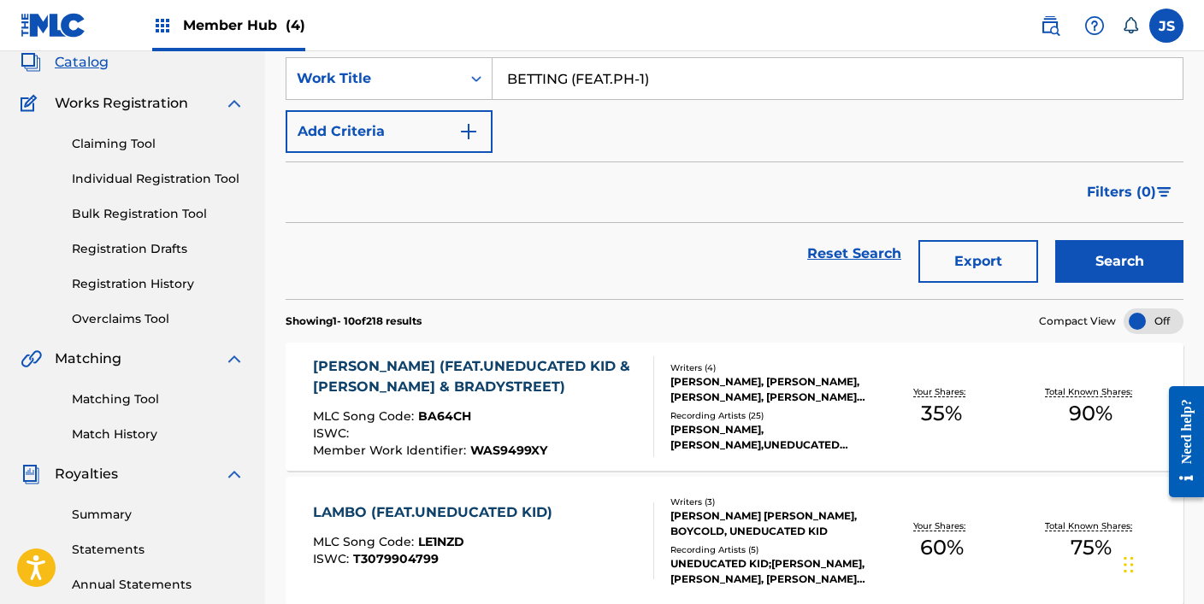
type input "BETTING (FEAT.PH-1)"
click at [1055, 240] on button "Search" at bounding box center [1119, 261] width 128 height 43
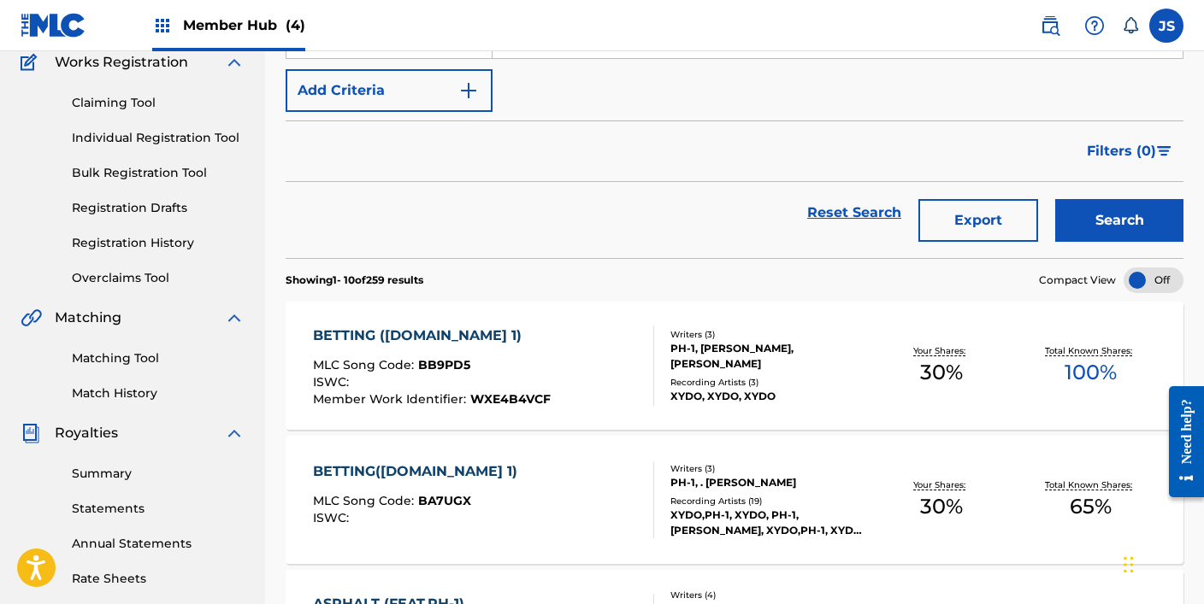
scroll to position [148, 0]
click at [553, 375] on div "BETTING ([DOMAIN_NAME] 1) MLC Song Code : BB9PD5 ISWC : Member Work Identifier …" at bounding box center [483, 367] width 341 height 80
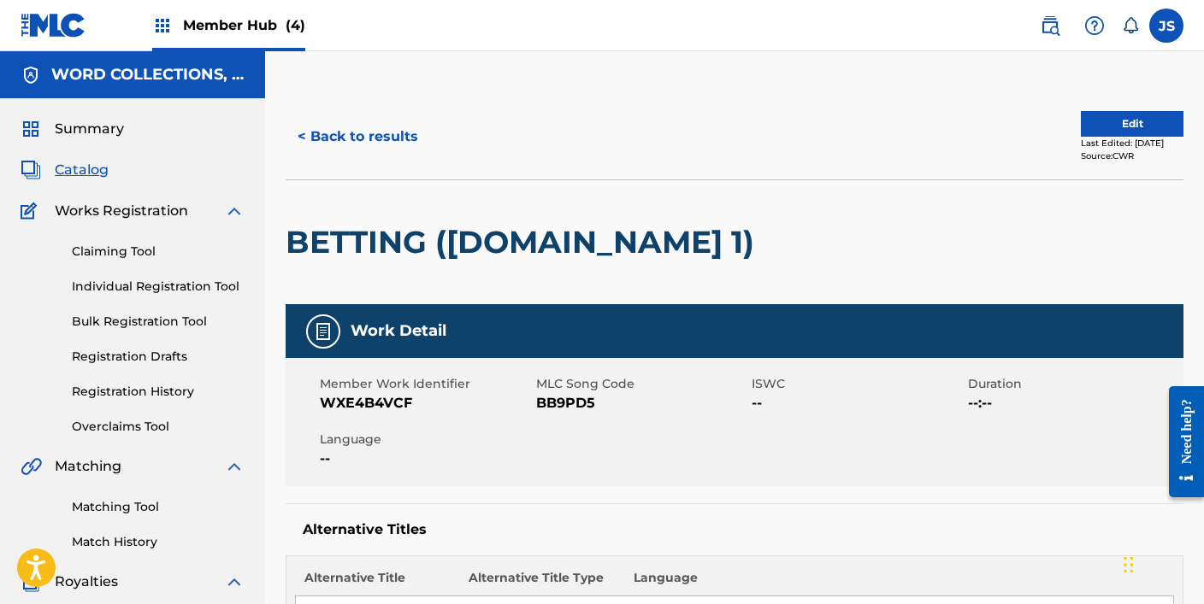
click at [546, 405] on span "BB9PD5" at bounding box center [642, 403] width 212 height 21
click at [399, 119] on button "< Back to results" at bounding box center [358, 136] width 144 height 43
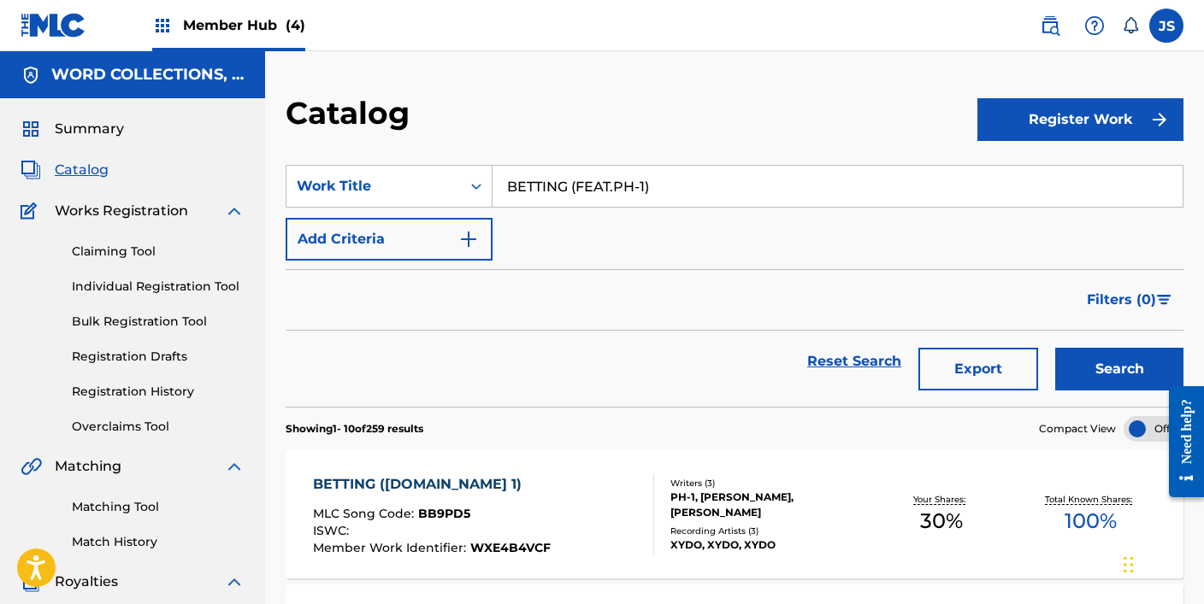
click at [549, 176] on input "BETTING (FEAT.PH-1)" at bounding box center [837, 186] width 690 height 41
paste input "INGO (FEAT.[PERSON_NAME]) ([DOMAIN_NAME] [PERSON_NAME]"
type input "BINGO (FEAT.[PERSON_NAME]) ([DOMAIN_NAME] [PERSON_NAME])"
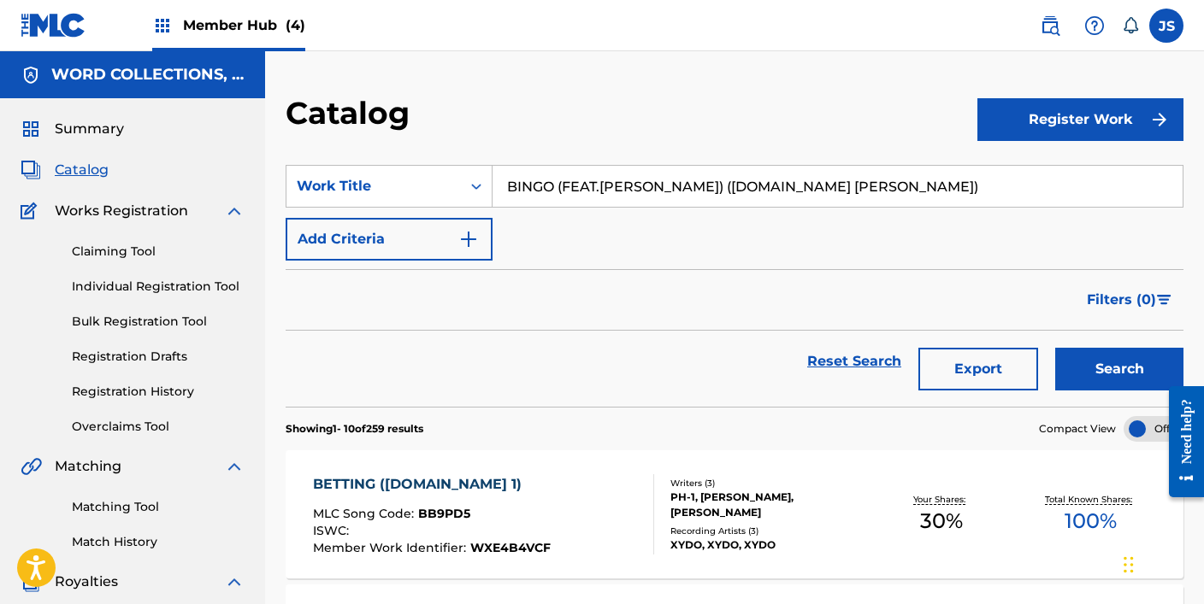
click at [1055, 348] on button "Search" at bounding box center [1119, 369] width 128 height 43
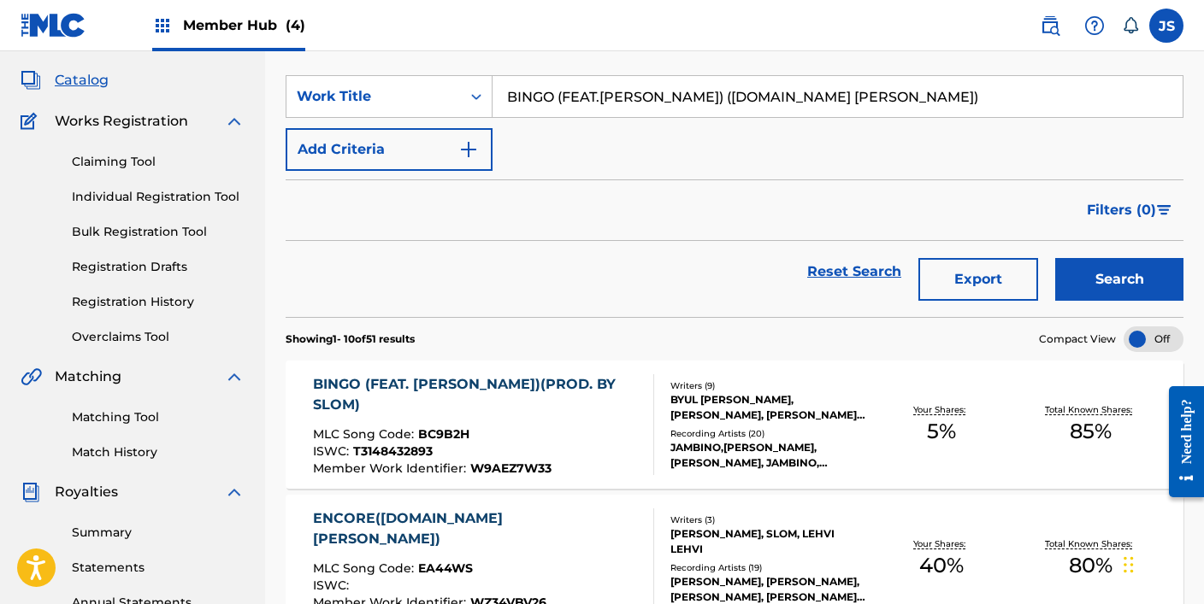
scroll to position [95, 0]
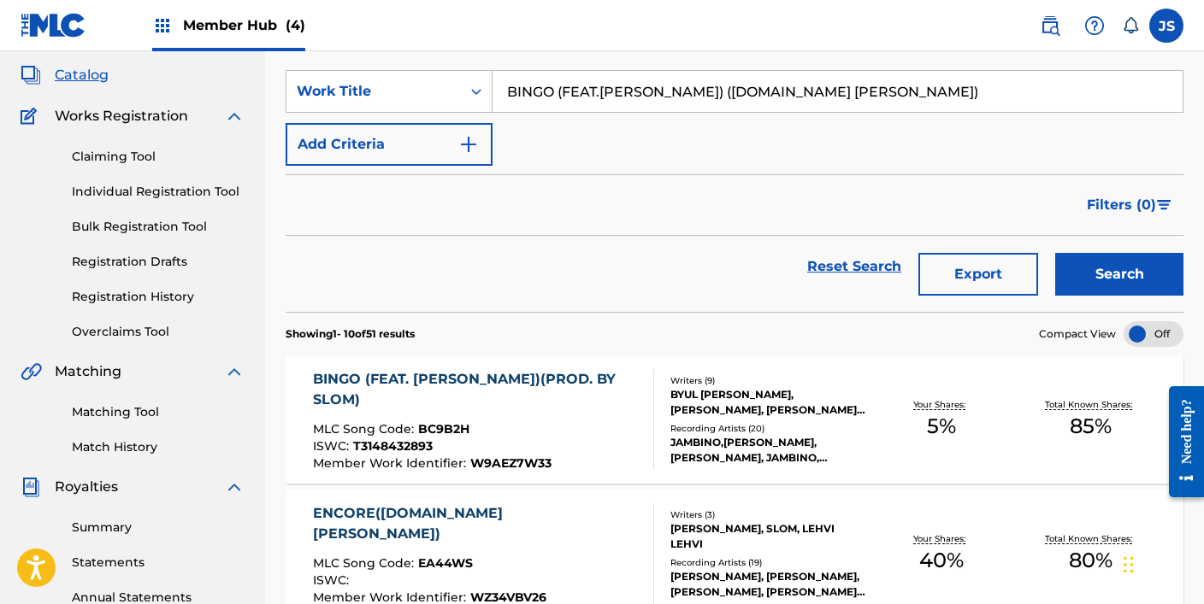
click at [478, 389] on div "BINGO (FEAT. [PERSON_NAME])(PROD. BY SLOM)" at bounding box center [476, 389] width 327 height 41
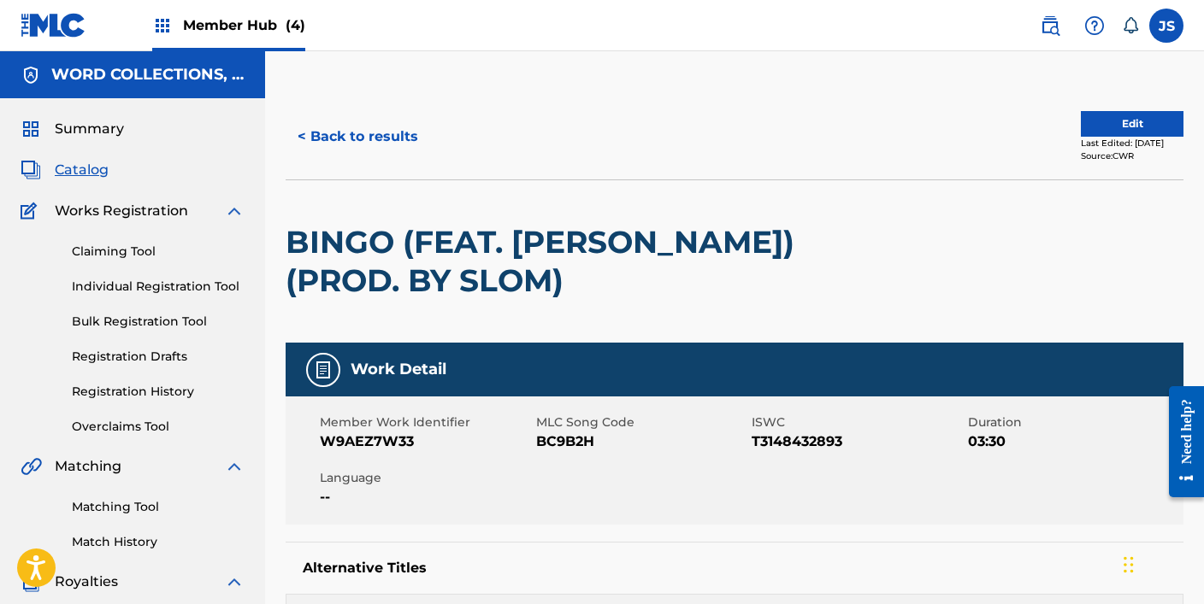
click at [574, 446] on span "BC9B2H" at bounding box center [642, 442] width 212 height 21
click at [370, 131] on button "< Back to results" at bounding box center [358, 136] width 144 height 43
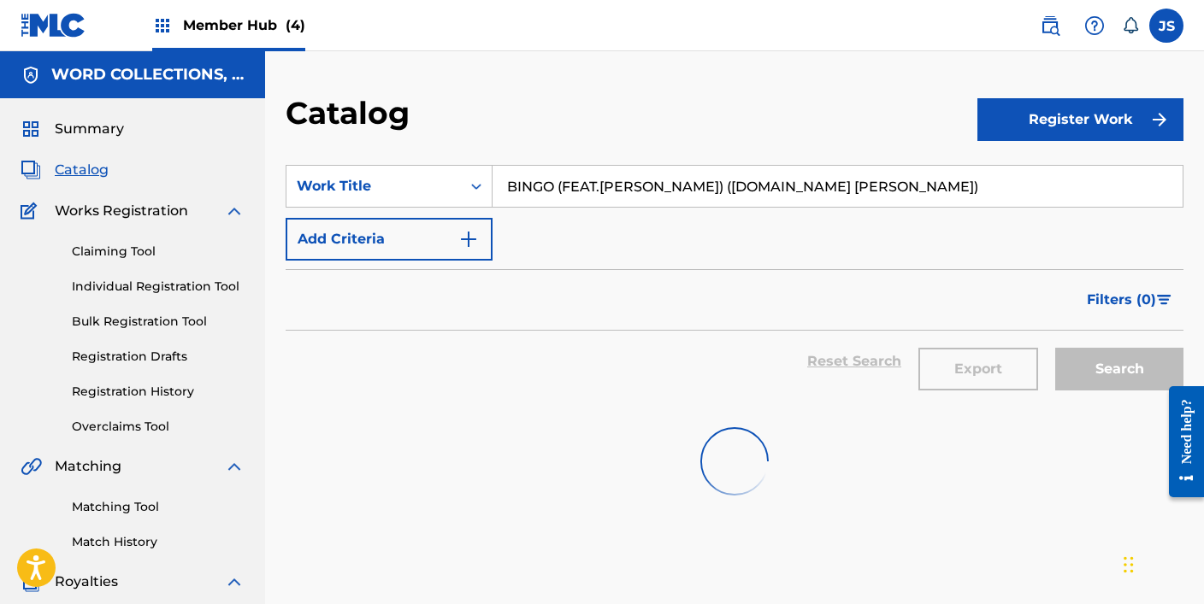
scroll to position [95, 0]
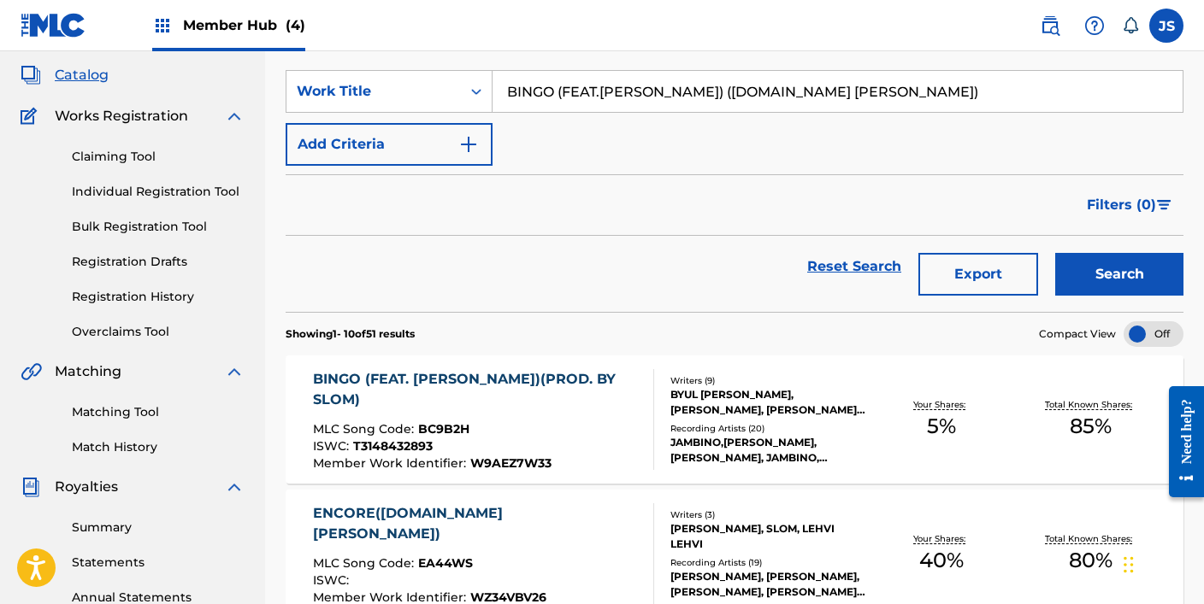
click at [593, 95] on input "BINGO (FEAT.[PERSON_NAME]) ([DOMAIN_NAME] [PERSON_NAME])" at bounding box center [837, 91] width 690 height 41
paste input "LAME MY CIRCLE (PROD.GRAY"
type input "BLAME MY CIRCLE (PROD.GRAY)"
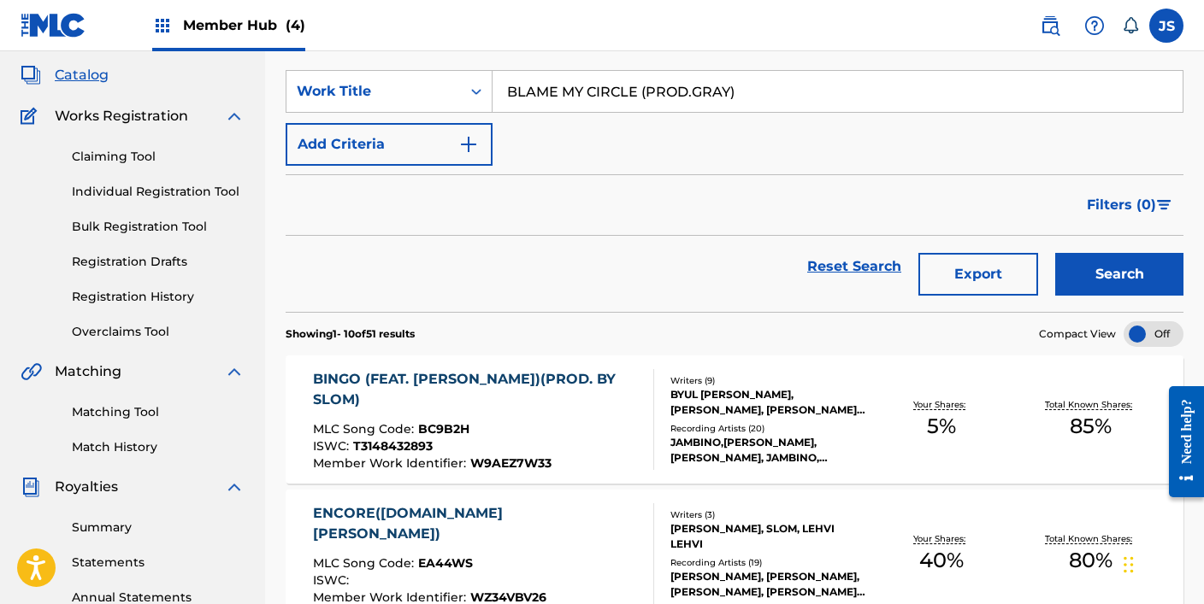
click at [1055, 253] on button "Search" at bounding box center [1119, 274] width 128 height 43
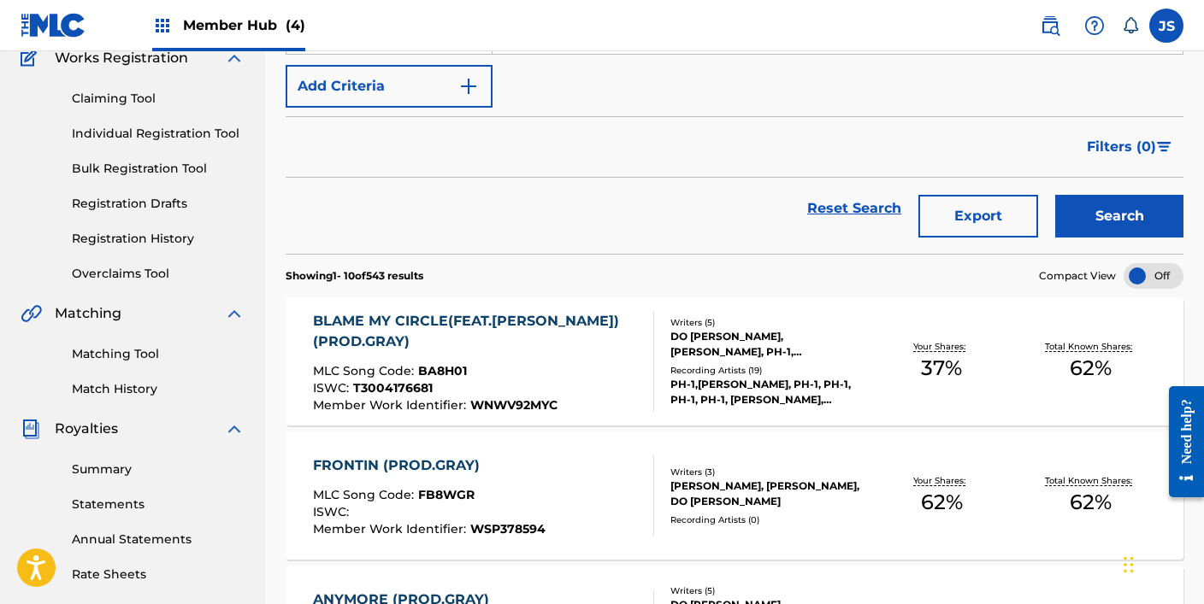
scroll to position [168, 0]
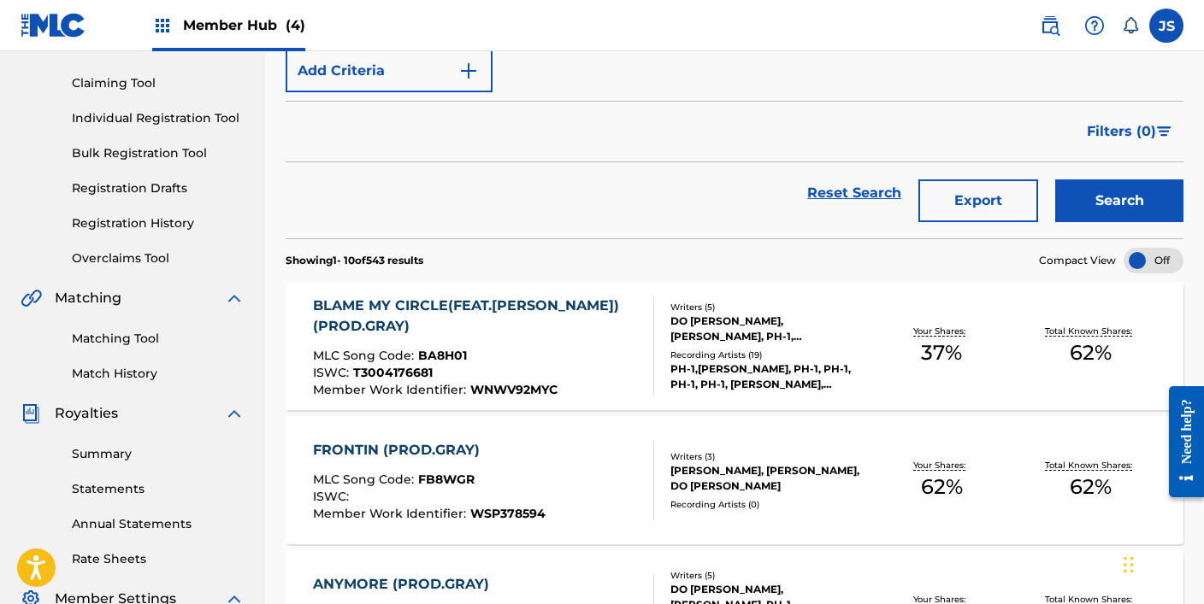
click at [525, 356] on div "MLC Song Code : BA8H01" at bounding box center [476, 358] width 327 height 17
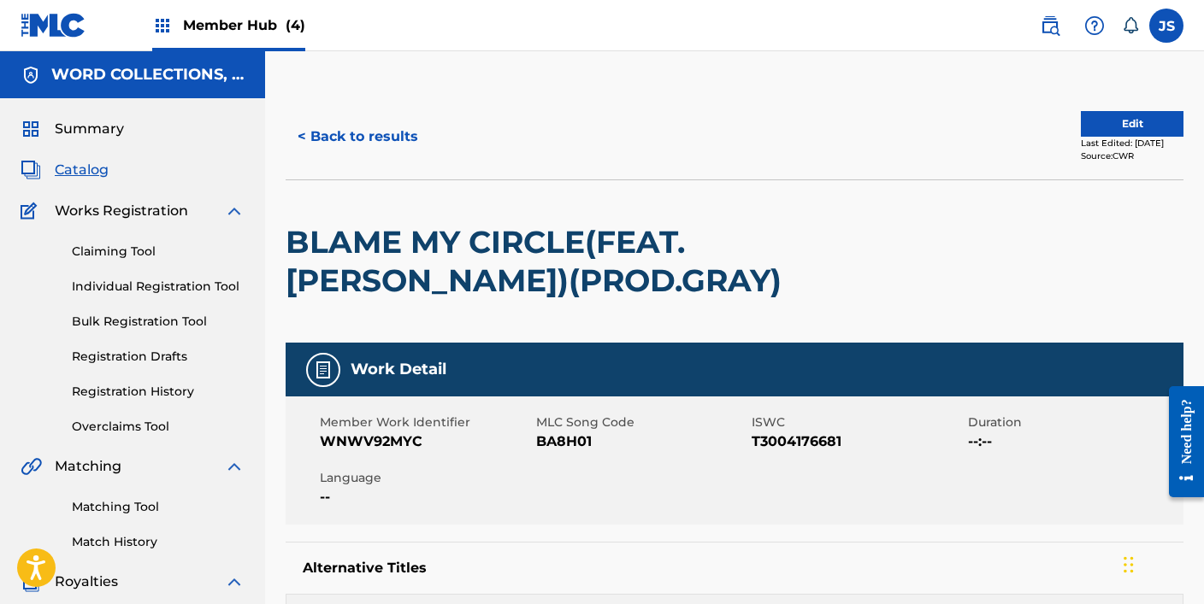
click at [557, 452] on span "BA8H01" at bounding box center [642, 442] width 212 height 21
click at [334, 127] on button "< Back to results" at bounding box center [358, 136] width 144 height 43
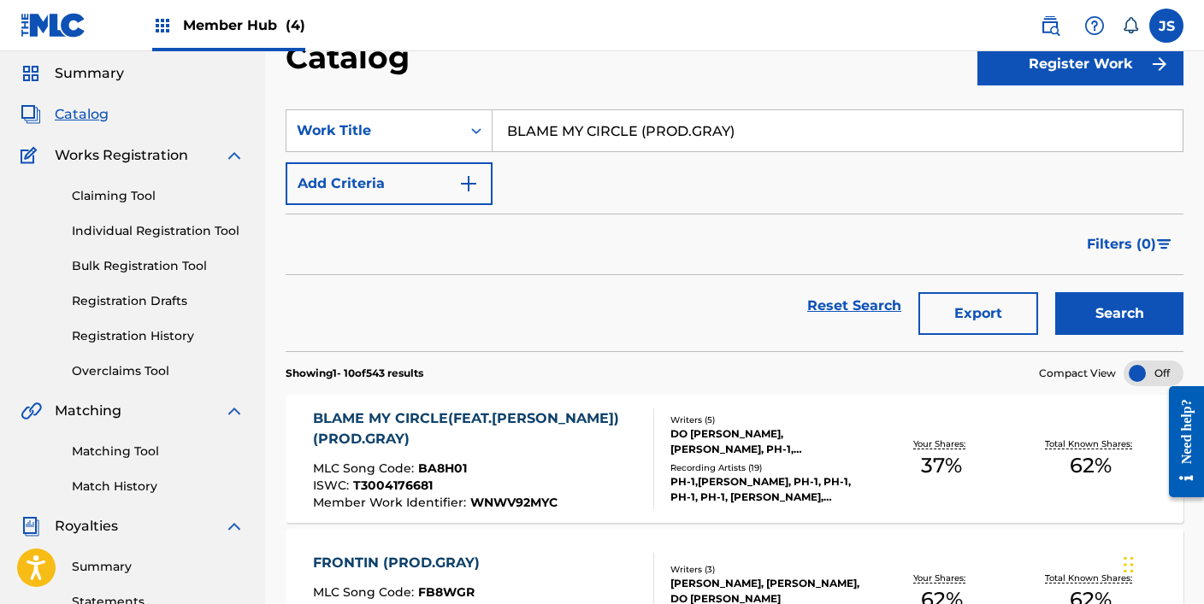
scroll to position [54, 0]
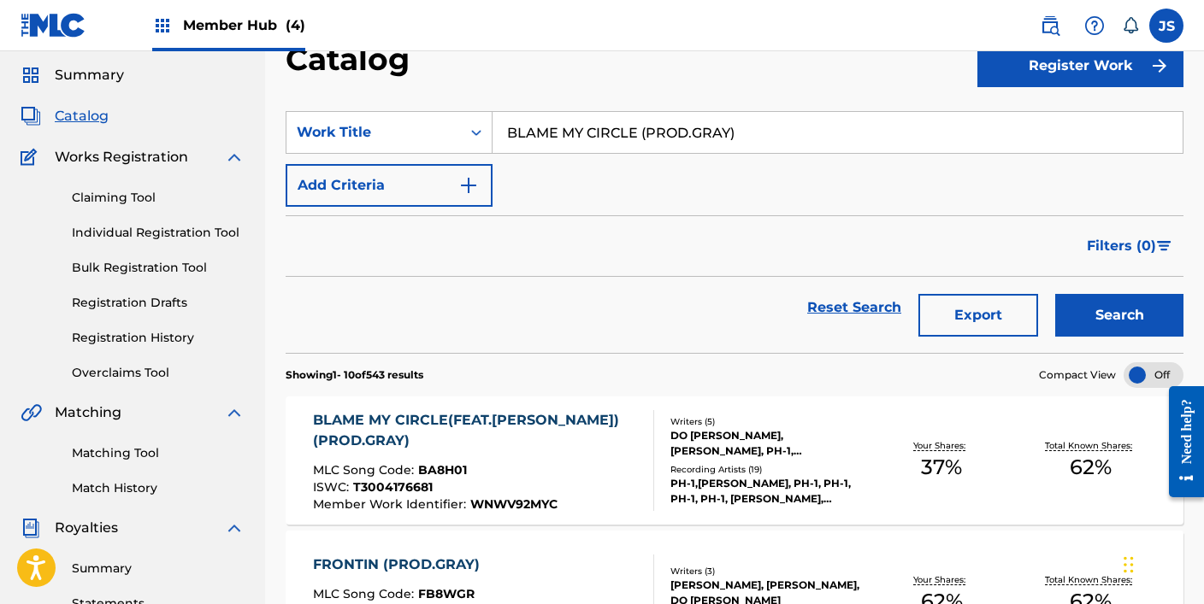
click at [564, 135] on input "BLAME MY CIRCLE (PROD.GRAY)" at bounding box center [837, 132] width 690 height 41
paste input "ESS YOU (FEAT.[PERSON_NAME], WOODZ PH-1"
type input "BLESS YOU (FEAT.[PERSON_NAME], WOODZ PH-1)"
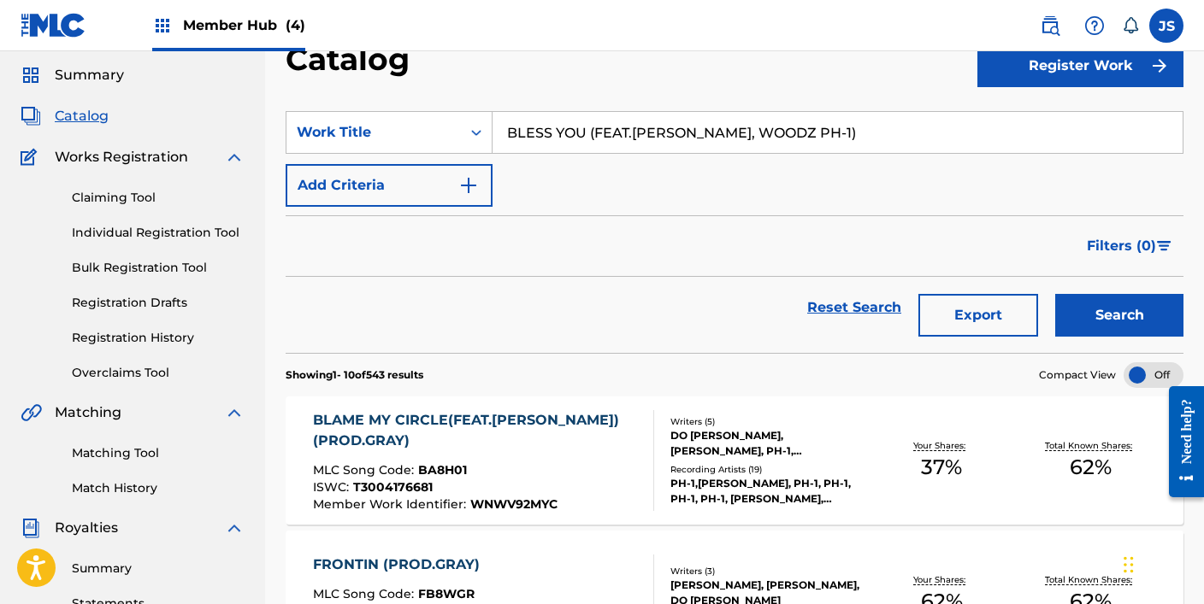
click at [1055, 294] on button "Search" at bounding box center [1119, 315] width 128 height 43
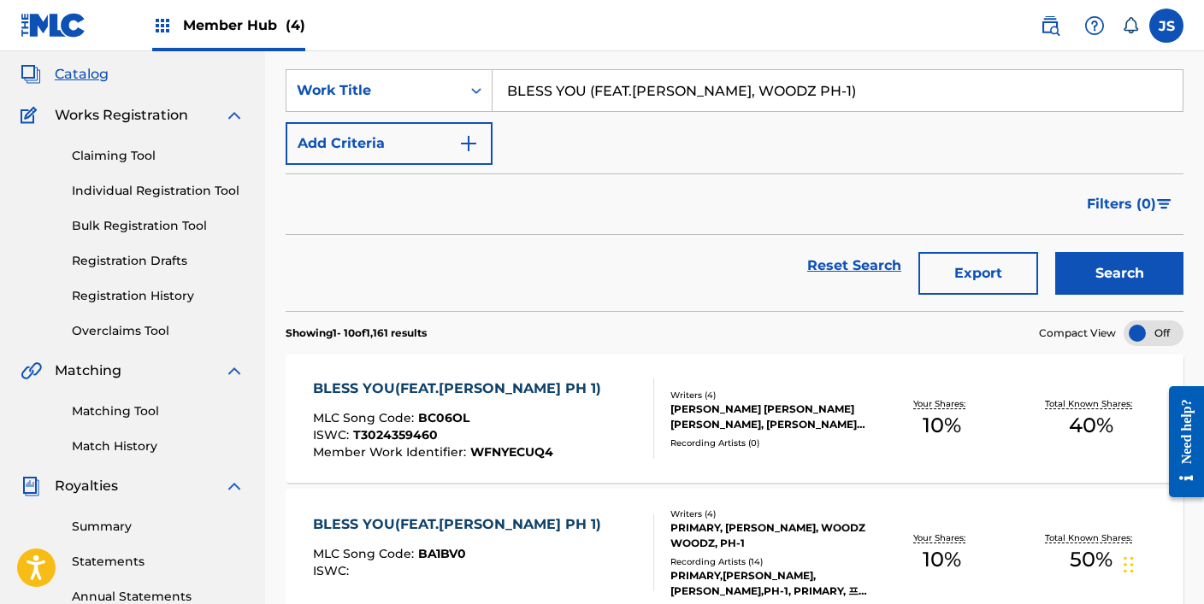
scroll to position [109, 0]
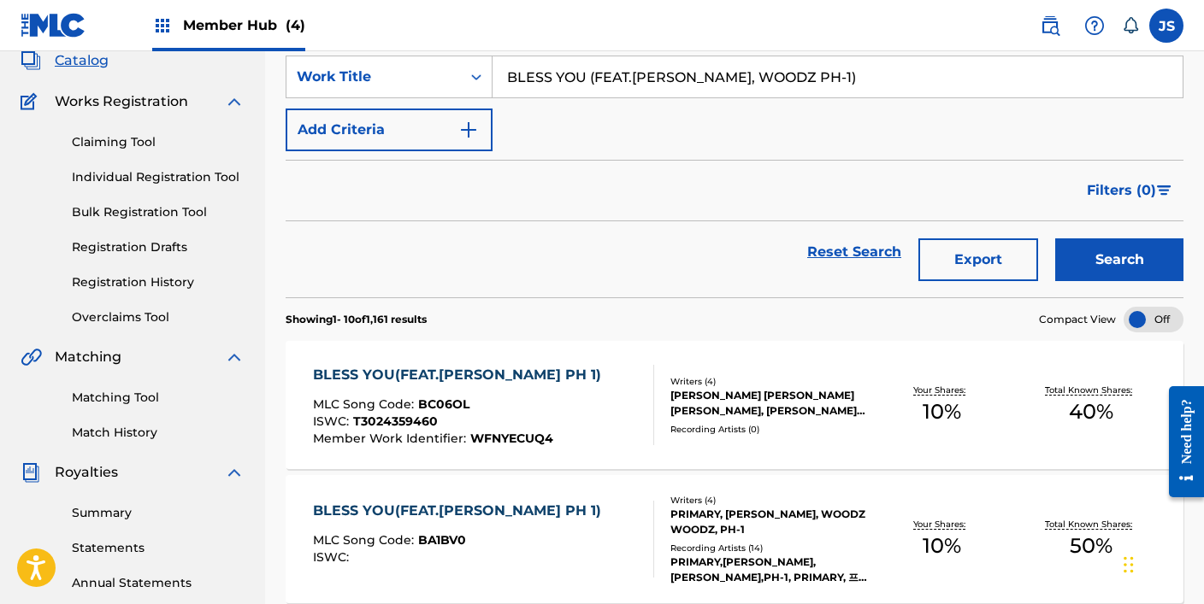
click at [498, 442] on span "WFNYECUQ4" at bounding box center [511, 438] width 83 height 15
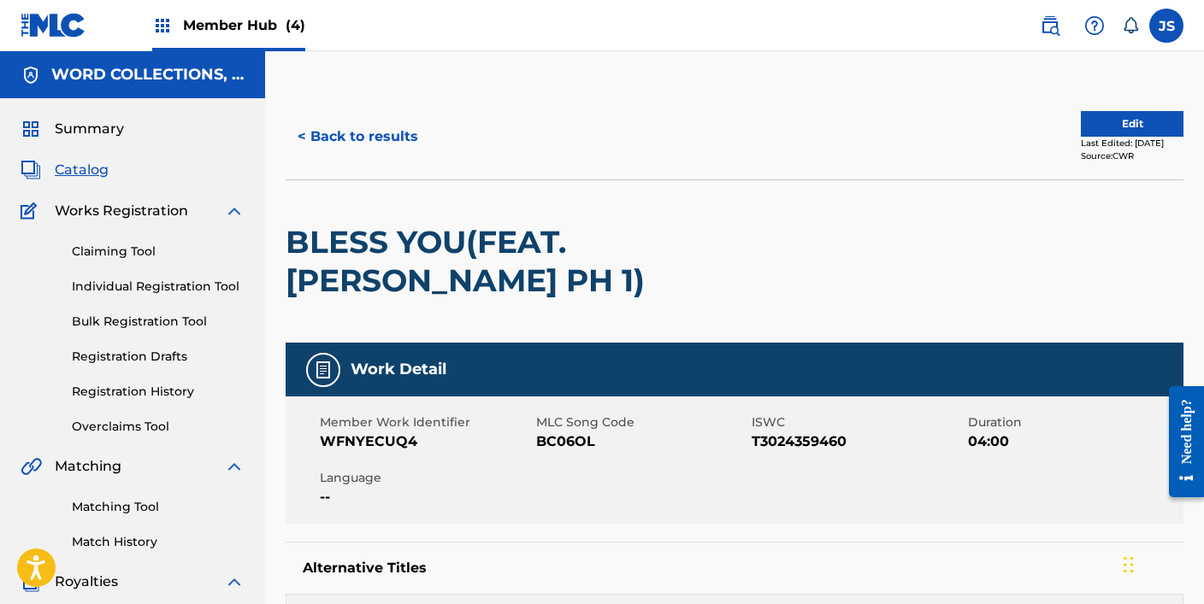
click at [559, 445] on span "BC06OL" at bounding box center [642, 442] width 212 height 21
click at [392, 131] on button "< Back to results" at bounding box center [358, 136] width 144 height 43
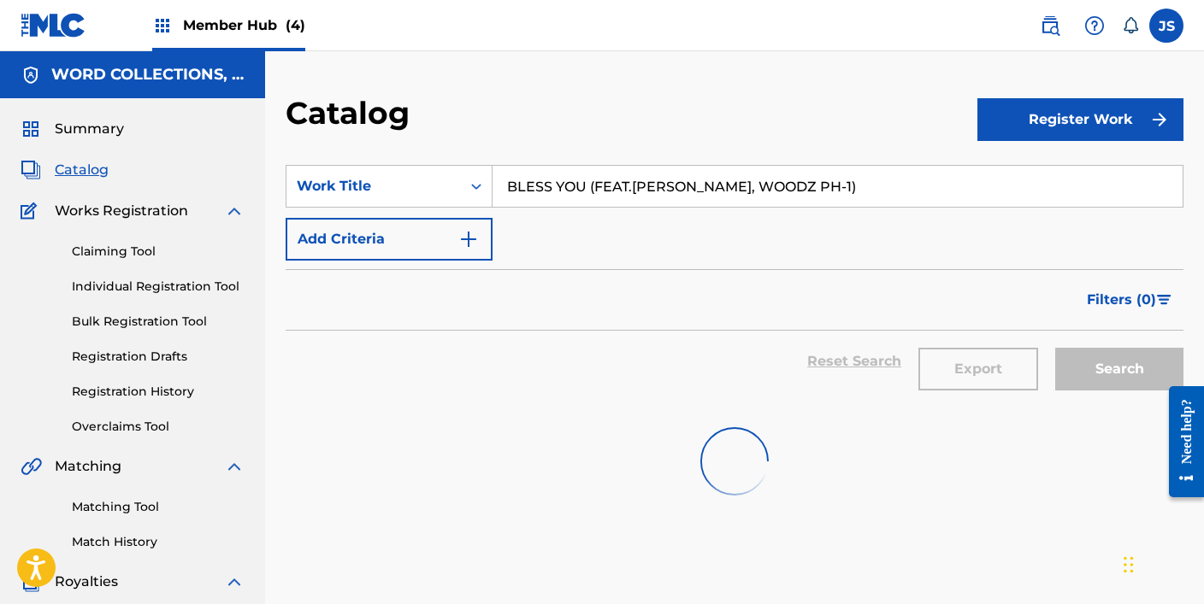
scroll to position [109, 0]
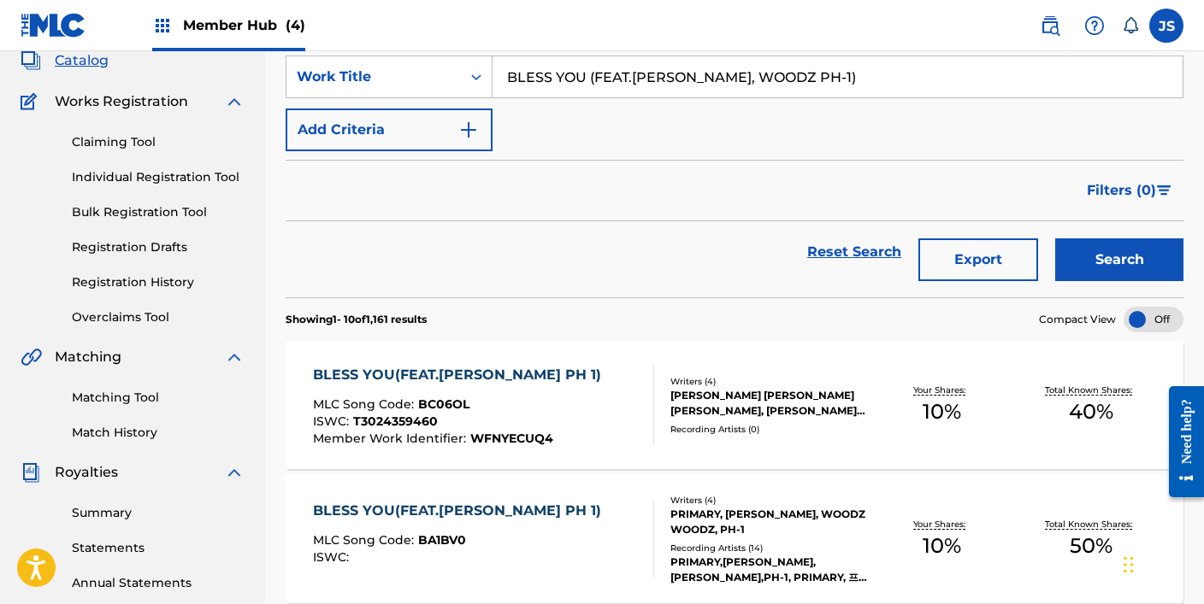
click at [582, 85] on input "BLESS YOU (FEAT.[PERSON_NAME], WOODZ PH-1)" at bounding box center [837, 76] width 690 height 41
paste input "UE CHECK REMIX (FEAT.BLAS√â, 365 LIT, JUPITER, [PERSON_NAME], XINSAYNE, [PERSON…"
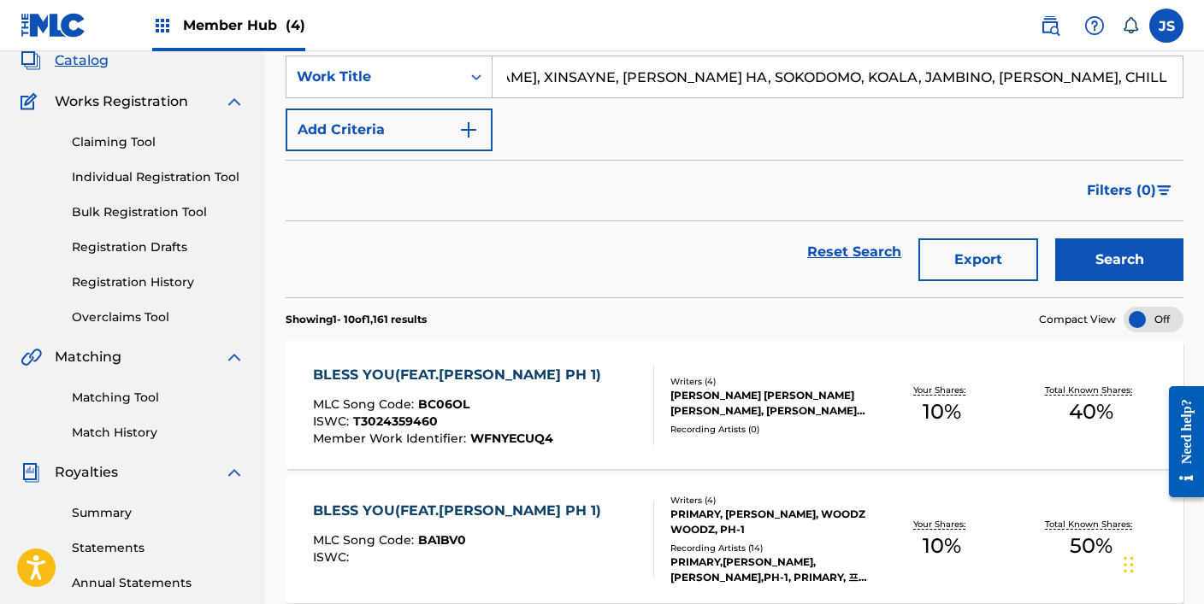
type input "BLUE CHECK REMIX (FEAT.BLAS√â, 365 LIT, JUPITER, [PERSON_NAME], XINSAYNE, [PERS…"
click at [1055, 239] on button "Search" at bounding box center [1119, 260] width 128 height 43
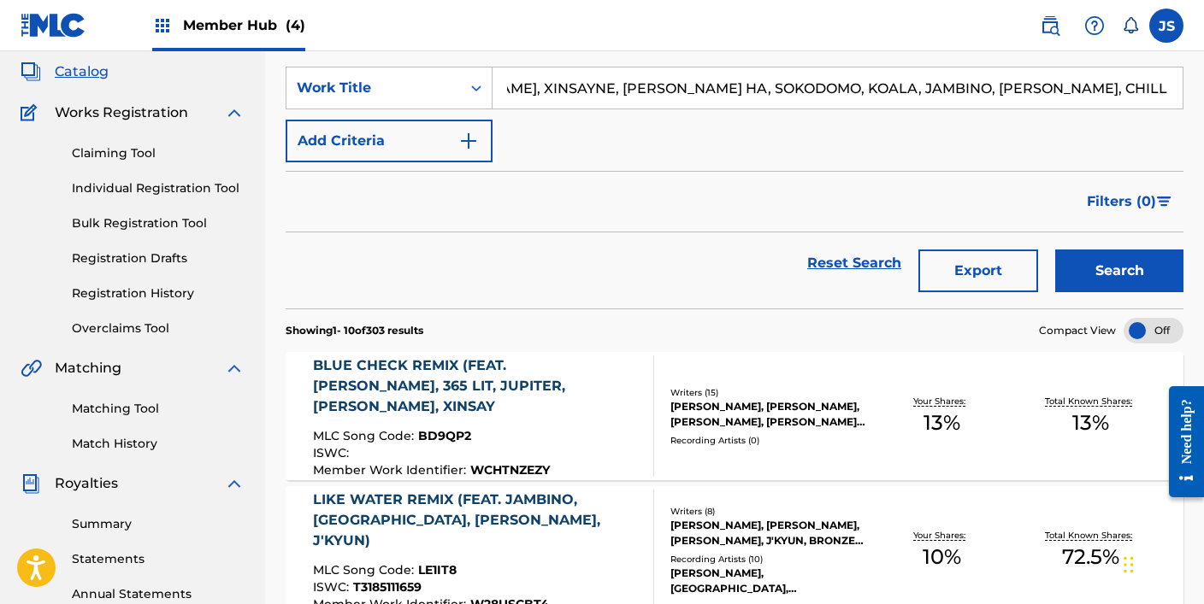
scroll to position [97, 0]
click at [446, 417] on div "BLUE CHECK REMIX (FEAT.[PERSON_NAME], 365 LIT, JUPITER, [PERSON_NAME], XINSAY M…" at bounding box center [476, 416] width 327 height 121
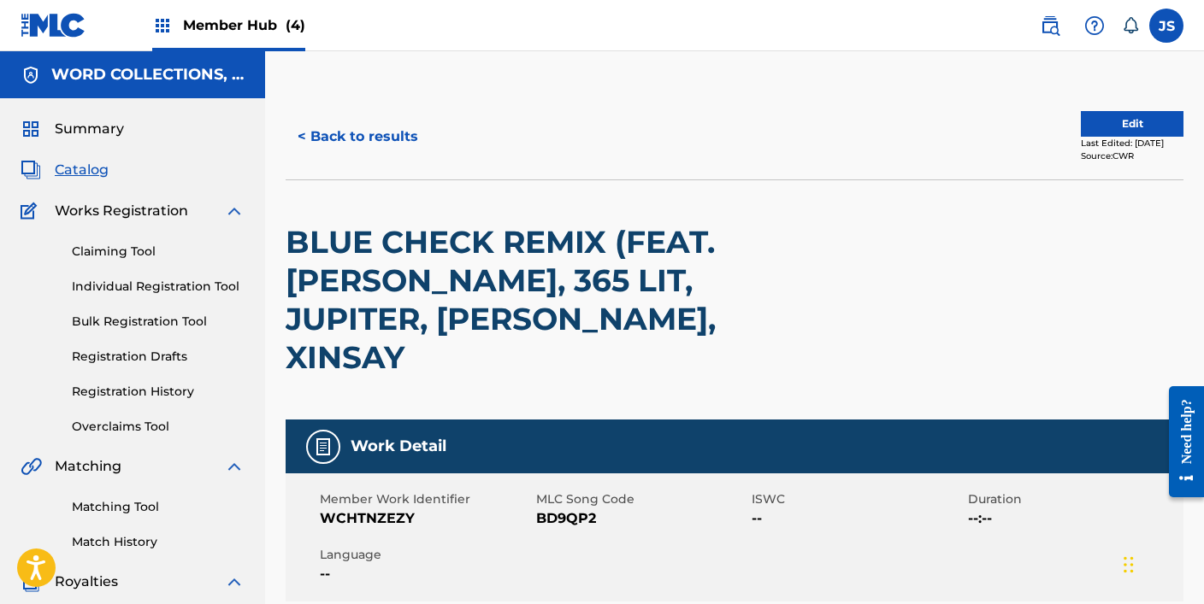
click at [549, 509] on span "BD9QP2" at bounding box center [642, 519] width 212 height 21
click at [543, 509] on span "BD9QP2" at bounding box center [642, 519] width 212 height 21
click at [365, 133] on button "< Back to results" at bounding box center [358, 136] width 144 height 43
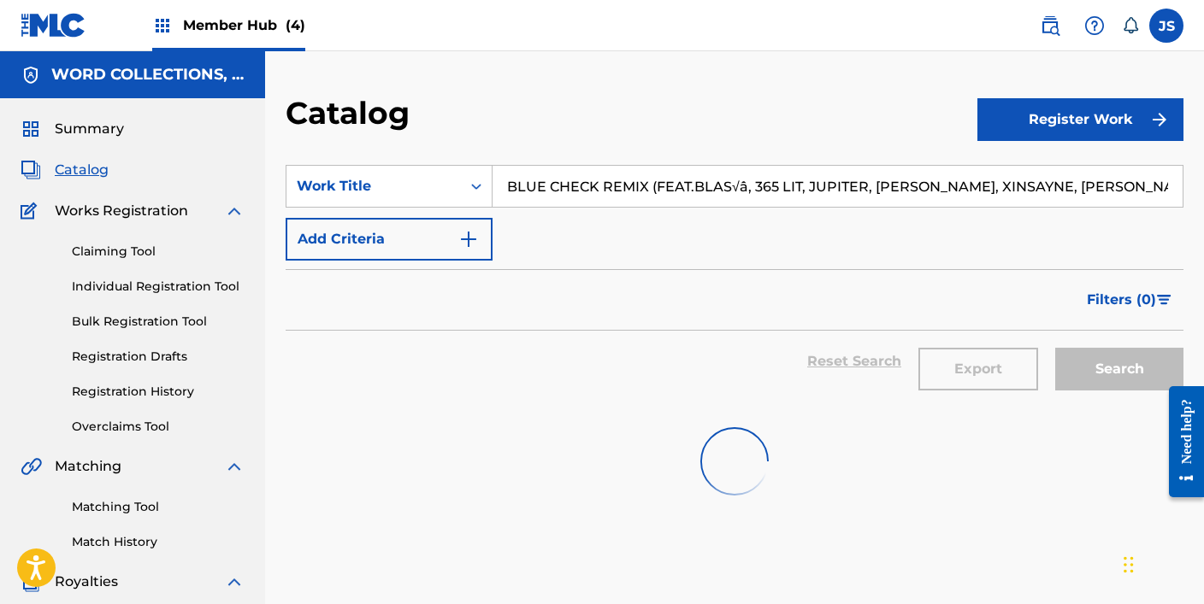
scroll to position [97, 0]
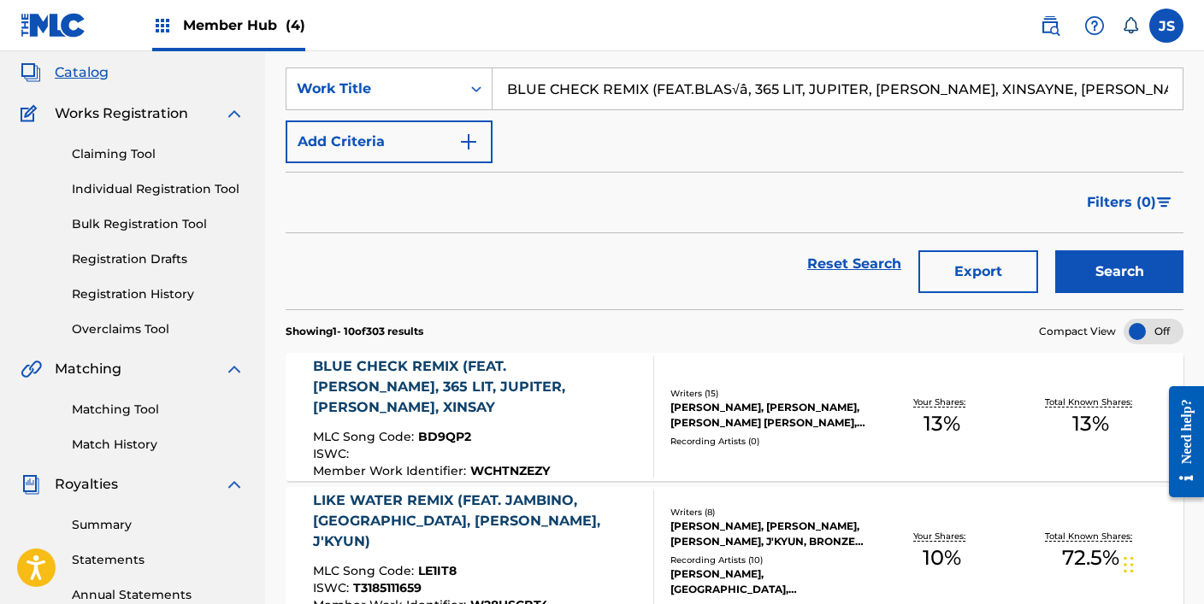
click at [602, 83] on input "BLUE CHECK REMIX (FEAT.BLAS√â, 365 LIT, JUPITER, [PERSON_NAME], XINSAYNE, [PERS…" at bounding box center [837, 88] width 690 height 41
paste input "(FEAT.[PERSON_NAME], [PERSON_NAME]) ([DOMAIN_NAME] SLOM"
type input "BLUE CHECK (FEAT.[PERSON_NAME], [PERSON_NAME]) ([DOMAIN_NAME] [PERSON_NAME])"
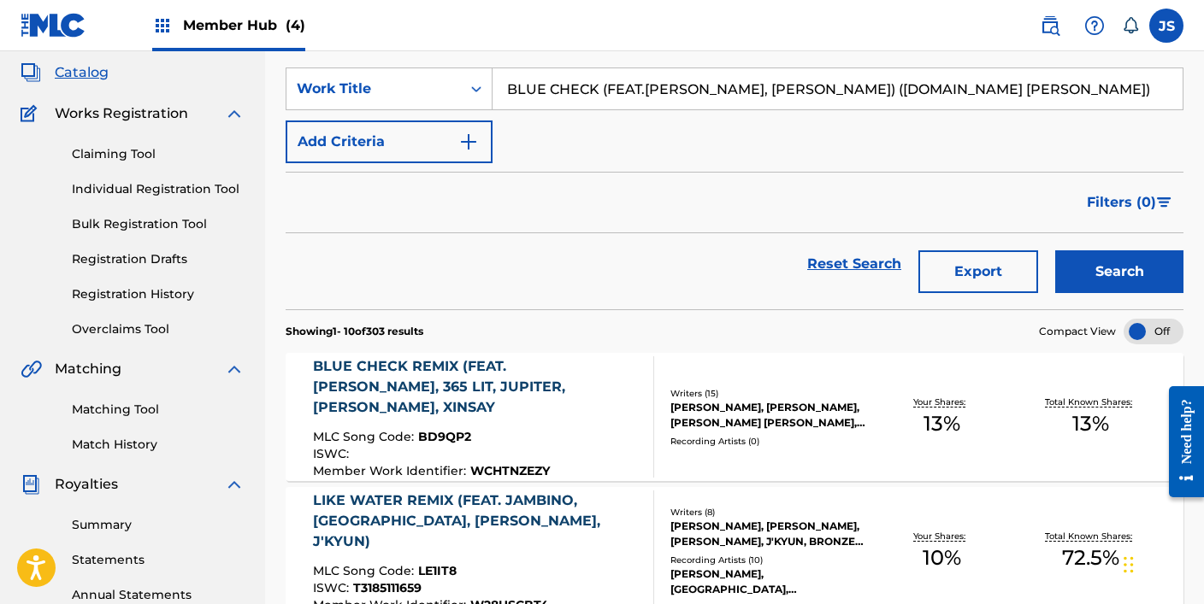
click at [1055, 250] on button "Search" at bounding box center [1119, 271] width 128 height 43
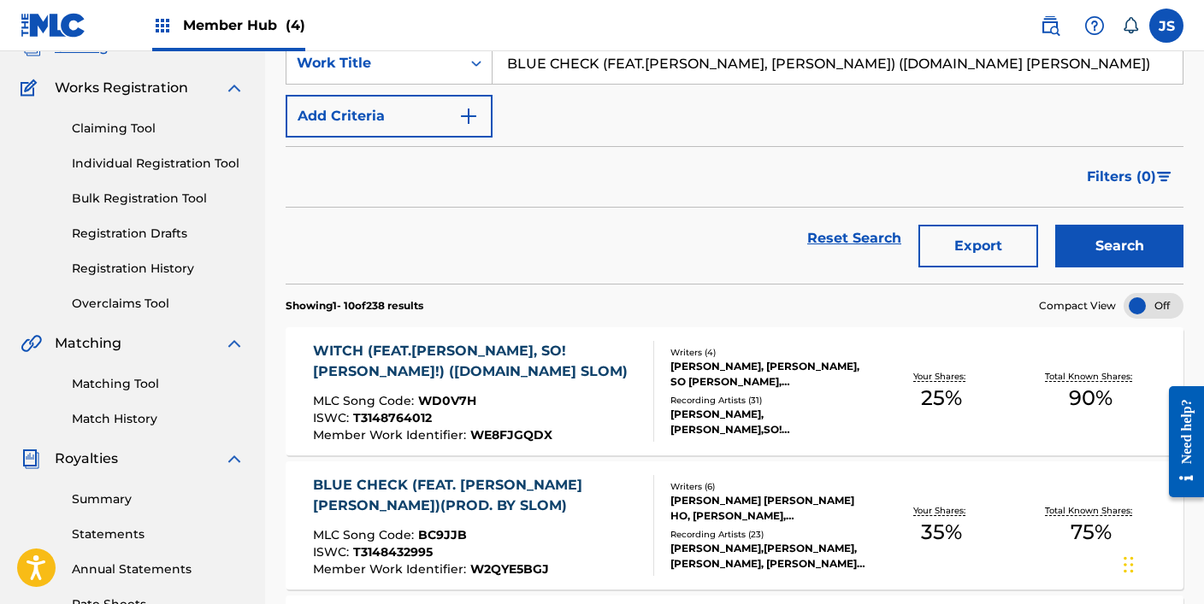
scroll to position [127, 0]
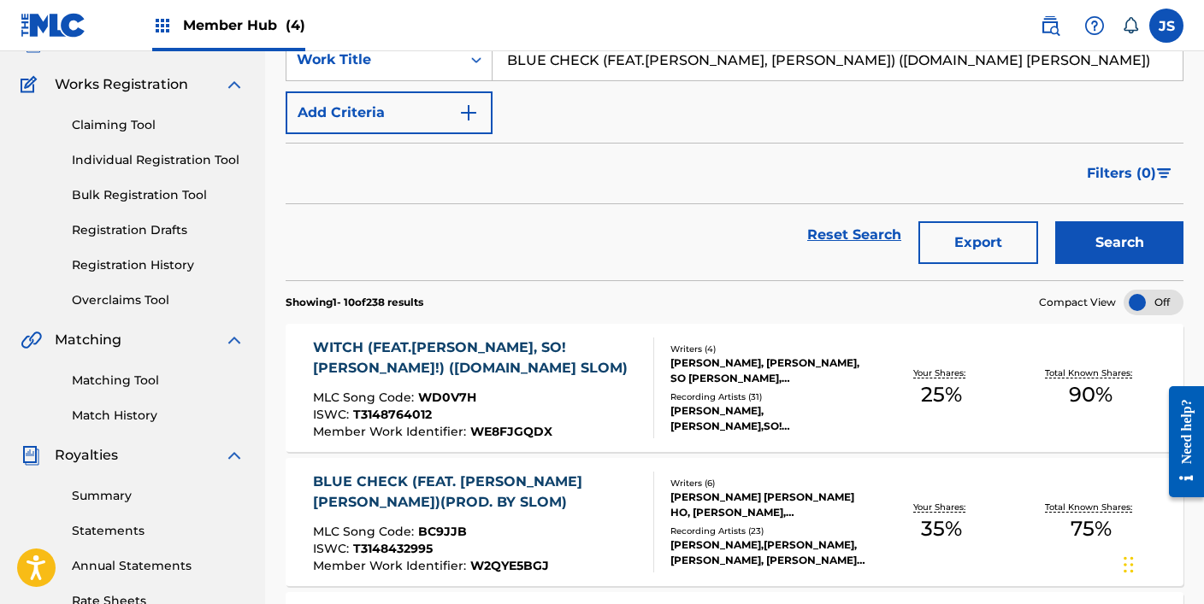
click at [532, 490] on div "BLUE CHECK (FEAT. [PERSON_NAME] [PERSON_NAME])(PROD. BY SLOM)" at bounding box center [476, 492] width 327 height 41
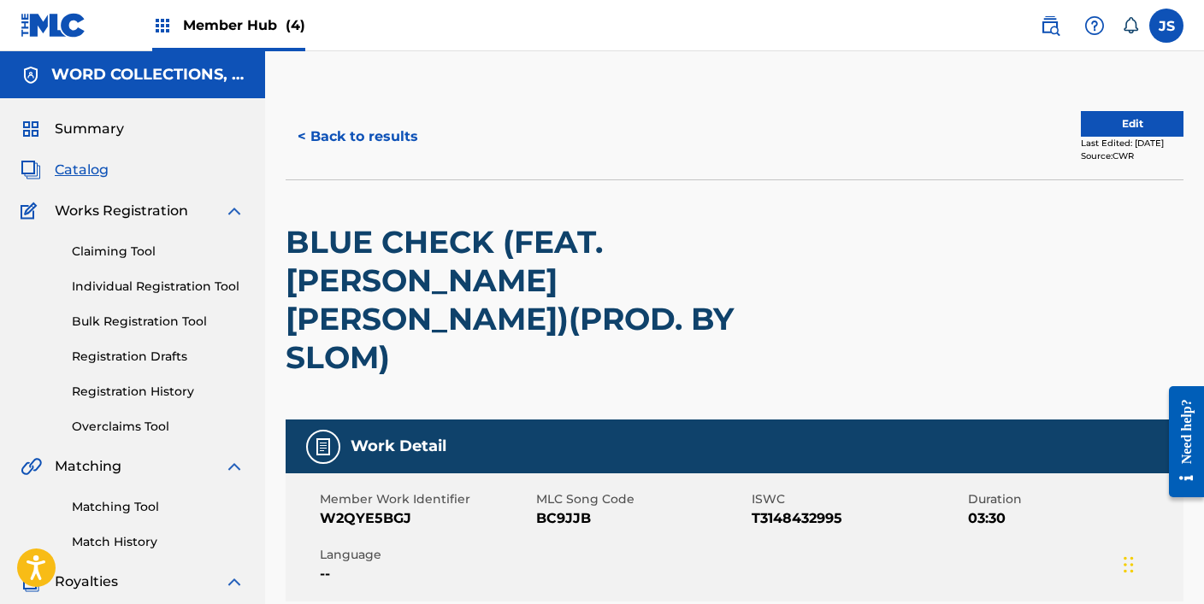
click at [573, 509] on span "BC9JJB" at bounding box center [642, 519] width 212 height 21
click at [396, 137] on button "< Back to results" at bounding box center [358, 136] width 144 height 43
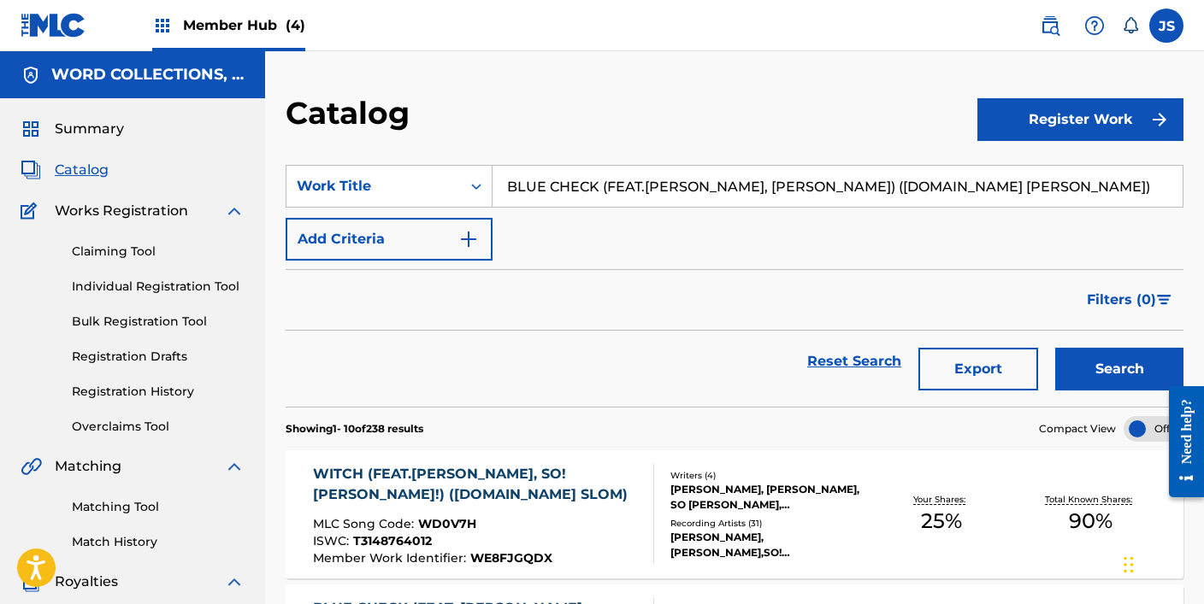
click at [602, 193] on input "BLUE CHECK (FEAT.[PERSON_NAME], [PERSON_NAME]) ([DOMAIN_NAME] [PERSON_NAME])" at bounding box center [837, 186] width 690 height 41
paste input "MOON (PROD.GROOVYRO"
type input "BLUE MOON (PROD.GROOVYROOM)"
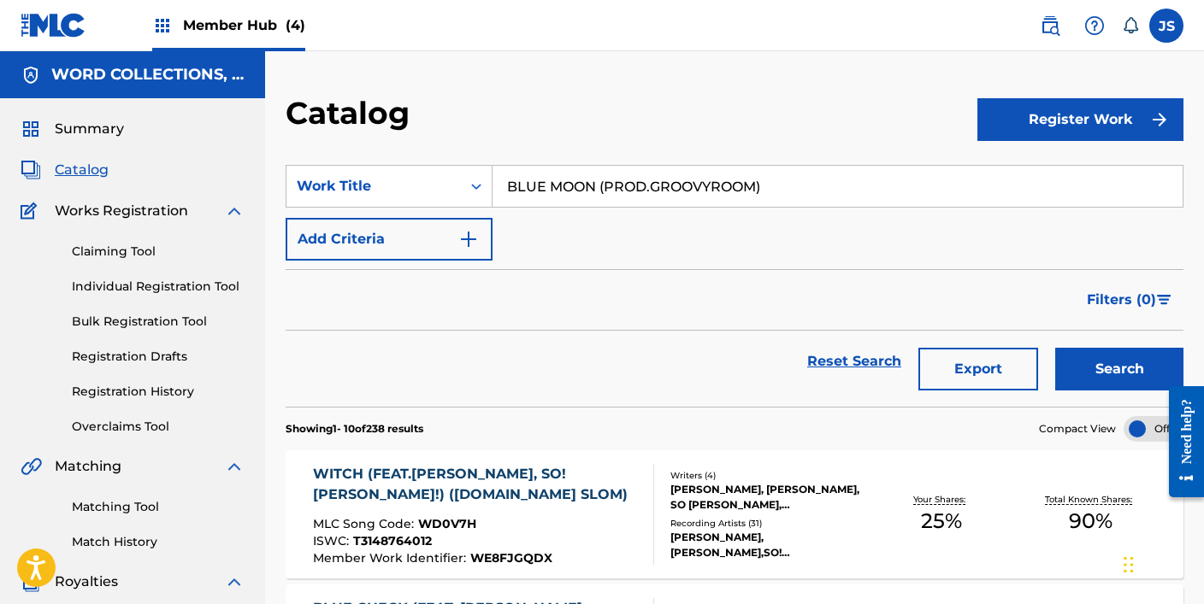
click at [1055, 348] on button "Search" at bounding box center [1119, 369] width 128 height 43
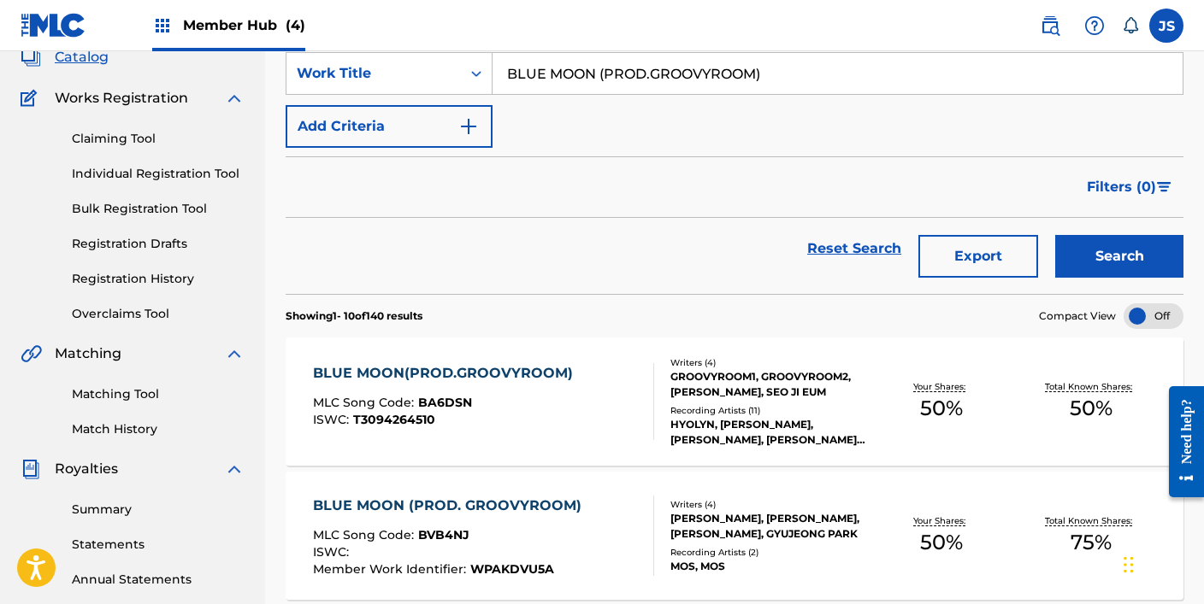
scroll to position [114, 0]
click at [551, 531] on div "MLC Song Code : BVB4NJ" at bounding box center [451, 536] width 277 height 17
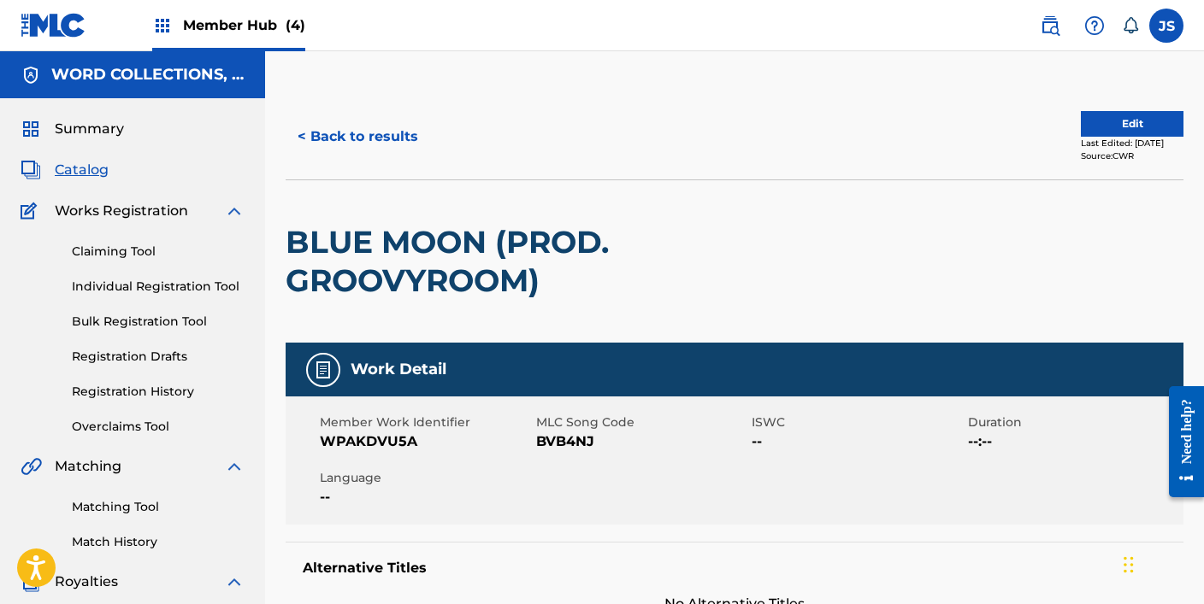
click at [553, 440] on span "BVB4NJ" at bounding box center [642, 442] width 212 height 21
click at [354, 129] on button "< Back to results" at bounding box center [358, 136] width 144 height 43
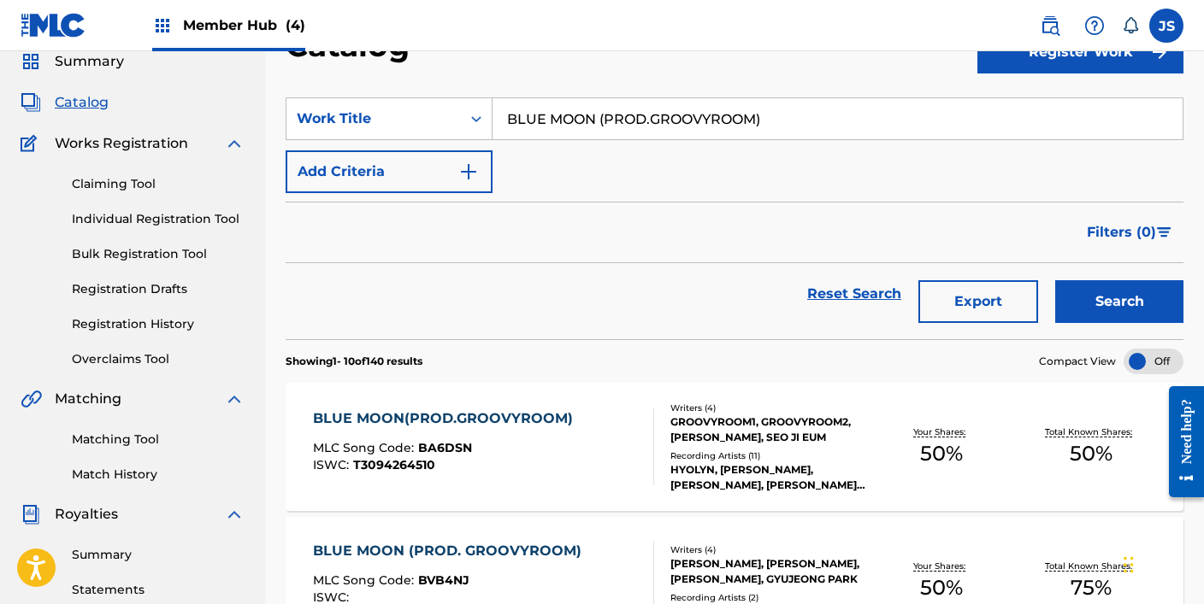
scroll to position [64, 0]
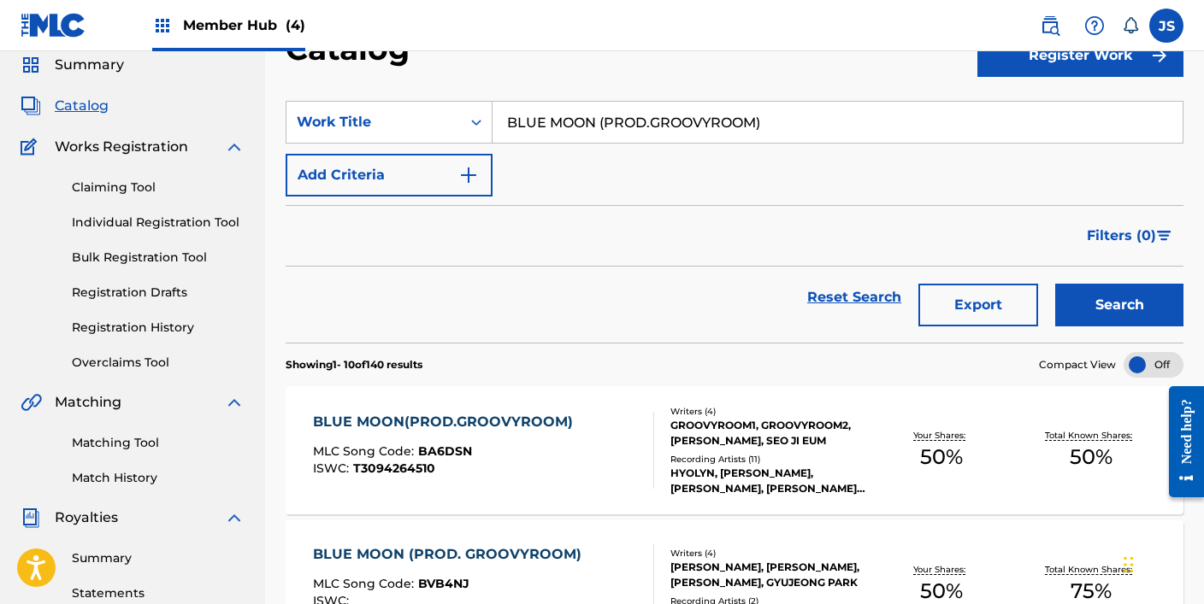
click at [581, 106] on input "BLUE MOON (PROD.GROOVYROOM)" at bounding box center [837, 122] width 690 height 41
paste input "OOL"
type input "BOOL"
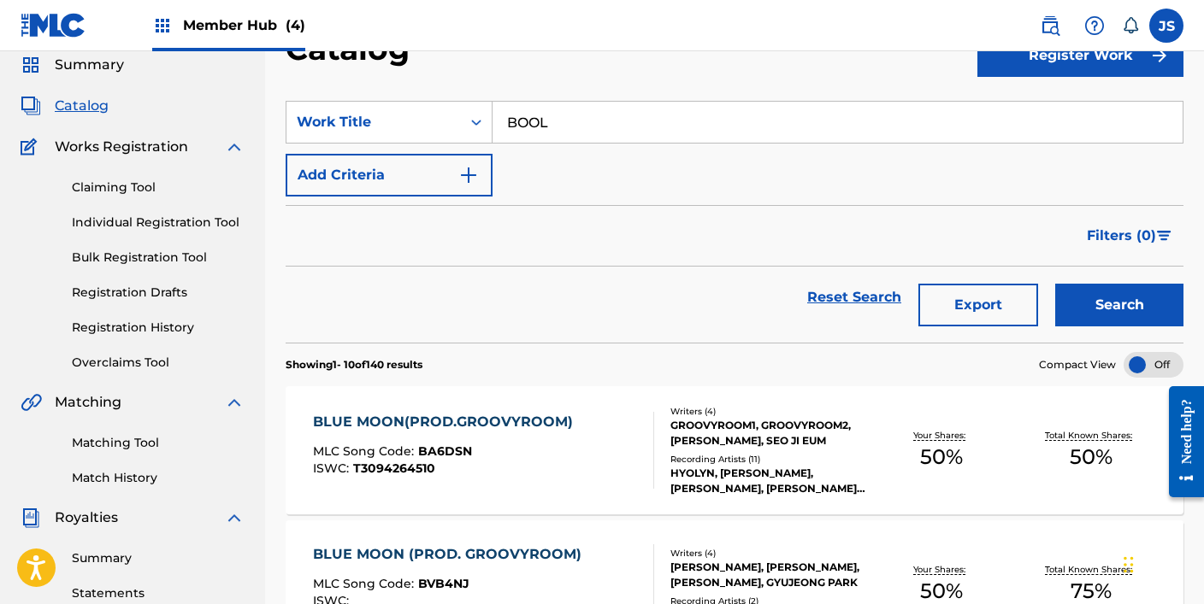
click at [1055, 284] on button "Search" at bounding box center [1119, 305] width 128 height 43
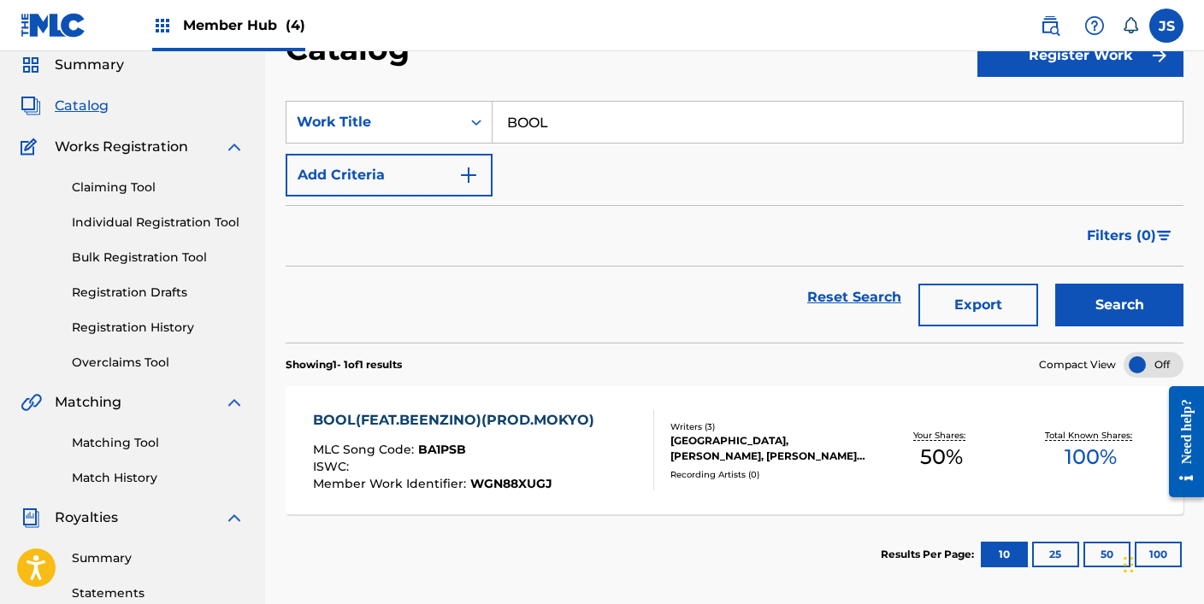
click at [496, 463] on div "ISWC :" at bounding box center [458, 469] width 290 height 17
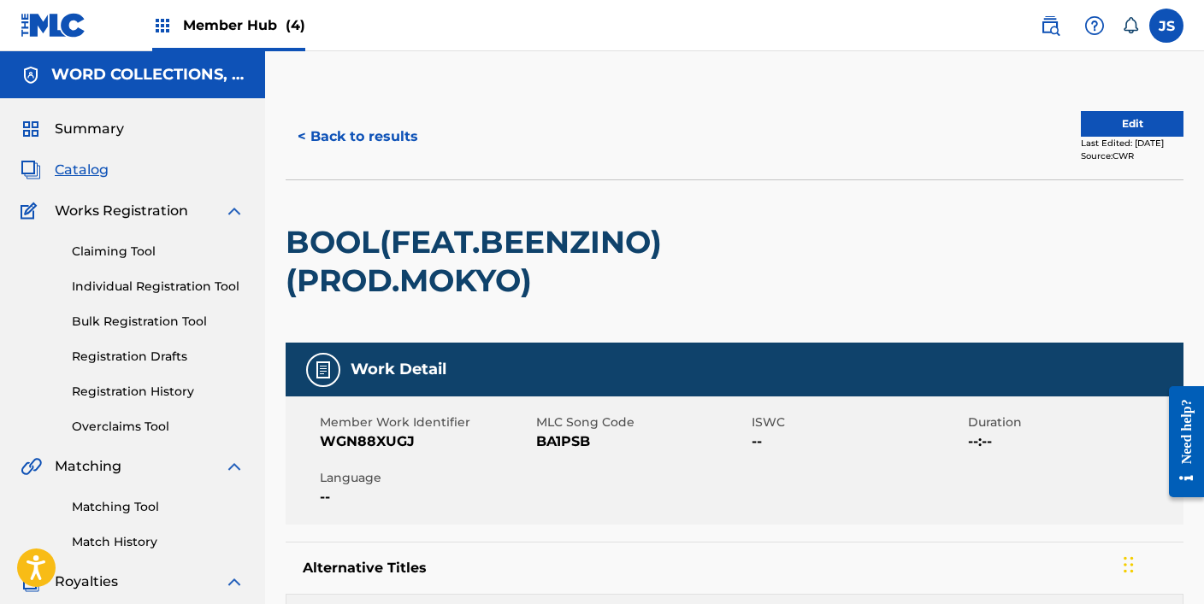
click at [550, 446] on span "BA1PSB" at bounding box center [642, 442] width 212 height 21
click at [362, 138] on button "< Back to results" at bounding box center [358, 136] width 144 height 43
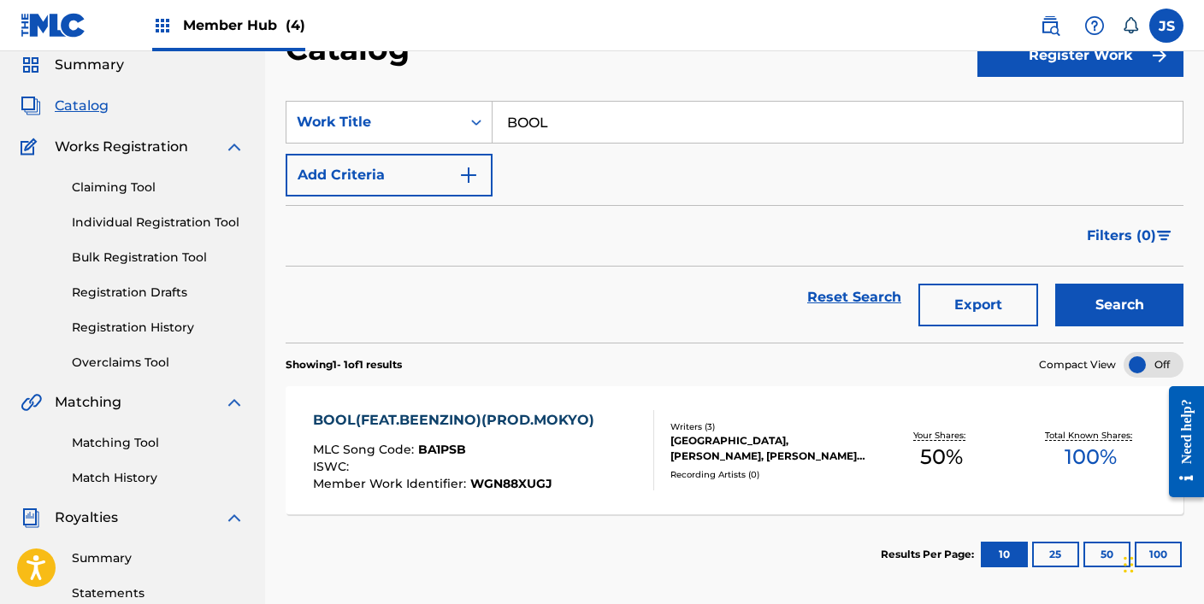
click at [574, 140] on input "BOOL" at bounding box center [837, 122] width 690 height 41
paste input "RN ANTHEM (FT.GOLDBUUDA)"
type input "BORN ANTHEM (FT.GOLDBUUDA)"
click at [1055, 284] on button "Search" at bounding box center [1119, 305] width 128 height 43
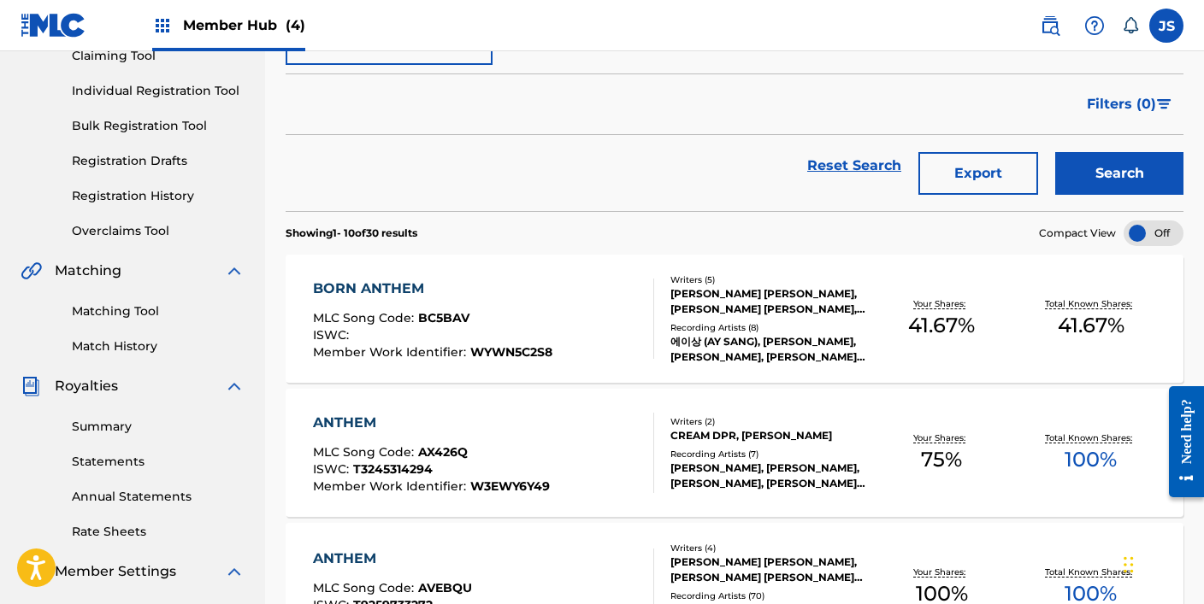
scroll to position [193, 0]
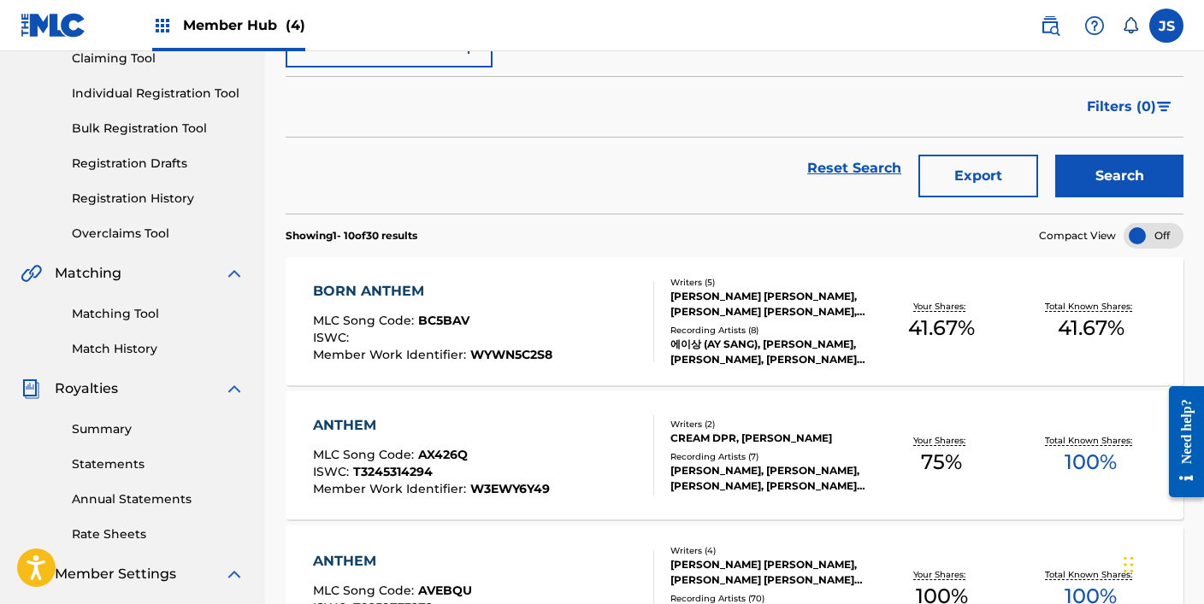
click at [498, 337] on div "ISWC :" at bounding box center [432, 340] width 239 height 17
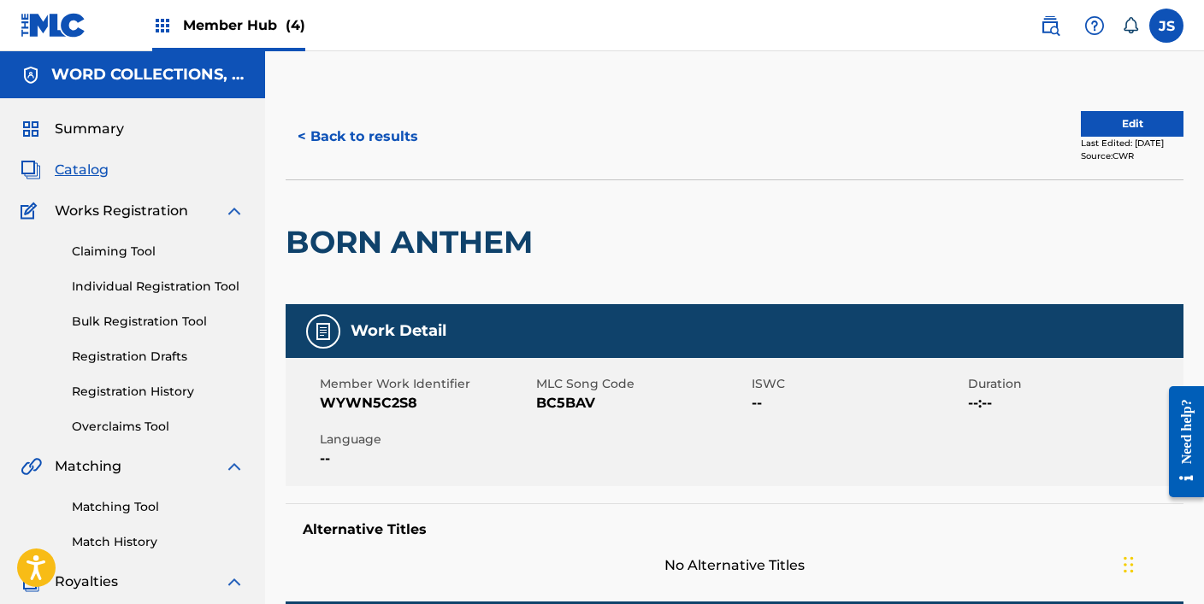
click at [552, 398] on span "BC5BAV" at bounding box center [642, 403] width 212 height 21
click at [365, 126] on button "< Back to results" at bounding box center [358, 136] width 144 height 43
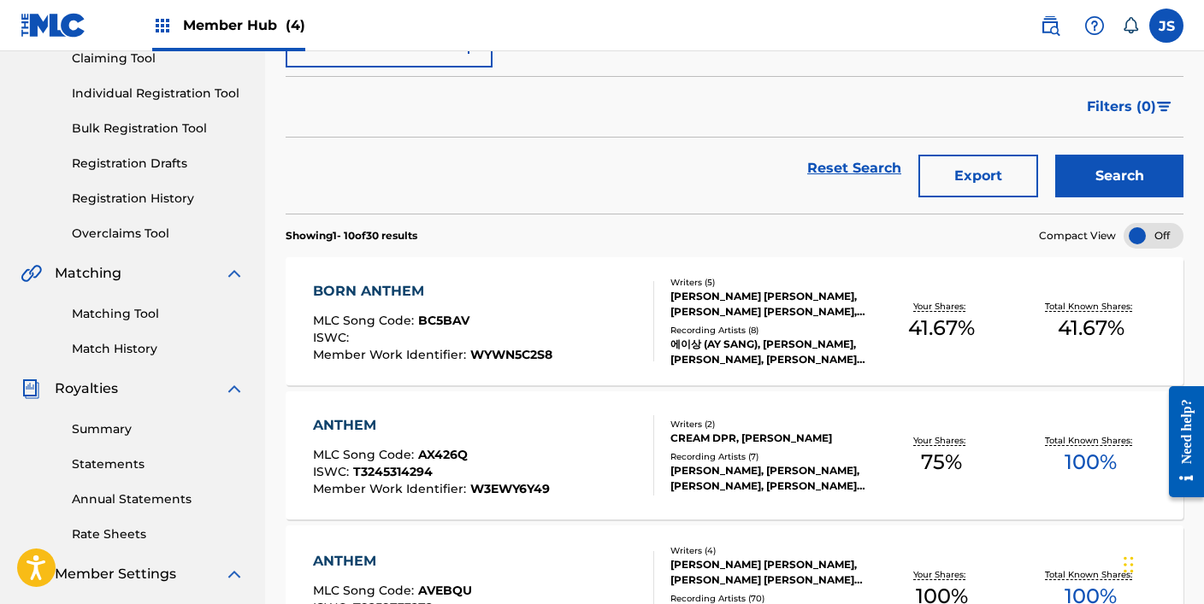
scroll to position [65, 0]
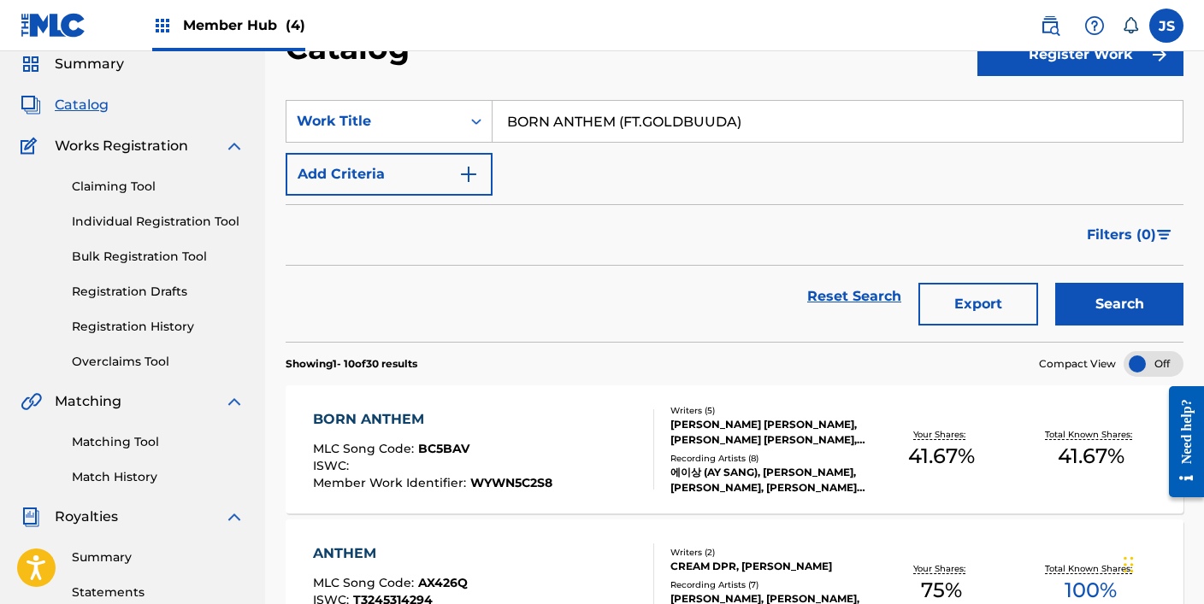
click at [561, 150] on div "SearchWithCriteria378a1365-b5f8-4145-a611-17a92e896412 Work Title BORN ANTHEM (…" at bounding box center [735, 148] width 898 height 96
click at [561, 124] on input "BORN ANTHEM (FT.GOLDBUUDA)" at bounding box center [837, 121] width 690 height 41
paste input "SS"
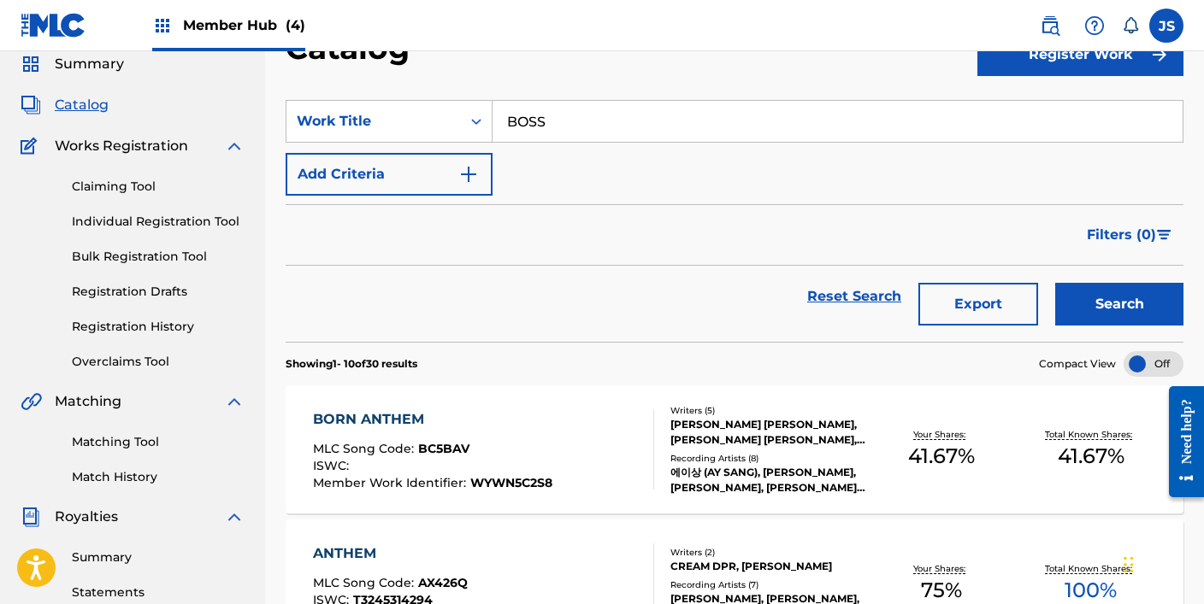
click at [1055, 283] on button "Search" at bounding box center [1119, 304] width 128 height 43
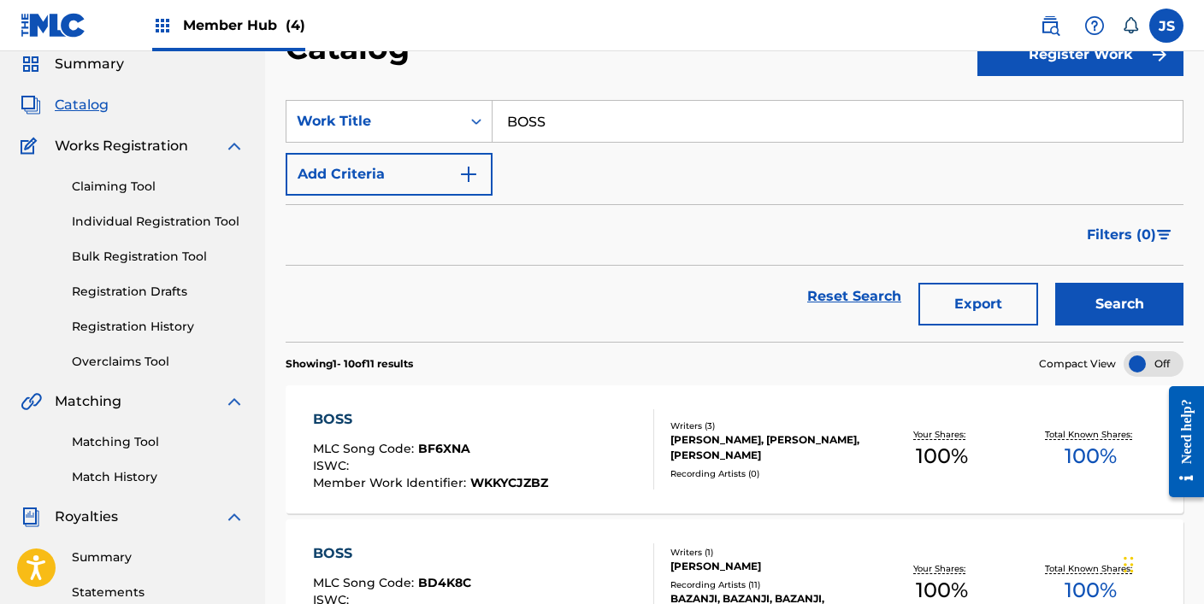
click at [358, 299] on div "Reset Search Export Search" at bounding box center [735, 297] width 898 height 62
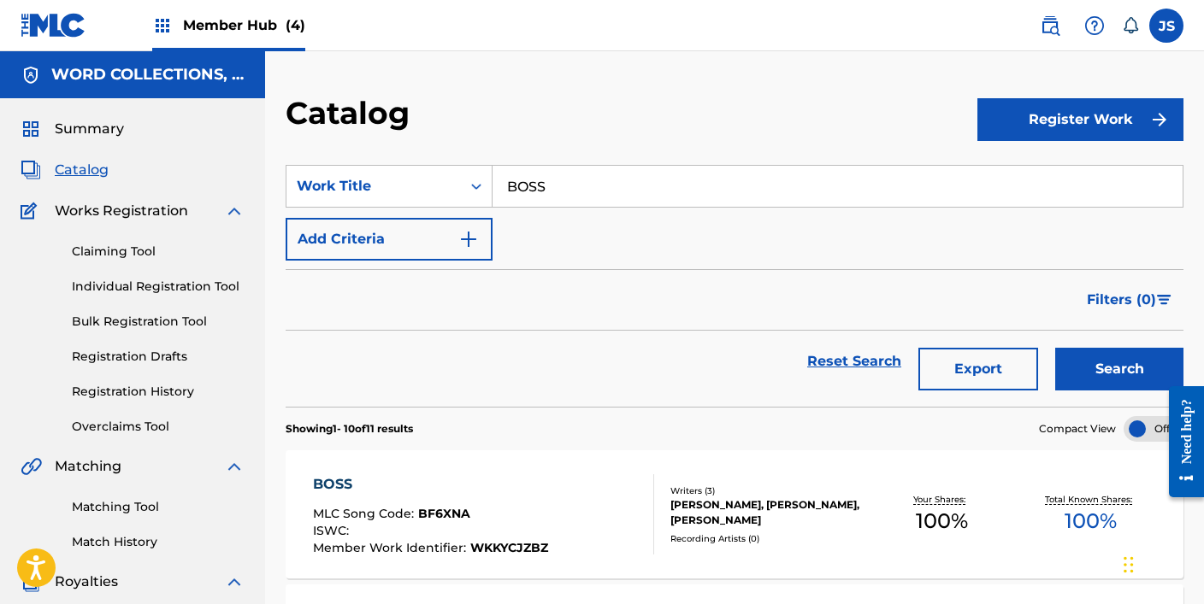
scroll to position [0, 0]
click at [358, 299] on div "Filters ( 0 )" at bounding box center [735, 300] width 898 height 62
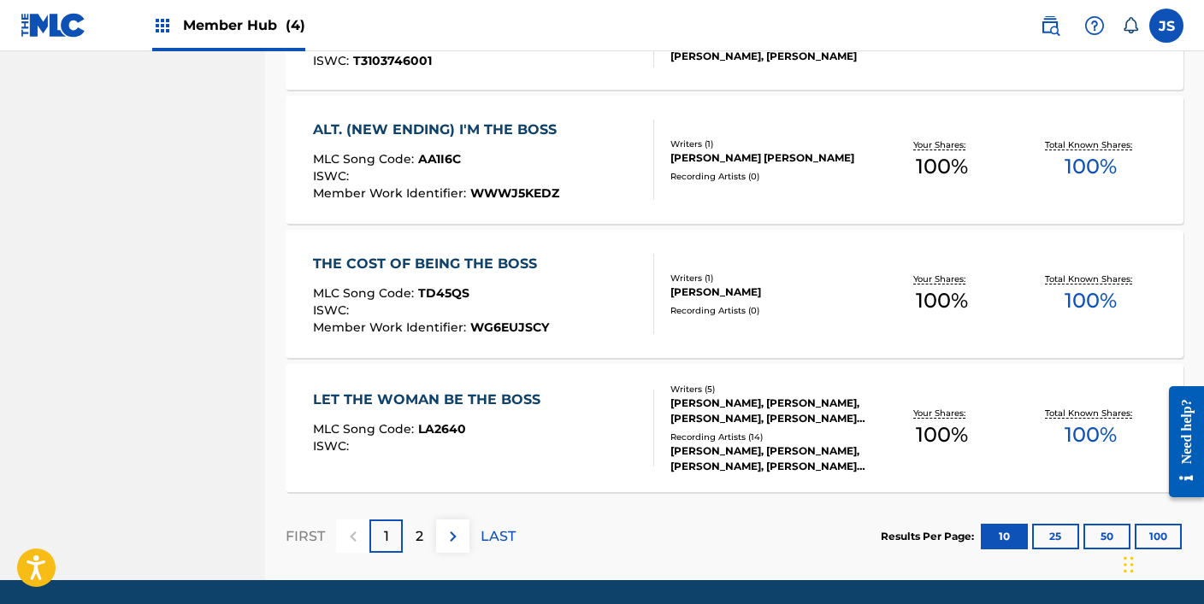
scroll to position [1352, 0]
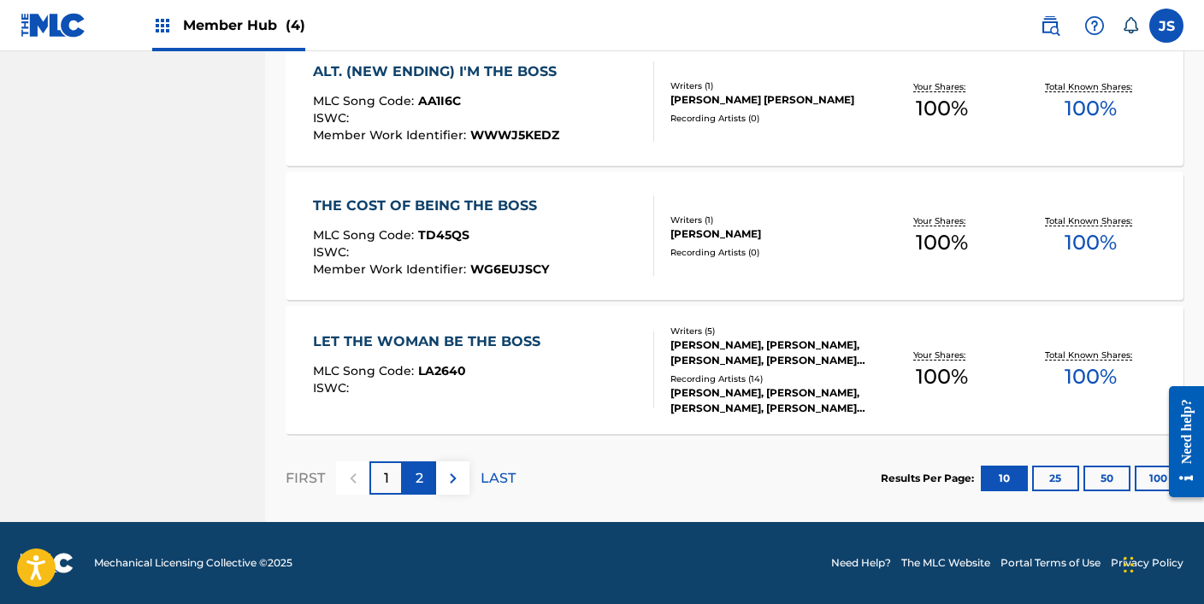
click at [424, 478] on div "2" at bounding box center [419, 478] width 33 height 33
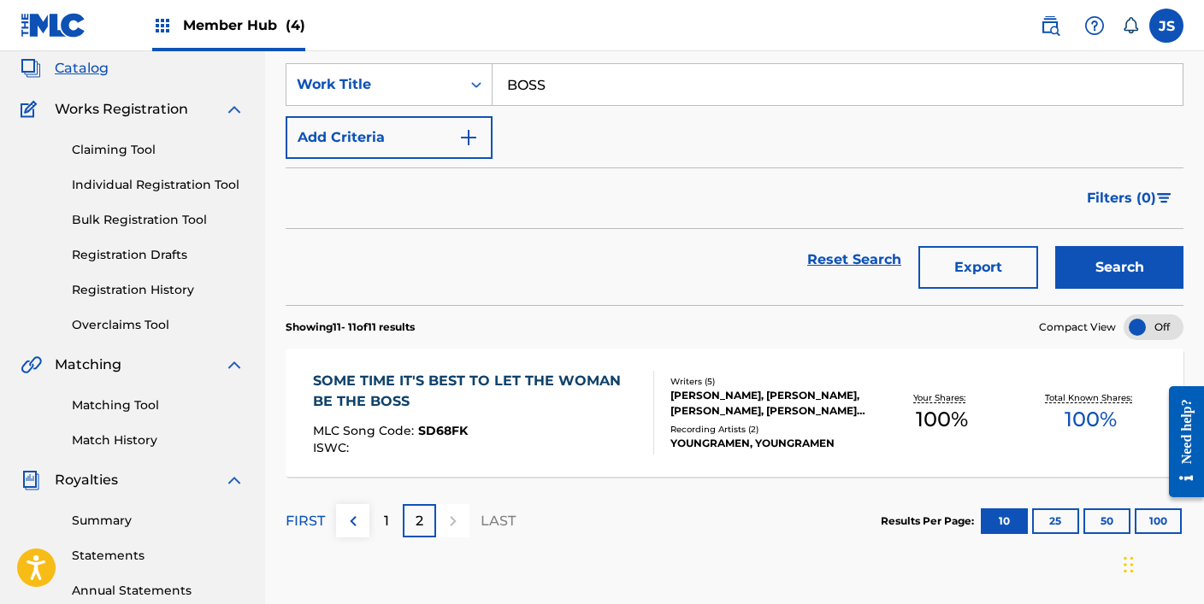
scroll to position [0, 0]
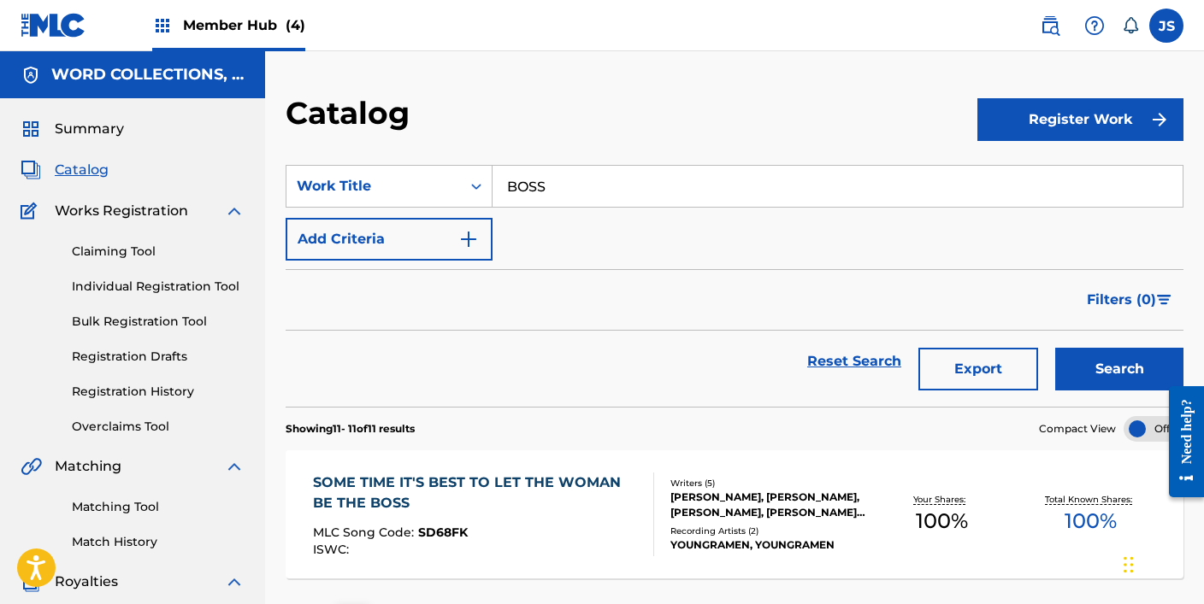
click at [573, 196] on input "BOSS" at bounding box center [837, 186] width 690 height 41
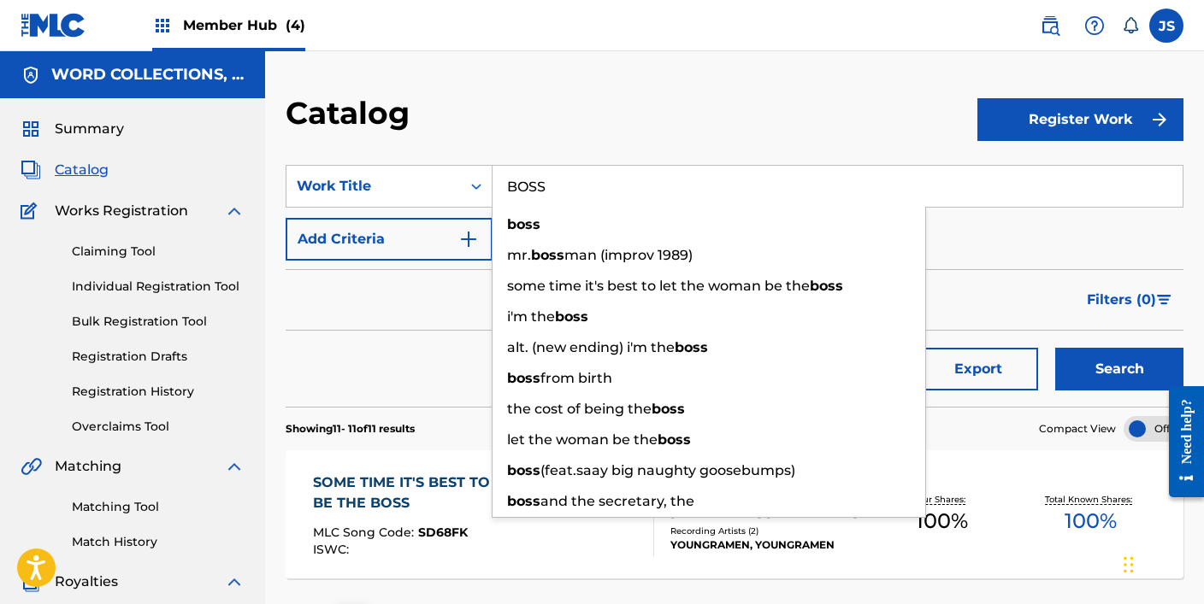
click at [573, 196] on input "BOSS" at bounding box center [837, 186] width 690 height 41
paste input "URGEOIS (FEAT.ZIOR PARK) (PROD.DRESS)"
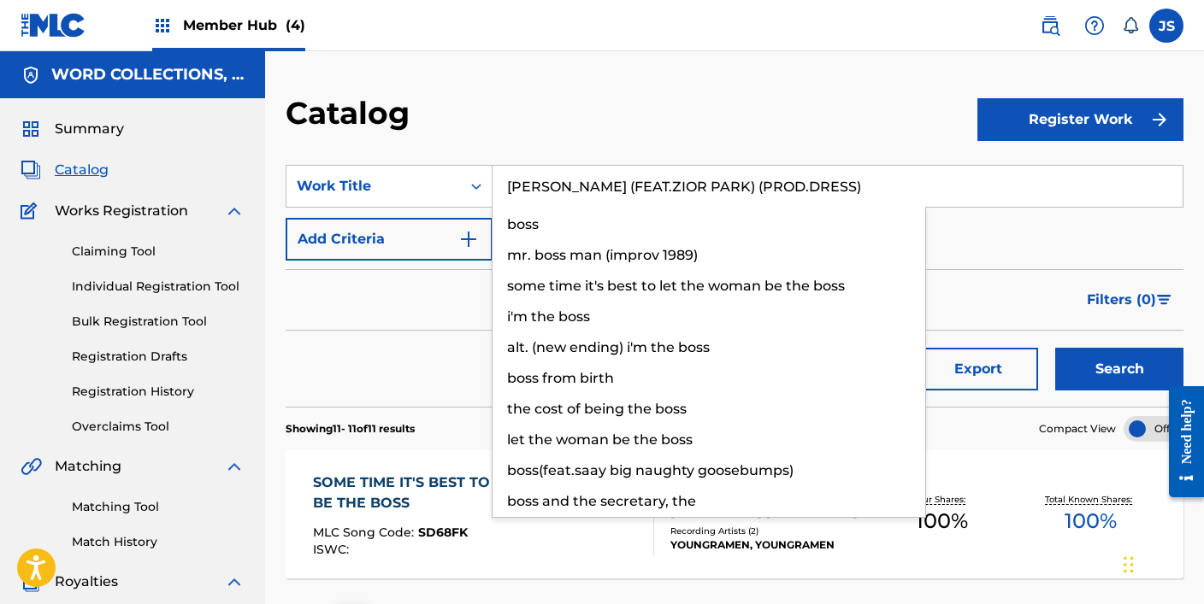
type input "[PERSON_NAME] (FEAT.ZIOR PARK) (PROD.DRESS)"
click at [1055, 348] on button "Search" at bounding box center [1119, 369] width 128 height 43
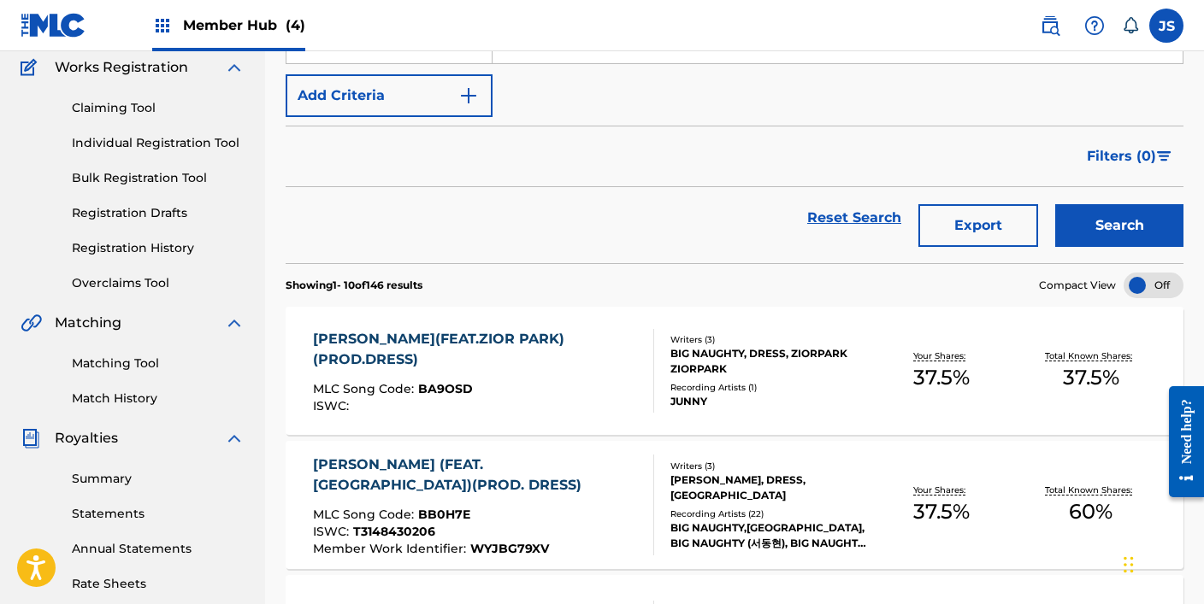
scroll to position [144, 0]
click at [548, 500] on div "[PERSON_NAME] (FEAT. [GEOGRAPHIC_DATA])(PROD. DRESS) MLC Song Code : BB0H7E ISW…" at bounding box center [476, 504] width 327 height 101
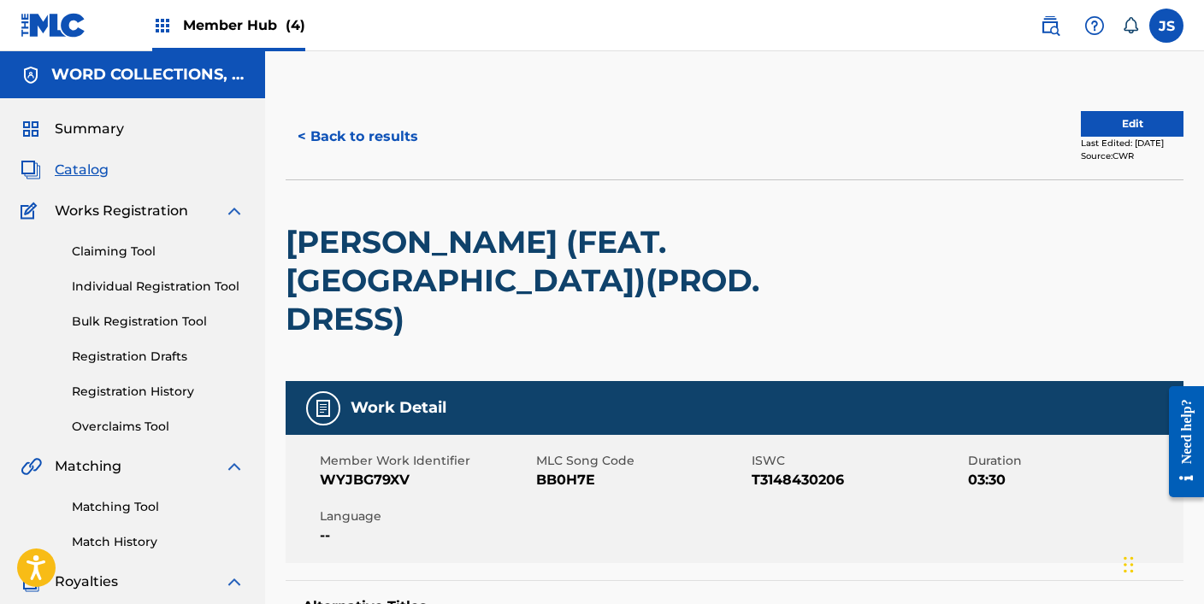
click at [576, 470] on span "BB0H7E" at bounding box center [642, 480] width 212 height 21
click at [375, 140] on button "< Back to results" at bounding box center [358, 136] width 144 height 43
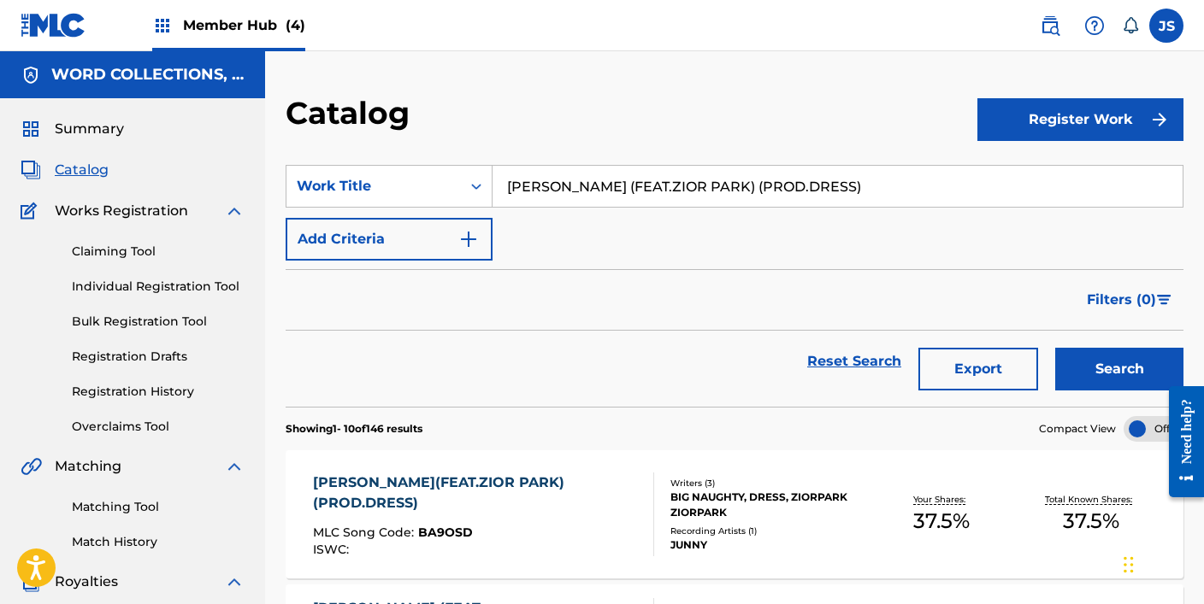
click at [566, 192] on input "[PERSON_NAME] (FEAT.ZIOR PARK) (PROD.DRESS)" at bounding box center [837, 186] width 690 height 41
paste input "RAND NEW (FEAT. [PERSON_NAME]"
click at [1055, 348] on button "Search" at bounding box center [1119, 369] width 128 height 43
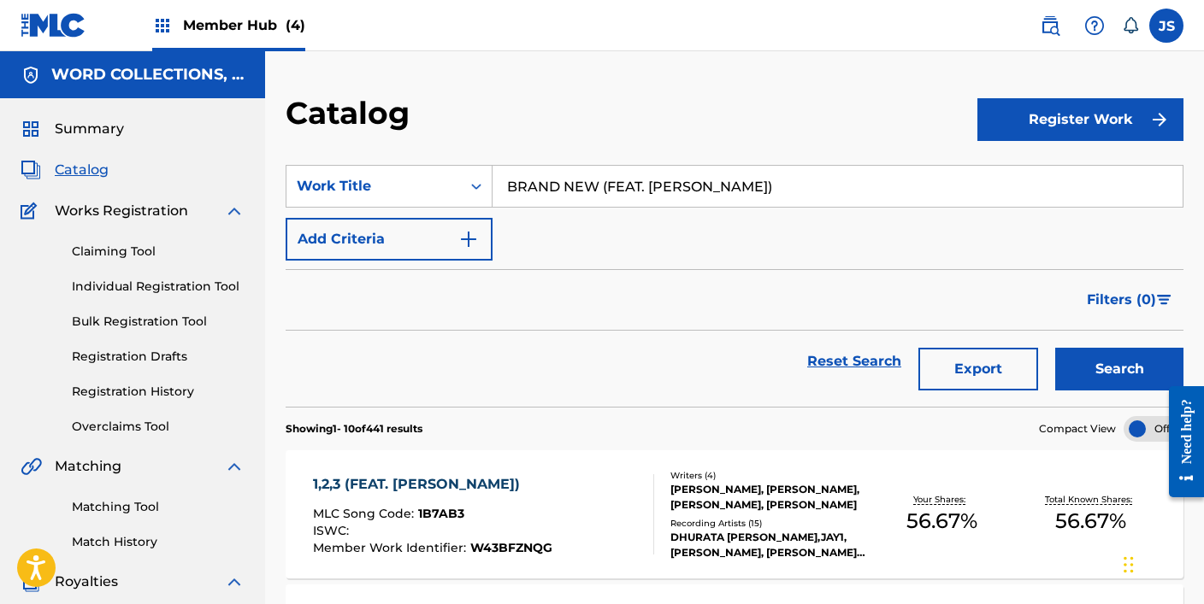
click at [565, 190] on input "BRAND NEW (FEAT. [PERSON_NAME])" at bounding box center [837, 186] width 690 height 41
click at [1055, 348] on button "Search" at bounding box center [1119, 369] width 128 height 43
click at [580, 176] on input "BRAND NEW (FEAT. [PERSON_NAME])" at bounding box center [837, 186] width 690 height 41
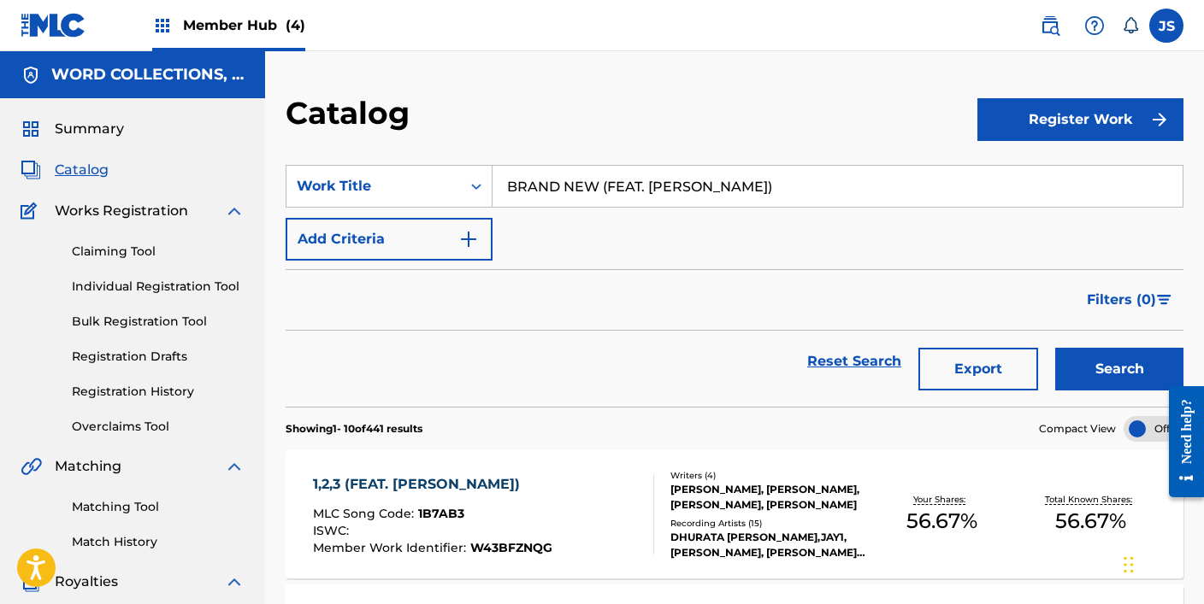
click at [580, 176] on input "BRAND NEW (FEAT. [PERSON_NAME])" at bounding box center [837, 186] width 690 height 41
paste input "UCKET LIST (PROD.DPR CREAM"
type input "BUCKET LIST (PROD.DPR CREAM)"
click at [1055, 348] on button "Search" at bounding box center [1119, 369] width 128 height 43
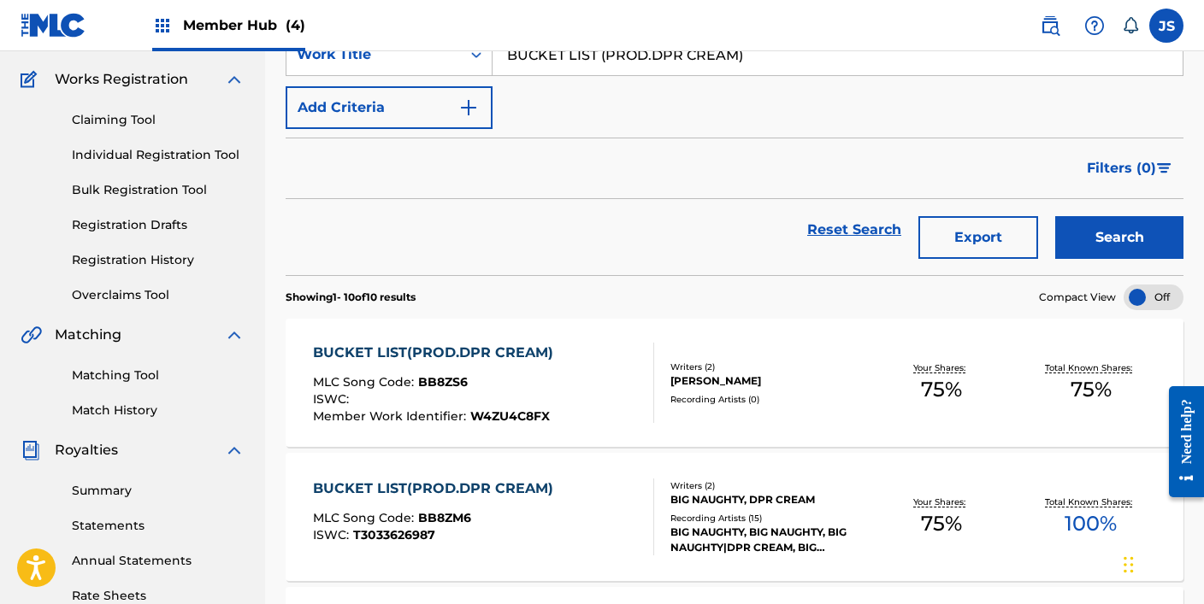
scroll to position [147, 0]
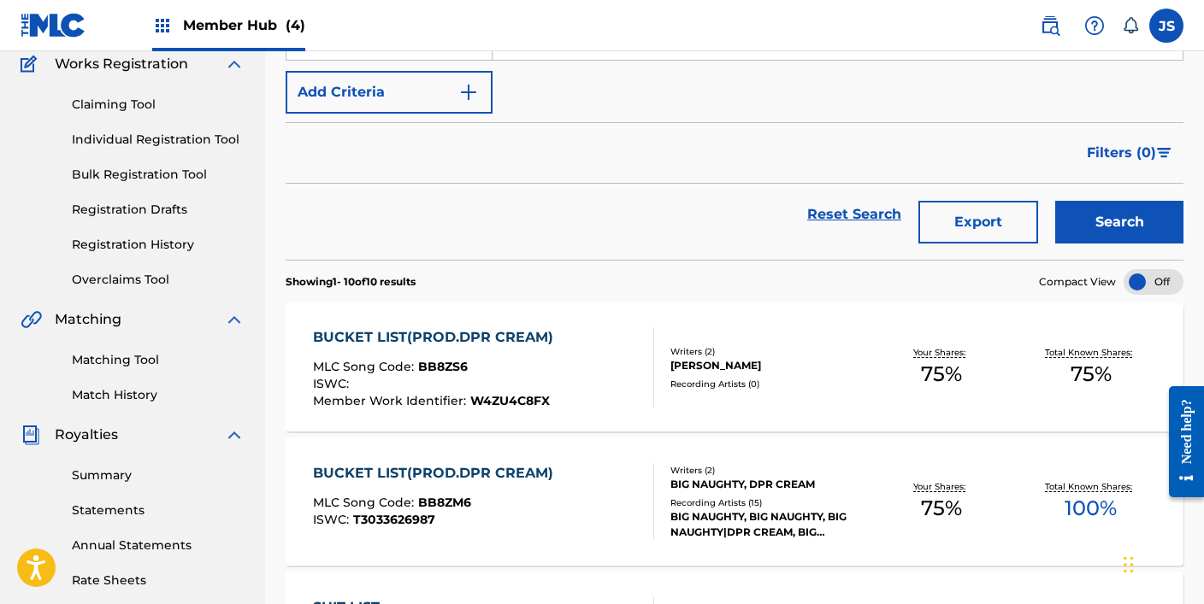
click at [423, 382] on div "ISWC :" at bounding box center [437, 386] width 249 height 17
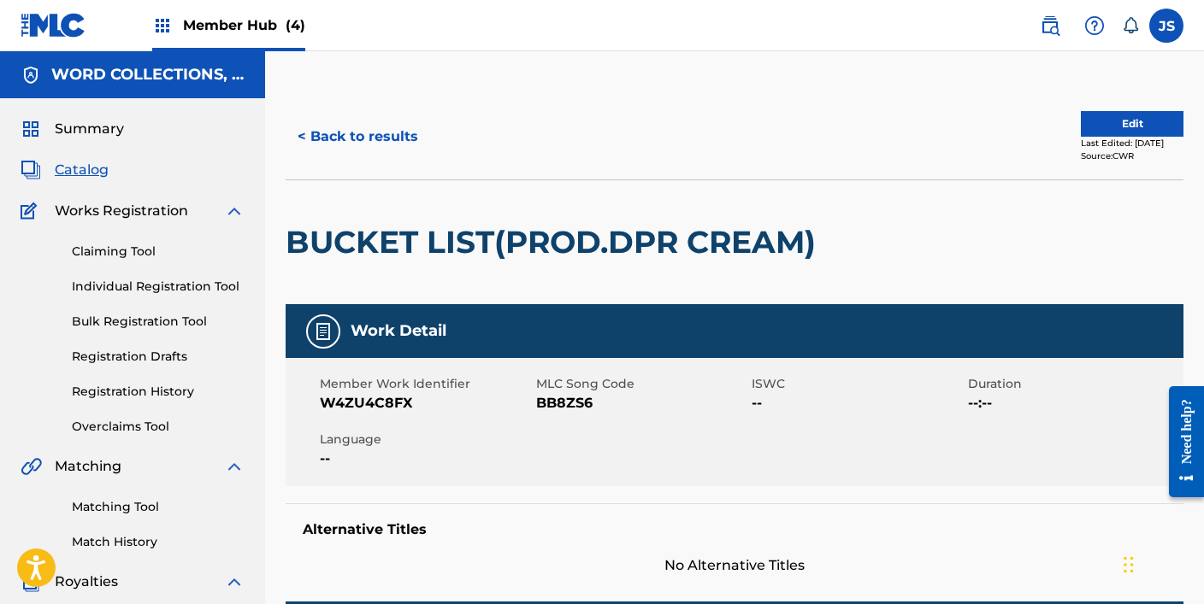
click at [545, 414] on span "BB8ZS6" at bounding box center [642, 403] width 212 height 21
click at [410, 130] on button "< Back to results" at bounding box center [358, 136] width 144 height 43
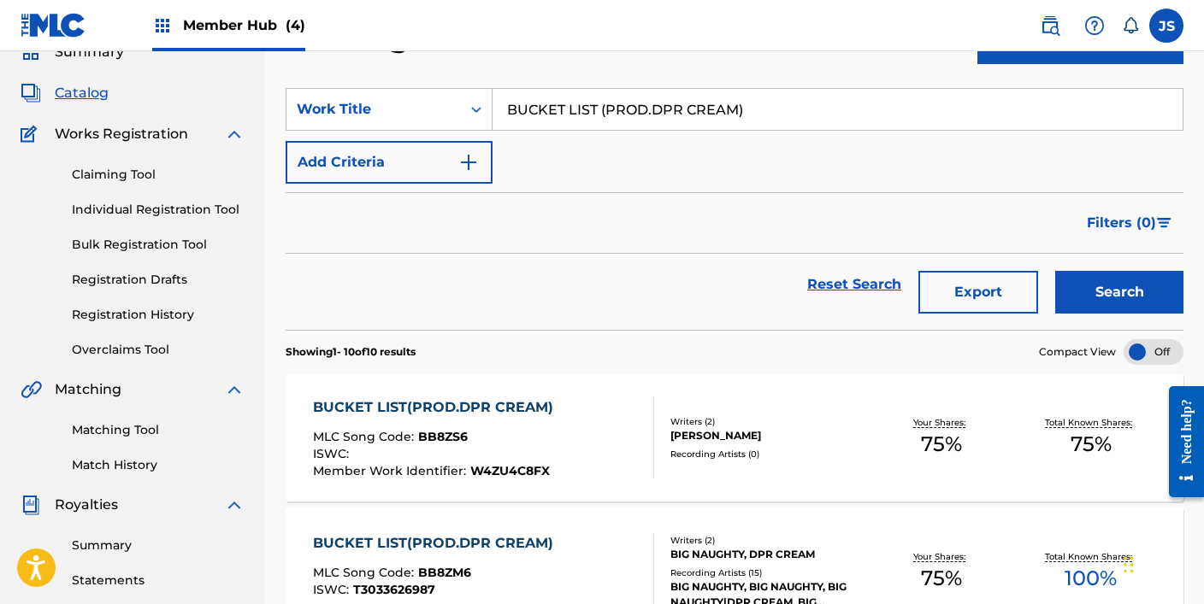
scroll to position [75, 0]
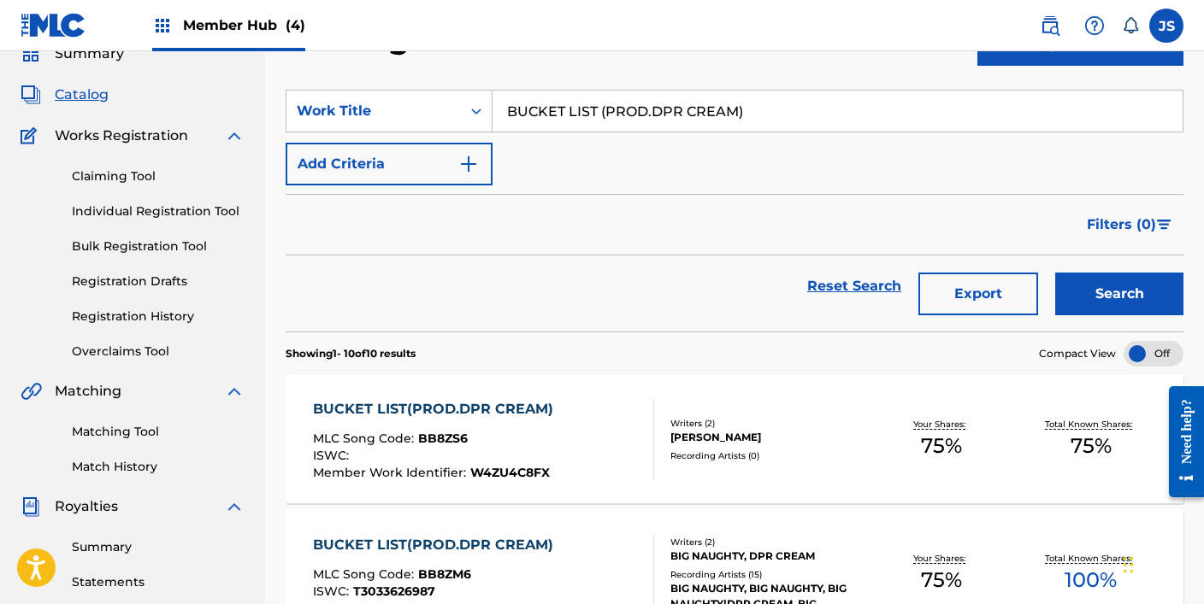
click at [611, 114] on input "BUCKET LIST (PROD.DPR CREAM)" at bounding box center [837, 111] width 690 height 41
paste input "[US_STATE] BUTTERFLY (FEAT.[PERSON_NAME]"
type input "[US_STATE] BUTTERFLY (FEAT.[PERSON_NAME])"
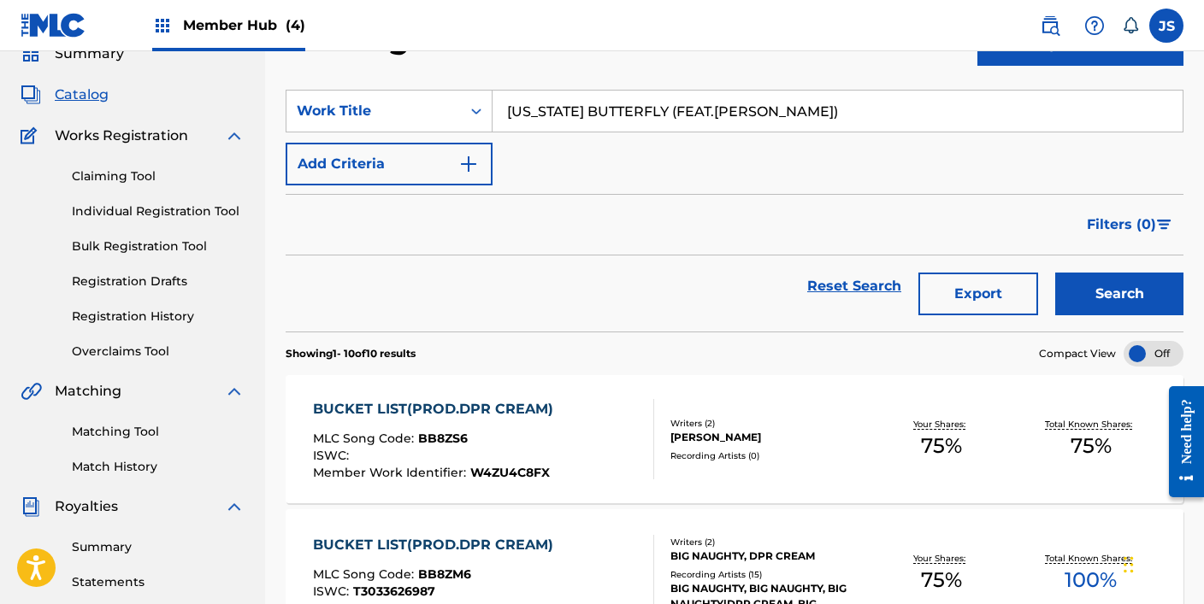
click at [1055, 273] on button "Search" at bounding box center [1119, 294] width 128 height 43
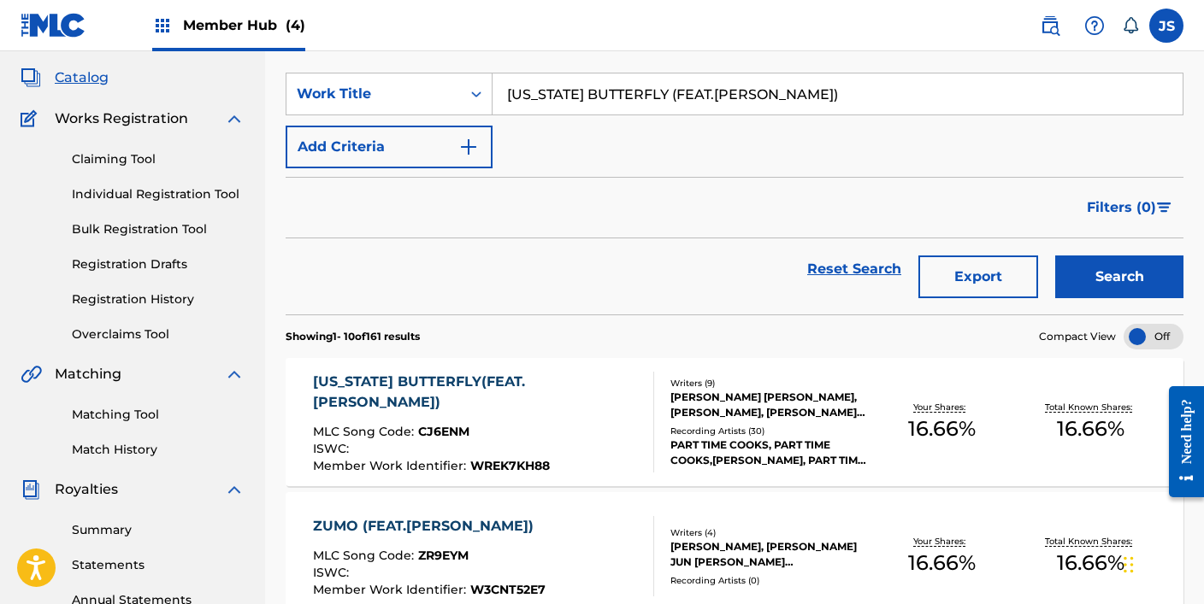
scroll to position [95, 0]
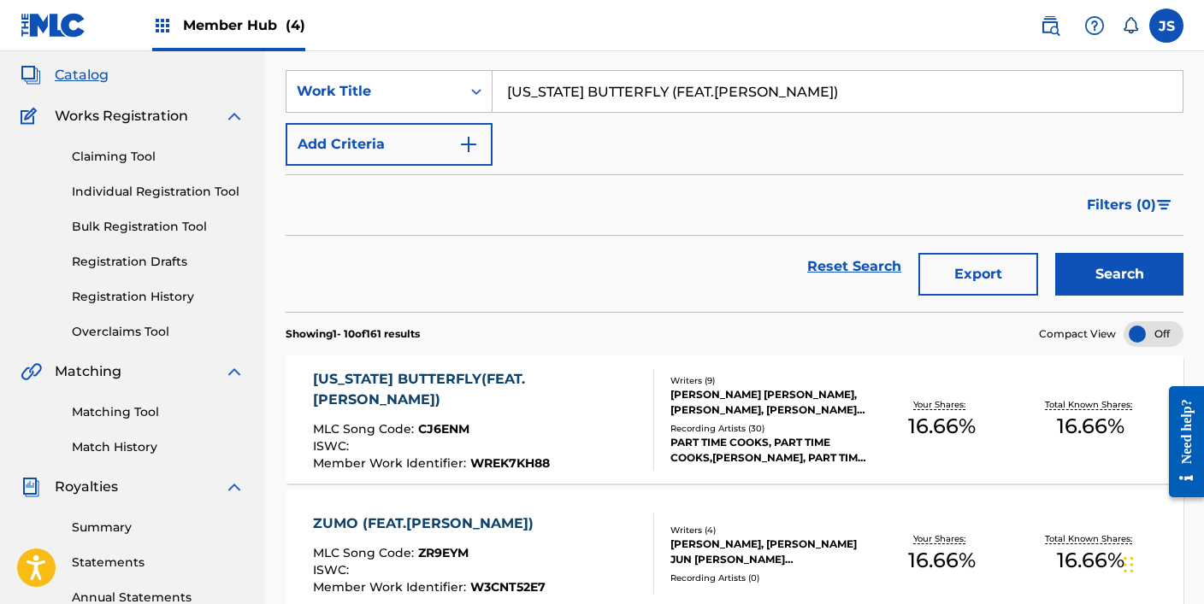
click at [584, 405] on div "[US_STATE] BUTTERFLY(FEAT.[PERSON_NAME]) MLC Song Code : CJ6ENM ISWC : Member W…" at bounding box center [476, 419] width 327 height 101
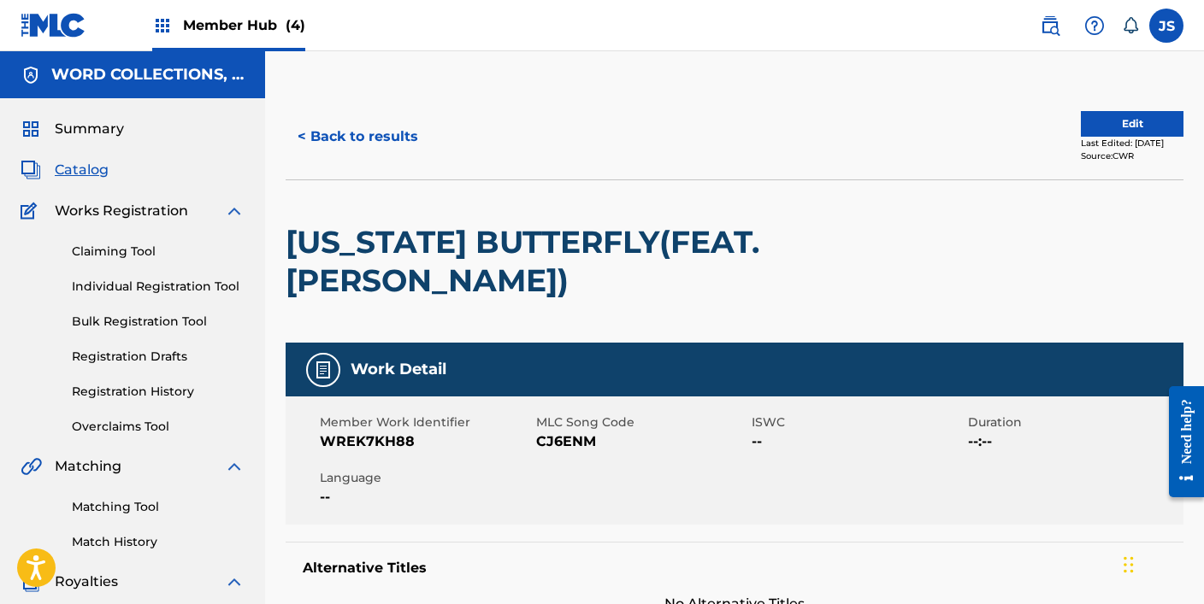
click at [557, 432] on span "CJ6ENM" at bounding box center [642, 442] width 212 height 21
click at [386, 134] on button "< Back to results" at bounding box center [358, 136] width 144 height 43
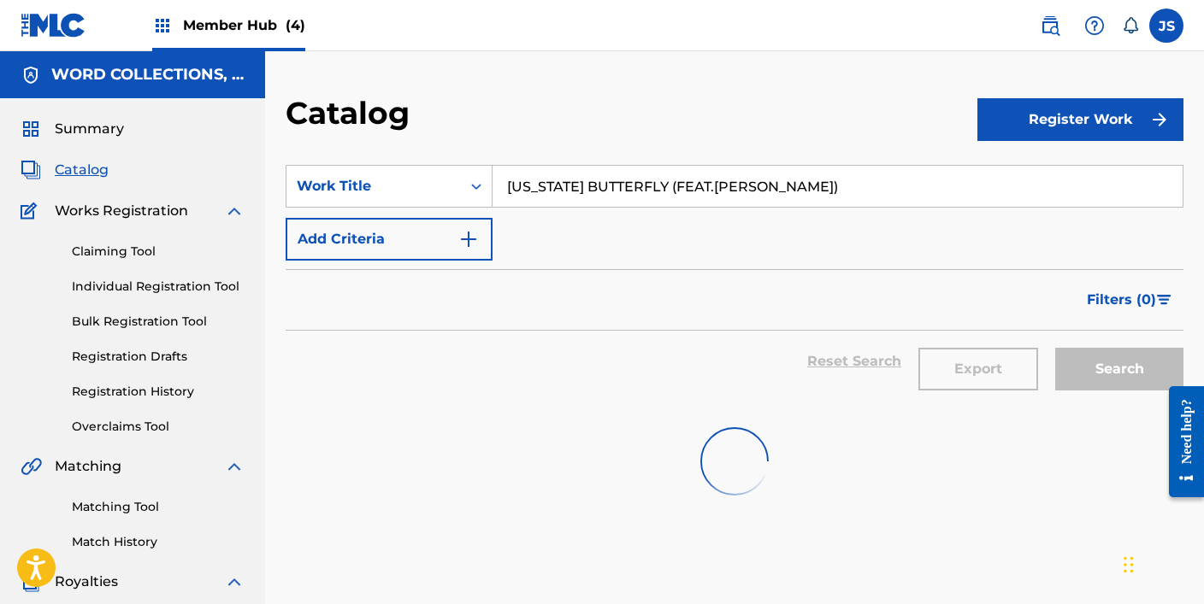
scroll to position [95, 0]
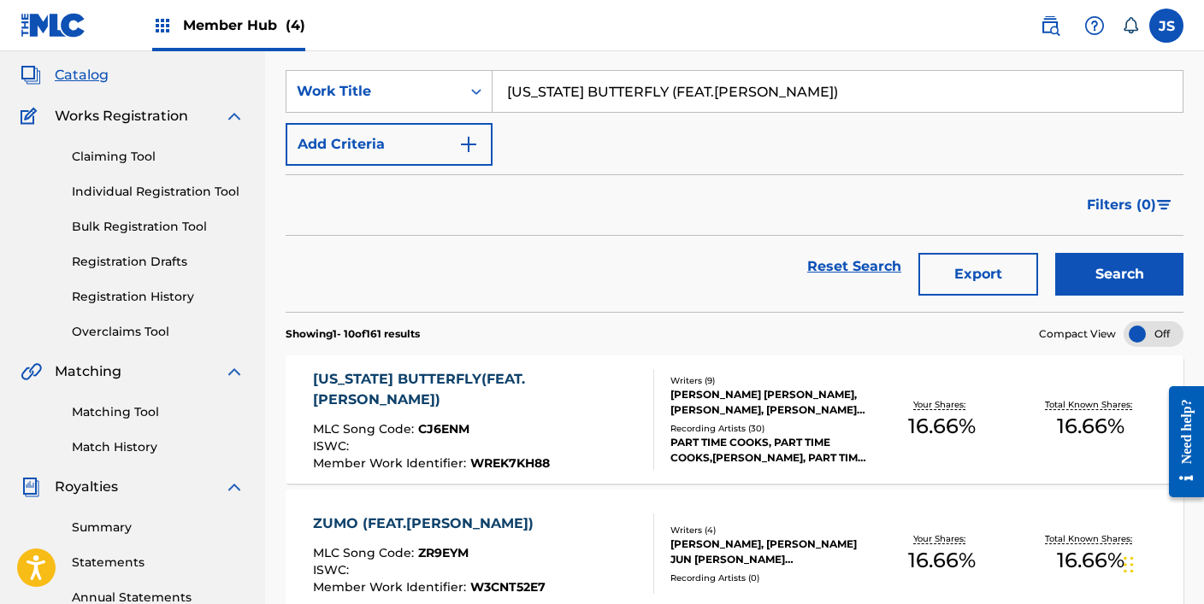
click at [533, 62] on section "SearchWithCriteria378a1365-b5f8-4145-a611-17a92e896412 Work Title [US_STATE] BU…" at bounding box center [735, 181] width 898 height 262
click at [528, 79] on input "[US_STATE] BUTTERFLY (FEAT.[PERSON_NAME])" at bounding box center [837, 91] width 690 height 41
click at [528, 80] on input "[US_STATE] BUTTERFLY (FEAT.[PERSON_NAME])" at bounding box center [837, 91] width 690 height 41
paste input "CAN YOU NOT? (FEAT.LEELLAMARZ)"
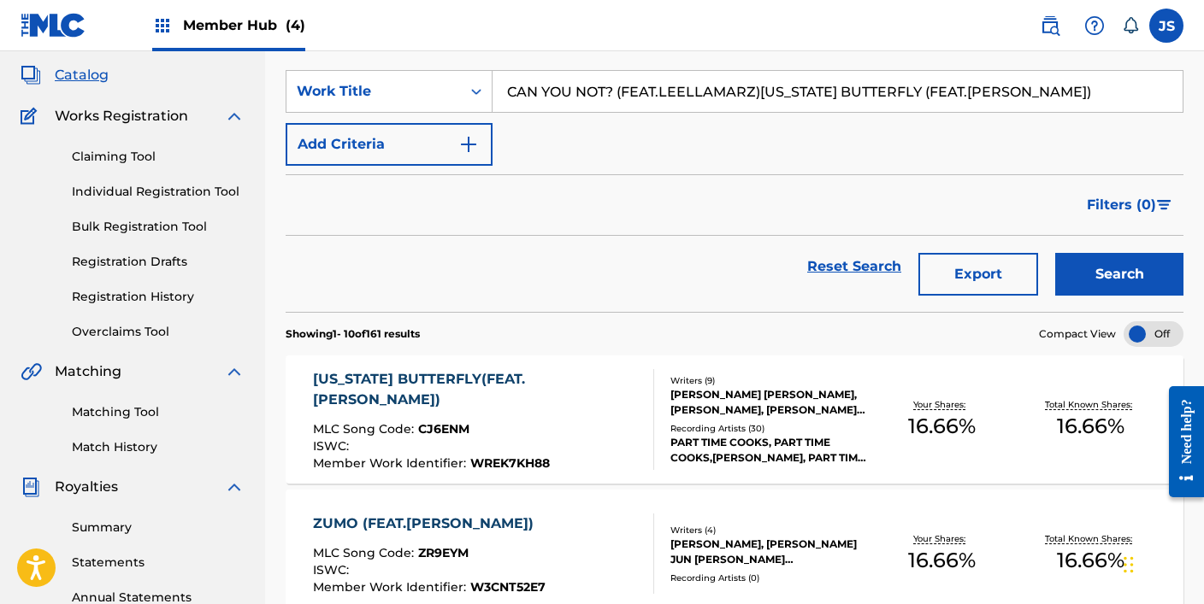
type input "CAN YOU NOT? (FEAT.LEELLAMARZ)[US_STATE] BUTTERFLY (FEAT.[PERSON_NAME])"
click at [1055, 253] on button "Search" at bounding box center [1119, 274] width 128 height 43
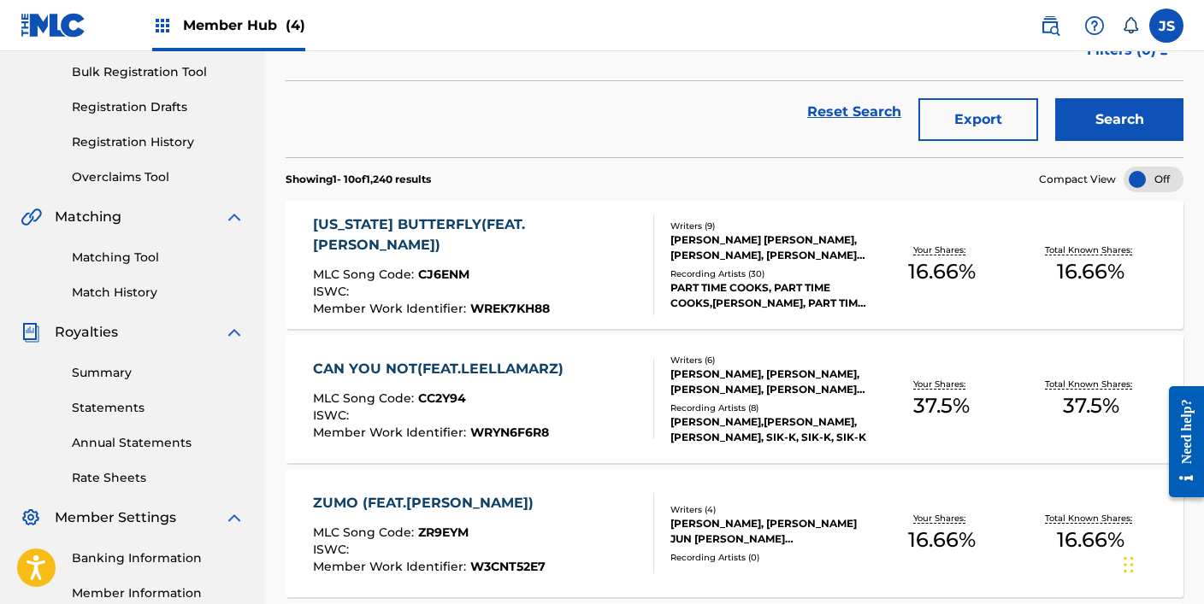
scroll to position [254, 0]
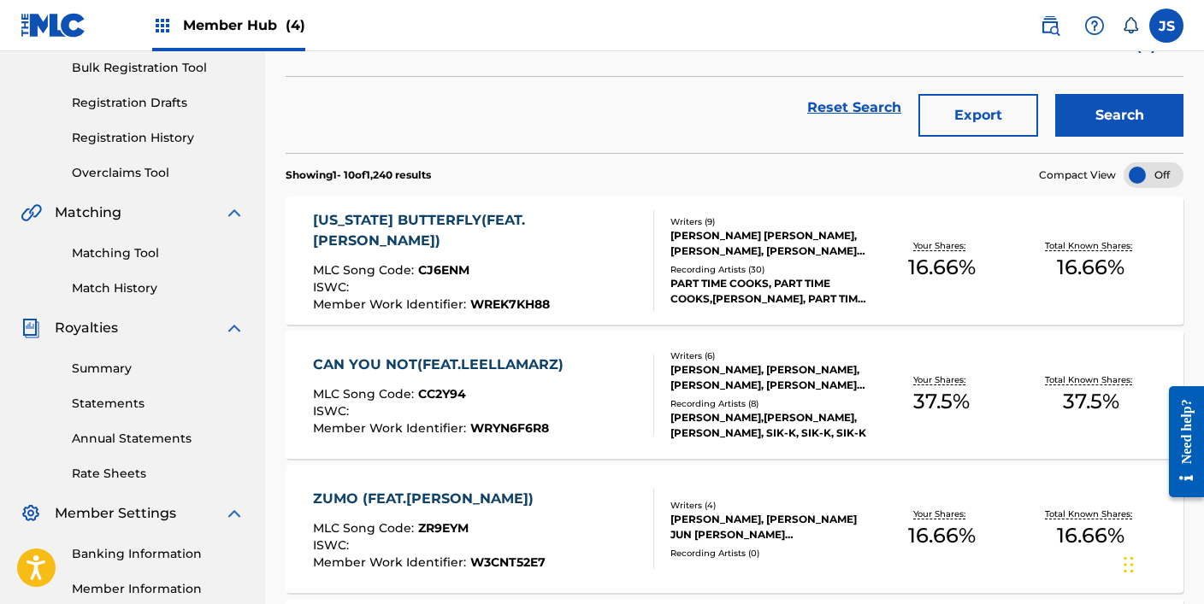
click at [562, 368] on div "CAN YOU NOT(FEAT.LEELLAMARZ)" at bounding box center [442, 365] width 259 height 21
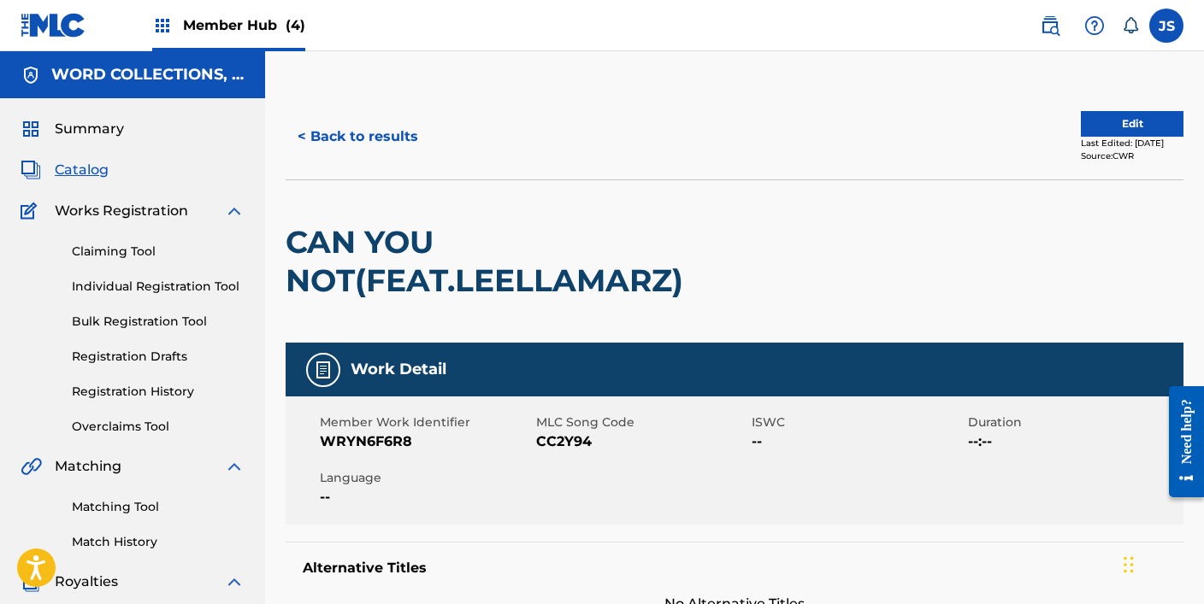
click at [550, 442] on span "CC2Y94" at bounding box center [642, 442] width 212 height 21
click at [374, 155] on button "< Back to results" at bounding box center [358, 136] width 144 height 43
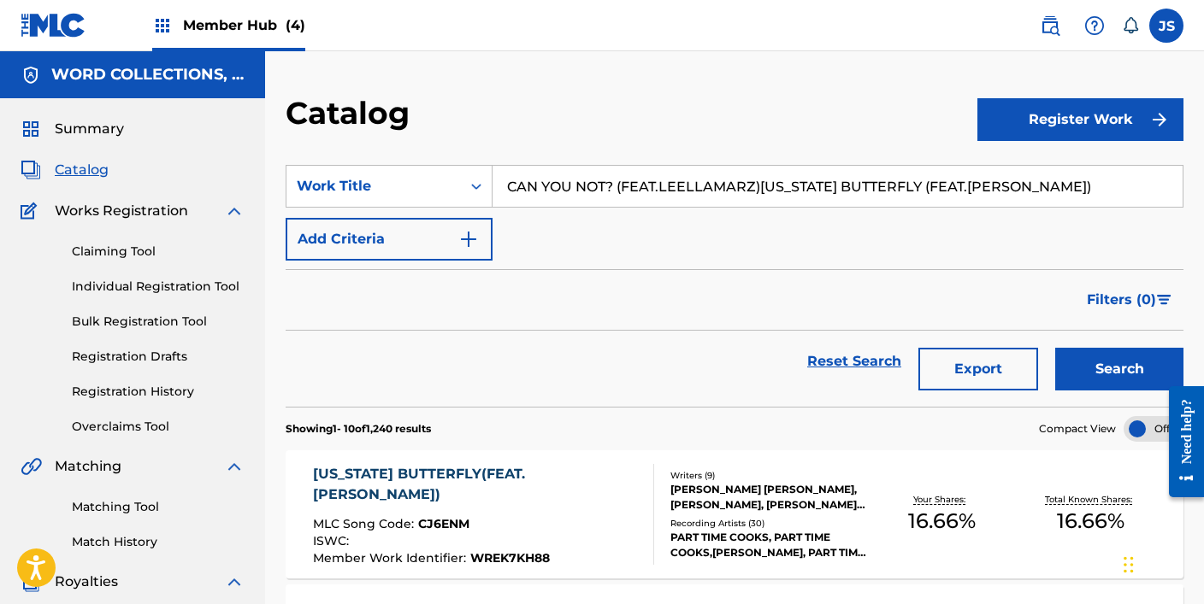
click at [619, 186] on input "CAN YOU NOT? (FEAT.LEELLAMARZ)[US_STATE] BUTTERFLY (FEAT.[PERSON_NAME])" at bounding box center [837, 186] width 690 height 41
paste input "'T STOP (ENGLISH VER."
type input "CAN'T STOP (ENGLISH VER.)"
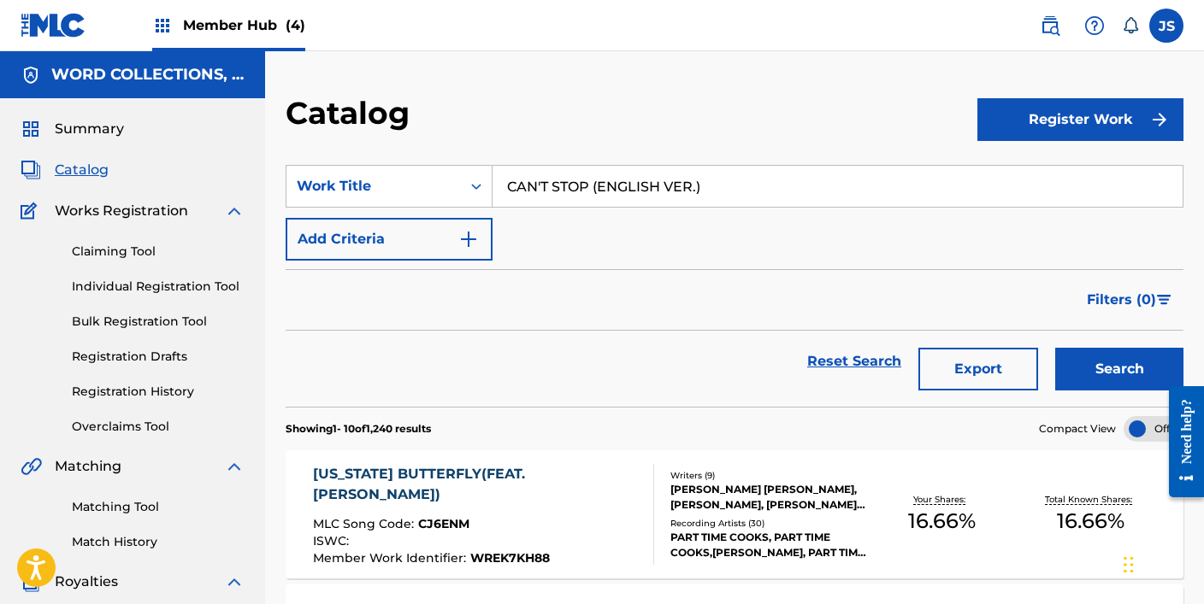
click at [1055, 348] on button "Search" at bounding box center [1119, 369] width 128 height 43
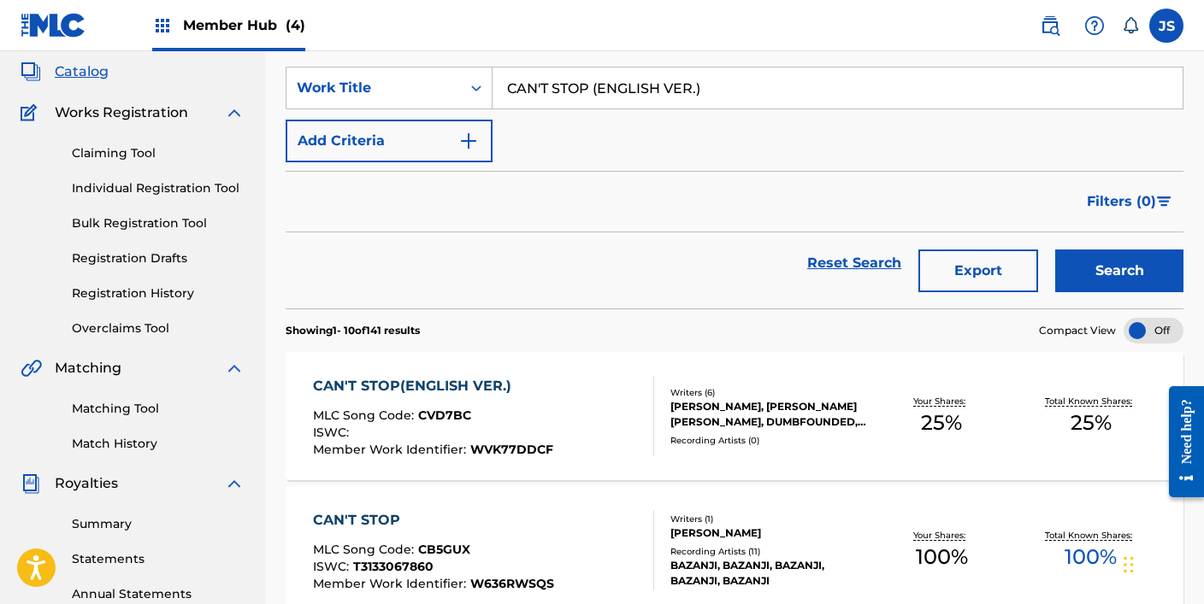
scroll to position [100, 0]
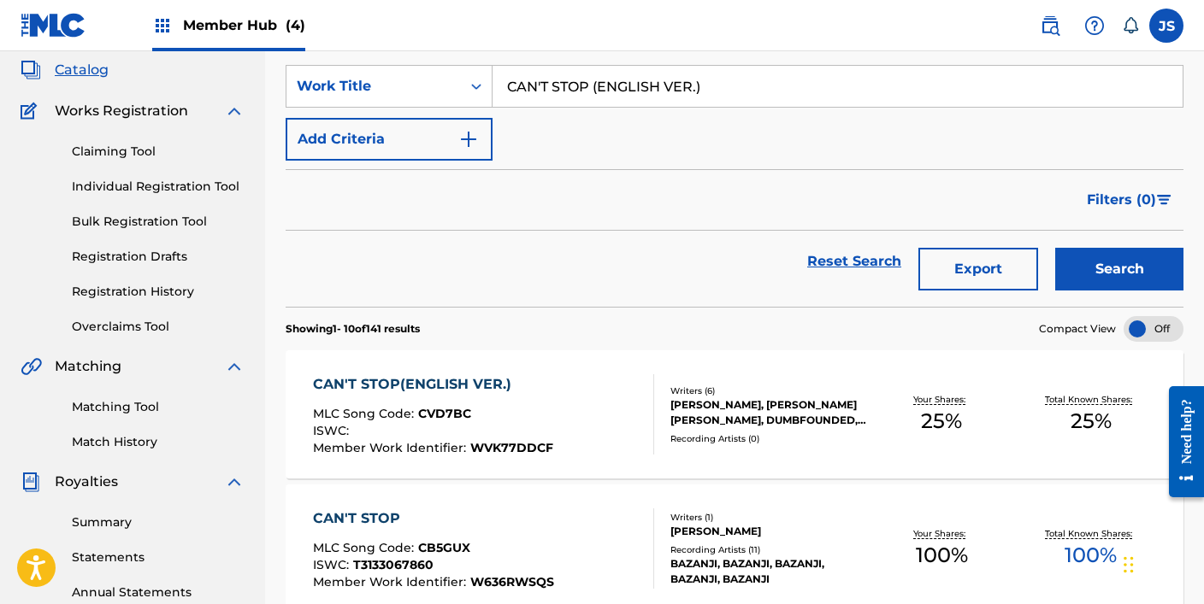
click at [545, 433] on div "ISWC :" at bounding box center [433, 433] width 240 height 17
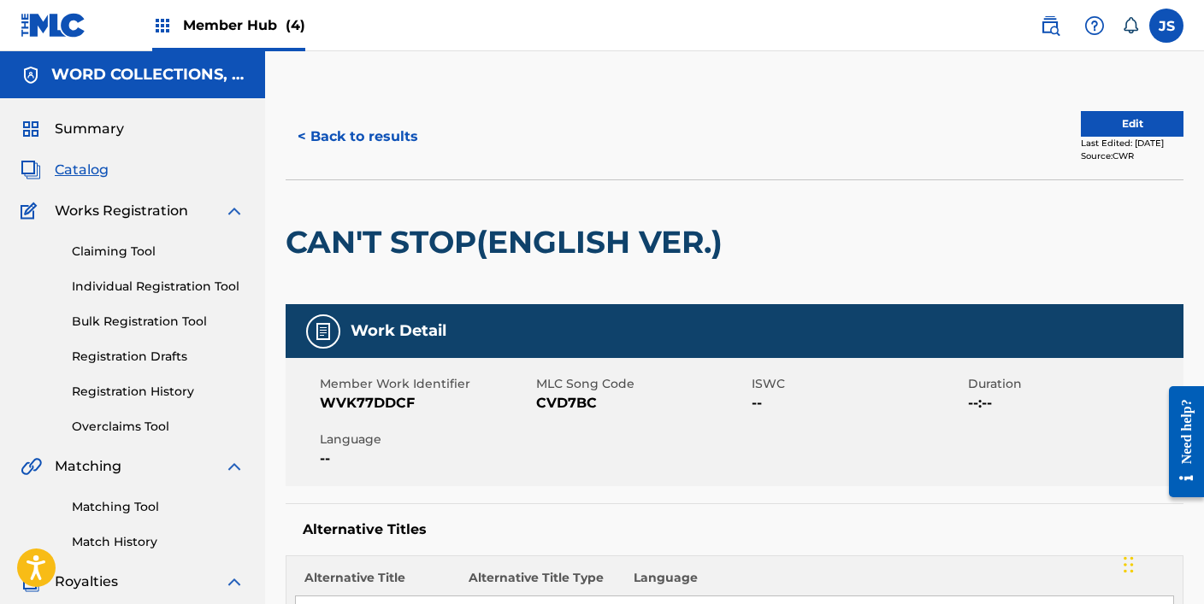
click at [572, 393] on span "CVD7BC" at bounding box center [642, 403] width 212 height 21
